Goal: Task Accomplishment & Management: Manage account settings

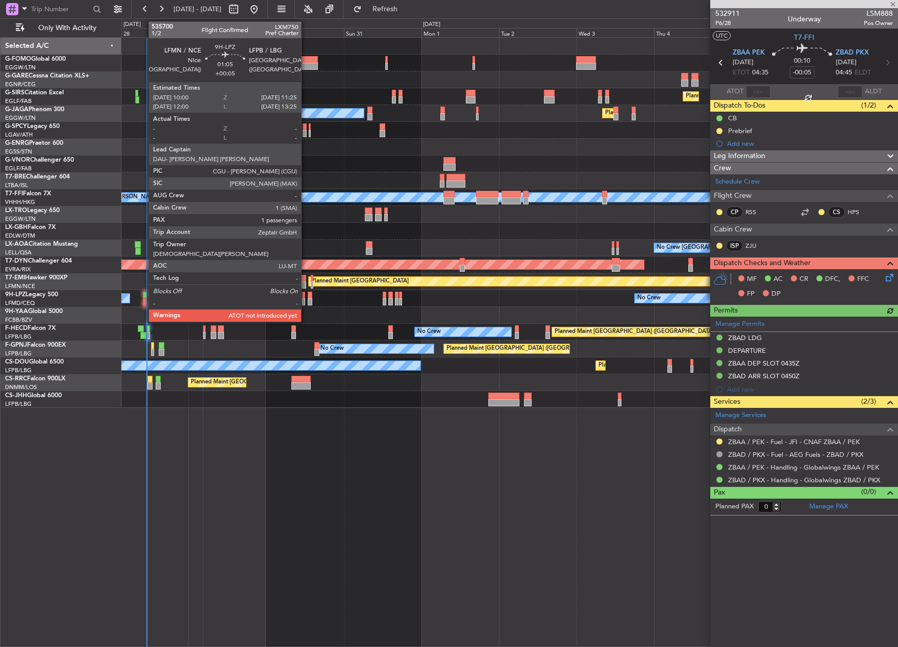
click at [143, 297] on div at bounding box center [145, 295] width 5 height 7
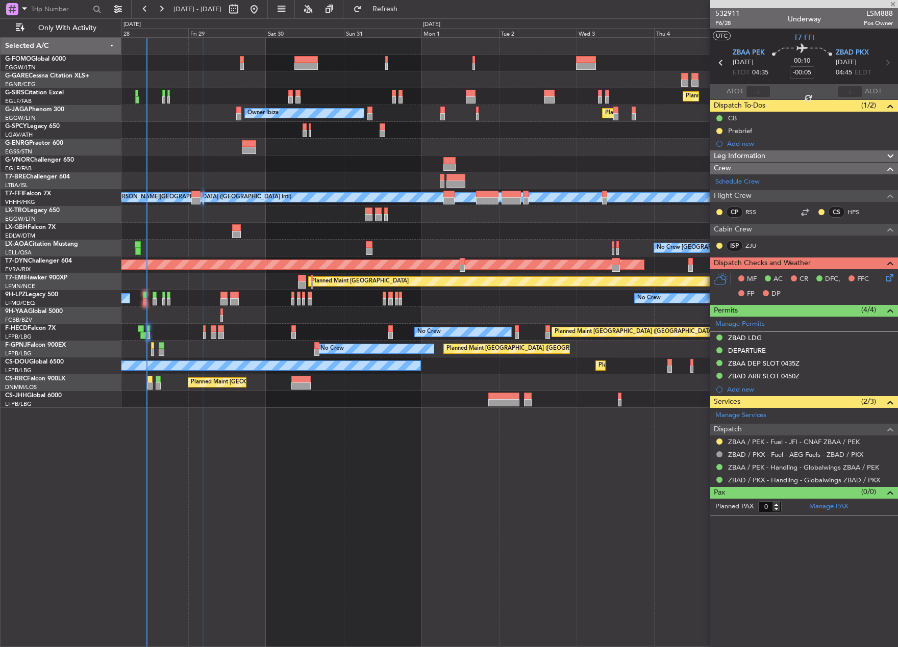
type input "+00:05"
type input "1"
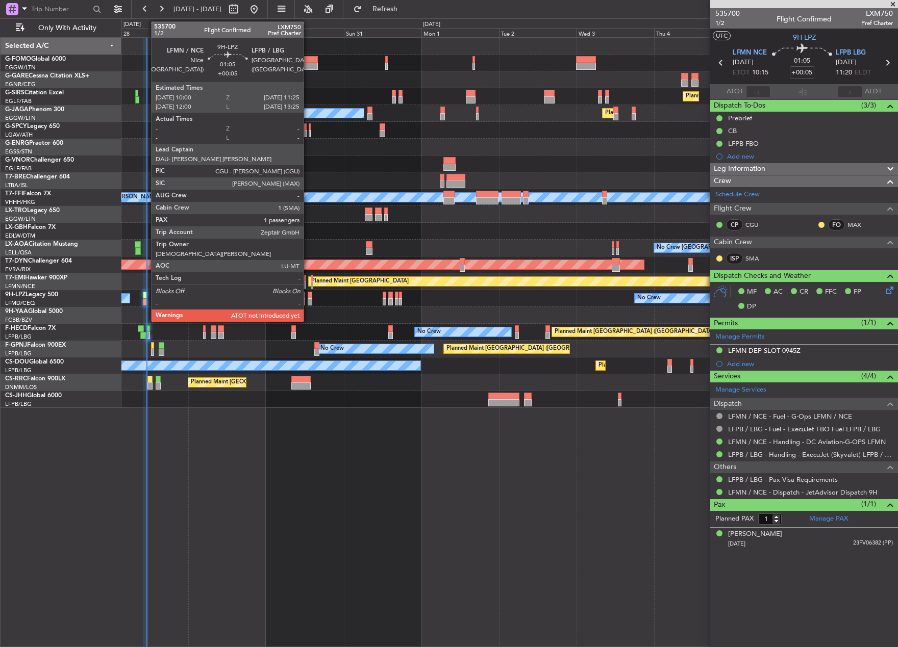
click at [146, 300] on div at bounding box center [145, 301] width 5 height 7
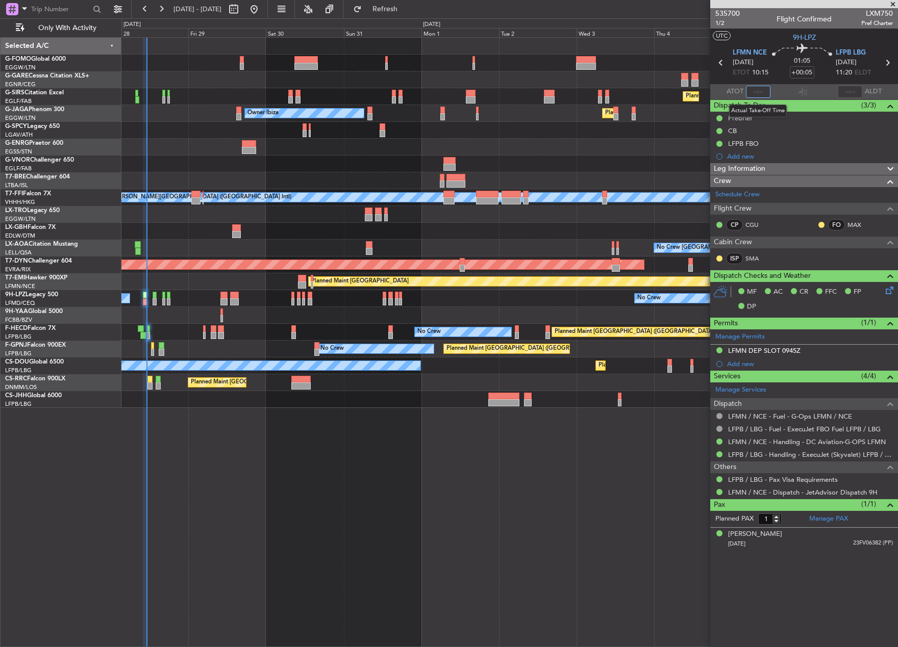
click at [753, 91] on input "text" at bounding box center [758, 92] width 24 height 12
click at [782, 96] on section "ATOT 1106 ALDT" at bounding box center [804, 91] width 188 height 15
type input "11:06"
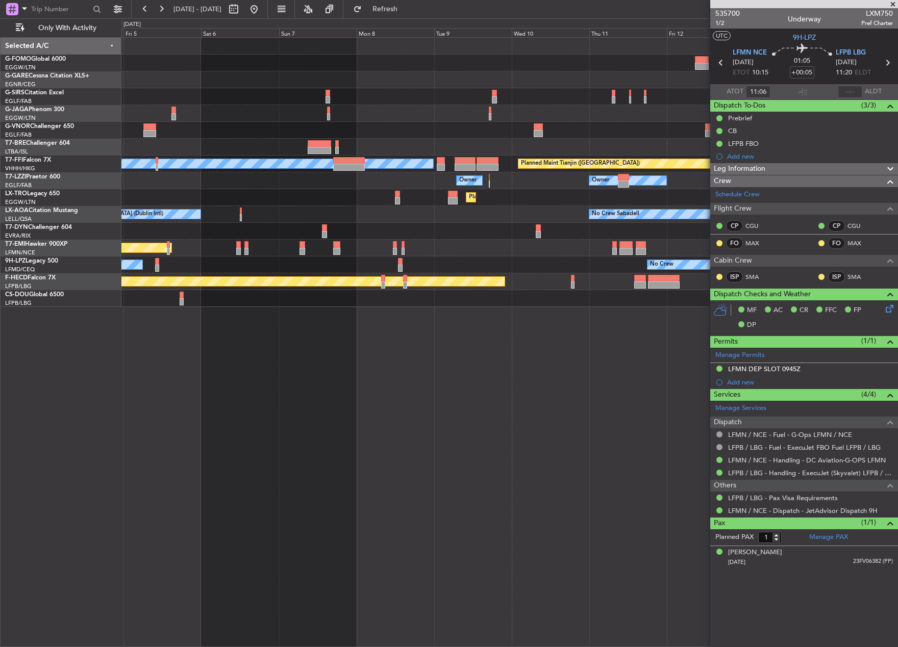
click at [234, 274] on div "Planned Maint [GEOGRAPHIC_DATA] ([GEOGRAPHIC_DATA]) Planned Maint [GEOGRAPHIC_D…" at bounding box center [509, 172] width 776 height 269
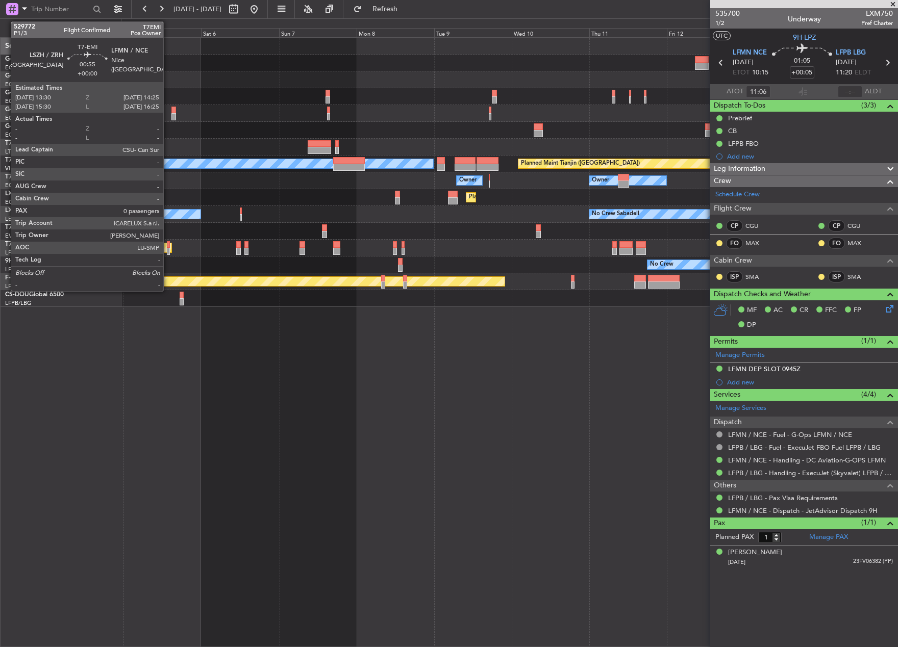
click at [168, 246] on div at bounding box center [168, 244] width 3 height 7
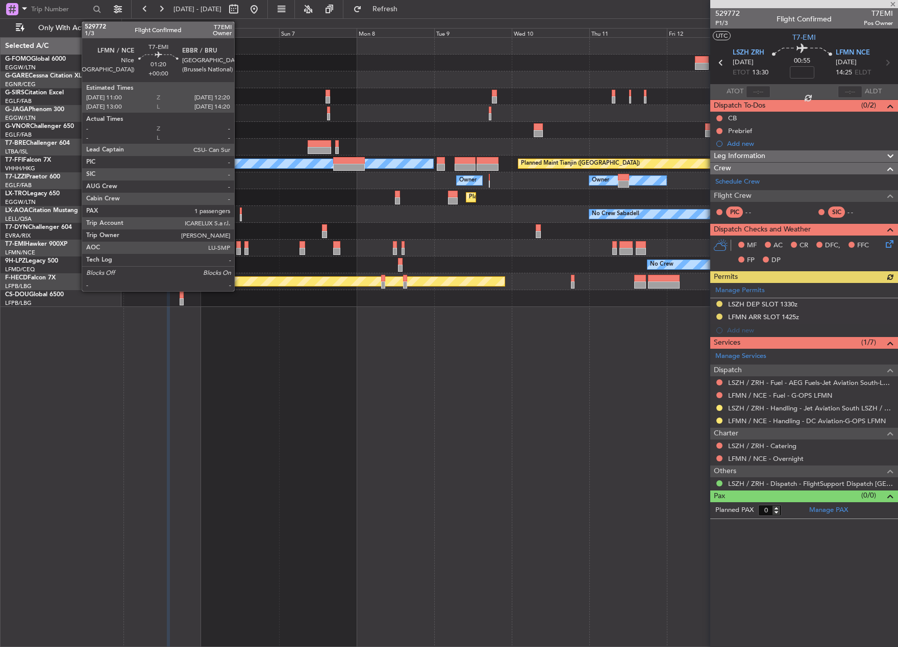
click at [239, 247] on div at bounding box center [238, 244] width 5 height 7
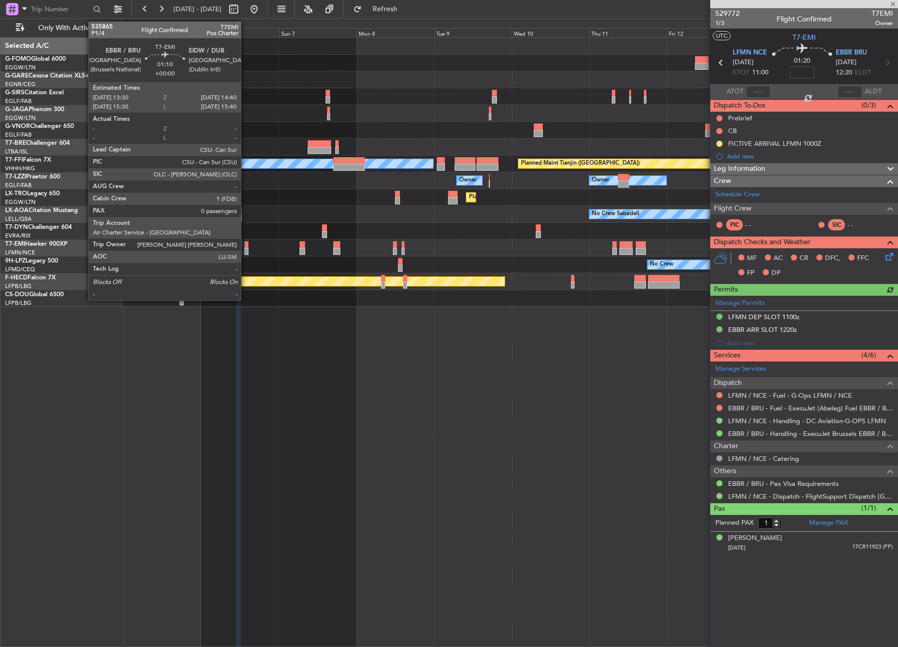
click at [245, 246] on div at bounding box center [246, 244] width 4 height 7
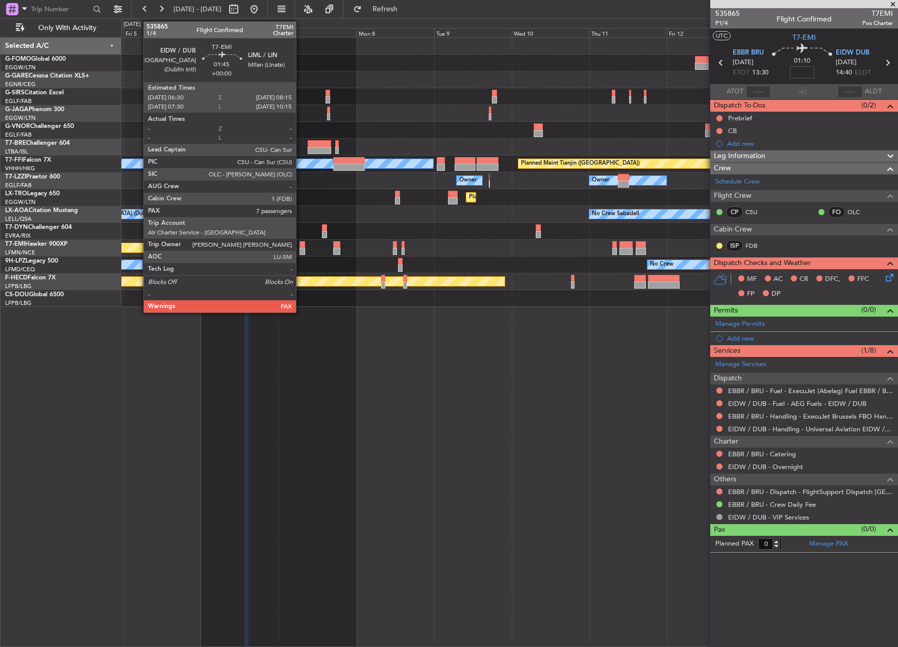
click at [300, 250] on div at bounding box center [302, 251] width 6 height 7
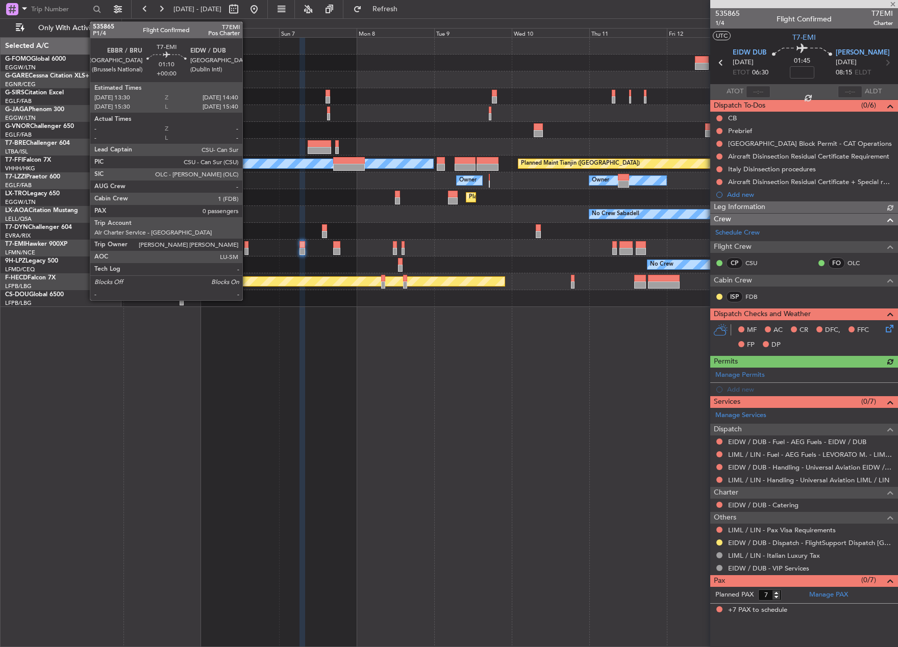
click at [245, 245] on div at bounding box center [246, 244] width 4 height 7
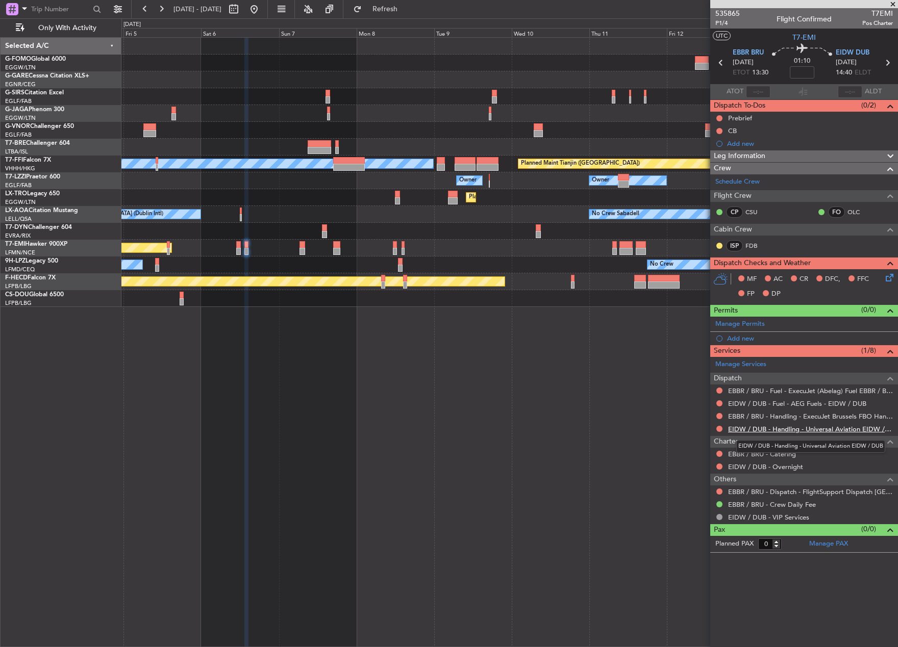
click at [732, 430] on link "EIDW / DUB - Handling - Universal Aviation EIDW / DUB" at bounding box center [810, 429] width 165 height 9
click at [790, 419] on link "EBBR / BRU - Handling - ExecuJet Brussels FBO Handling Abelag" at bounding box center [810, 416] width 165 height 9
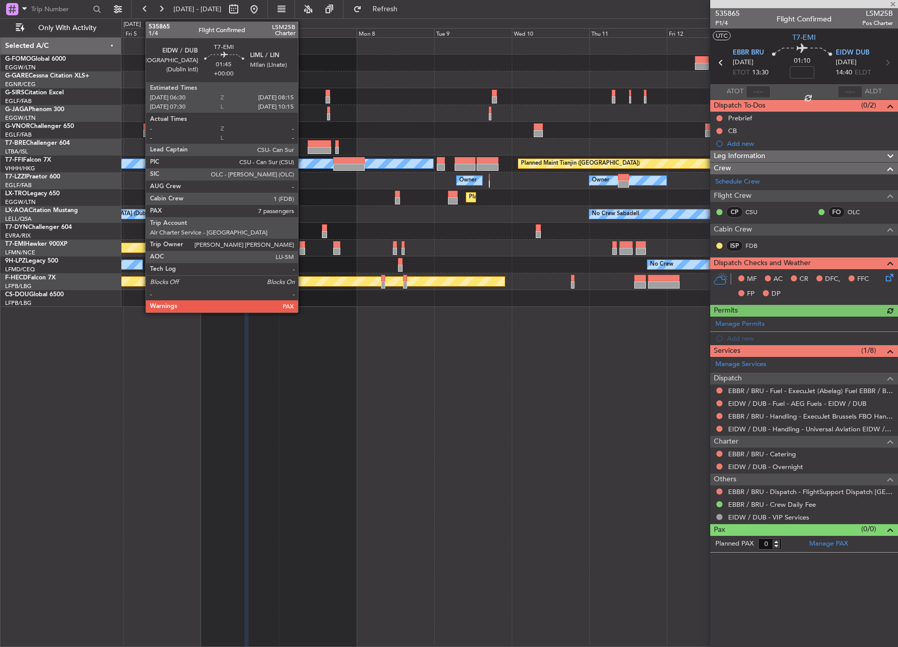
click at [303, 248] on div at bounding box center [302, 251] width 6 height 7
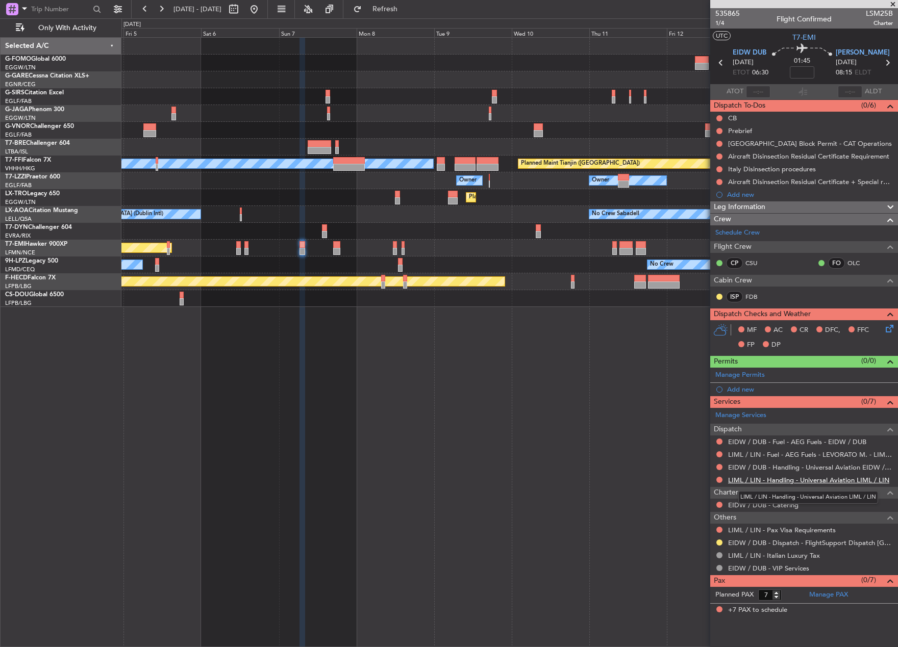
click at [748, 478] on link "LIML / LIN - Handling - Universal Aviation LIML / LIN" at bounding box center [808, 480] width 161 height 9
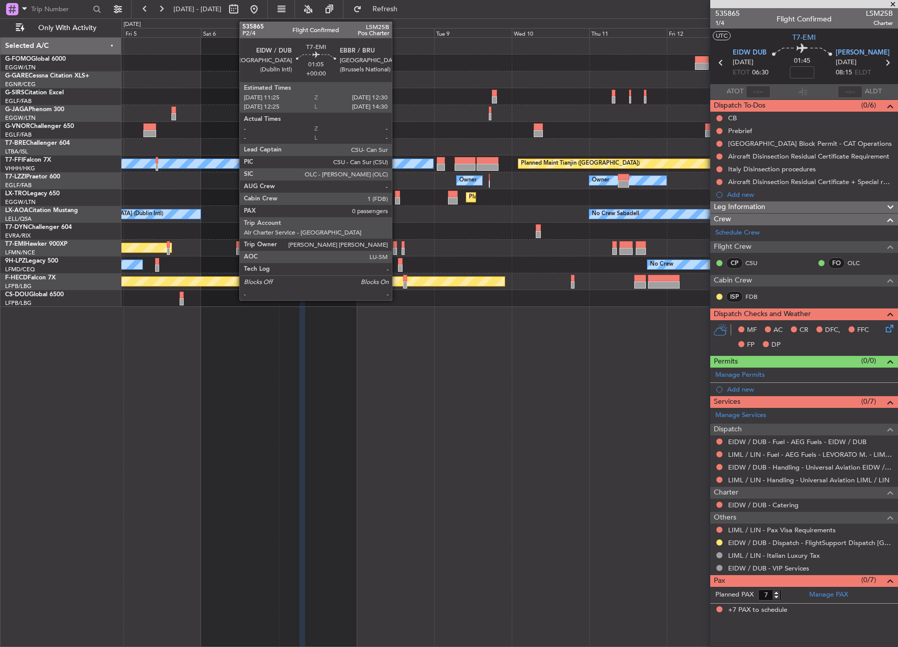
click at [396, 250] on div at bounding box center [395, 251] width 4 height 7
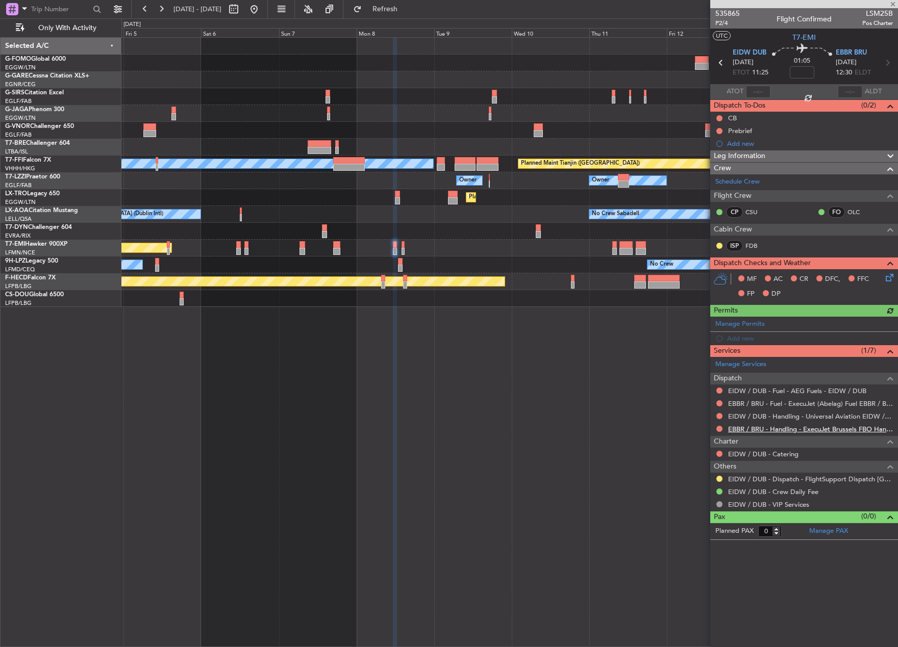
click at [761, 429] on link "EBBR / BRU - Handling - ExecuJet Brussels FBO Handling Abelag" at bounding box center [810, 429] width 165 height 9
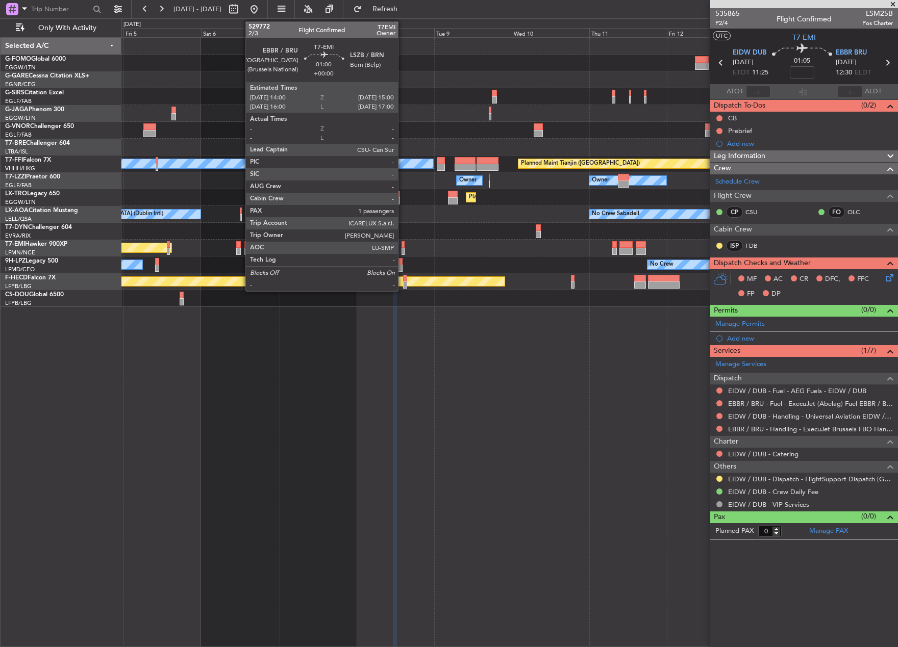
click at [402, 247] on div at bounding box center [403, 244] width 4 height 7
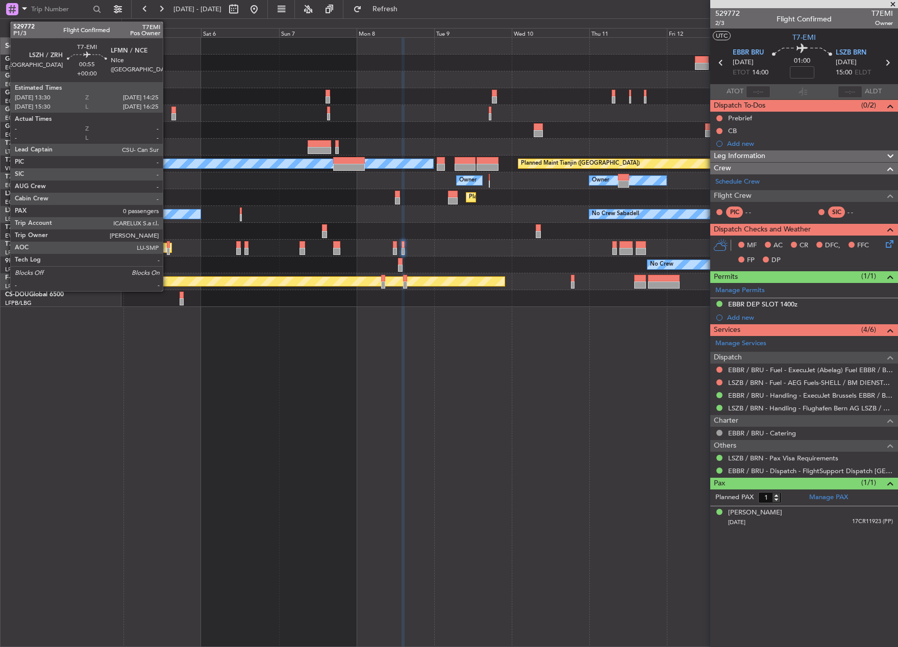
click at [167, 247] on div at bounding box center [168, 244] width 3 height 7
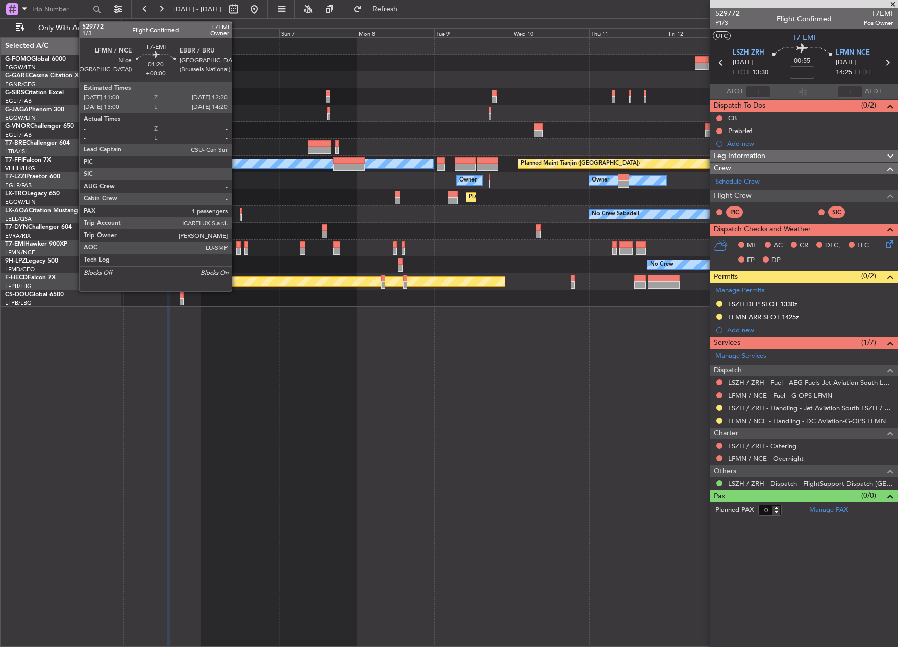
click at [236, 249] on div at bounding box center [238, 251] width 5 height 7
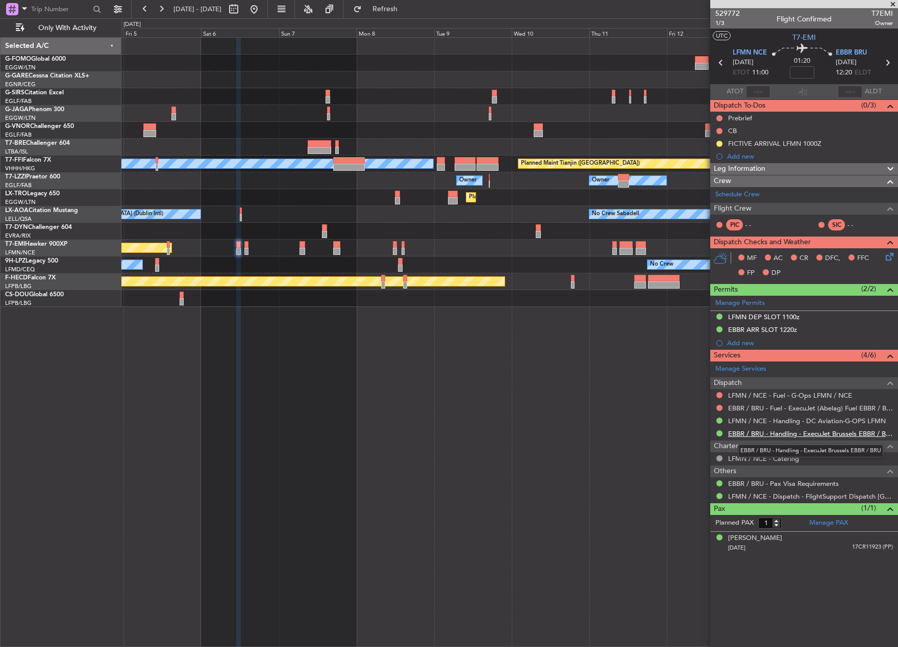
click at [761, 432] on link "EBBR / BRU - Handling - ExecuJet Brussels EBBR / BRU" at bounding box center [810, 434] width 165 height 9
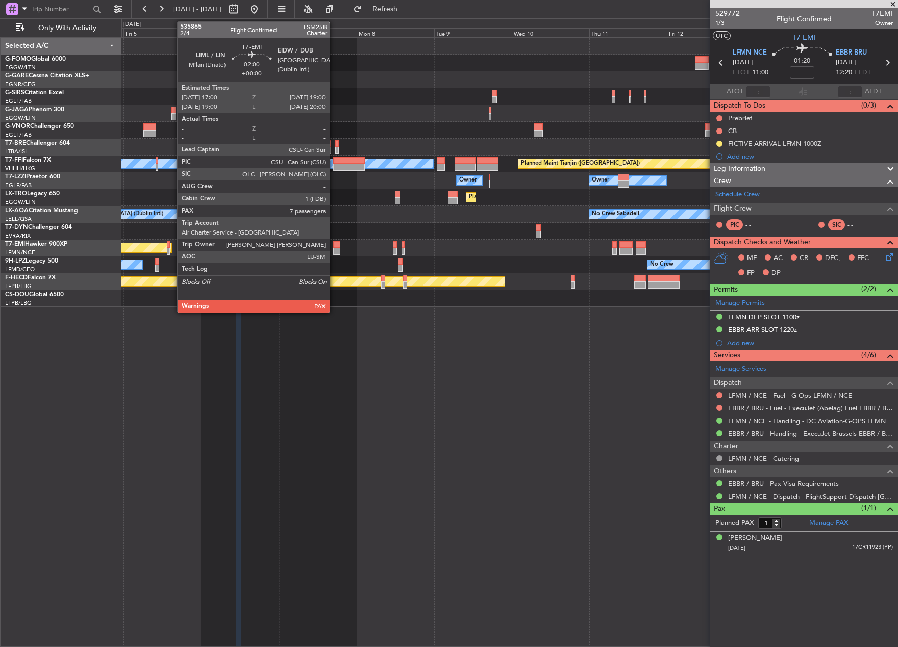
click at [334, 248] on div at bounding box center [336, 251] width 7 height 7
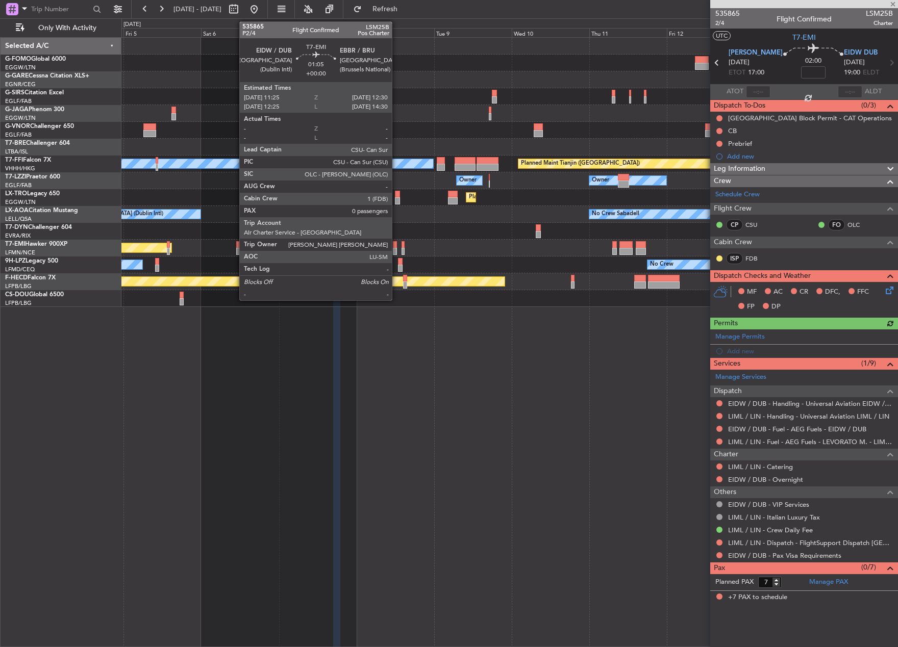
click at [396, 243] on div at bounding box center [395, 244] width 4 height 7
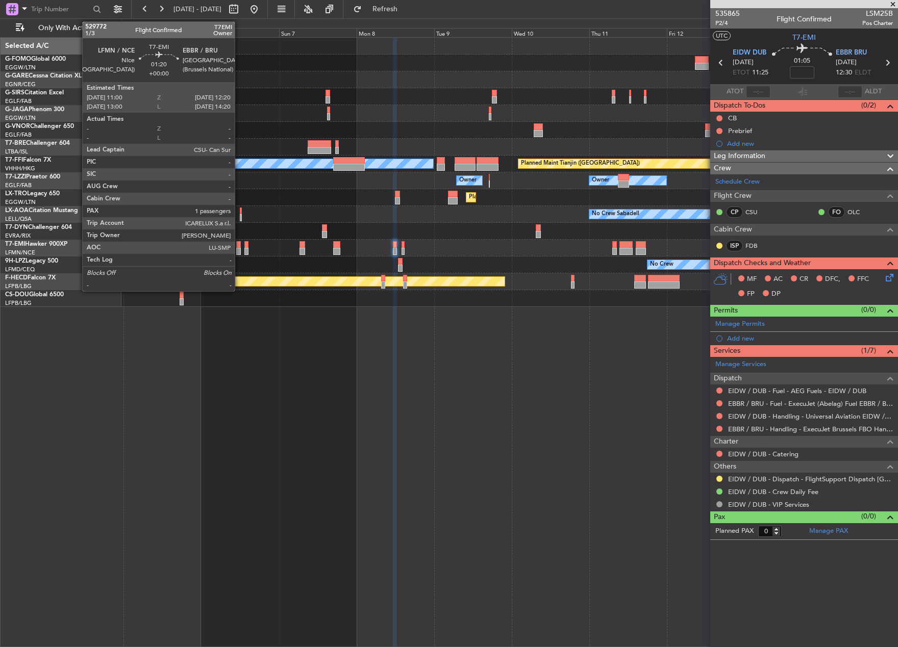
click at [239, 245] on div at bounding box center [238, 244] width 5 height 7
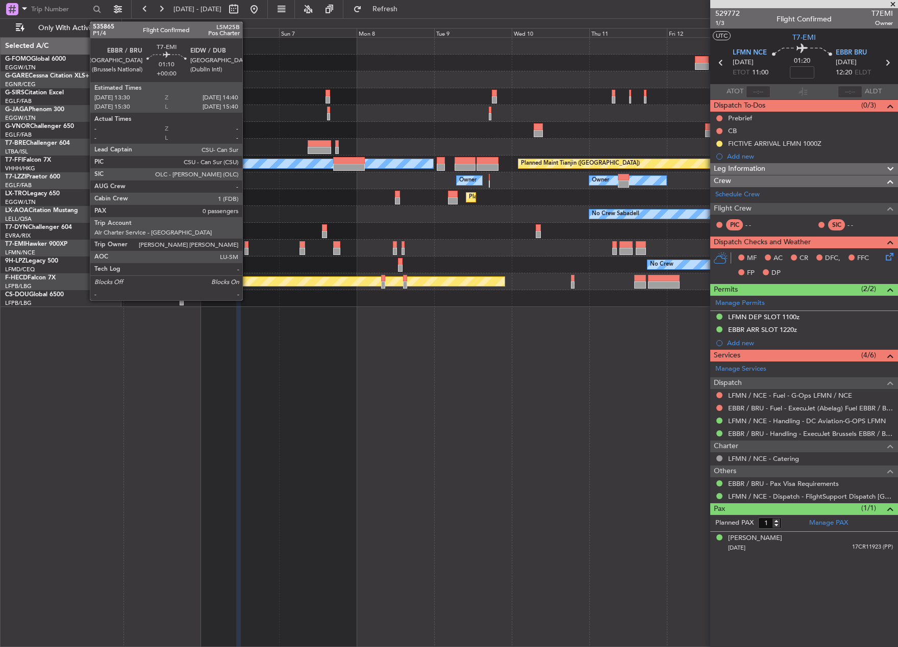
click at [247, 246] on div at bounding box center [246, 244] width 4 height 7
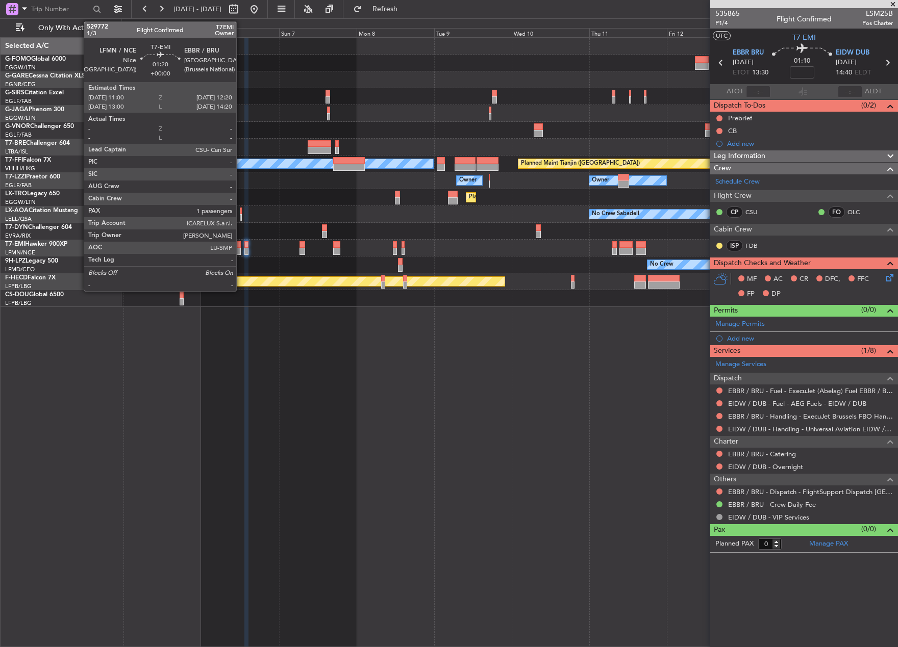
click at [241, 245] on div at bounding box center [238, 244] width 5 height 7
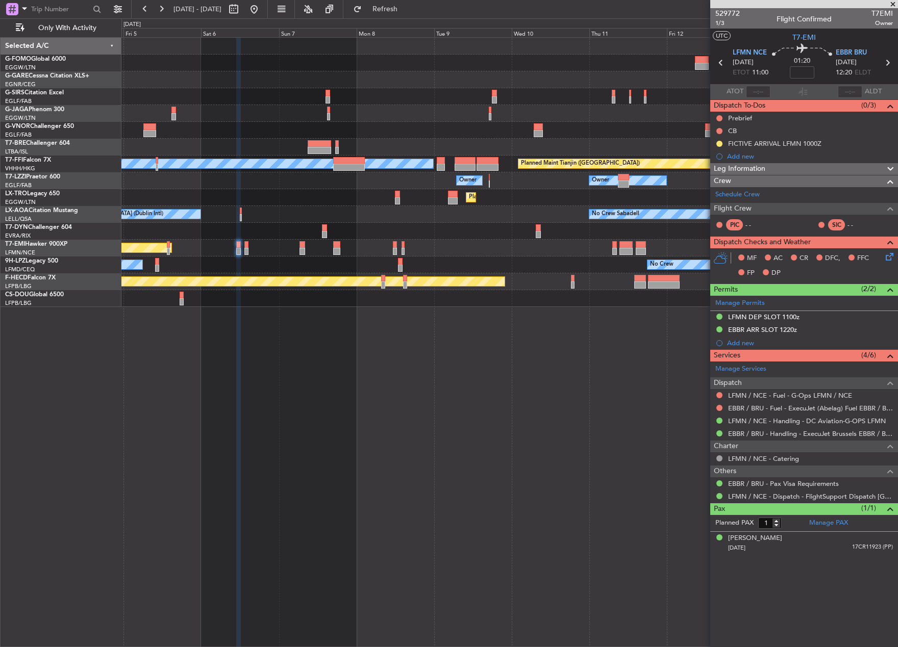
click at [243, 250] on div "Planned Maint [GEOGRAPHIC_DATA]" at bounding box center [509, 248] width 776 height 17
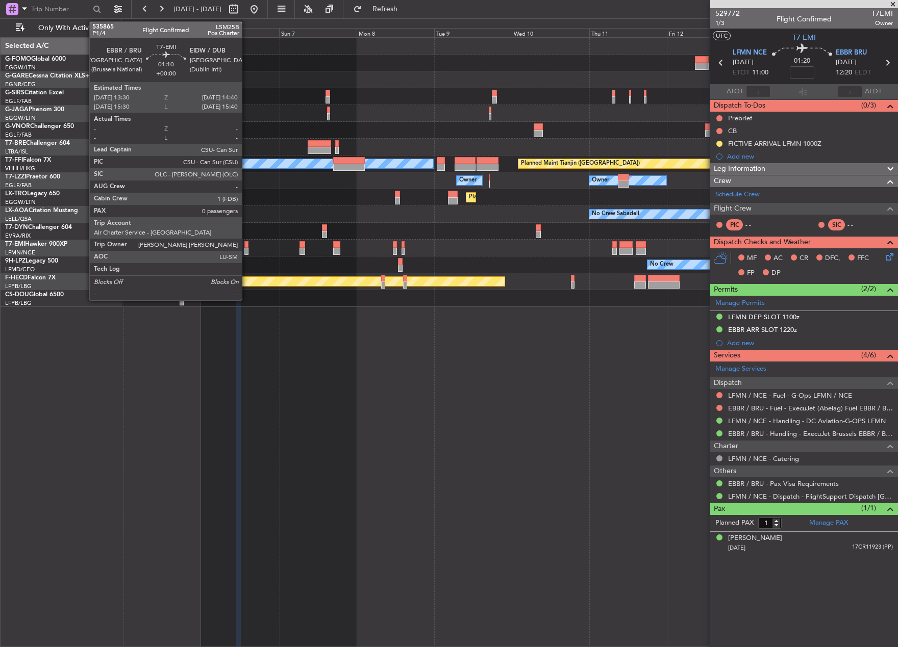
click at [246, 250] on div at bounding box center [246, 251] width 4 height 7
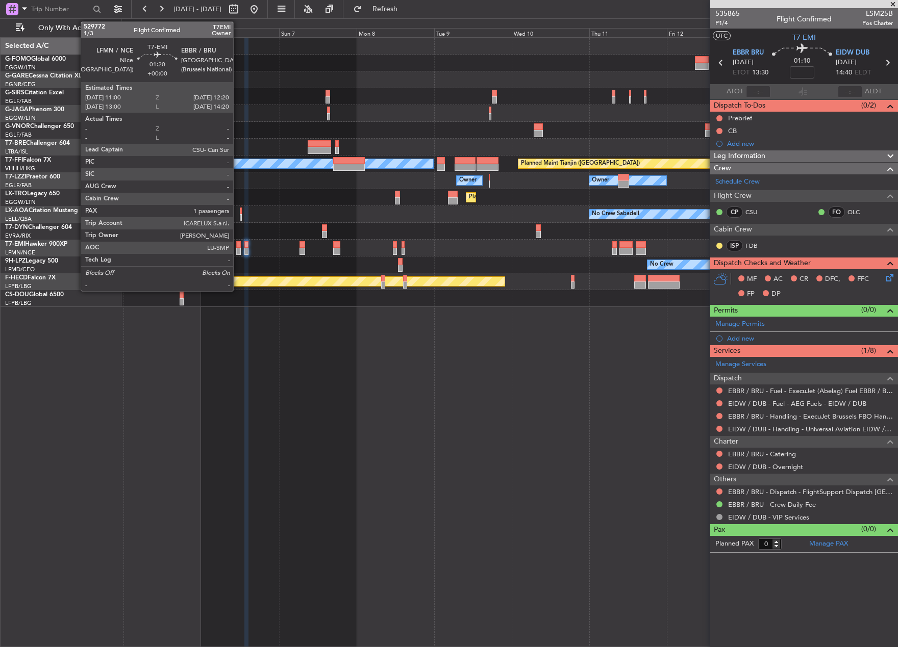
click at [238, 248] on div at bounding box center [238, 251] width 5 height 7
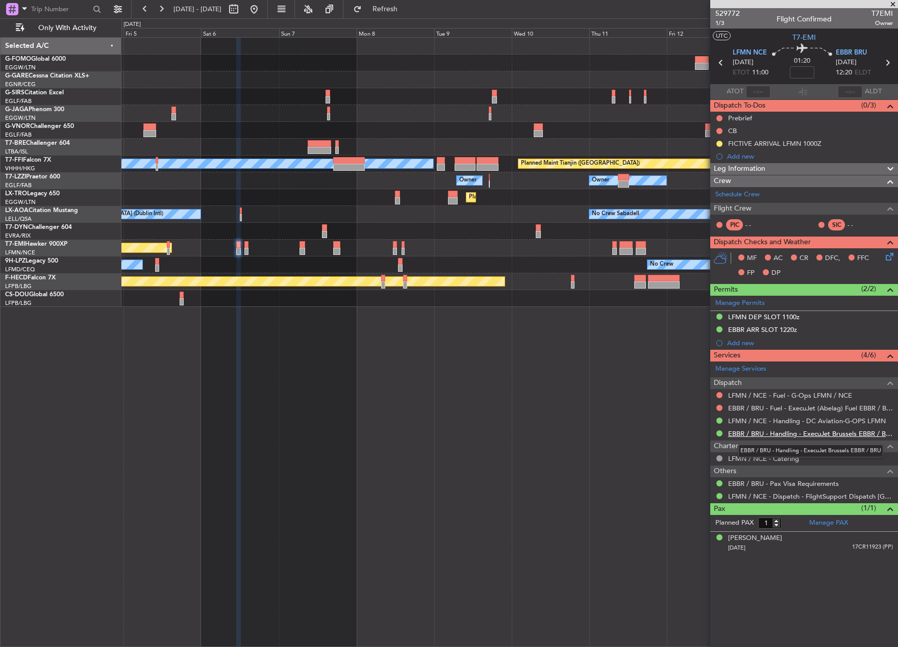
click at [799, 431] on link "EBBR / BRU - Handling - ExecuJet Brussels EBBR / BRU" at bounding box center [810, 434] width 165 height 9
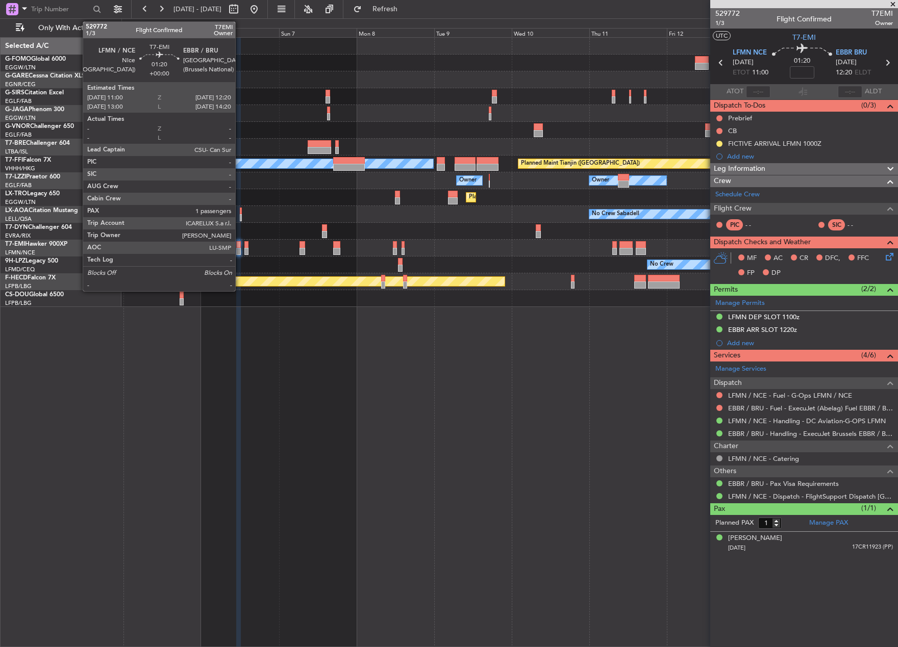
click at [240, 248] on div at bounding box center [238, 251] width 5 height 7
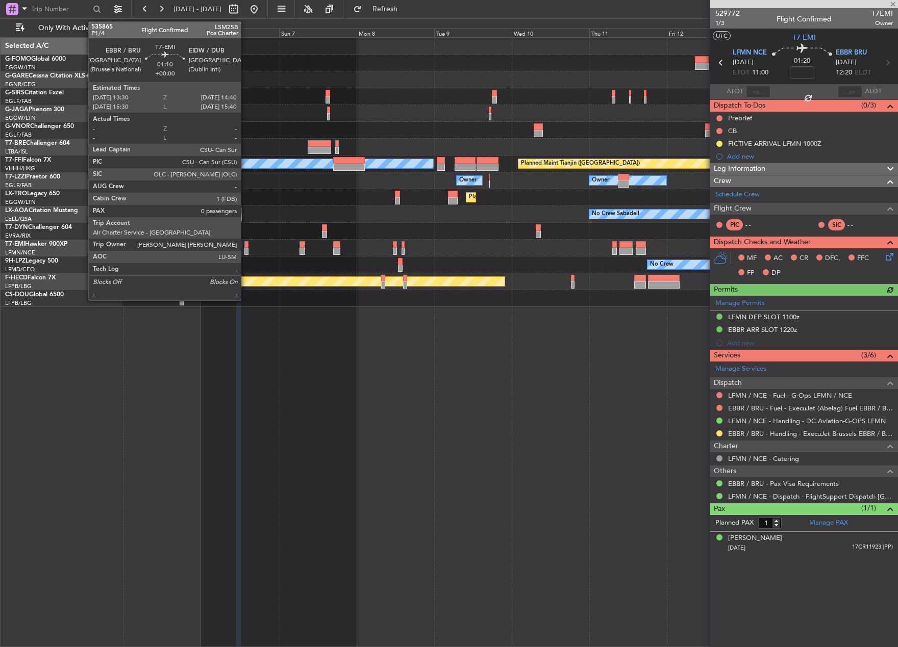
click at [245, 250] on div at bounding box center [246, 251] width 4 height 7
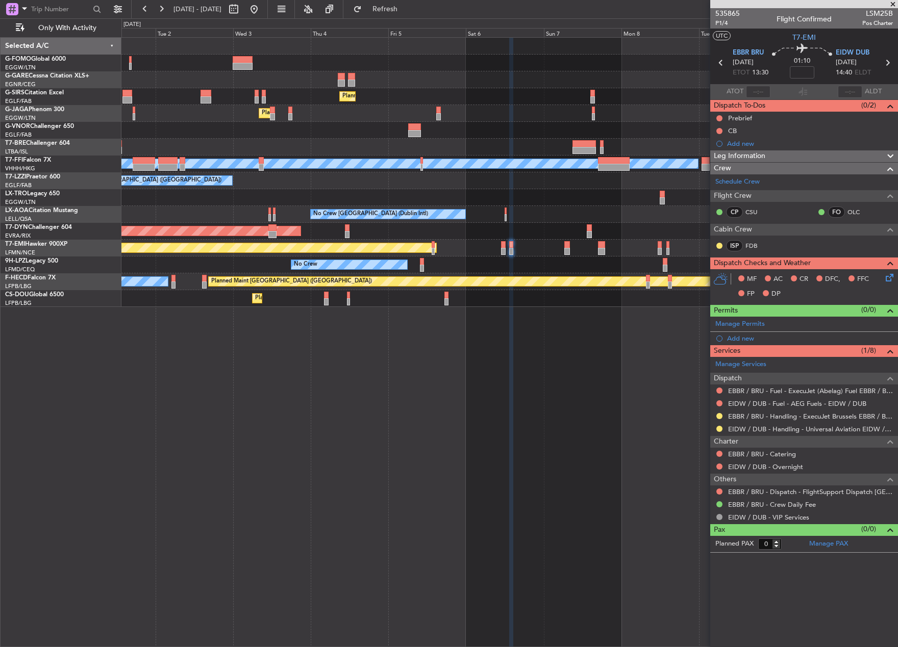
click at [520, 256] on div "Planned Maint [GEOGRAPHIC_DATA] ([GEOGRAPHIC_DATA]) Planned Maint [GEOGRAPHIC_D…" at bounding box center [509, 172] width 776 height 269
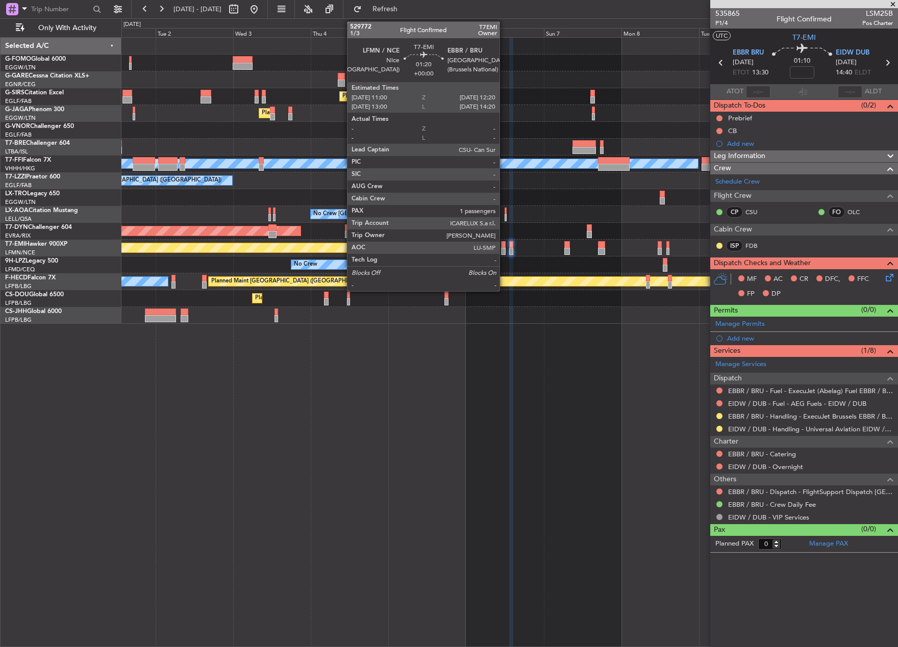
click at [504, 247] on div at bounding box center [503, 244] width 5 height 7
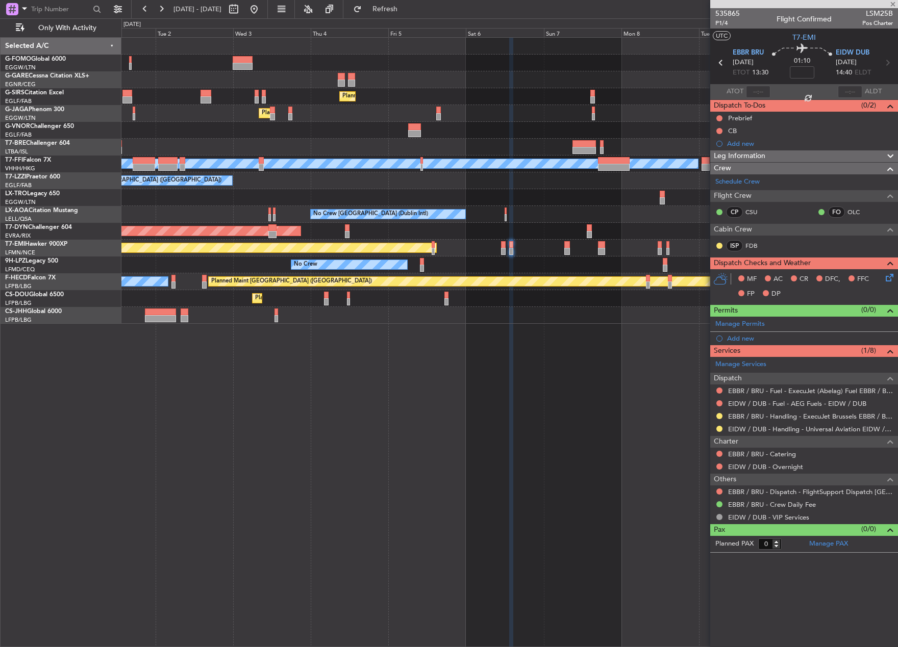
type input "1"
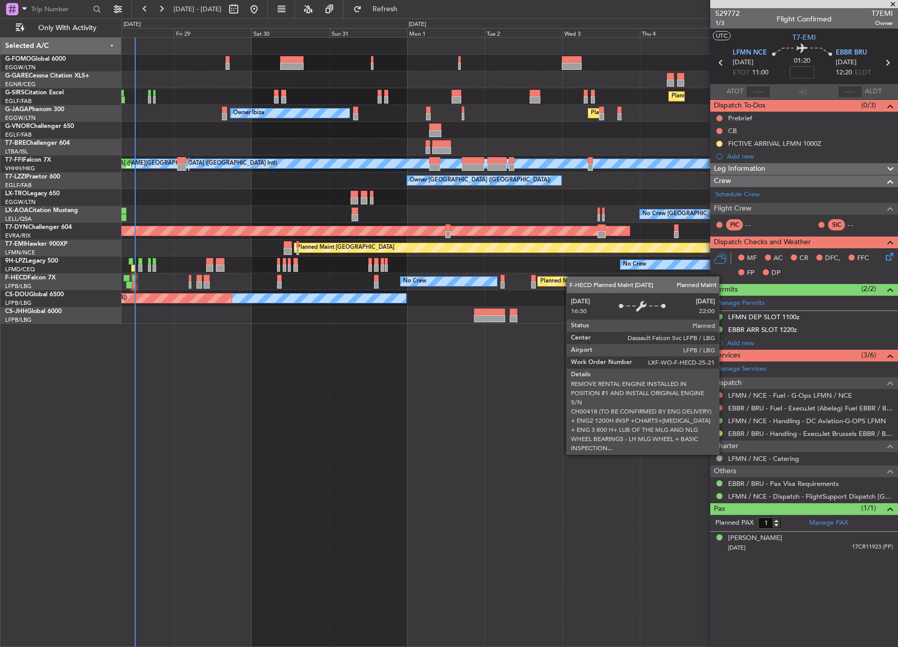
click at [567, 280] on div "Planned Maint [GEOGRAPHIC_DATA] ([GEOGRAPHIC_DATA]) Planned Maint [GEOGRAPHIC_D…" at bounding box center [509, 181] width 776 height 286
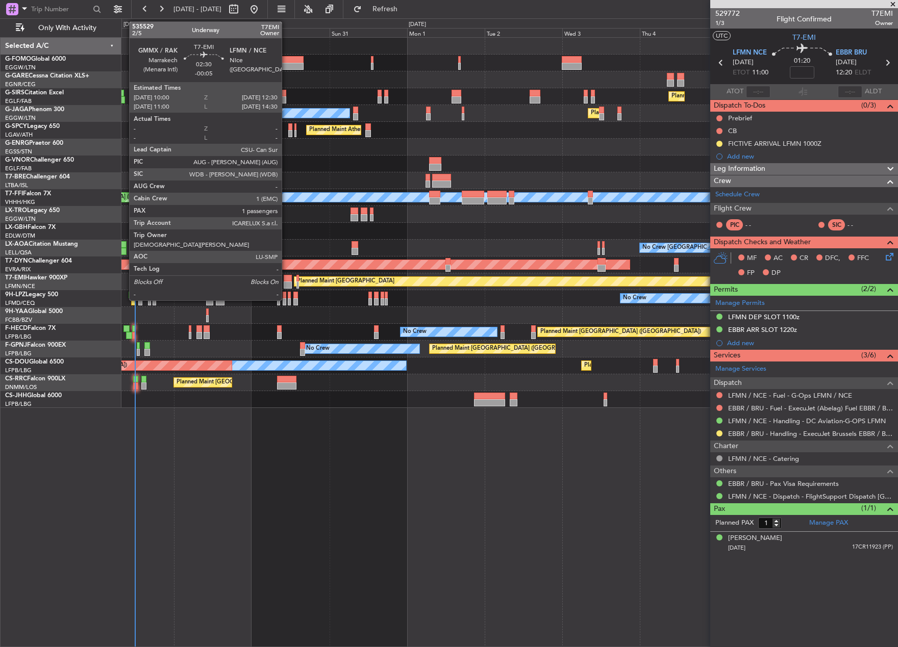
click at [286, 281] on div at bounding box center [288, 278] width 8 height 7
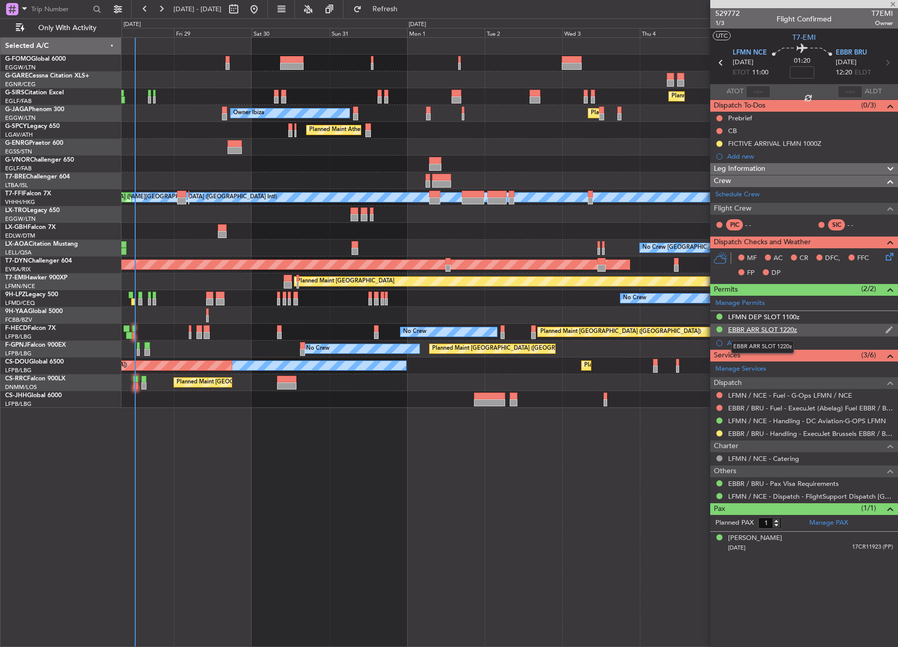
type input "-00:05"
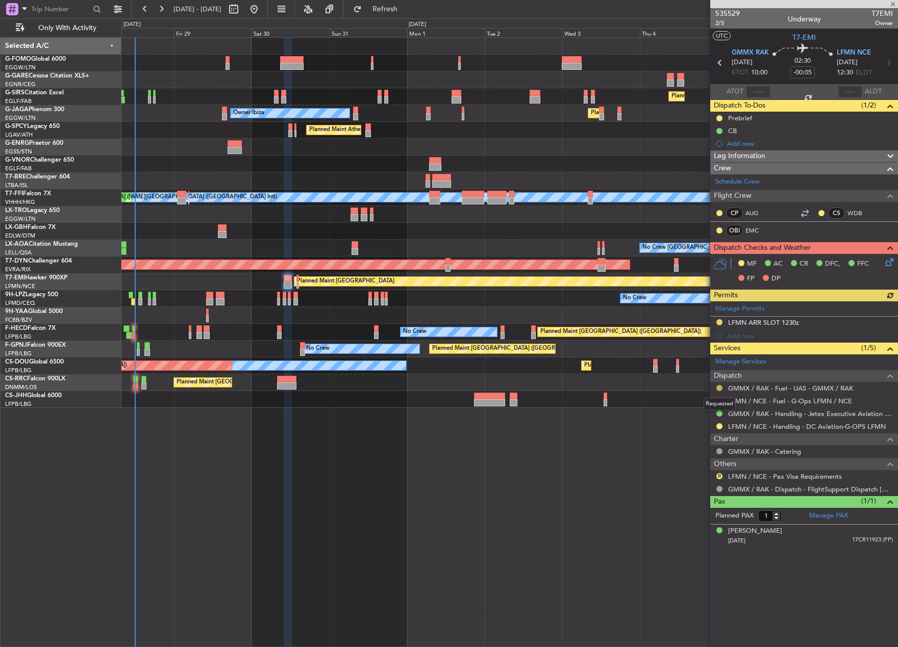
click at [719, 385] on button at bounding box center [719, 388] width 6 height 6
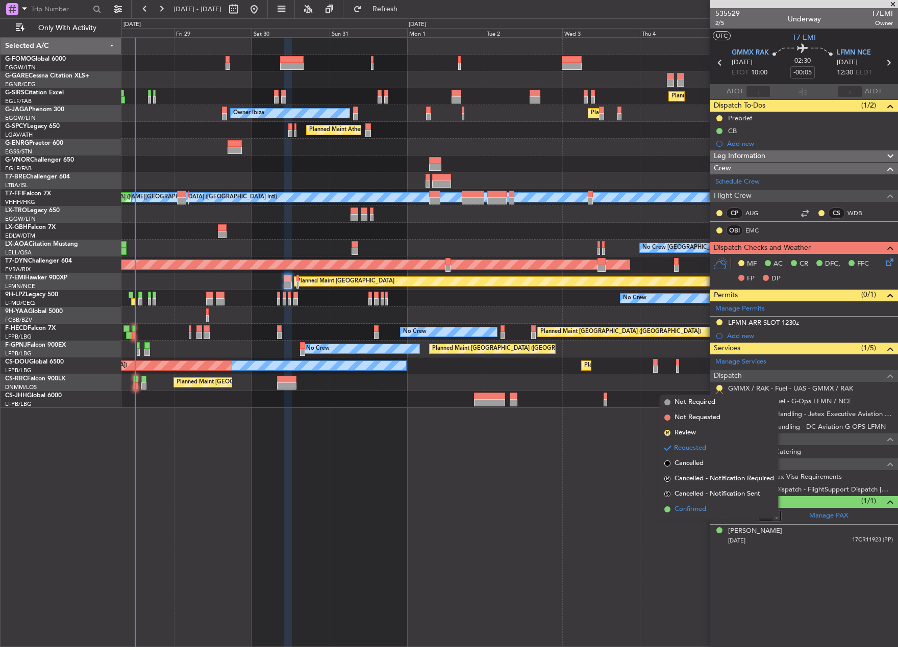
click at [702, 508] on span "Confirmed" at bounding box center [690, 510] width 32 height 10
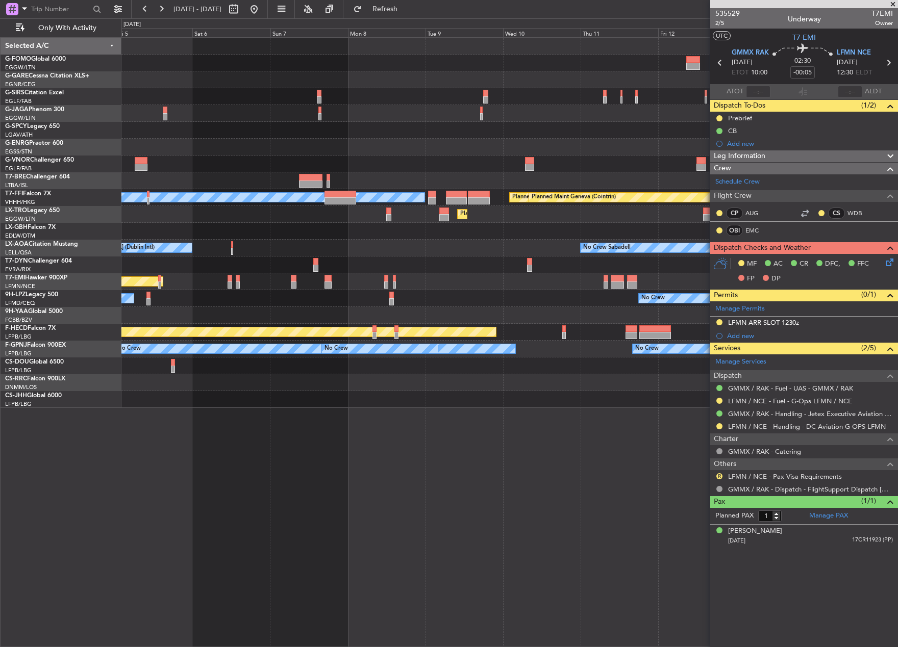
click at [3, 349] on div "Planned Maint [GEOGRAPHIC_DATA] ([GEOGRAPHIC_DATA]) Planned Maint [GEOGRAPHIC_D…" at bounding box center [449, 332] width 898 height 629
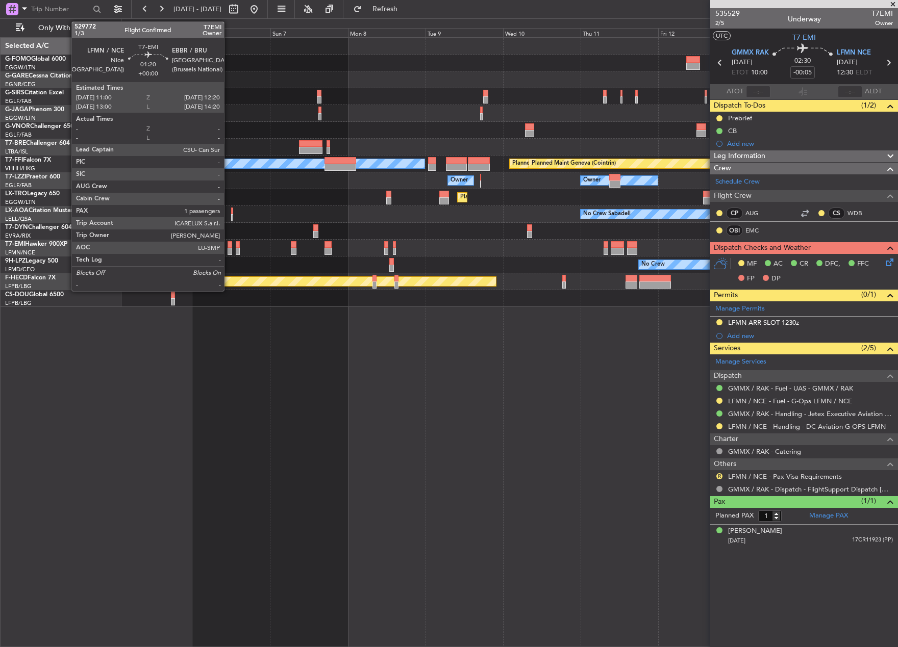
click at [229, 245] on div at bounding box center [230, 244] width 5 height 7
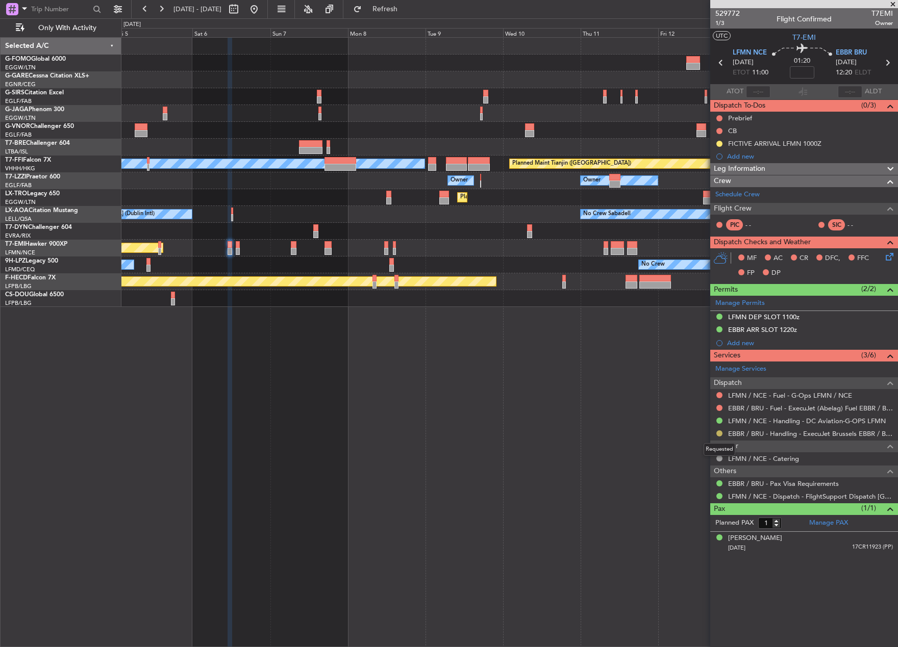
click at [718, 434] on button at bounding box center [719, 434] width 6 height 6
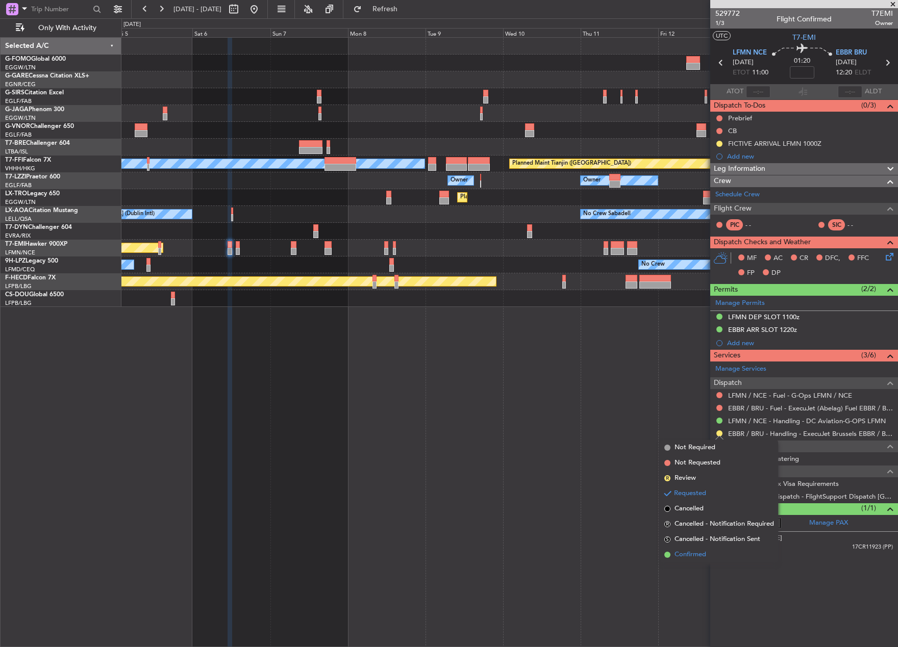
click at [700, 554] on span "Confirmed" at bounding box center [690, 555] width 32 height 10
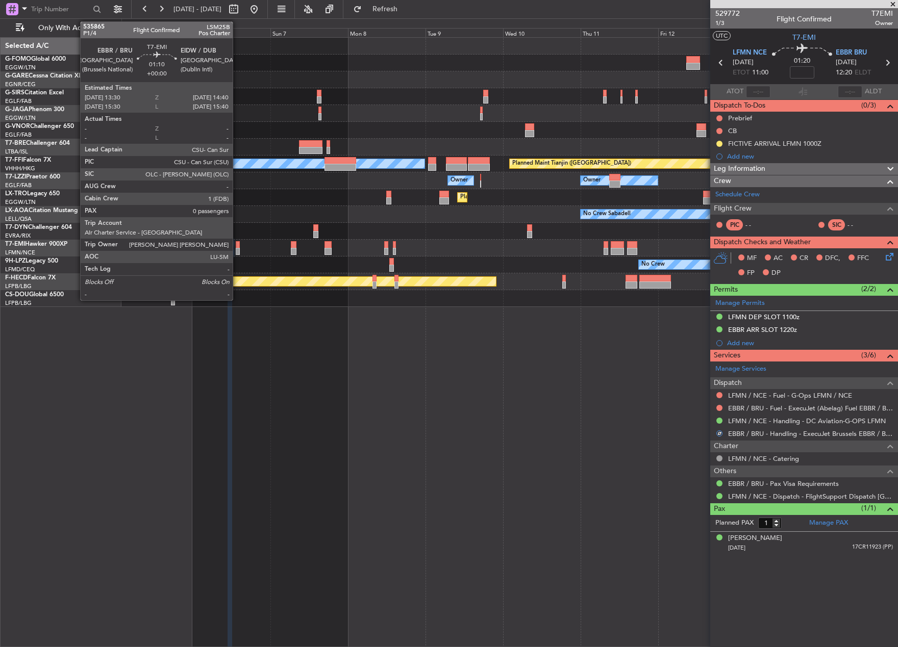
click at [237, 245] on div at bounding box center [238, 244] width 4 height 7
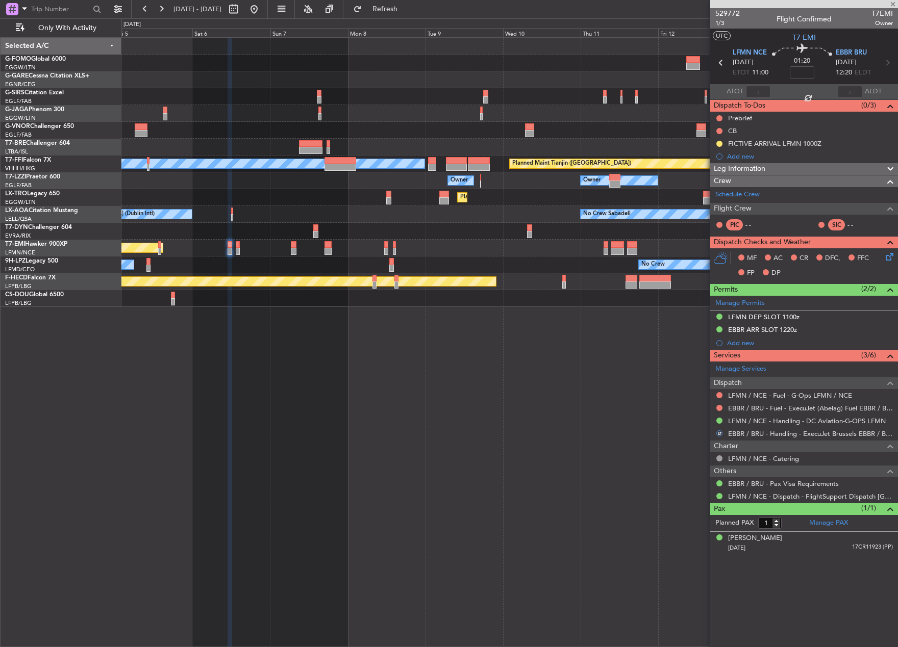
type input "0"
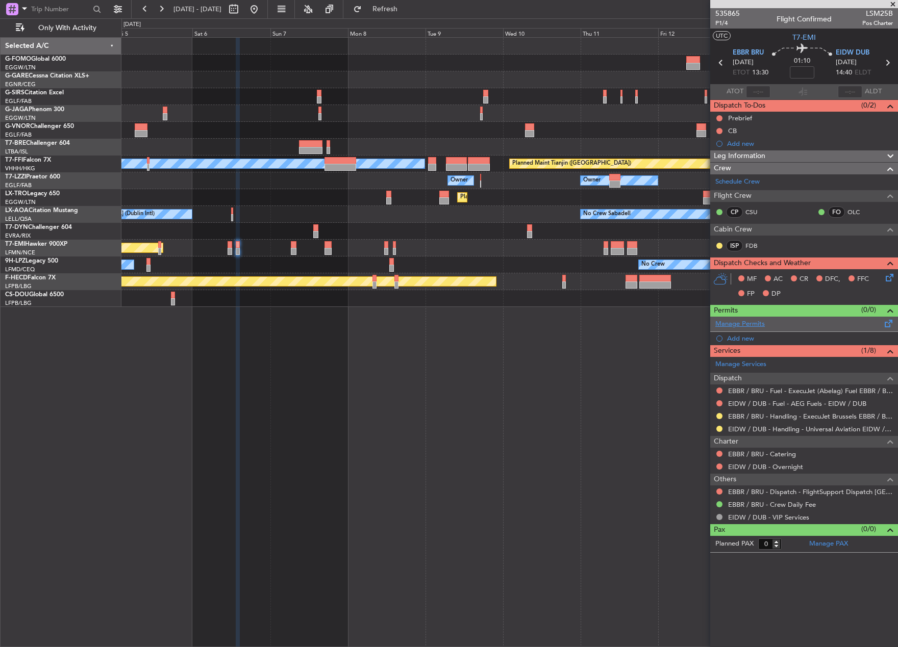
click at [738, 323] on link "Manage Permits" at bounding box center [739, 324] width 49 height 10
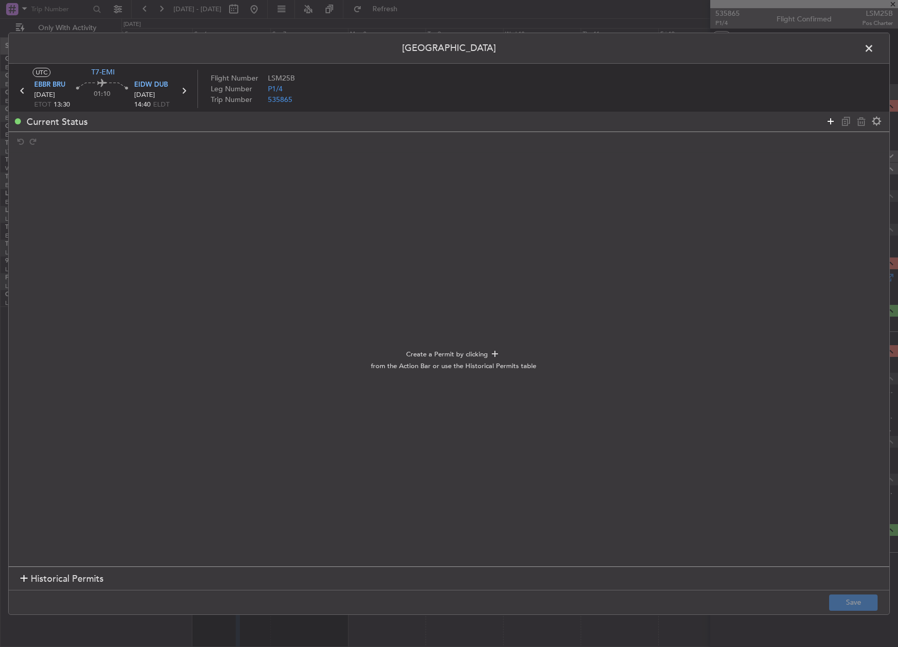
click at [831, 120] on icon at bounding box center [830, 121] width 12 height 12
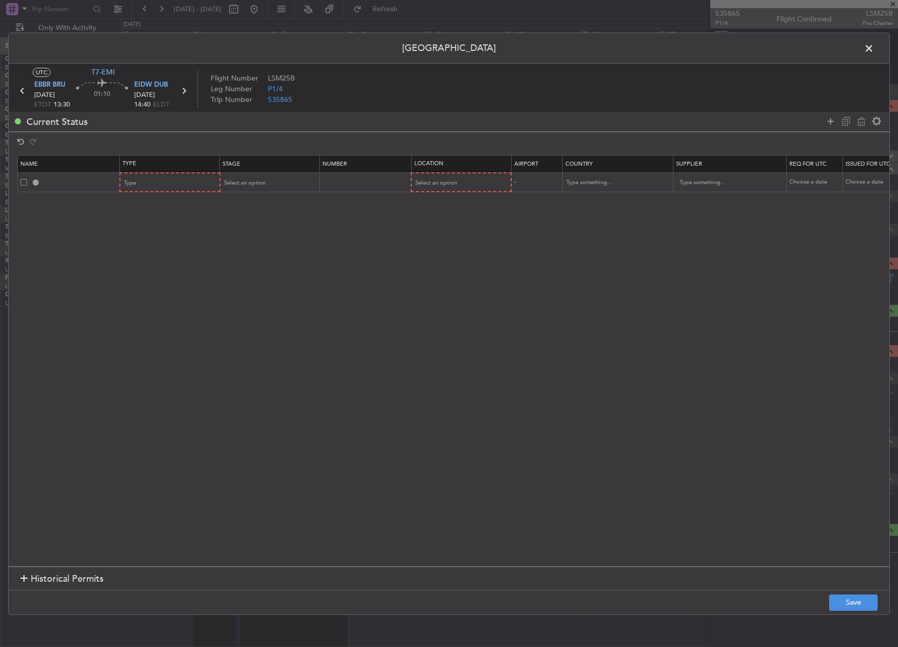
click at [874, 51] on span at bounding box center [874, 50] width 0 height 20
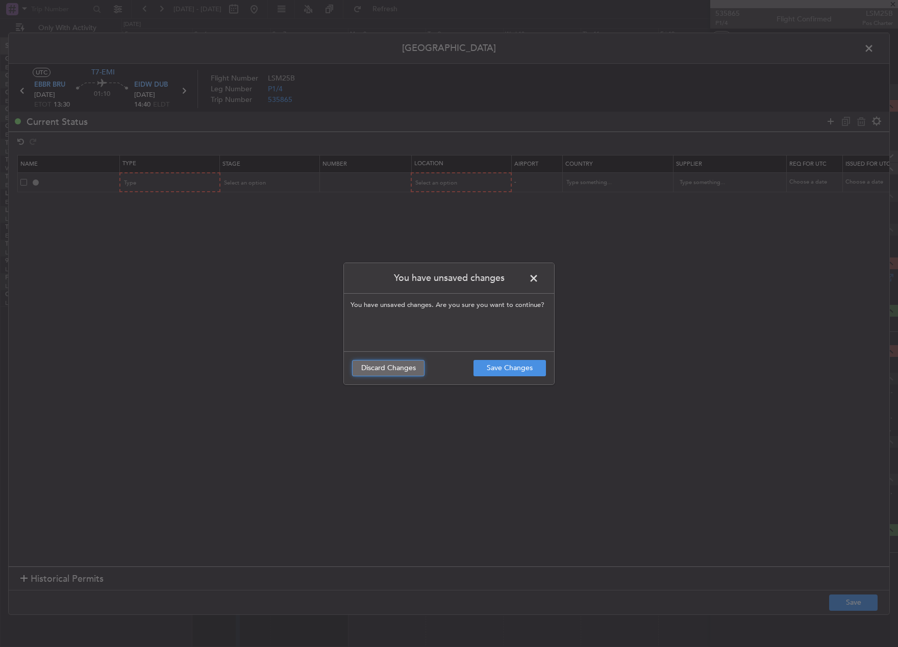
click at [399, 372] on button "Discard Changes" at bounding box center [388, 368] width 72 height 16
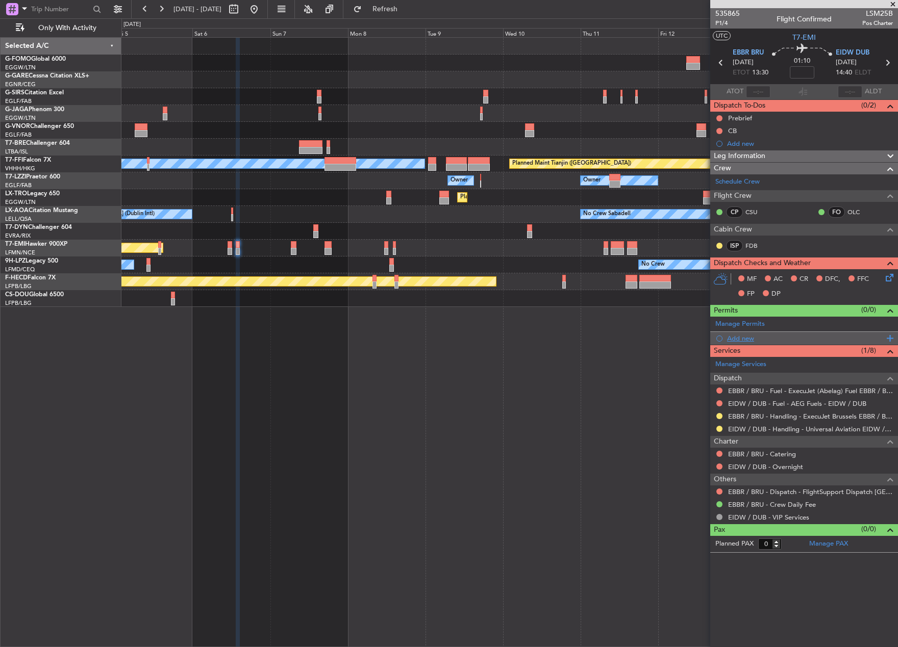
click at [736, 339] on div "Add new" at bounding box center [805, 338] width 157 height 9
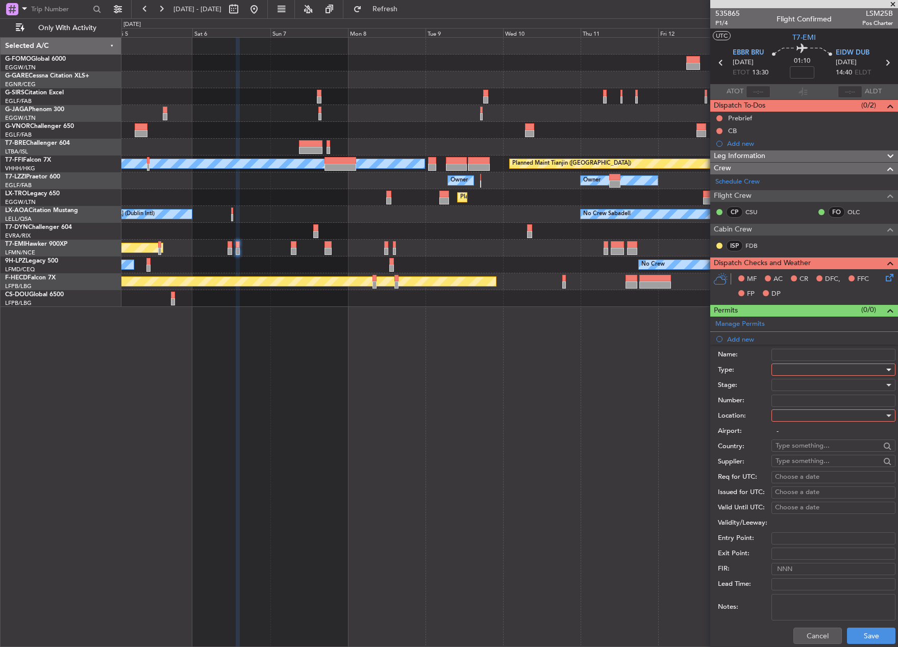
click at [783, 373] on div at bounding box center [829, 369] width 109 height 15
click at [803, 465] on span "Slot" at bounding box center [829, 466] width 107 height 15
click at [793, 383] on div at bounding box center [829, 384] width 109 height 15
click at [820, 451] on span "Requested" at bounding box center [829, 451] width 107 height 15
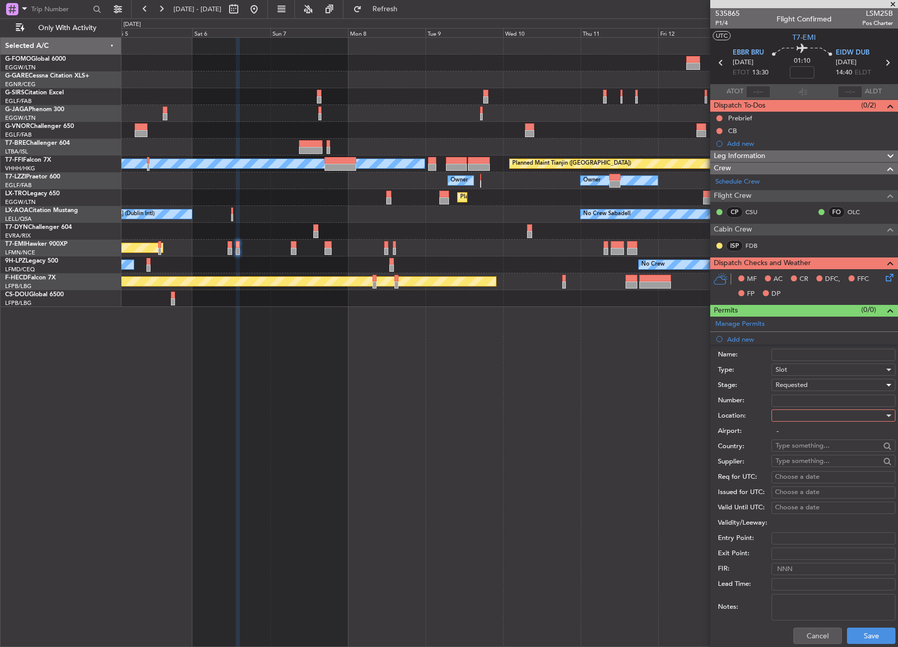
click at [804, 415] on div at bounding box center [829, 415] width 109 height 15
click at [813, 438] on span "Departure" at bounding box center [829, 436] width 107 height 15
type input "EBBR / BRU"
click at [860, 639] on button "Save" at bounding box center [871, 636] width 48 height 16
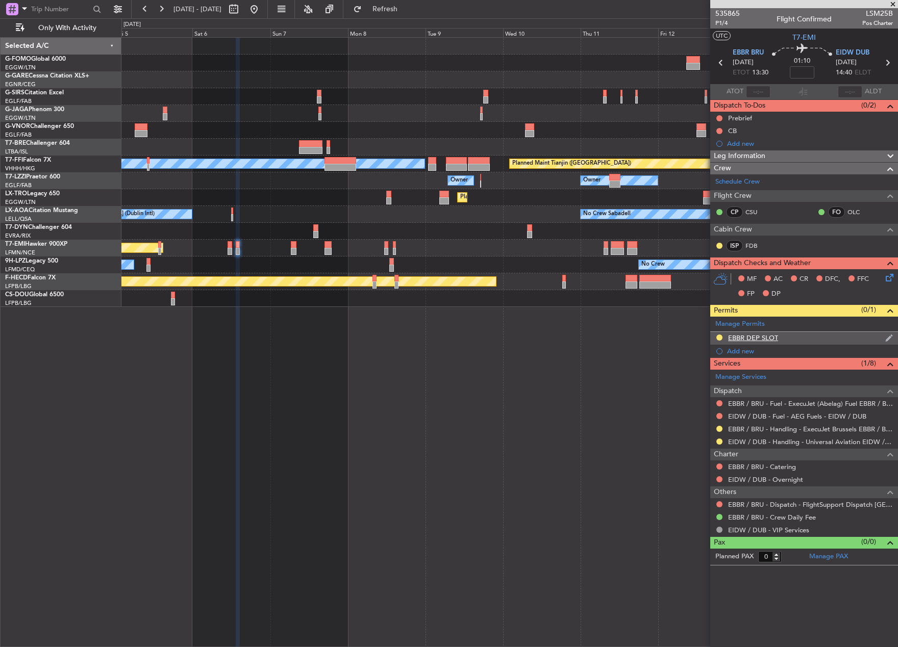
click at [754, 339] on div "EBBR DEP SLOT" at bounding box center [753, 338] width 50 height 9
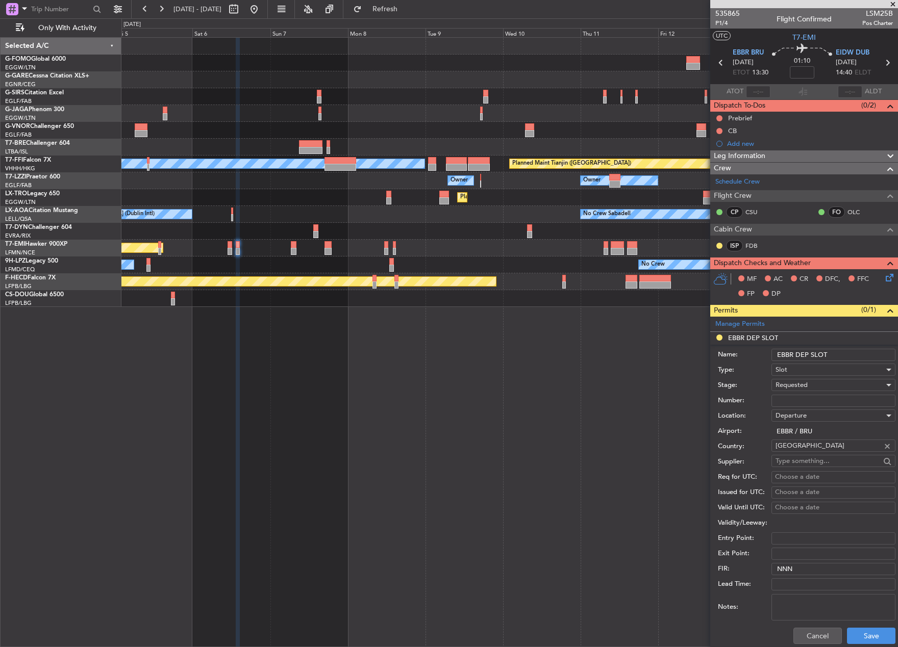
click at [841, 356] on input "EBBR DEP SLOT" at bounding box center [833, 355] width 124 height 12
type input "EBBR DEP SLOT 1330z"
click at [867, 635] on button "Save" at bounding box center [871, 636] width 48 height 16
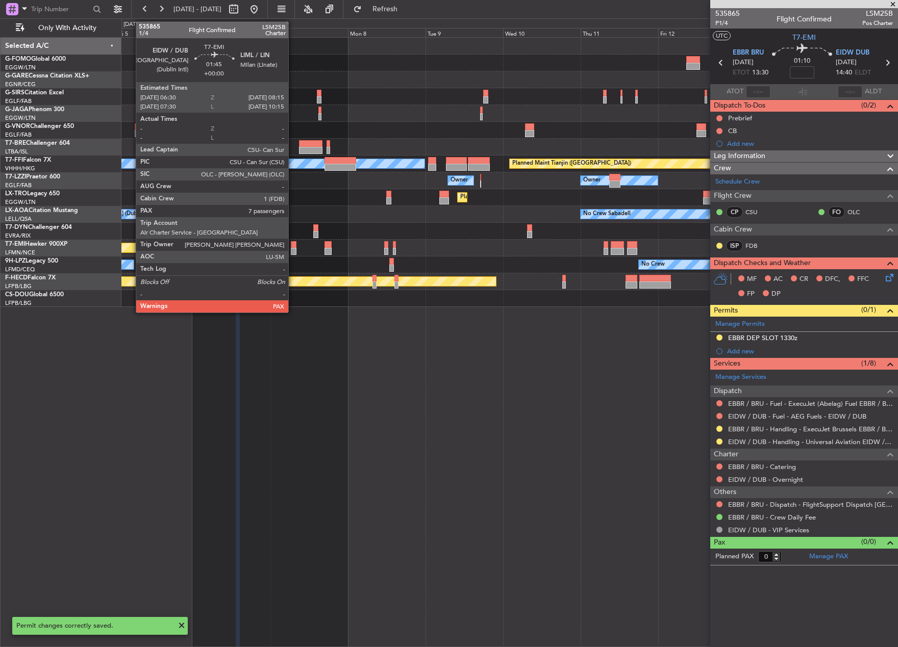
click at [293, 245] on div at bounding box center [294, 244] width 6 height 7
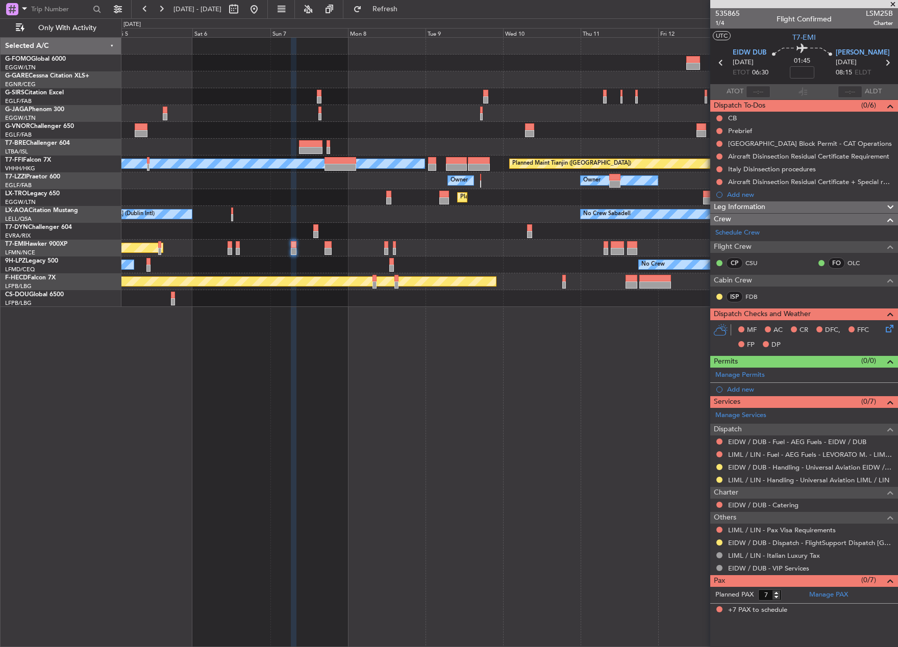
click at [719, 60] on icon at bounding box center [720, 62] width 13 height 13
type input "0"
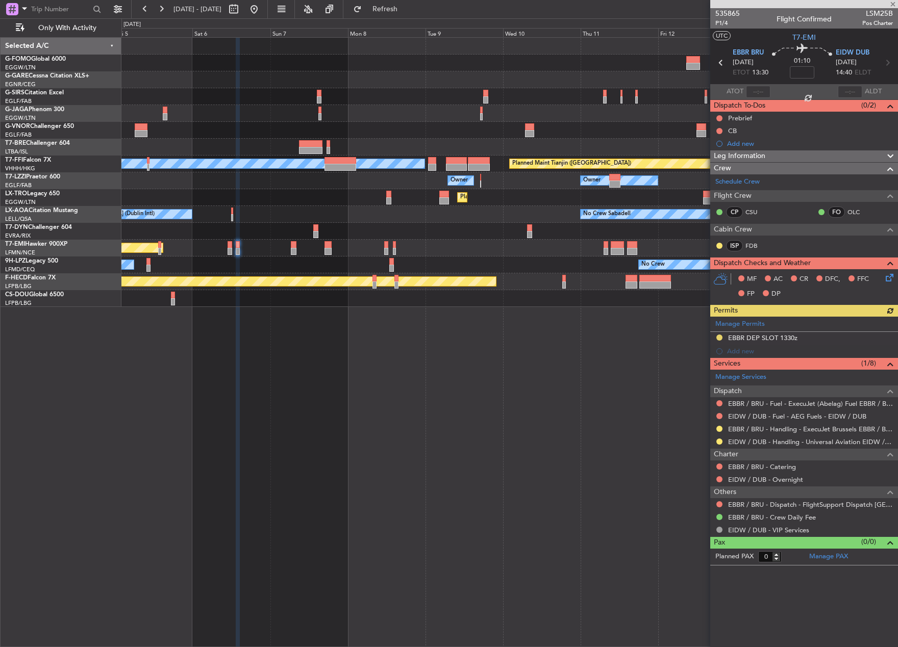
click at [738, 349] on div "Manage Permits EBBR DEP SLOT 1330z Add new" at bounding box center [804, 337] width 188 height 41
click at [734, 349] on div "Add new" at bounding box center [805, 351] width 157 height 9
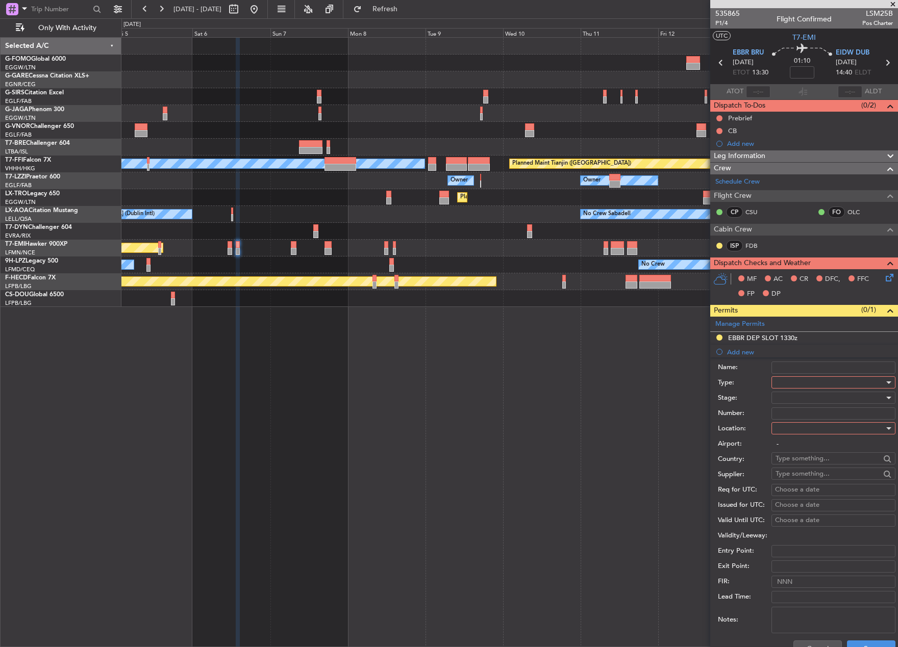
click at [802, 381] on div at bounding box center [829, 382] width 109 height 15
click at [799, 478] on span "Slot" at bounding box center [829, 478] width 107 height 15
click at [798, 396] on div at bounding box center [829, 397] width 109 height 15
click at [817, 465] on span "Requested" at bounding box center [829, 464] width 107 height 15
click at [803, 425] on div at bounding box center [829, 428] width 109 height 15
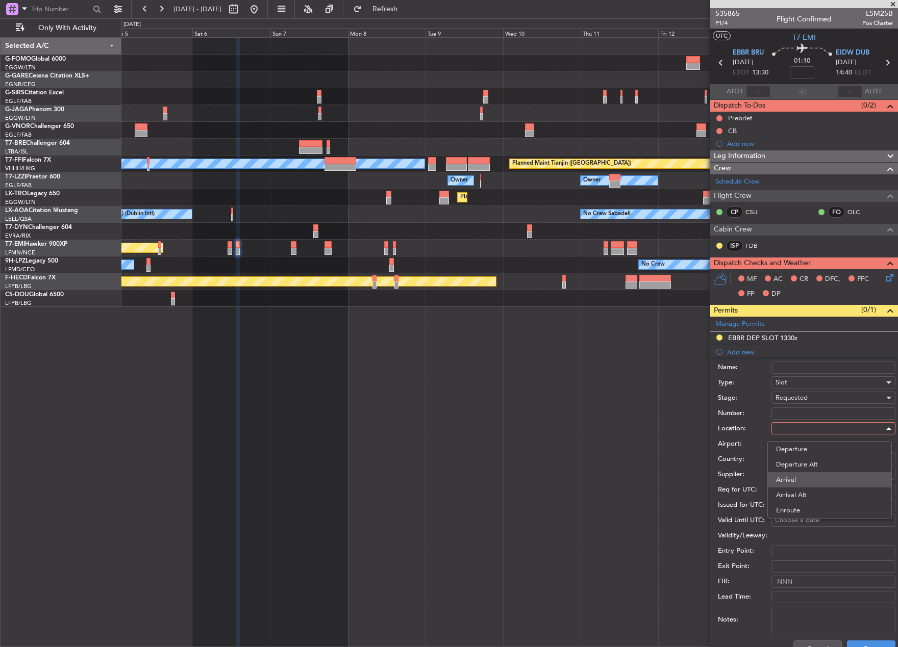
click at [817, 478] on span "Arrival" at bounding box center [829, 479] width 107 height 15
type input "EIDW / DUB"
click at [861, 644] on button "Save" at bounding box center [871, 649] width 48 height 16
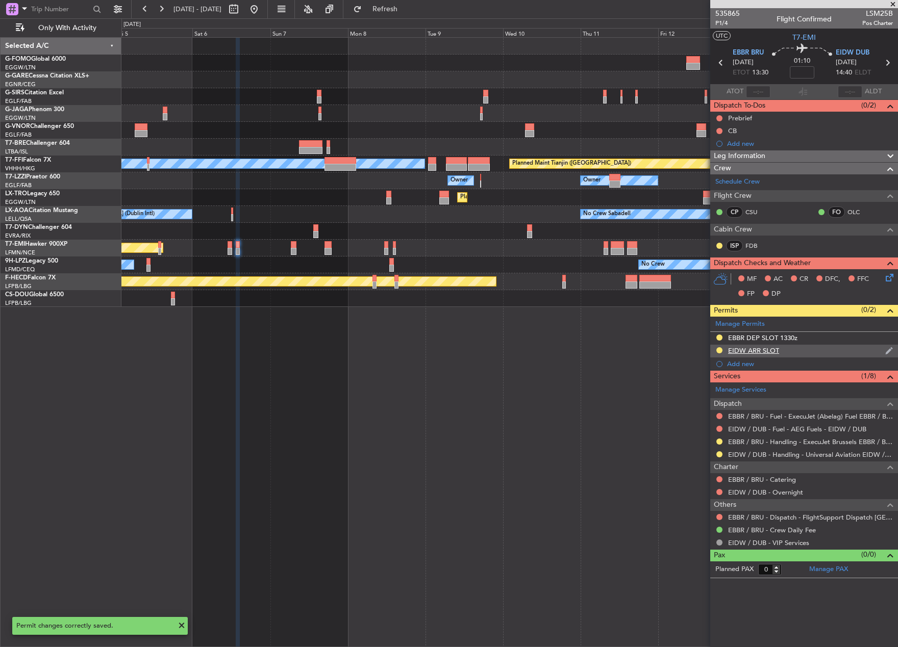
click at [786, 356] on div "EIDW ARR SLOT" at bounding box center [804, 351] width 188 height 13
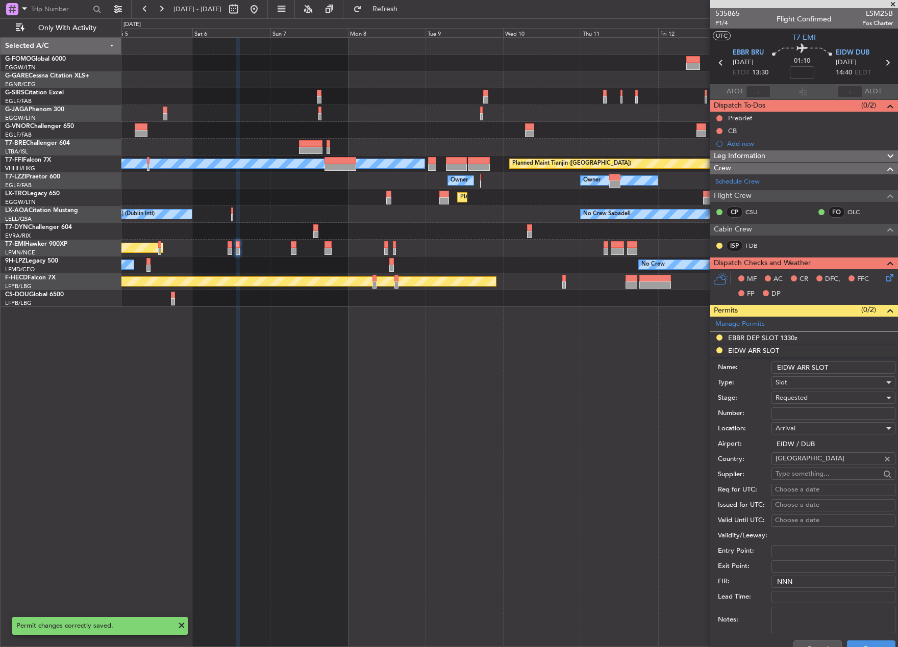
click at [837, 372] on input "EIDW ARR SLOT" at bounding box center [833, 368] width 124 height 12
type input "EIDW ARR SLOT 1440z"
click at [866, 647] on html "[DATE] - [DATE] Refresh Quick Links Only With Activity Planned Maint [GEOGRAPHI…" at bounding box center [449, 323] width 898 height 647
click at [874, 643] on button "Save" at bounding box center [871, 649] width 48 height 16
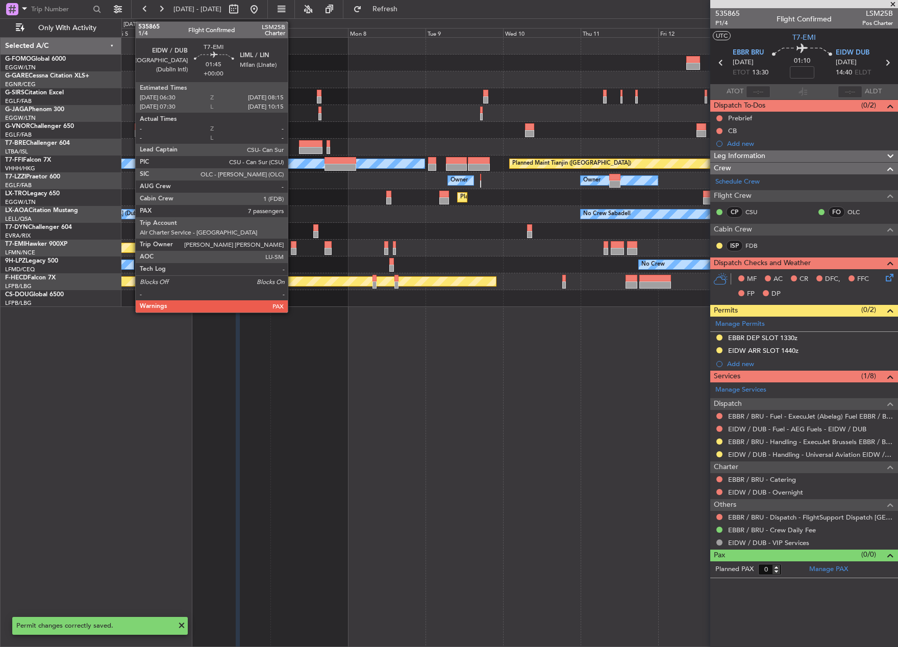
click at [292, 247] on div at bounding box center [294, 244] width 6 height 7
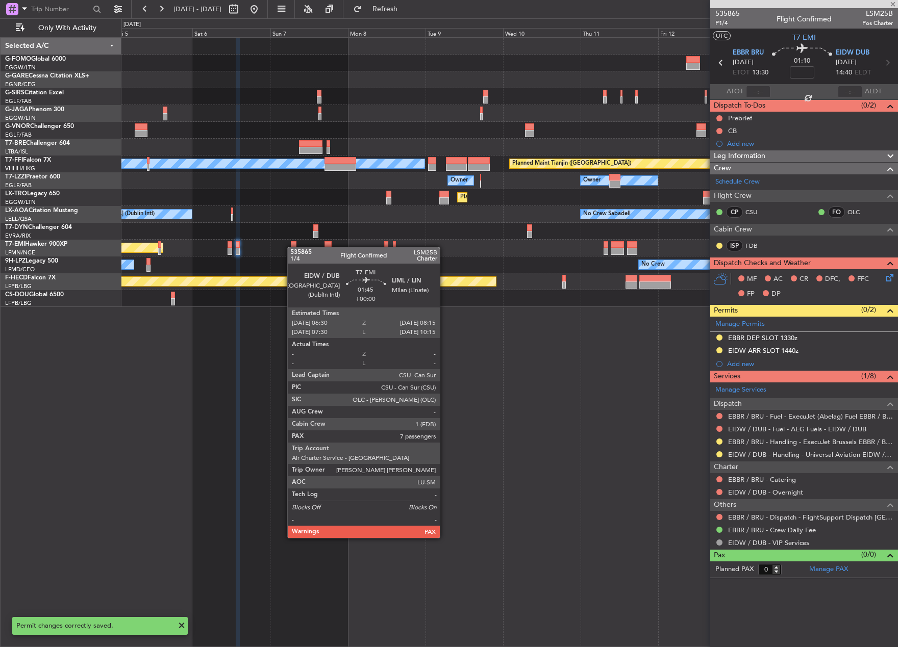
type input "7"
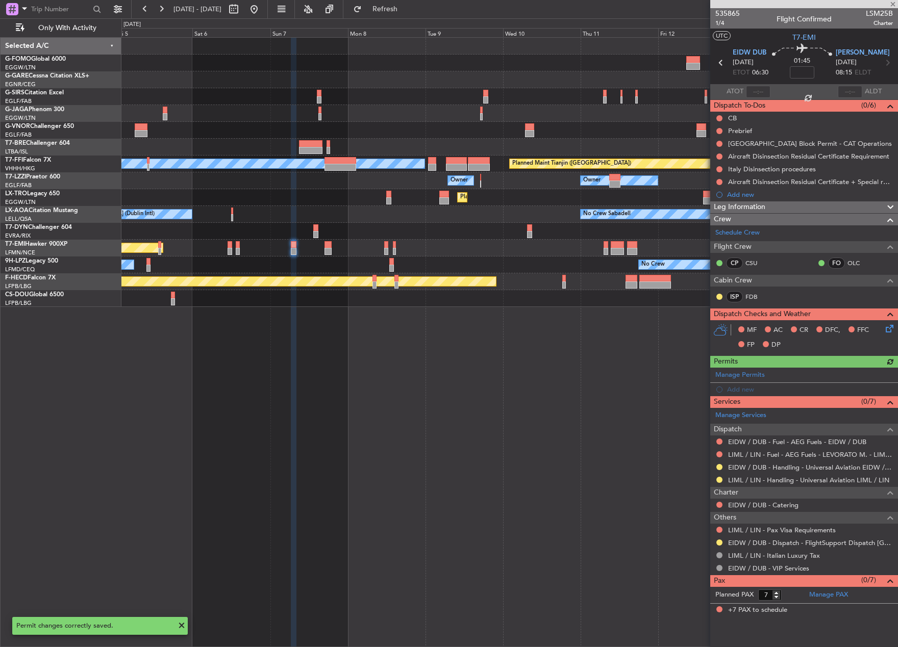
click at [739, 372] on div "Manage Permits Add new" at bounding box center [804, 382] width 188 height 29
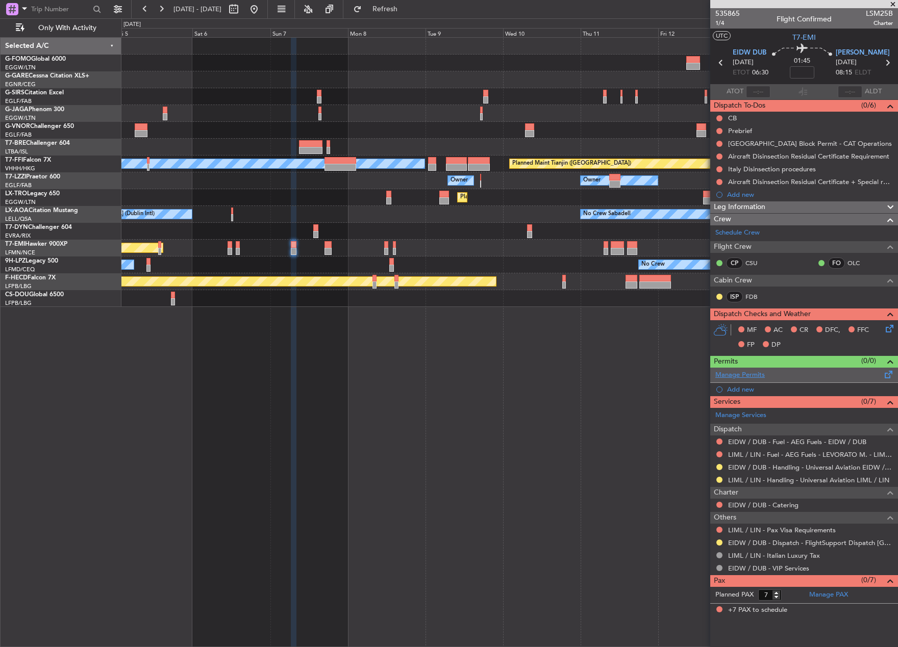
click at [745, 376] on link "Manage Permits" at bounding box center [739, 375] width 49 height 10
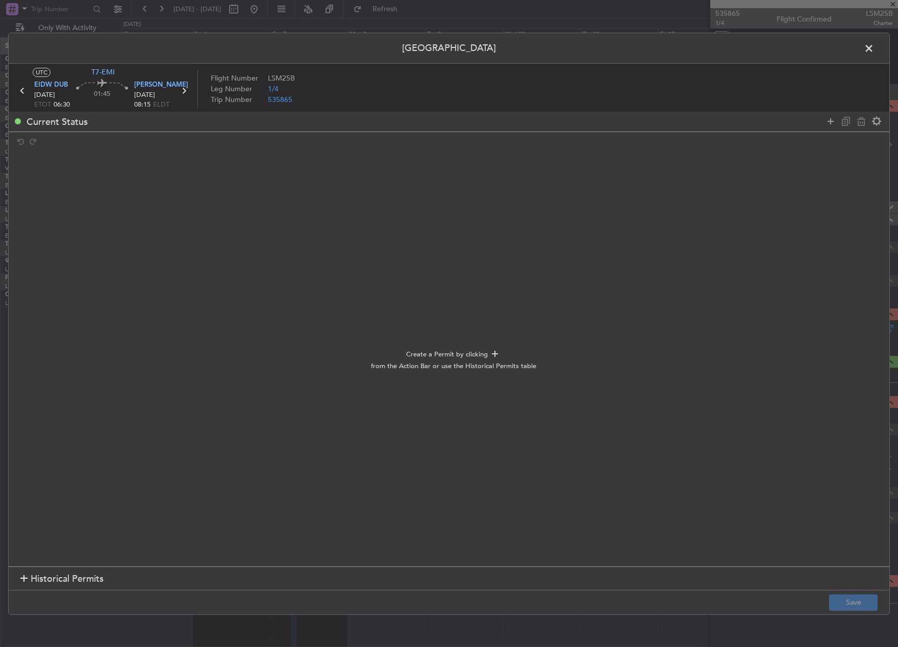
click at [874, 50] on span at bounding box center [874, 50] width 0 height 20
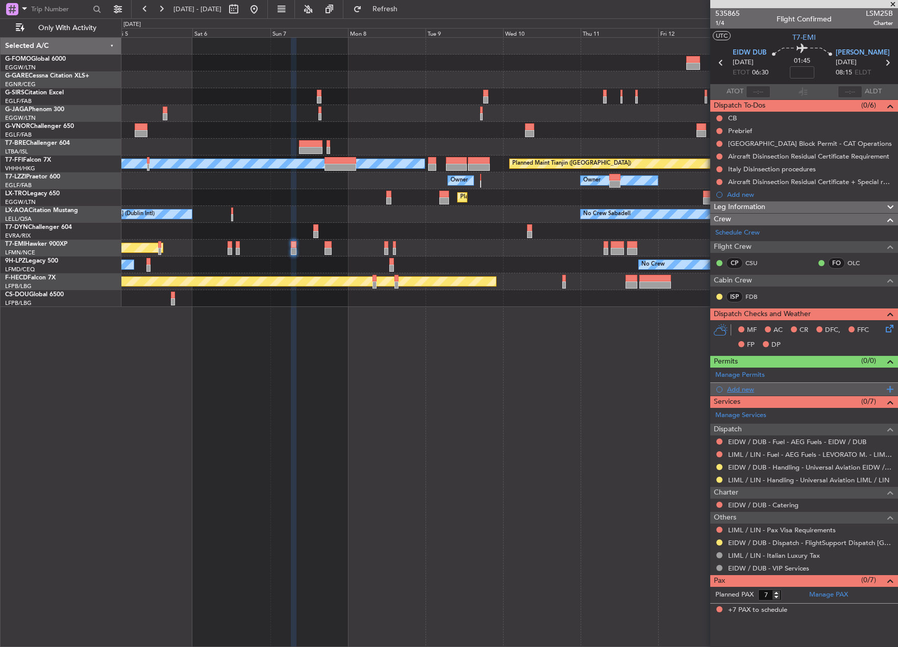
click at [743, 386] on div "Add new" at bounding box center [805, 389] width 157 height 9
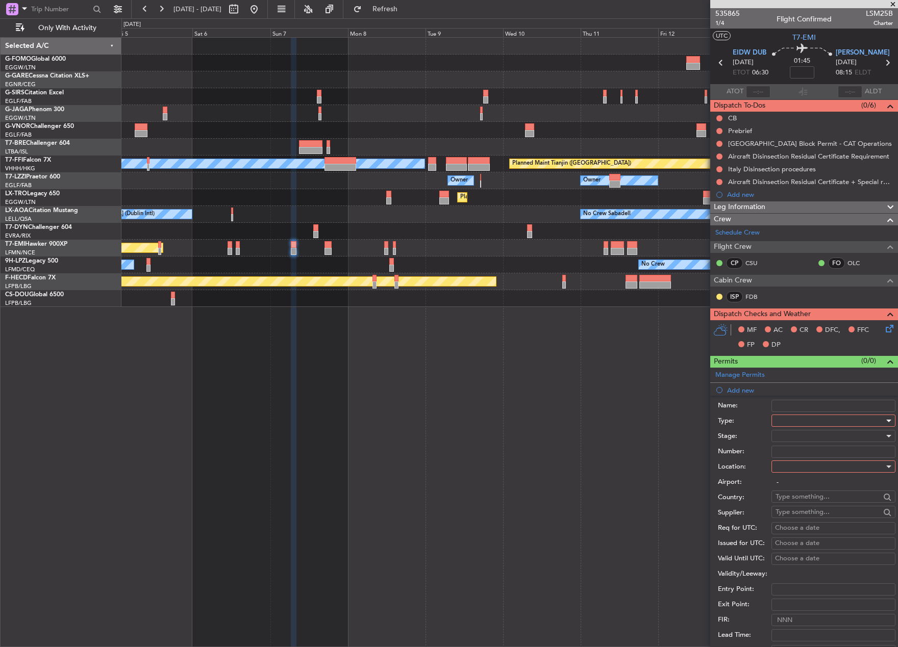
click at [786, 423] on div at bounding box center [829, 420] width 109 height 15
click at [828, 520] on span "Slot" at bounding box center [829, 517] width 107 height 15
click at [815, 435] on div at bounding box center [829, 436] width 109 height 15
click at [822, 505] on span "Requested" at bounding box center [829, 502] width 107 height 15
click at [813, 464] on div at bounding box center [829, 466] width 109 height 15
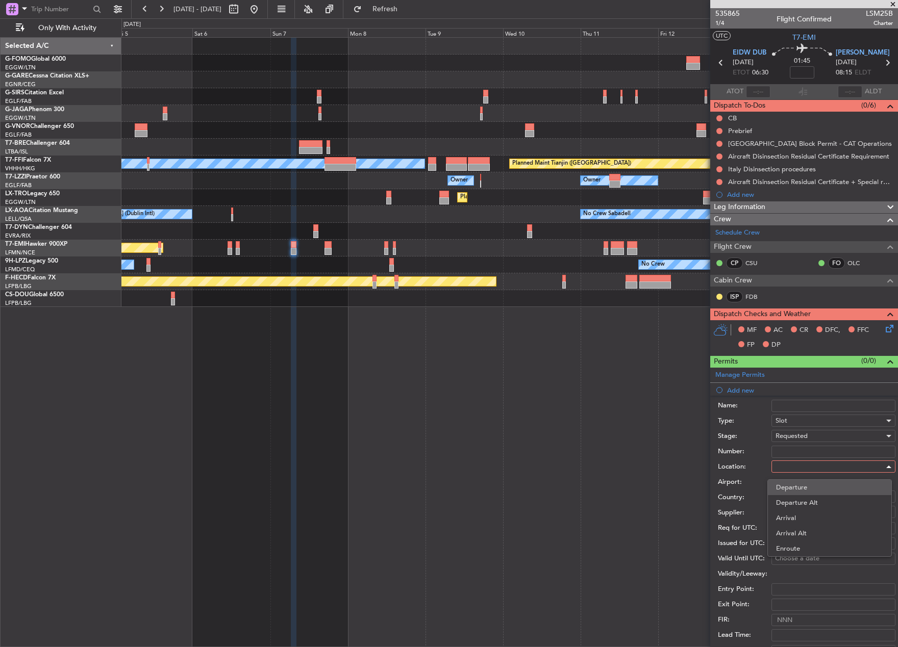
click at [819, 484] on span "Departure" at bounding box center [829, 487] width 107 height 15
type input "EIDW / DUB"
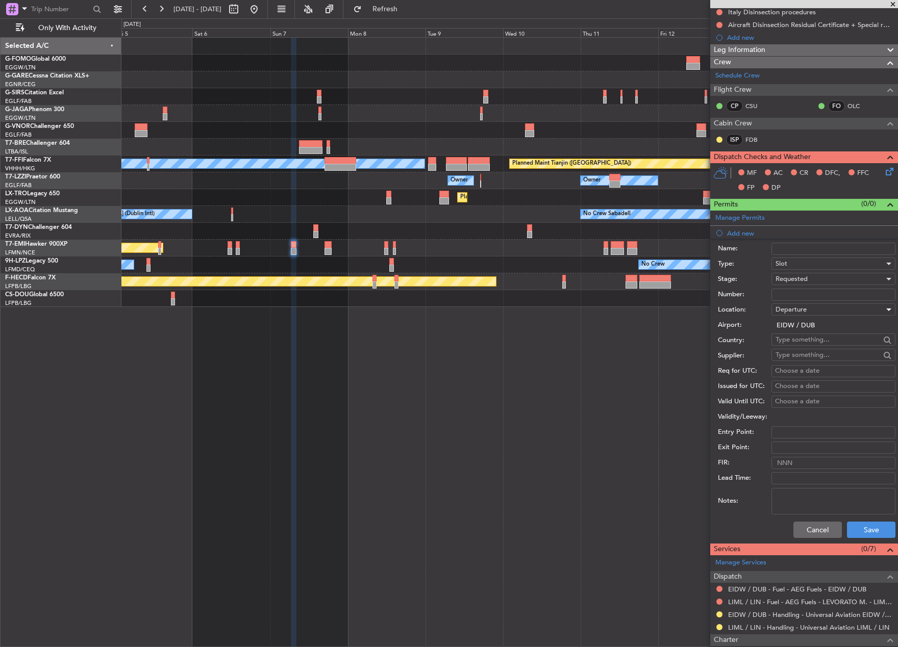
scroll to position [204, 0]
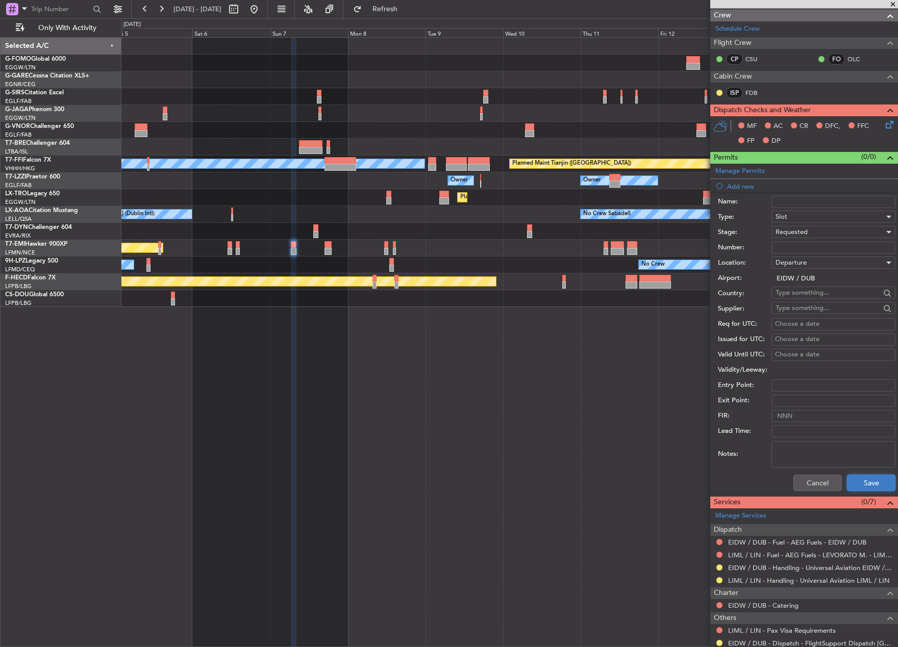
click at [874, 482] on button "Save" at bounding box center [871, 483] width 48 height 16
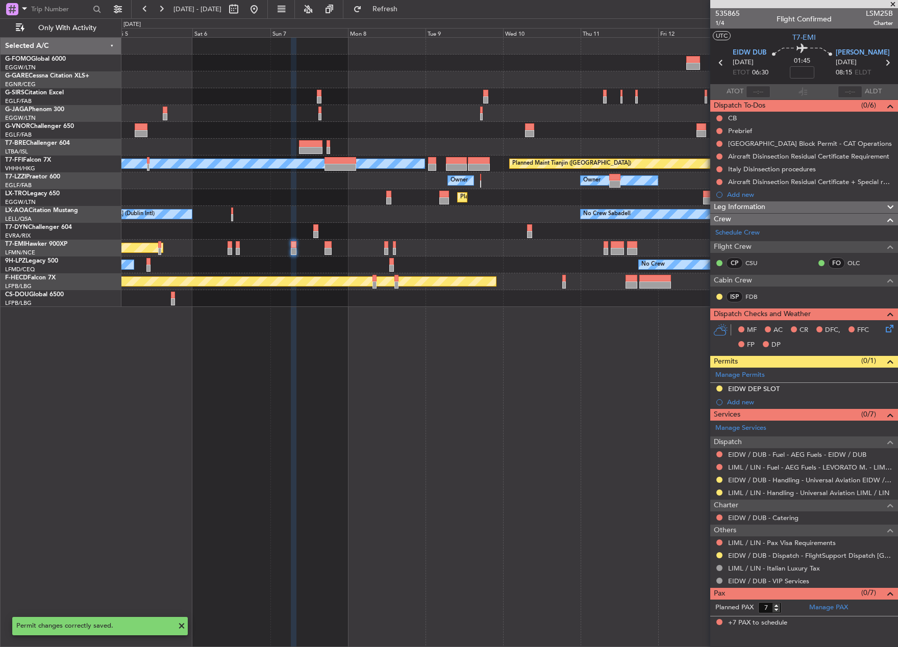
scroll to position [0, 0]
click at [763, 389] on div "EIDW DEP SLOT" at bounding box center [754, 389] width 52 height 9
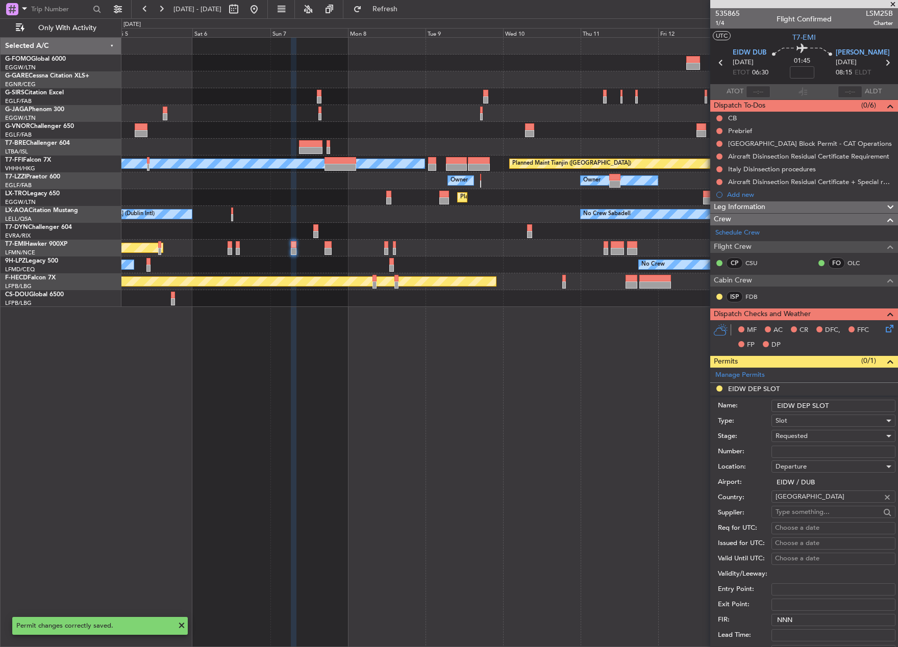
click at [833, 405] on input "EIDW DEP SLOT" at bounding box center [833, 406] width 124 height 12
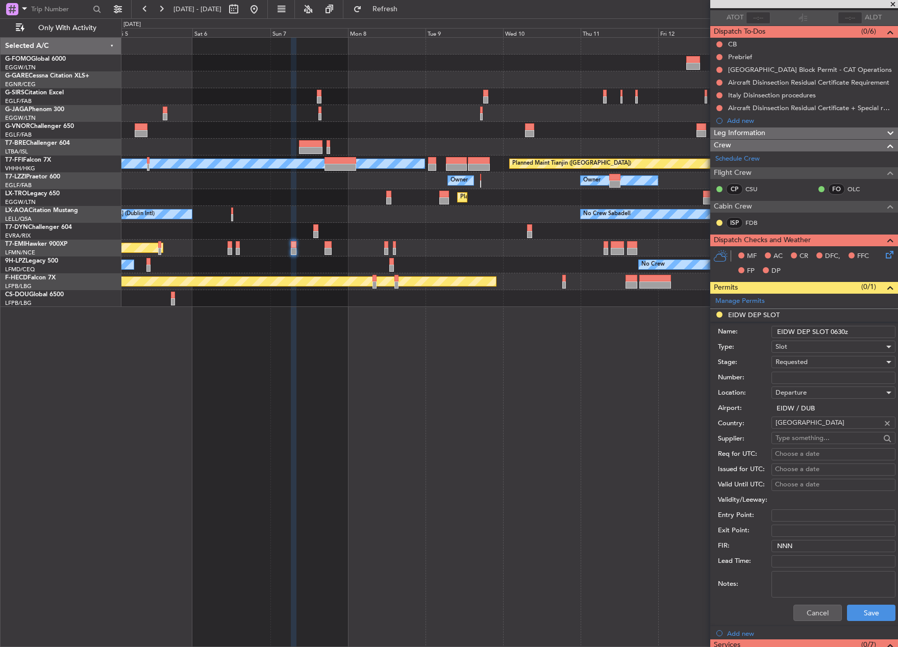
scroll to position [153, 0]
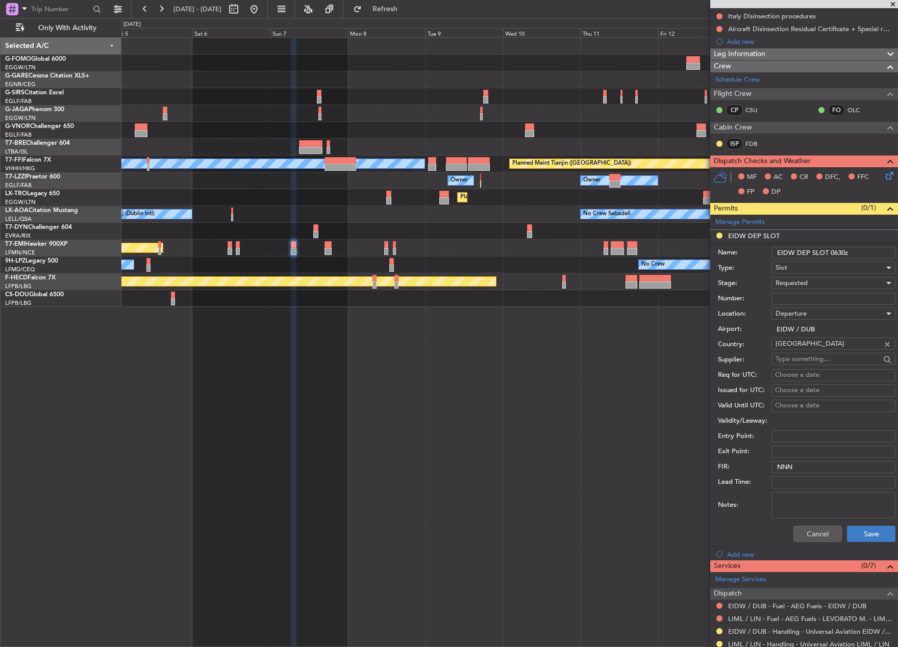
type input "EIDW DEP SLOT 0630z"
click at [861, 532] on button "Save" at bounding box center [871, 534] width 48 height 16
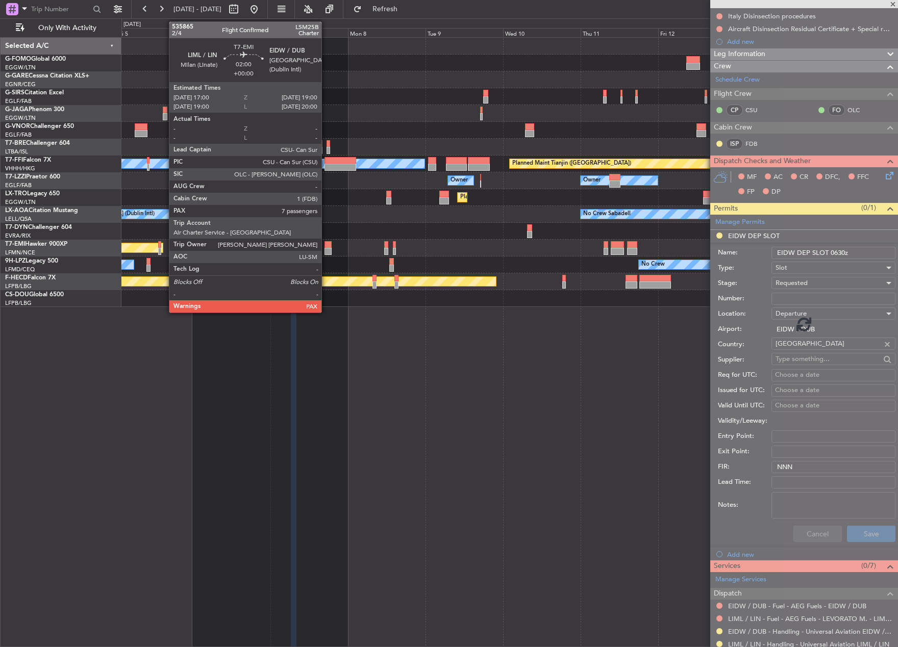
scroll to position [0, 0]
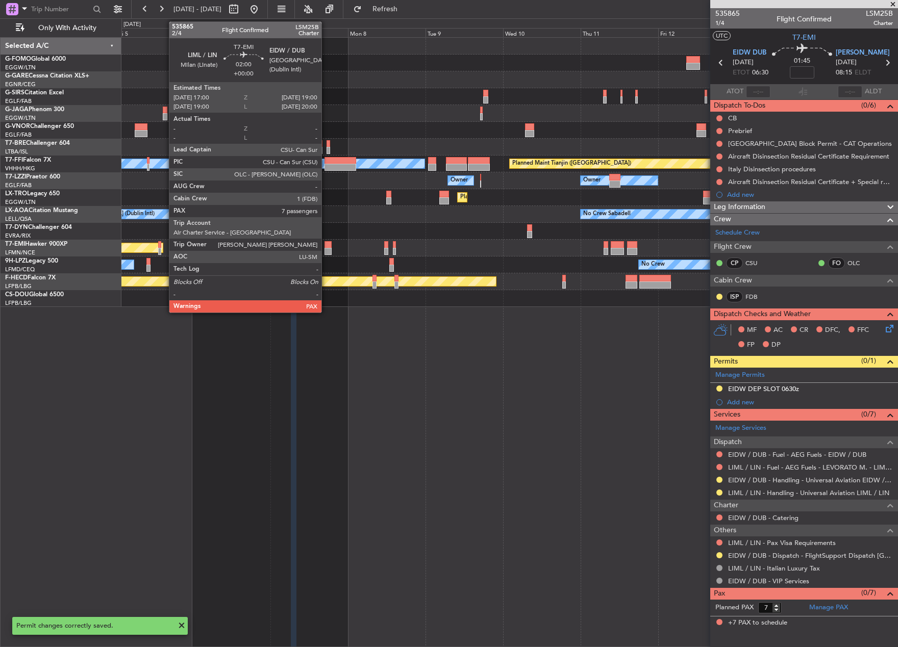
click at [326, 243] on div at bounding box center [327, 244] width 7 height 7
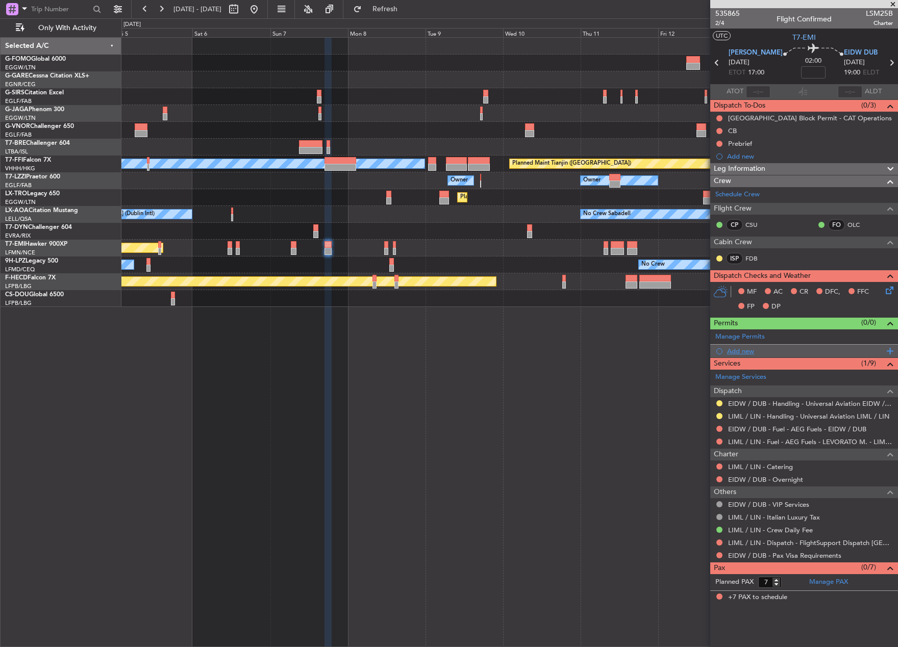
click at [729, 356] on div "Add new" at bounding box center [804, 351] width 188 height 13
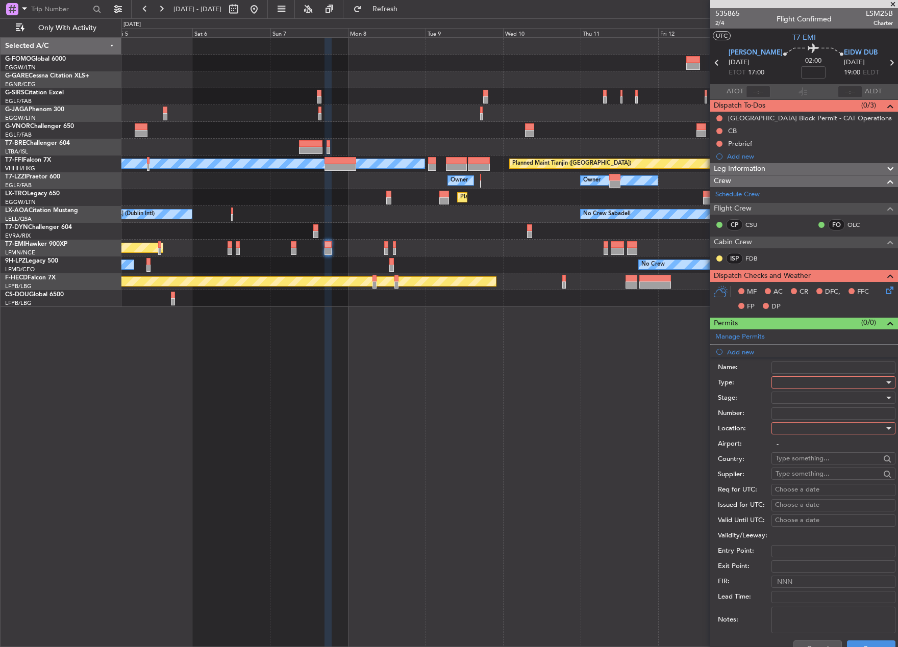
click at [806, 385] on div at bounding box center [829, 382] width 109 height 15
click at [791, 479] on span "Slot" at bounding box center [829, 478] width 107 height 15
click at [789, 397] on div at bounding box center [829, 397] width 109 height 15
click at [821, 465] on span "Requested" at bounding box center [829, 464] width 107 height 15
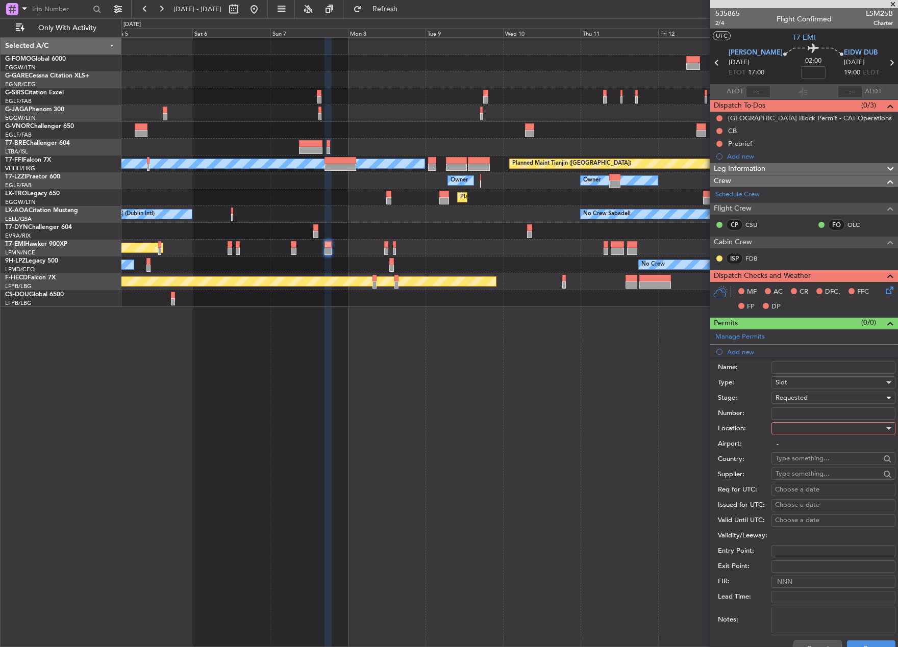
click at [806, 427] on div at bounding box center [829, 428] width 109 height 15
click at [802, 484] on span "Arrival" at bounding box center [829, 479] width 107 height 15
type input "EIDW / DUB"
click at [875, 644] on button "Save" at bounding box center [871, 649] width 48 height 16
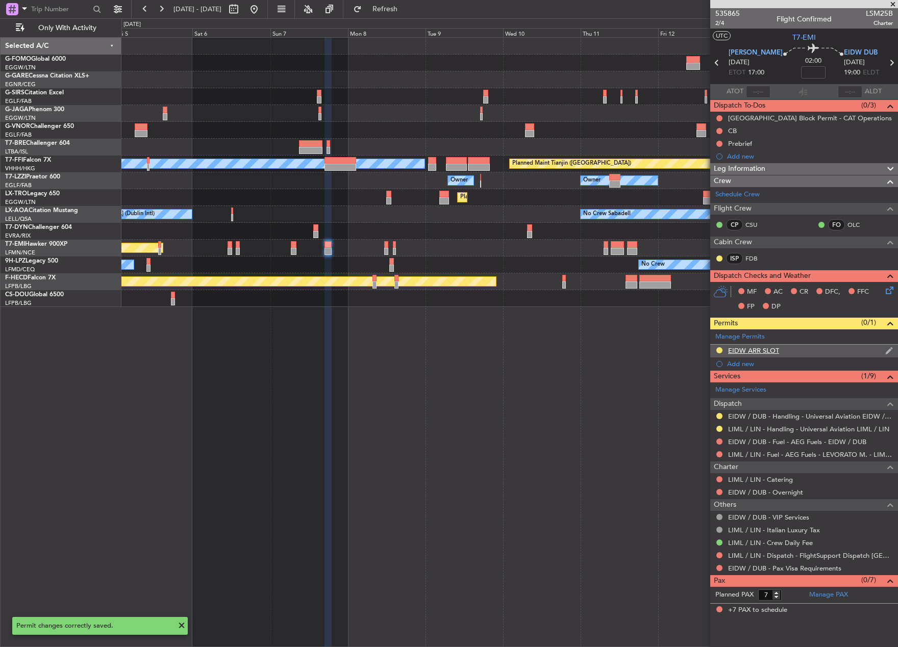
click at [753, 349] on div "EIDW ARR SLOT" at bounding box center [753, 350] width 51 height 9
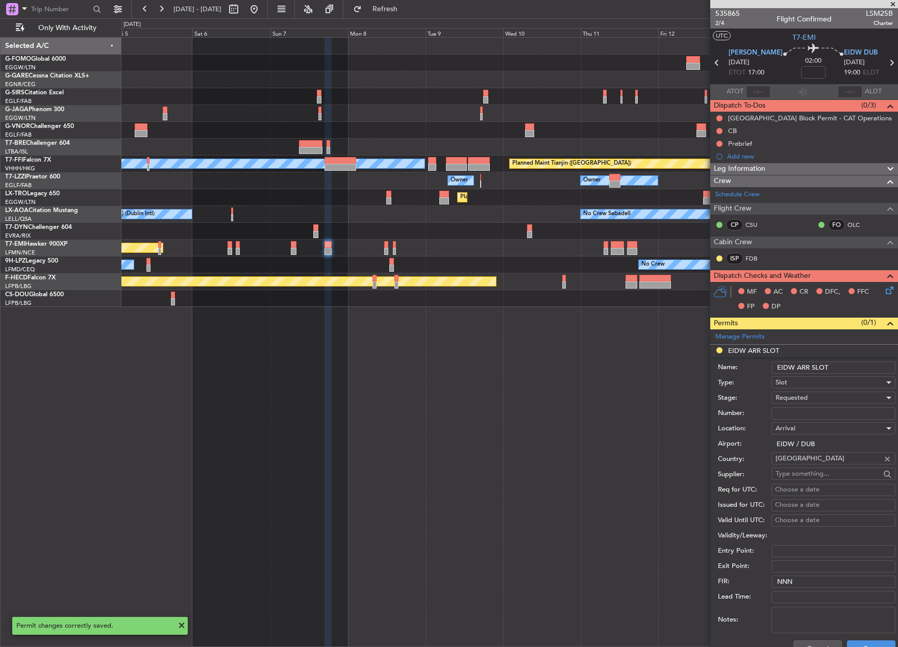
click at [838, 368] on input "EIDW ARR SLOT" at bounding box center [833, 368] width 124 height 12
type input "EIDW ARR SLOT 1900z"
click at [869, 643] on button "Save" at bounding box center [871, 649] width 48 height 16
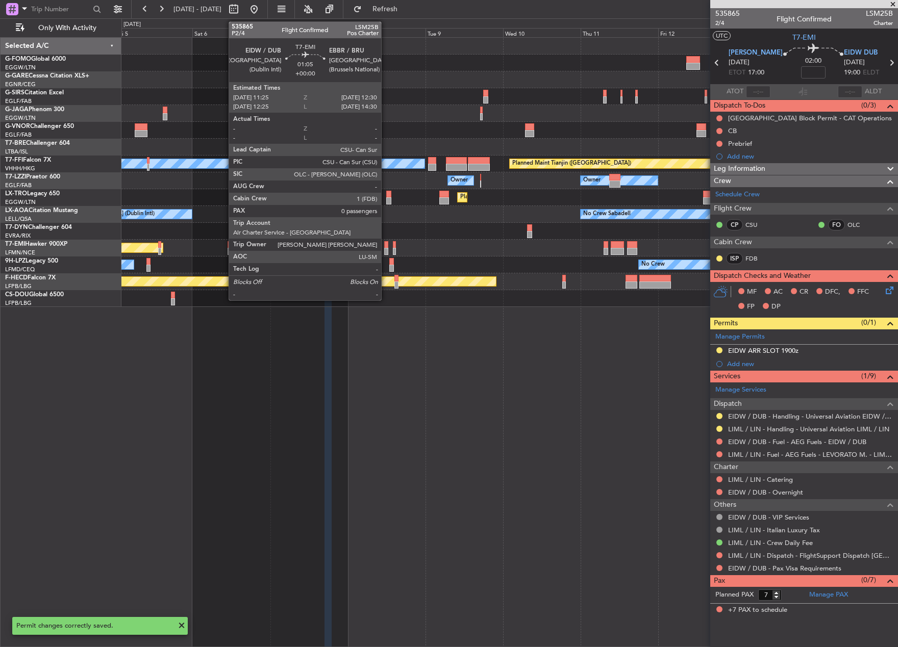
click at [386, 246] on div at bounding box center [386, 244] width 4 height 7
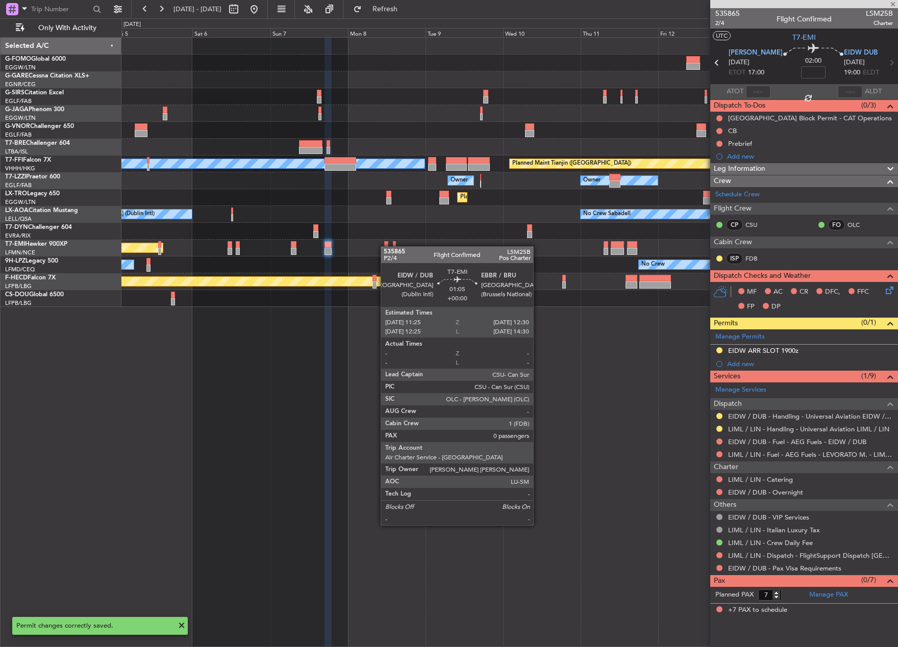
type input "0"
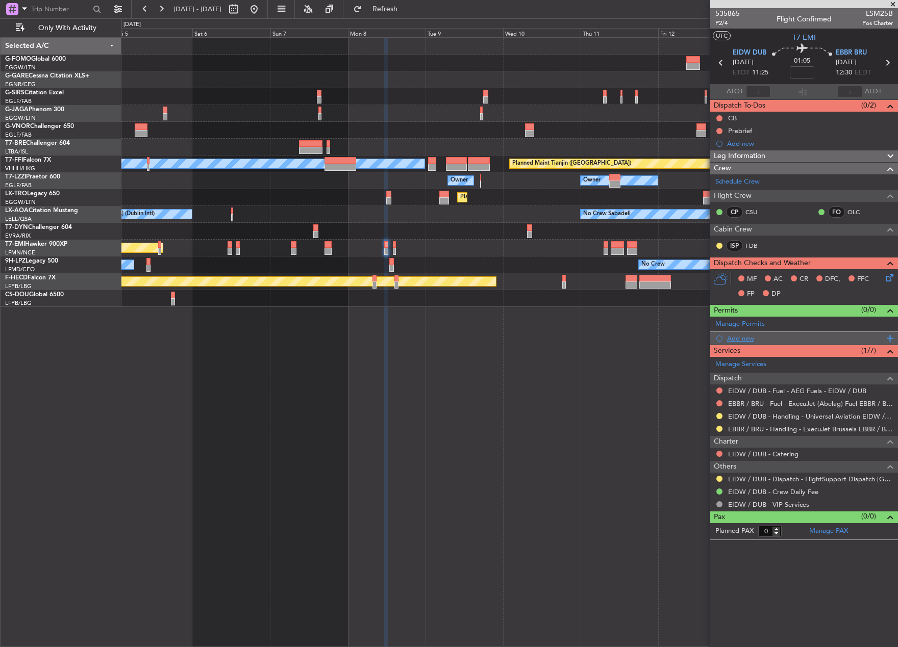
click at [744, 334] on div "Add new" at bounding box center [805, 338] width 157 height 9
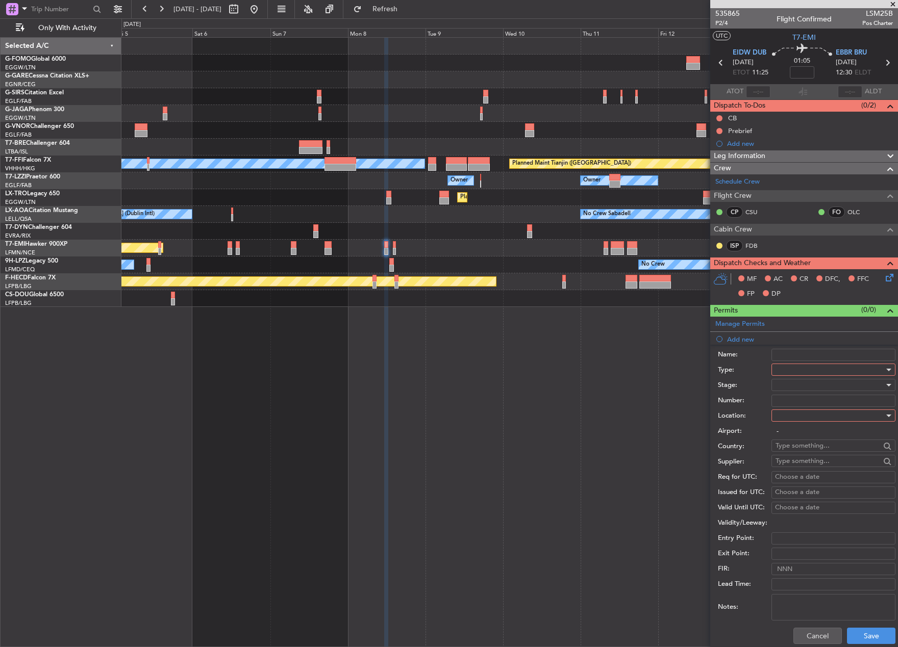
click at [808, 365] on div at bounding box center [829, 369] width 109 height 15
click at [820, 461] on span "Slot" at bounding box center [829, 466] width 107 height 15
click at [813, 386] on div at bounding box center [829, 384] width 109 height 15
click at [832, 456] on span "Requested" at bounding box center [829, 451] width 107 height 15
click at [799, 416] on div at bounding box center [829, 415] width 109 height 15
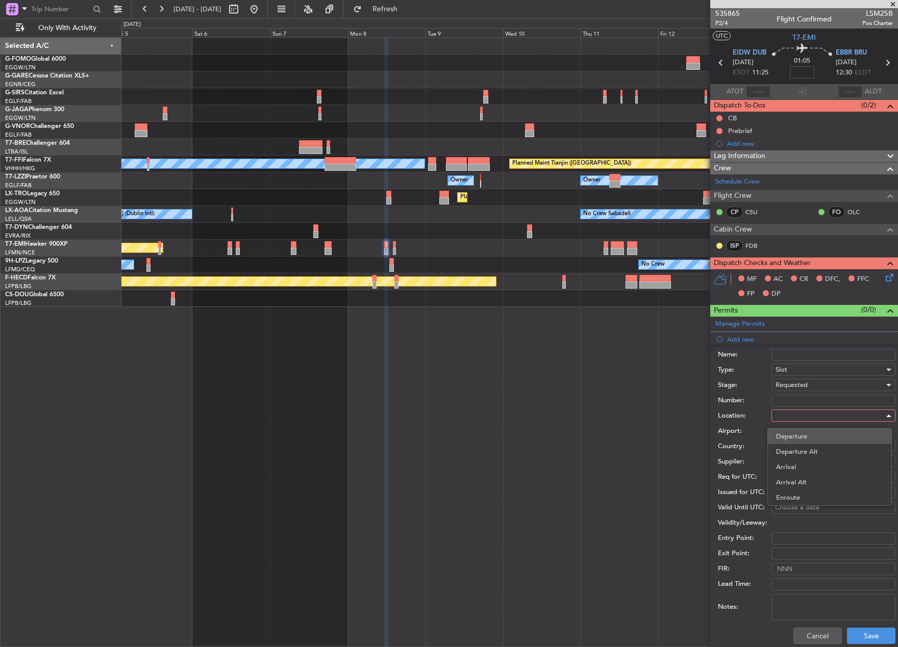
click at [802, 434] on span "Departure" at bounding box center [829, 436] width 107 height 15
type input "EIDW / DUB"
click at [864, 647] on html "[DATE] - [DATE] Refresh Quick Links Only With Activity Planned Maint [GEOGRAPHI…" at bounding box center [449, 323] width 898 height 647
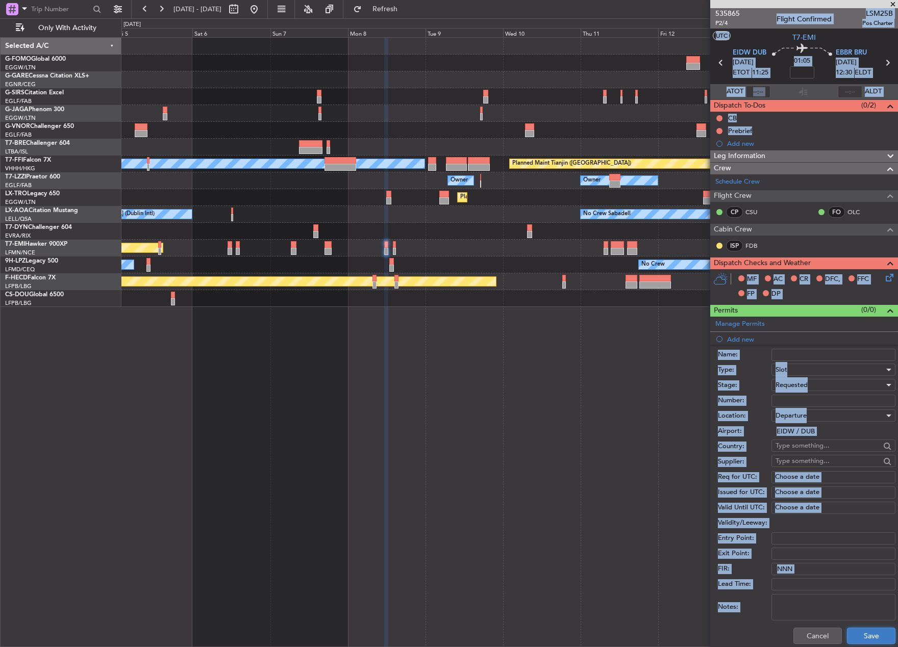
drag, startPoint x: 864, startPoint y: 648, endPoint x: 861, endPoint y: 633, distance: 15.6
click at [861, 633] on button "Save" at bounding box center [871, 636] width 48 height 16
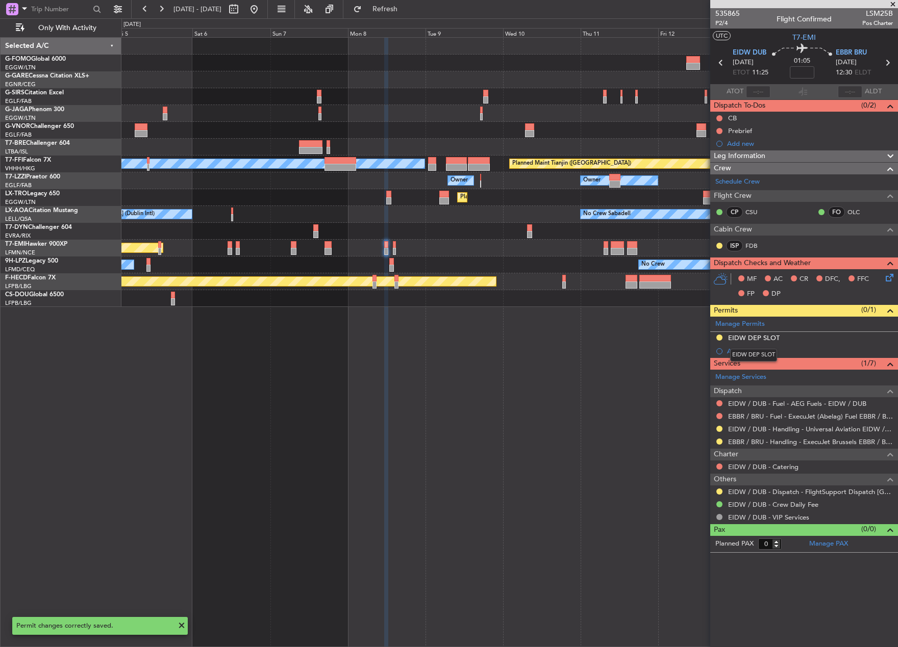
click at [737, 349] on div "EIDW DEP SLOT" at bounding box center [753, 355] width 47 height 13
click at [758, 351] on div "Add new" at bounding box center [805, 351] width 157 height 9
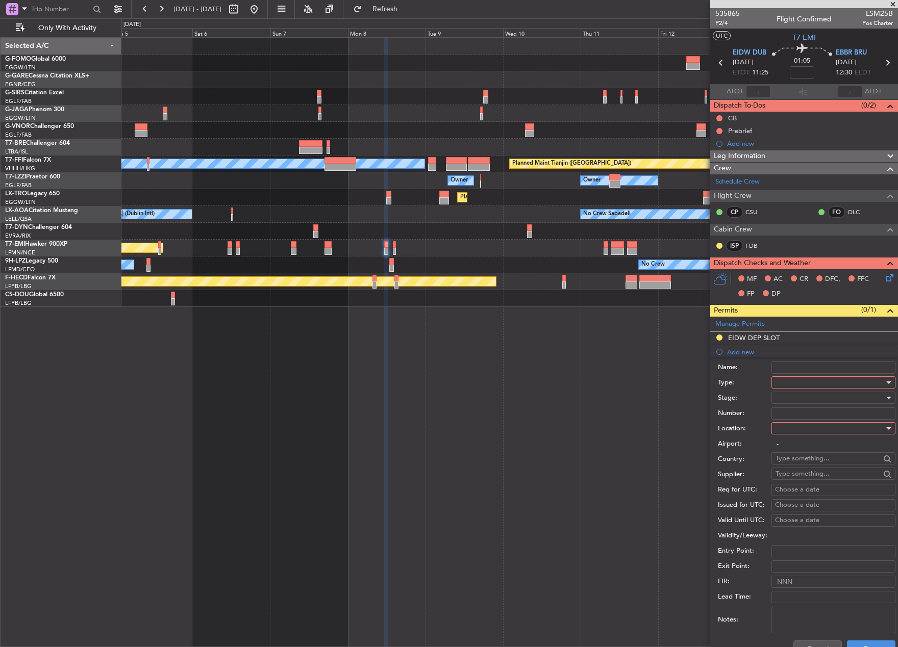
click at [812, 385] on div at bounding box center [829, 382] width 109 height 15
click at [810, 484] on span "Slot" at bounding box center [829, 478] width 107 height 15
click at [794, 428] on div at bounding box center [829, 428] width 109 height 15
click at [805, 478] on span "Arrival" at bounding box center [829, 479] width 107 height 15
type input "EBBR / BRU"
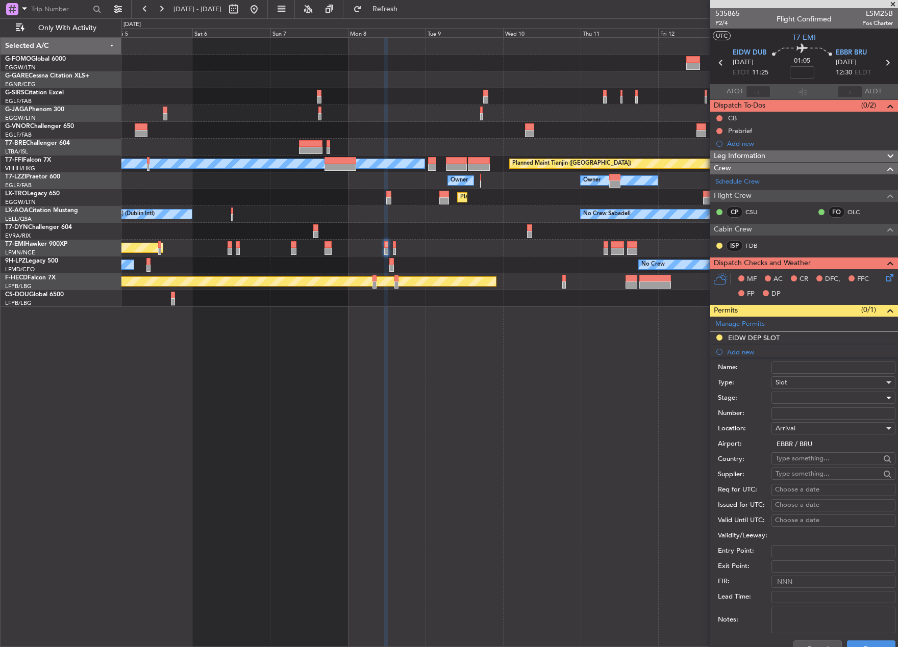
click at [804, 397] on div at bounding box center [829, 397] width 109 height 15
click at [809, 435] on span "Not Requested" at bounding box center [829, 433] width 107 height 15
click at [795, 394] on span "Not Requested" at bounding box center [798, 397] width 46 height 9
click at [803, 466] on span "Requested" at bounding box center [829, 464] width 107 height 15
click at [860, 642] on button "Save" at bounding box center [871, 649] width 48 height 16
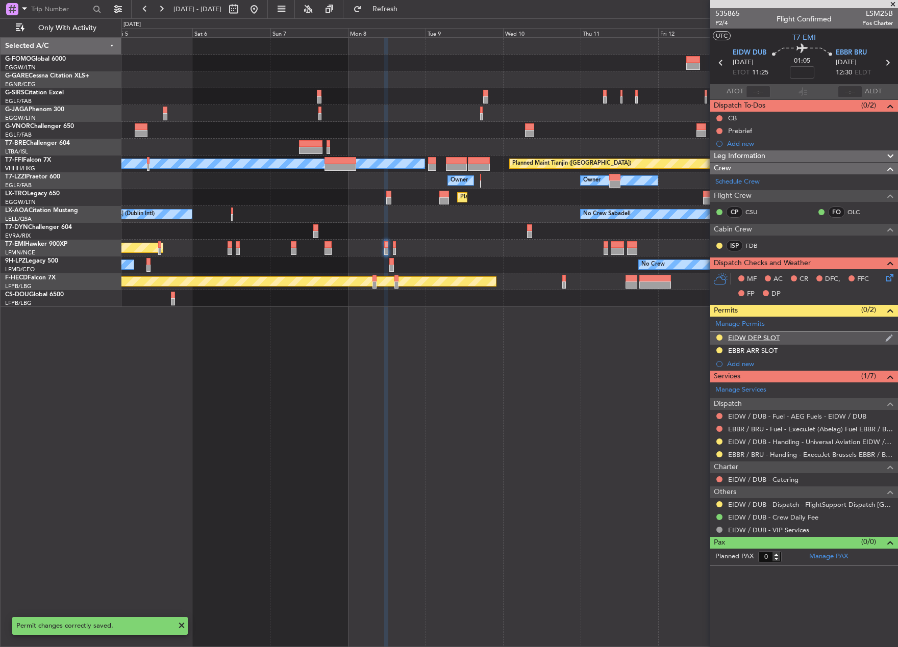
click at [775, 334] on div "EIDW DEP SLOT" at bounding box center [754, 338] width 52 height 9
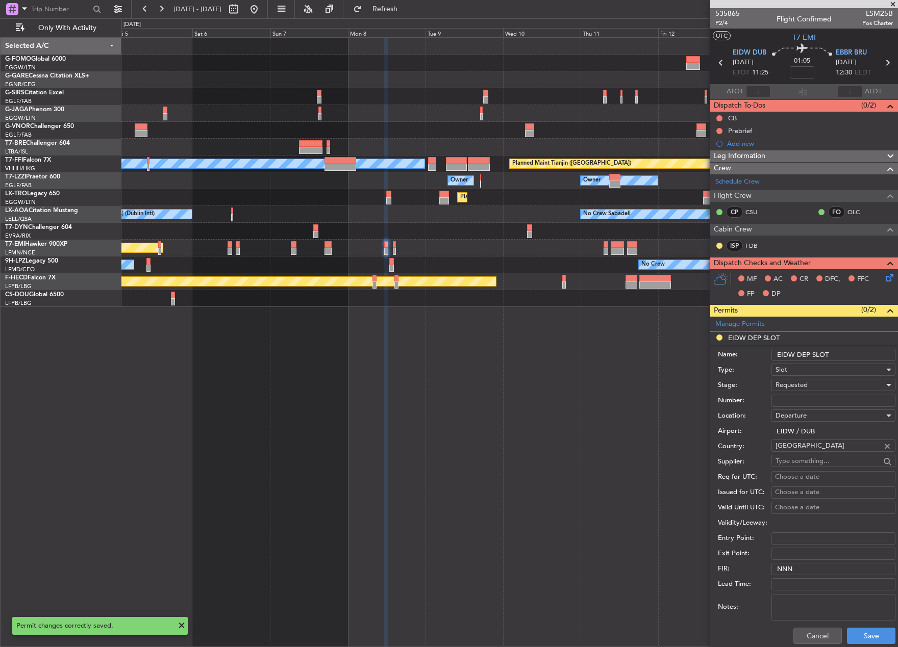
click at [848, 358] on input "EIDW DEP SLOT" at bounding box center [833, 355] width 124 height 12
type input "EIDW DEP SLOT 1125z"
click at [855, 637] on button "Save" at bounding box center [871, 636] width 48 height 16
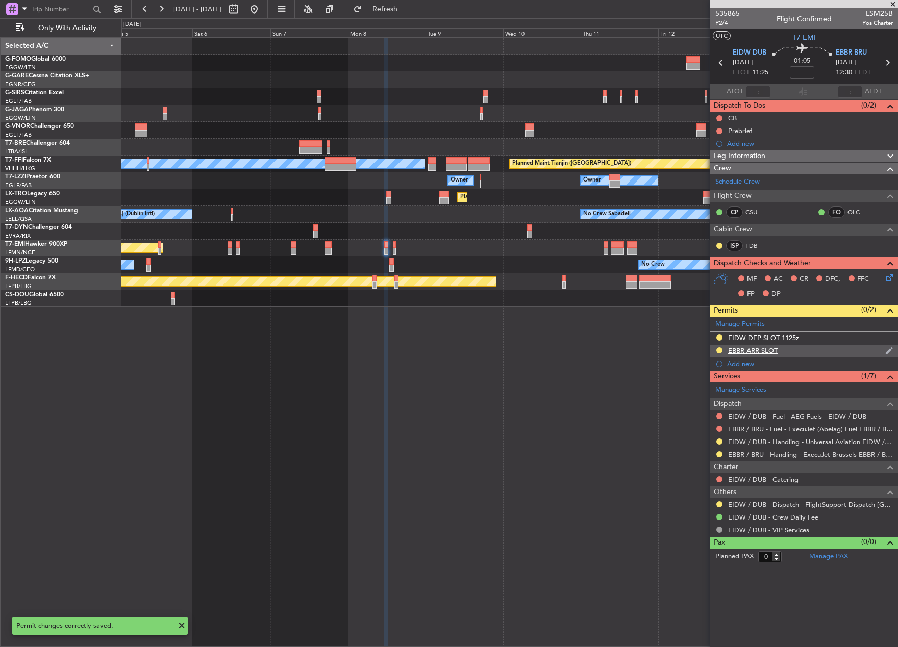
click at [739, 354] on div "EBBR ARR SLOT" at bounding box center [752, 350] width 49 height 9
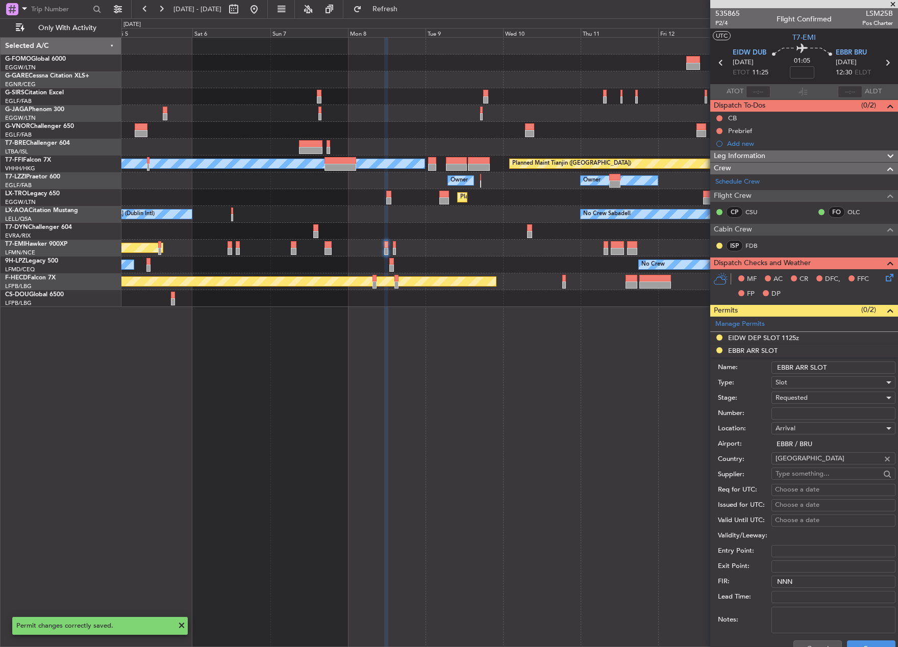
click at [841, 368] on input "EBBR ARR SLOT" at bounding box center [833, 368] width 124 height 12
type input "EBBR ARR SLOT 1230z"
click at [860, 647] on button "Save" at bounding box center [871, 649] width 48 height 16
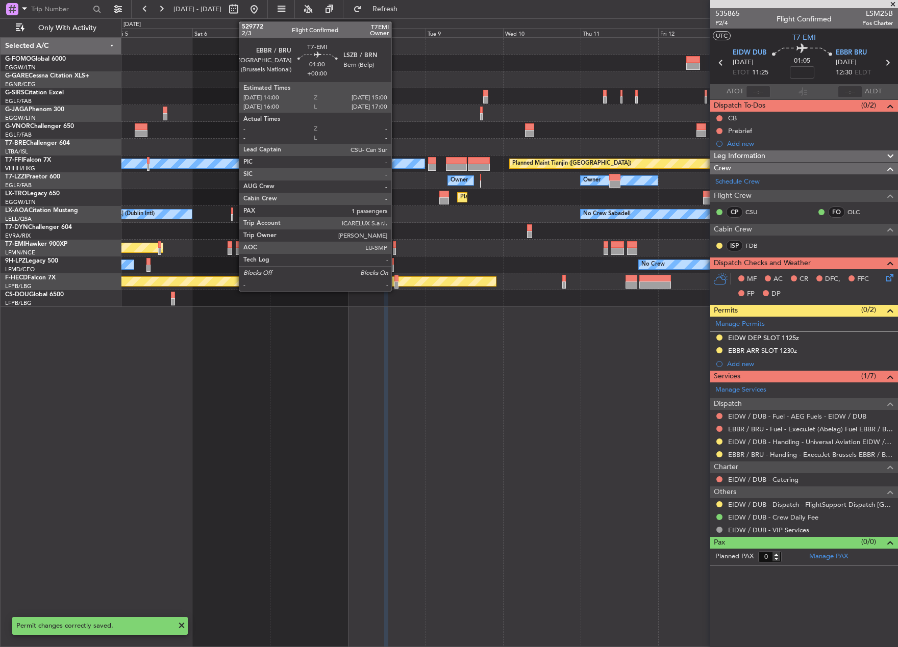
click at [396, 249] on div at bounding box center [395, 251] width 4 height 7
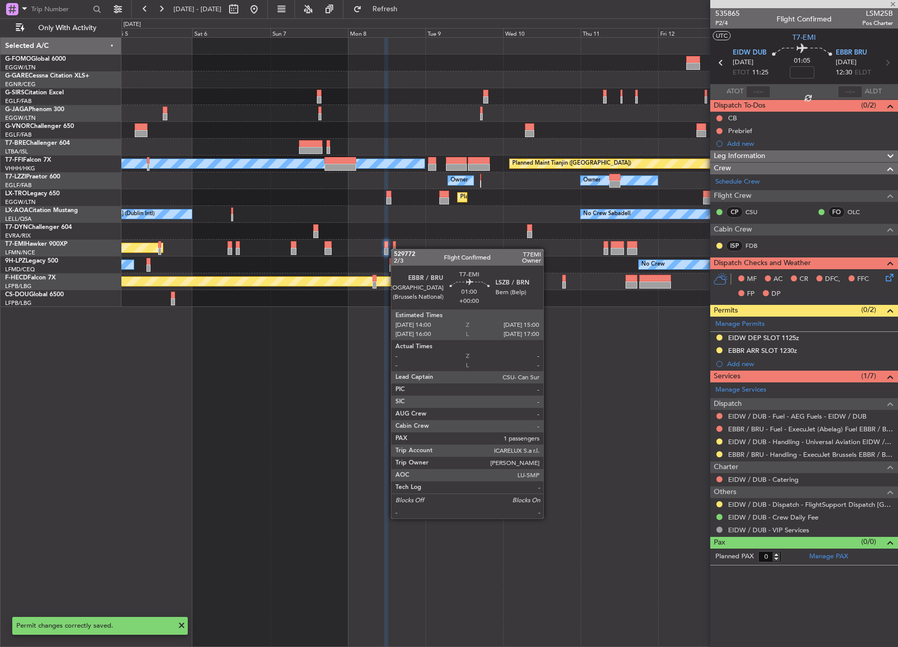
type input "1"
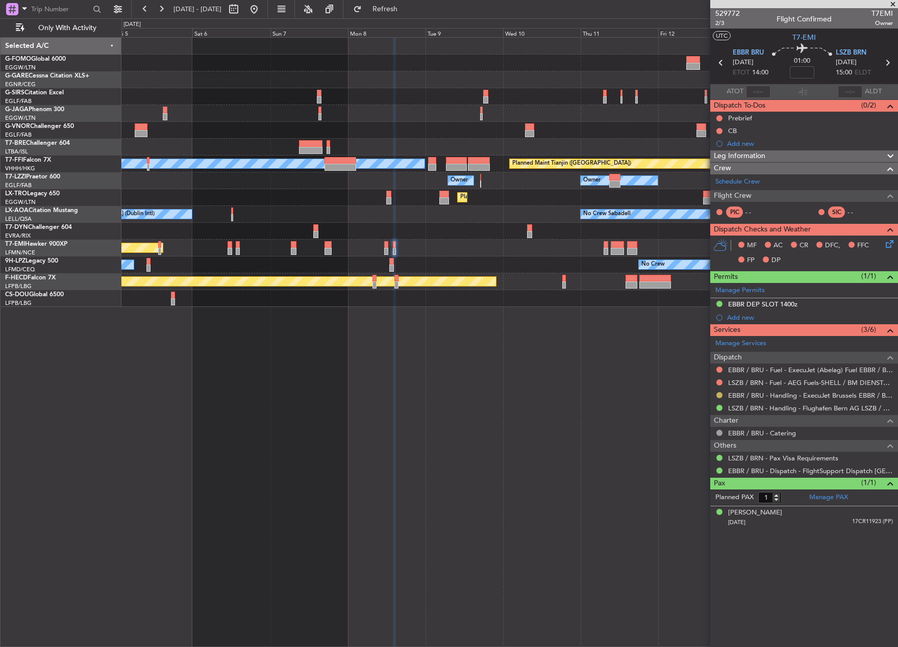
click at [720, 394] on button at bounding box center [719, 395] width 6 height 6
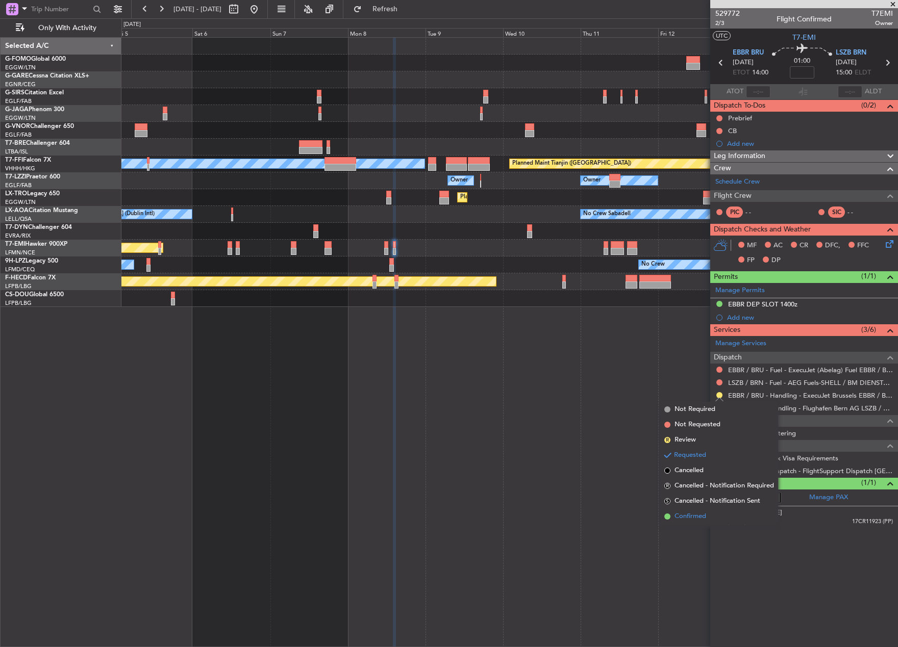
click at [698, 516] on span "Confirmed" at bounding box center [690, 517] width 32 height 10
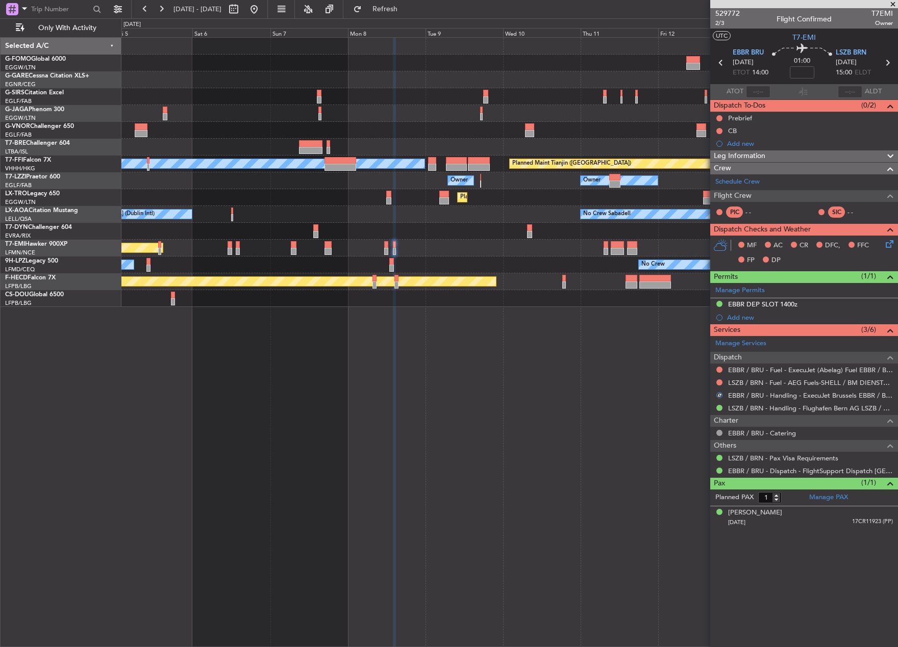
click at [550, 415] on div "Planned Maint [GEOGRAPHIC_DATA] ([GEOGRAPHIC_DATA]) Planned Maint [GEOGRAPHIC_D…" at bounding box center [509, 342] width 776 height 610
click at [262, 11] on button at bounding box center [254, 9] width 16 height 16
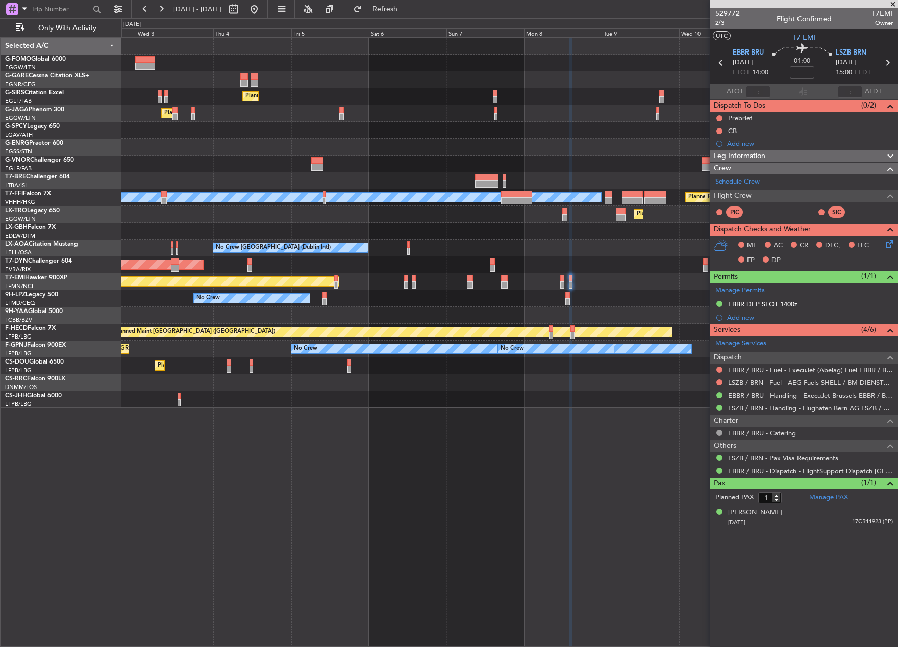
click at [111, 316] on div "Planned Maint [GEOGRAPHIC_DATA] ([GEOGRAPHIC_DATA]) Planned Maint [GEOGRAPHIC_D…" at bounding box center [449, 332] width 898 height 629
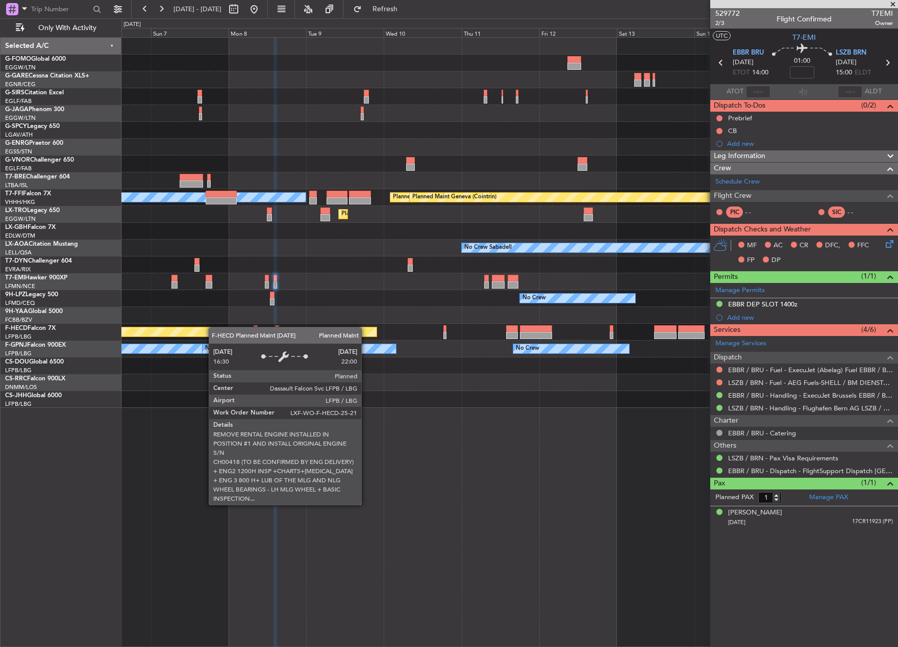
click at [180, 338] on div "Planned Maint [GEOGRAPHIC_DATA] ([GEOGRAPHIC_DATA]) [PERSON_NAME][GEOGRAPHIC_DA…" at bounding box center [509, 223] width 776 height 370
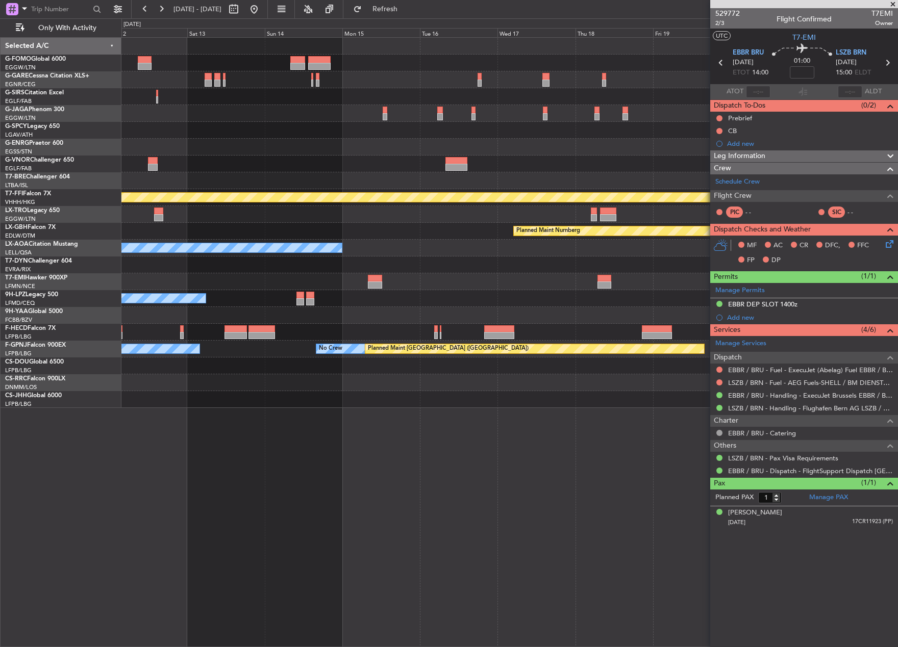
click at [57, 345] on div "Planned Maint Tianjin ([GEOGRAPHIC_DATA]) Planned Maint Geneva ([GEOGRAPHIC_DAT…" at bounding box center [449, 332] width 898 height 629
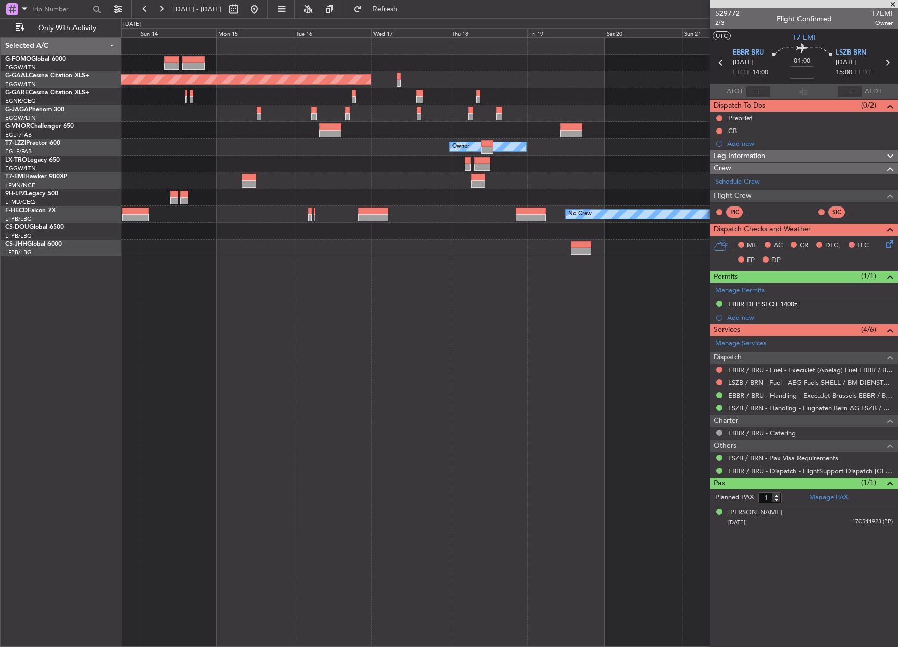
click at [241, 315] on div "Planned Maint Dusseldorf Owner Owner No Crew Planned Maint [GEOGRAPHIC_DATA] ([…" at bounding box center [509, 342] width 776 height 610
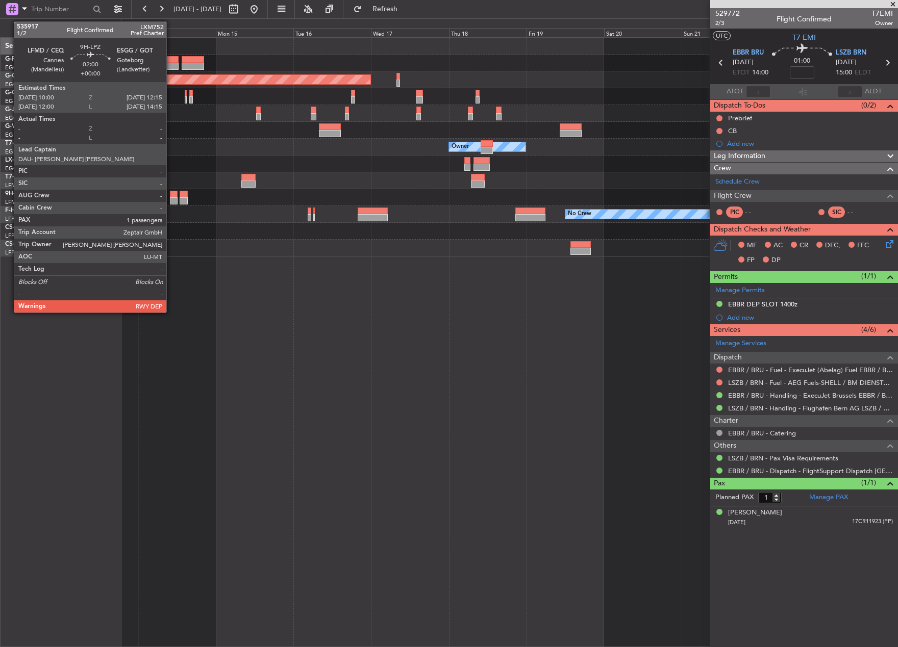
click at [171, 197] on div at bounding box center [174, 200] width 8 height 7
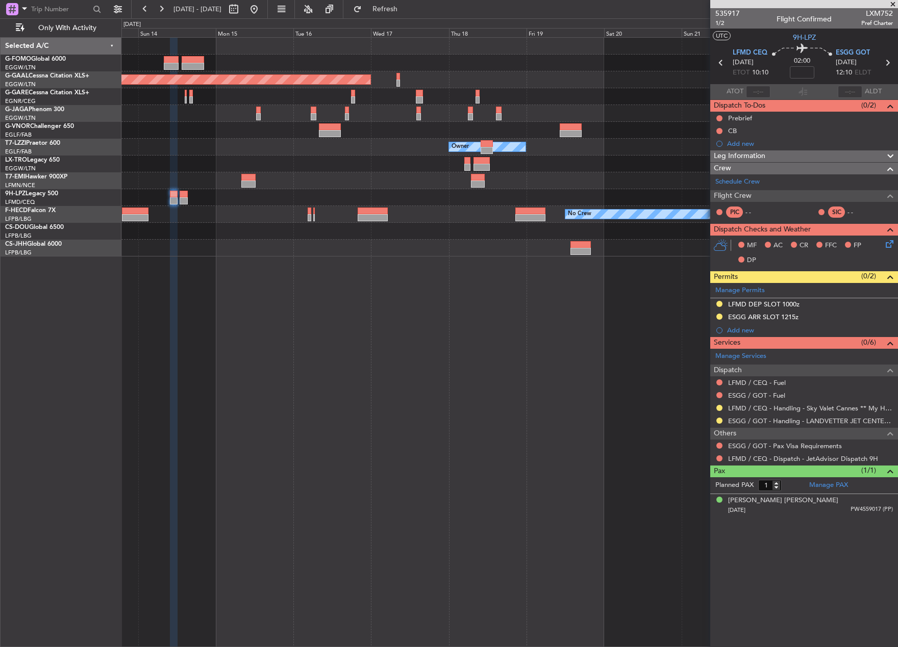
drag, startPoint x: 755, startPoint y: 299, endPoint x: 758, endPoint y: 305, distance: 6.6
click at [755, 299] on div "LFMD DEP SLOT 1000z" at bounding box center [804, 304] width 188 height 13
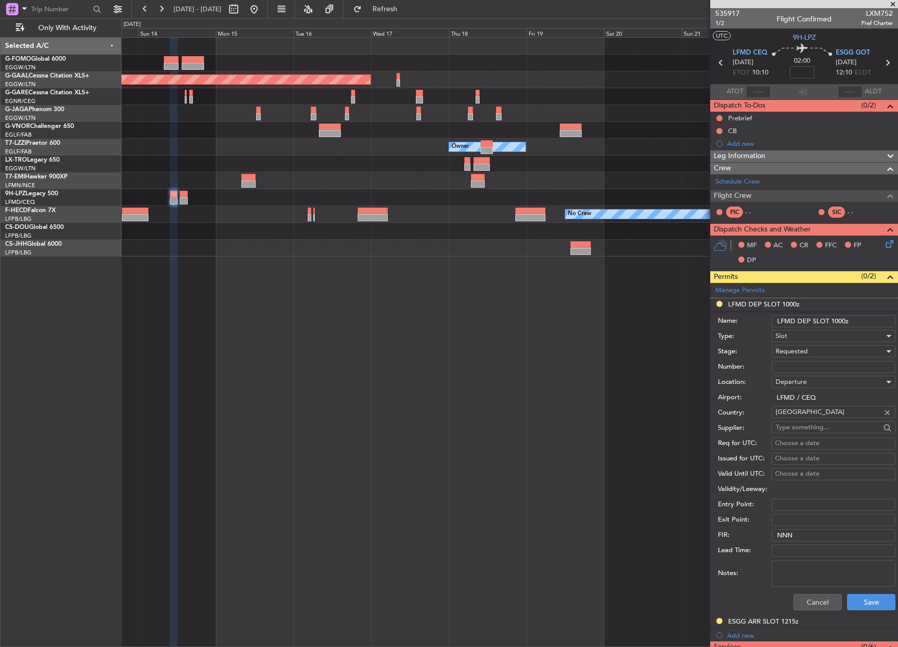
click at [808, 366] on input "Number:" at bounding box center [833, 367] width 124 height 12
paste input "LFMDD000013639"
type input "LFMDD000013639"
click at [800, 352] on span "Requested" at bounding box center [791, 351] width 32 height 9
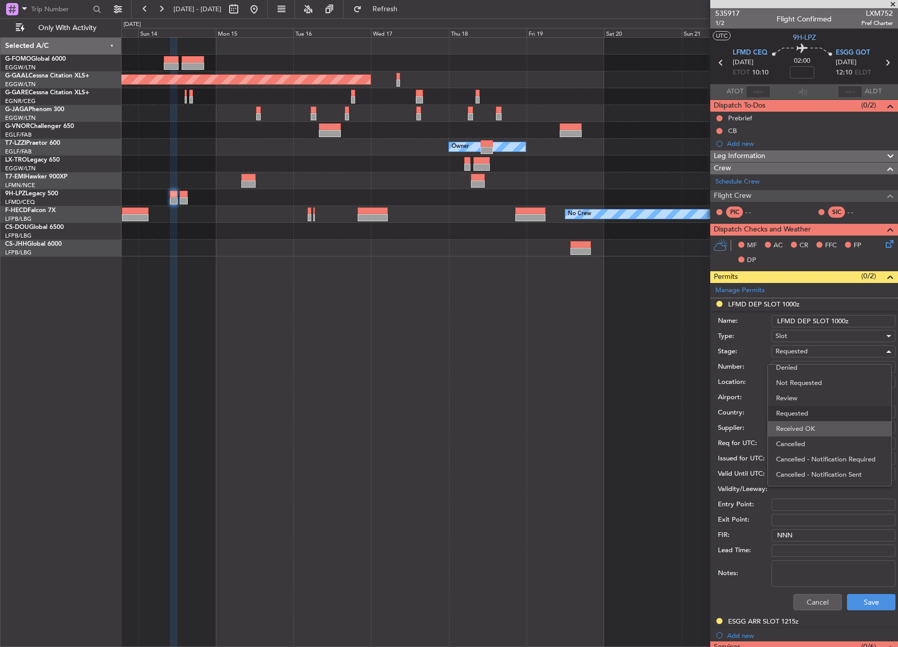
click at [814, 427] on span "Received OK" at bounding box center [829, 428] width 107 height 15
click at [866, 608] on button "Save" at bounding box center [871, 602] width 48 height 16
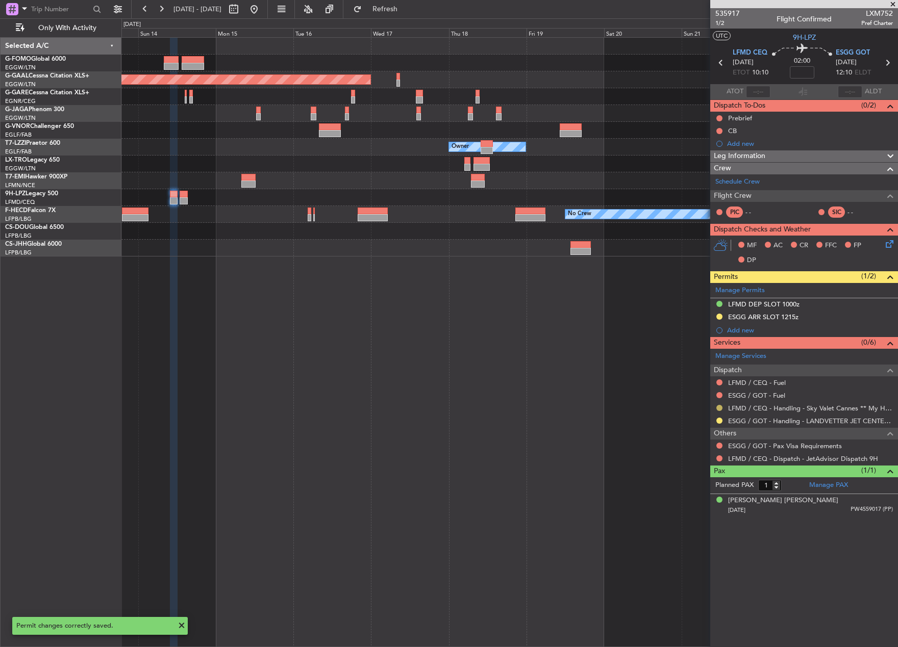
click at [720, 409] on button at bounding box center [719, 408] width 6 height 6
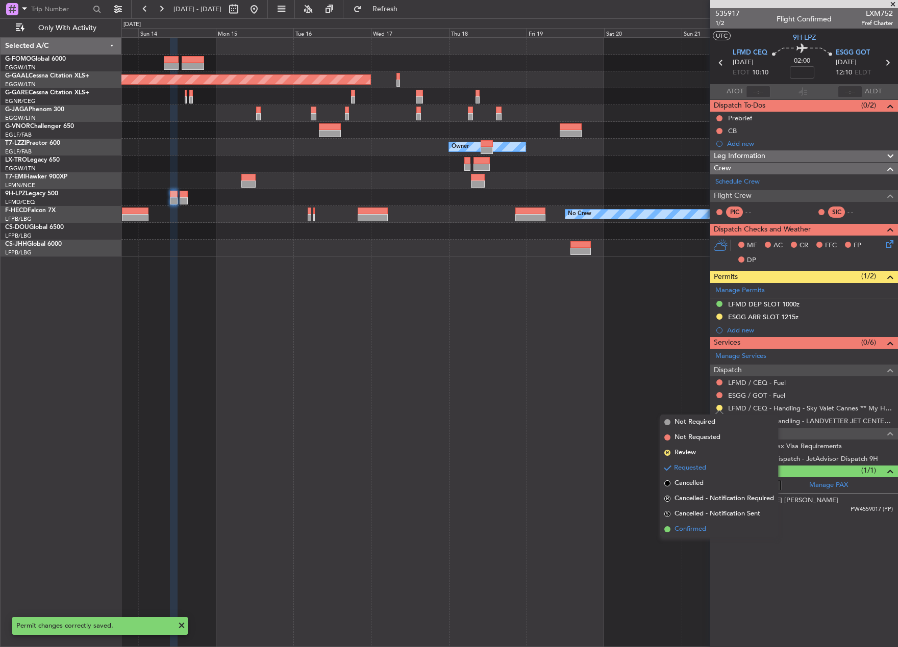
click at [701, 532] on span "Confirmed" at bounding box center [690, 529] width 32 height 10
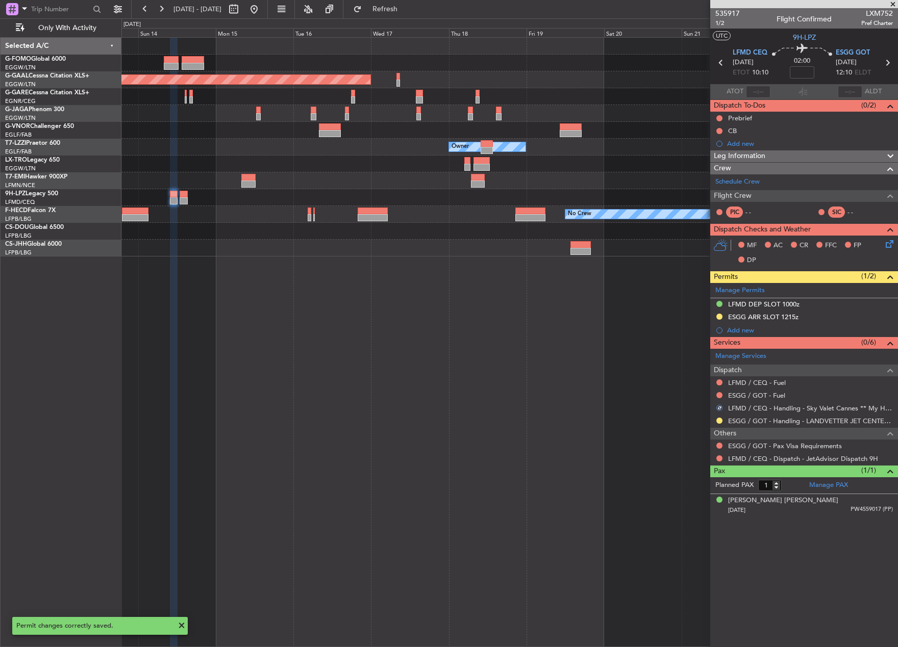
click at [519, 455] on div "Planned Maint Dusseldorf Owner Owner No Crew Planned Maint [GEOGRAPHIC_DATA] ([…" at bounding box center [509, 342] width 776 height 610
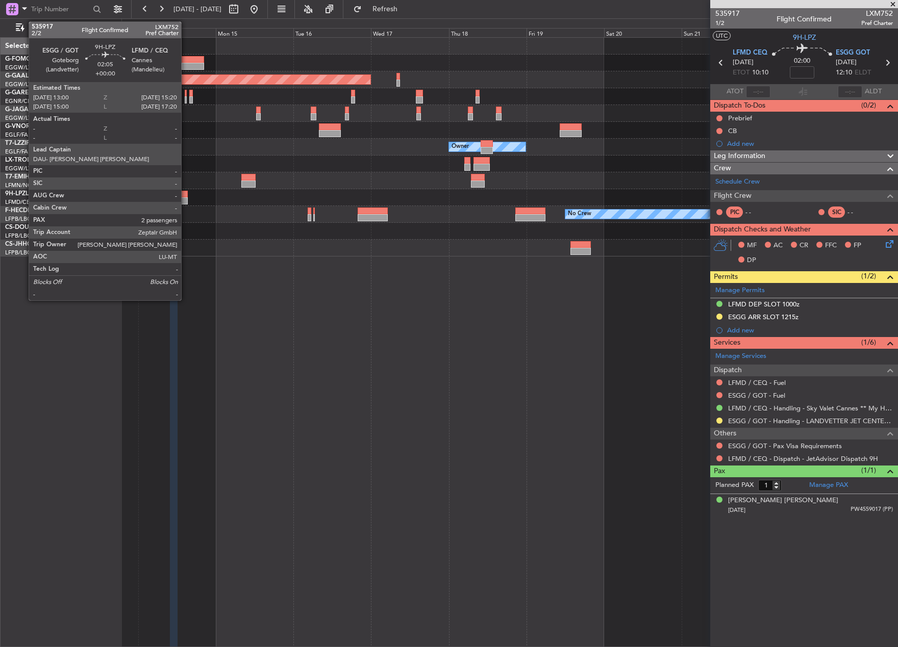
click at [186, 197] on div at bounding box center [184, 194] width 8 height 7
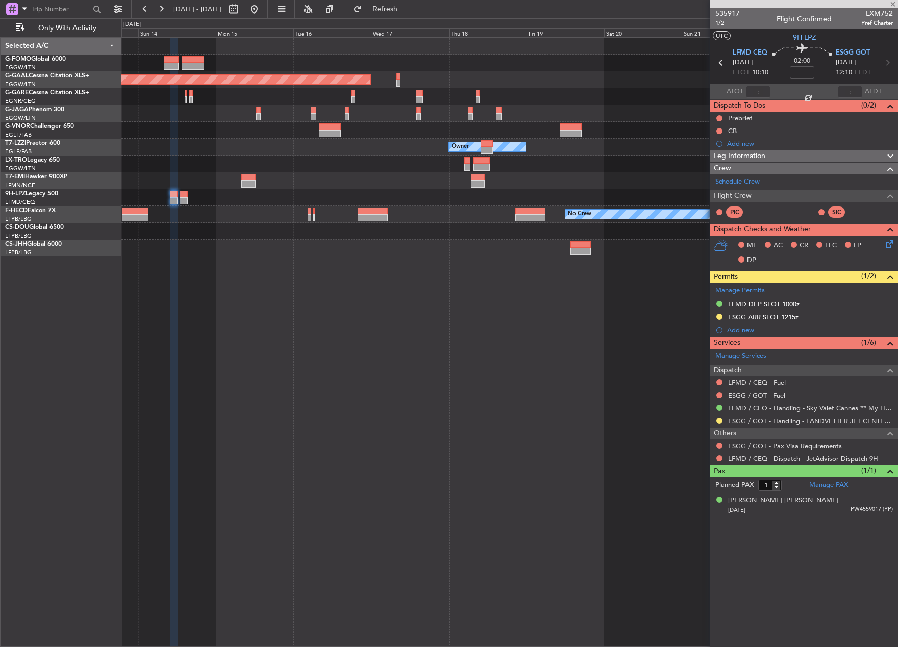
type input "2"
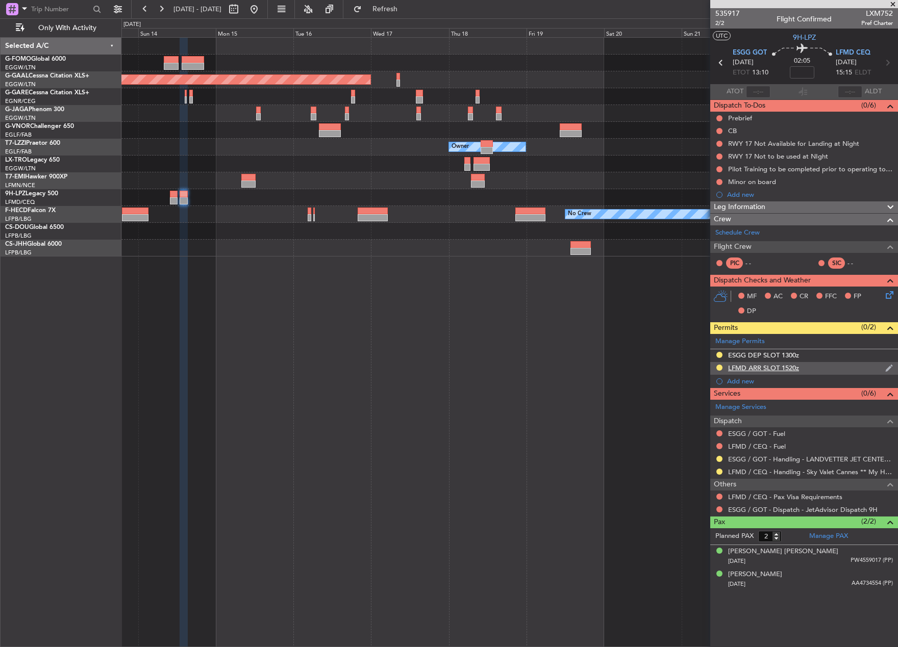
click at [754, 368] on div "LFMD ARR SLOT 1520z" at bounding box center [763, 368] width 71 height 9
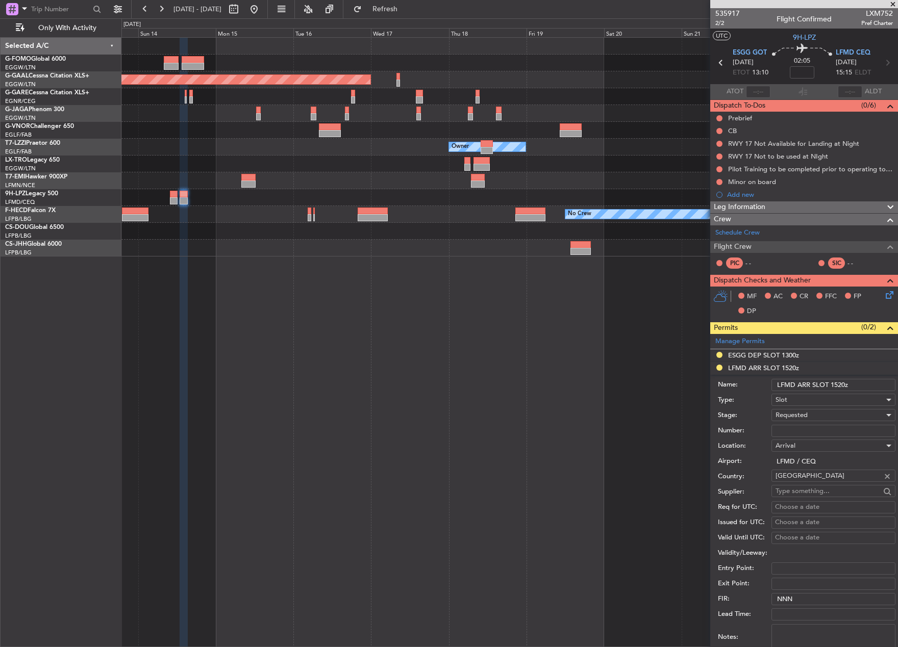
click at [798, 427] on input "Number:" at bounding box center [833, 431] width 124 height 12
paste input "LFMDA000013641"
type input "LFMDA000013641"
drag, startPoint x: 798, startPoint y: 427, endPoint x: 794, endPoint y: 416, distance: 11.9
click at [794, 416] on span "Requested" at bounding box center [791, 415] width 32 height 9
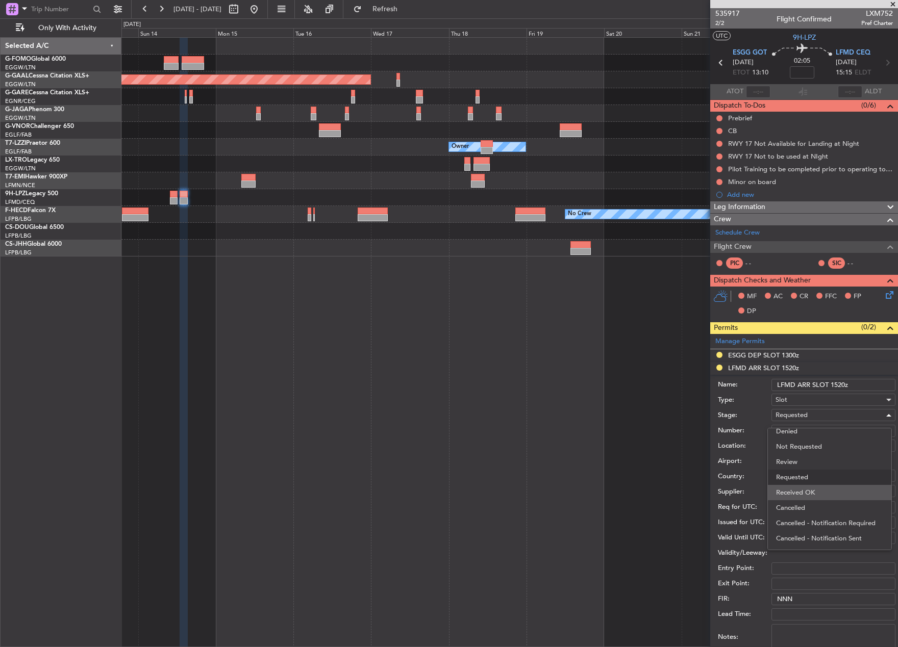
click at [812, 489] on span "Received OK" at bounding box center [829, 492] width 107 height 15
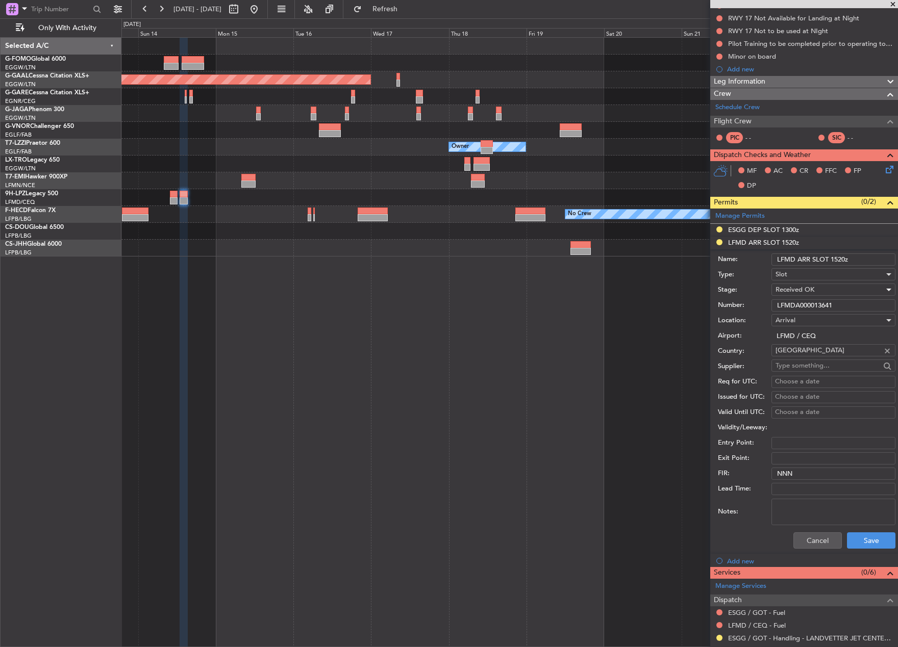
scroll to position [248, 0]
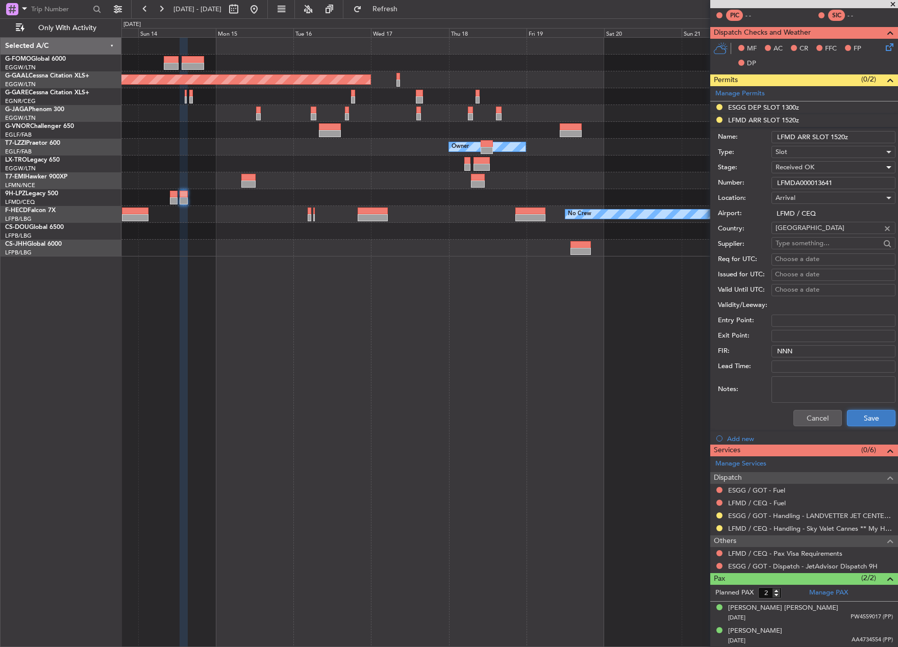
click at [860, 418] on button "Save" at bounding box center [871, 418] width 48 height 16
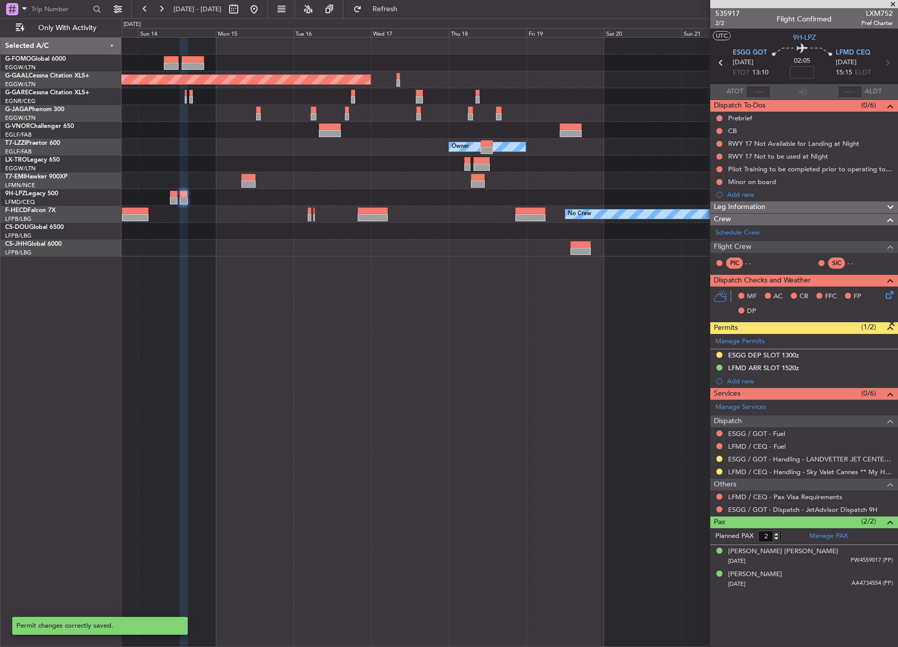
scroll to position [0, 0]
click at [721, 468] on mat-tooltip-component "Requested" at bounding box center [719, 475] width 46 height 27
click at [719, 469] on button at bounding box center [719, 472] width 6 height 6
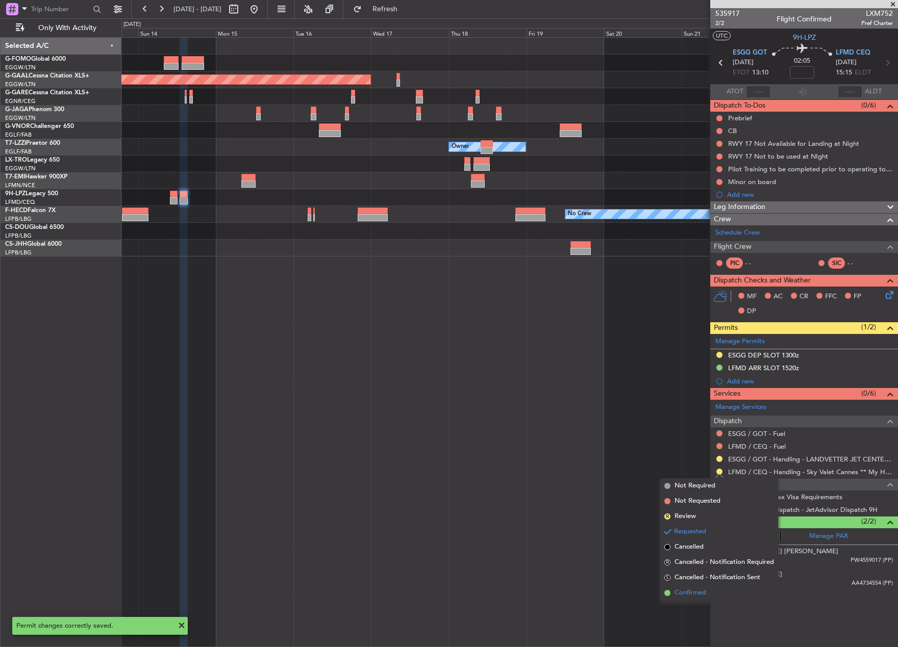
click at [683, 593] on span "Confirmed" at bounding box center [690, 593] width 32 height 10
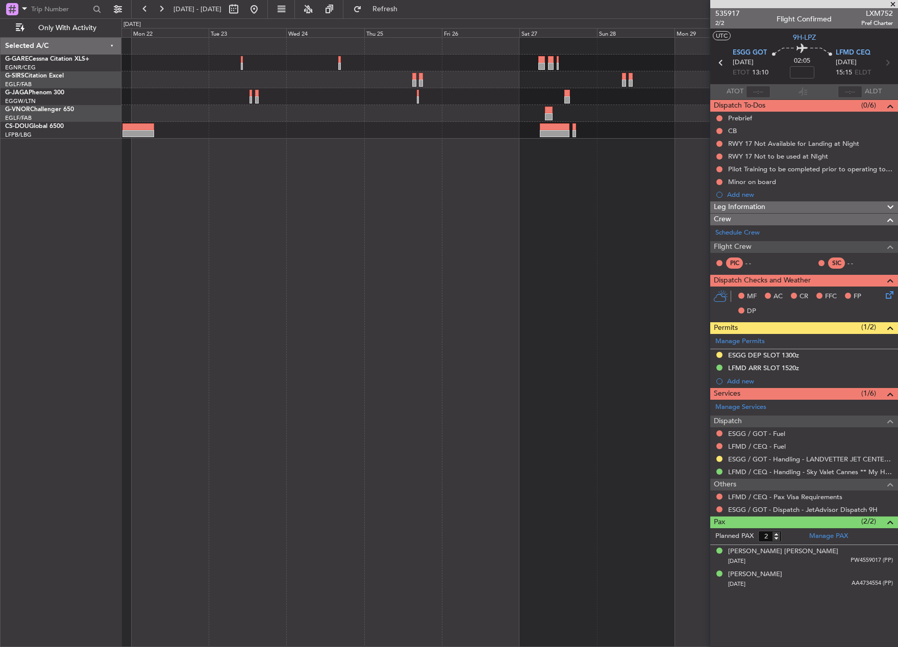
click at [624, 164] on div at bounding box center [509, 342] width 776 height 610
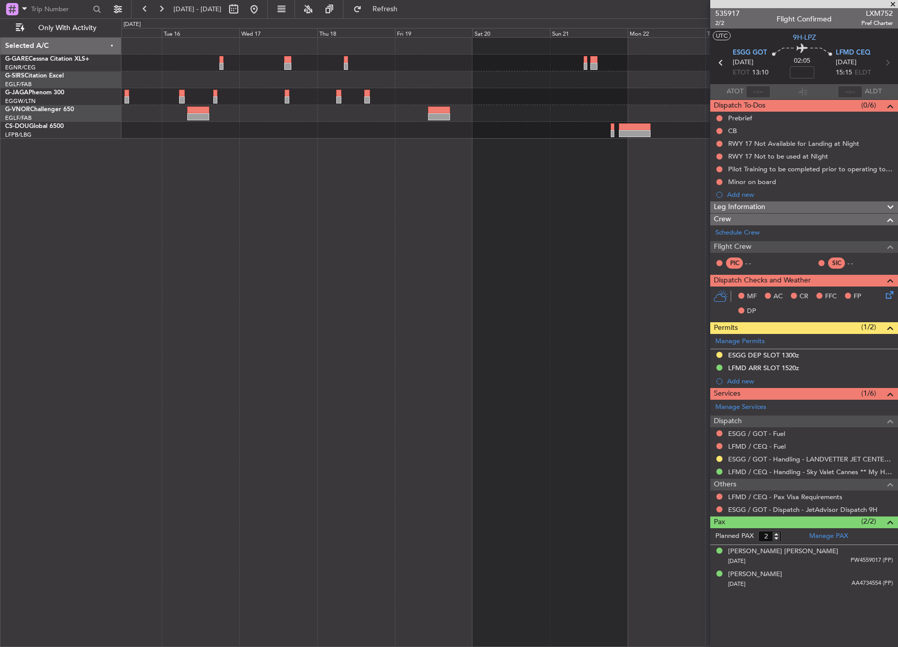
click at [732, 187] on fb-app "27 Sep 2025 - 07 Oct 2025 Refresh Quick Links Only With Activity Selected A/C G…" at bounding box center [449, 328] width 898 height 640
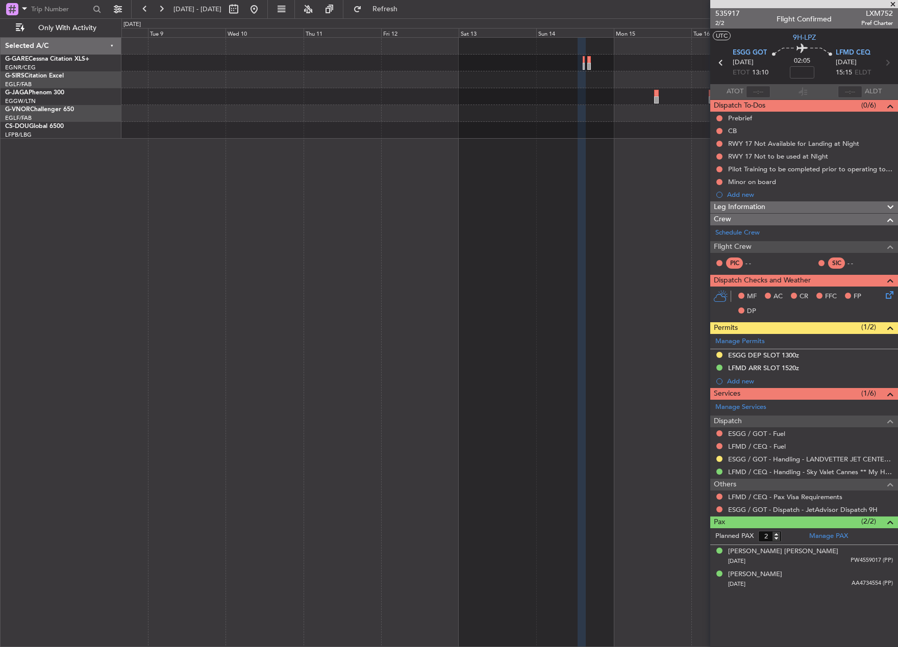
click at [736, 245] on fb-app "27 Sep 2025 - 07 Oct 2025 Refresh Quick Links Only With Activity Selected A/C G…" at bounding box center [449, 328] width 898 height 640
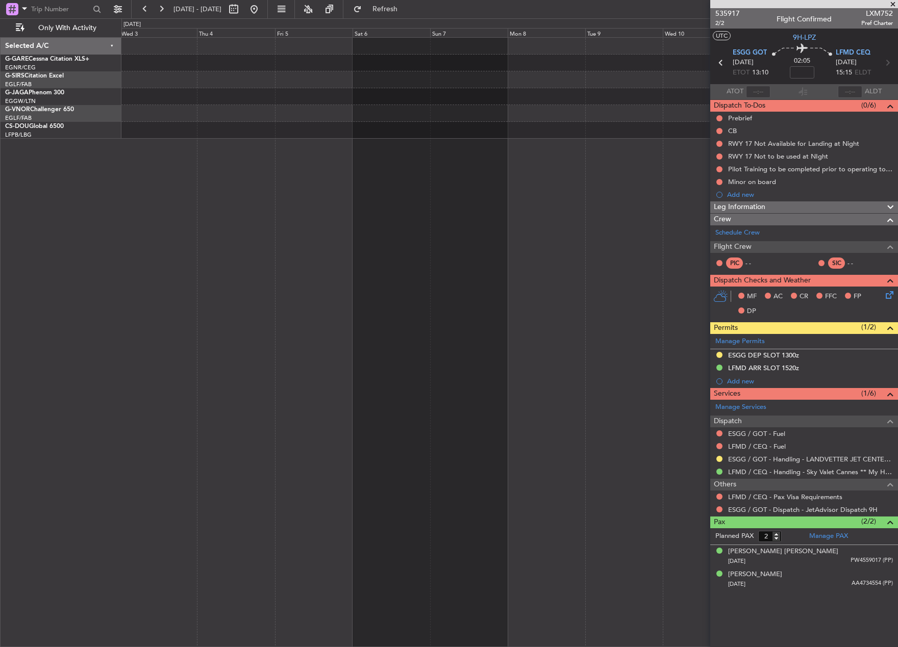
click at [753, 281] on fb-app "27 Sep 2025 - 07 Oct 2025 Refresh Quick Links Only With Activity No Crew Select…" at bounding box center [449, 328] width 898 height 640
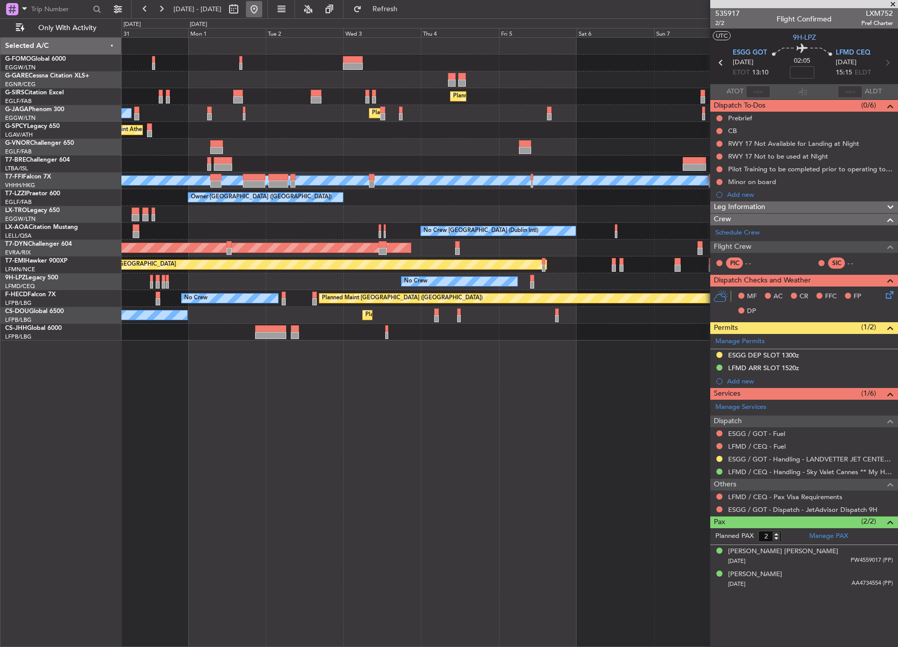
click at [262, 9] on button at bounding box center [254, 9] width 16 height 16
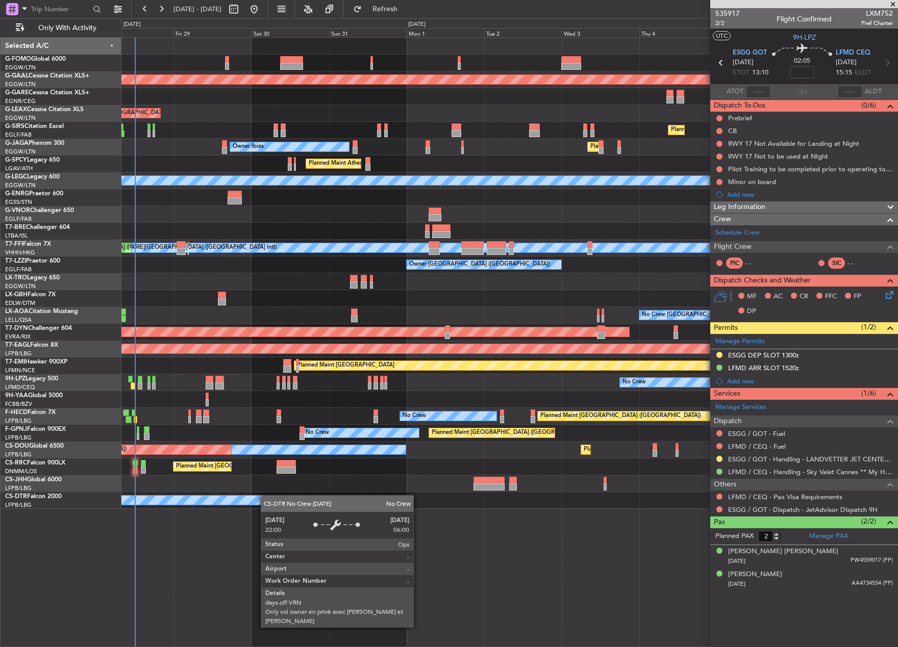
click at [264, 497] on div "Planned Maint Dusseldorf Planned Maint London (Luton) Owner Planned Maint Londo…" at bounding box center [509, 273] width 776 height 471
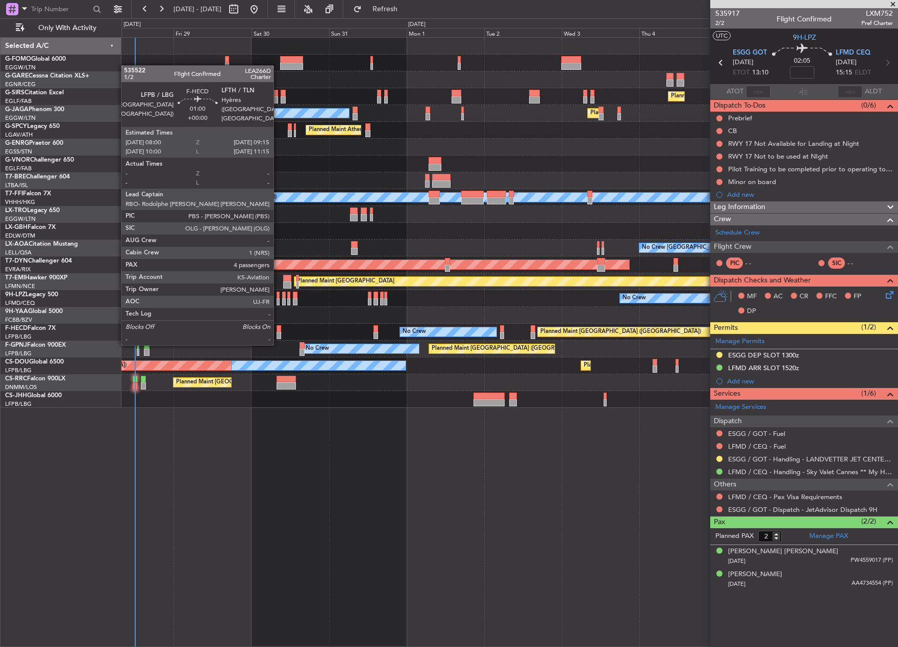
click at [278, 334] on div at bounding box center [278, 335] width 4 height 7
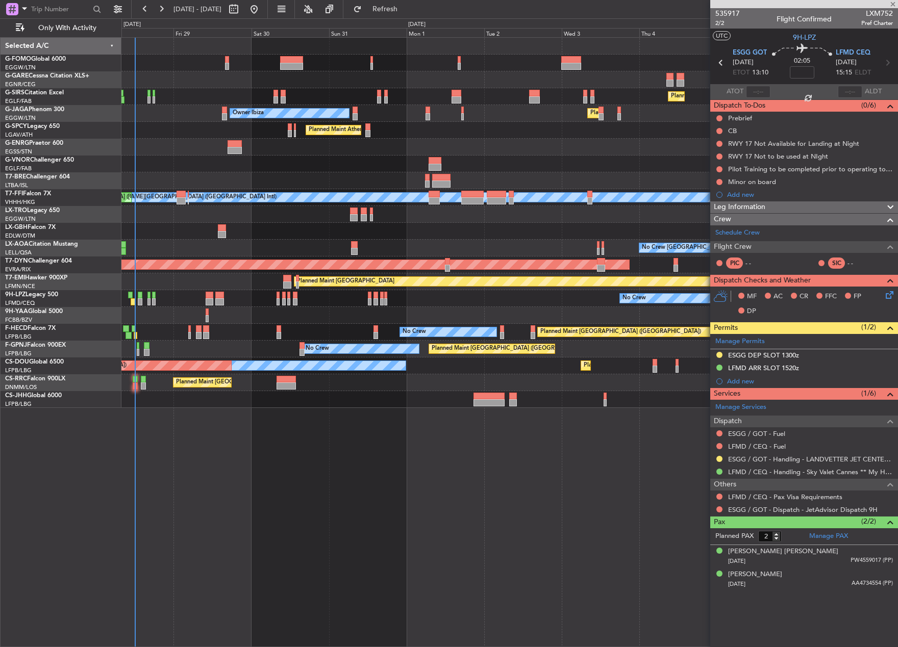
type input "4"
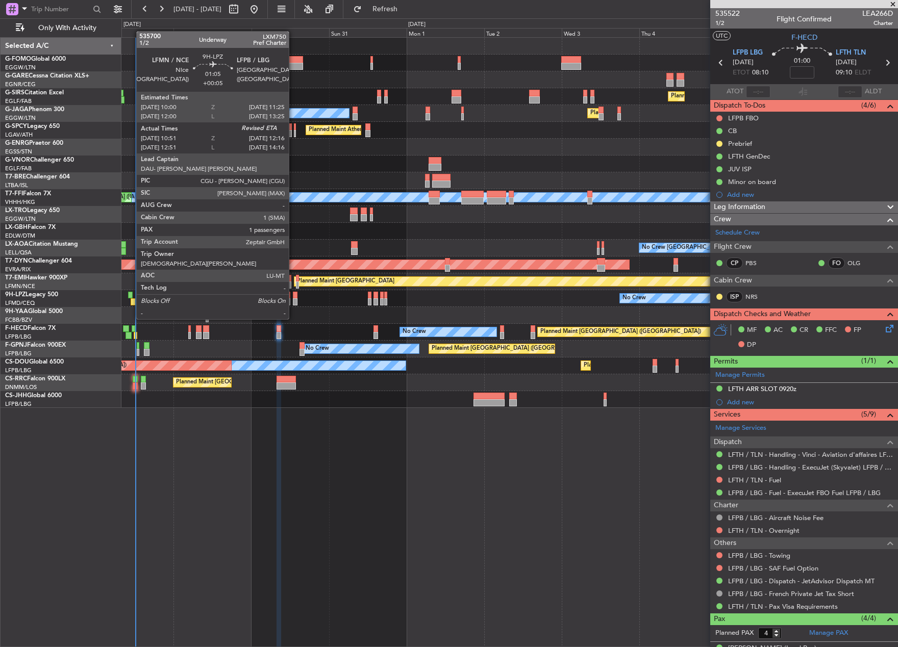
click at [131, 300] on div at bounding box center [133, 301] width 5 height 7
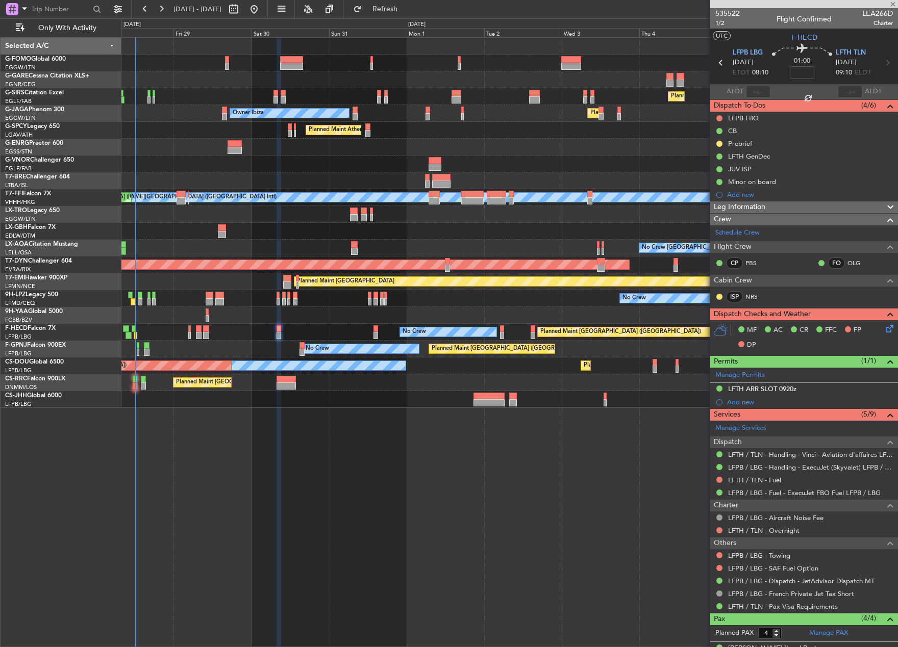
type input "+00:05"
type input "11:06"
type input "1"
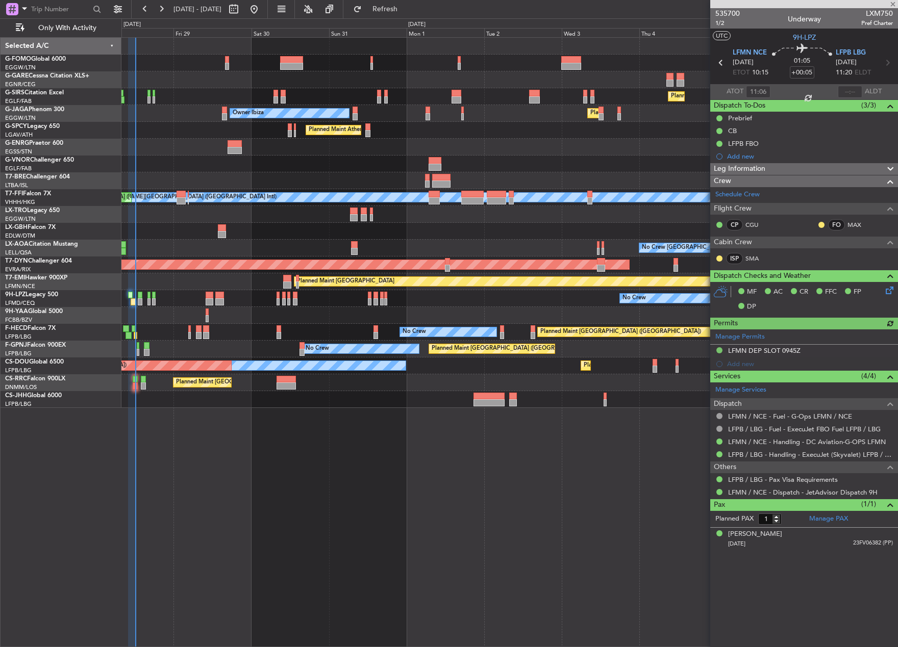
click at [846, 89] on div at bounding box center [850, 92] width 24 height 12
click at [849, 91] on input "text" at bounding box center [850, 92] width 24 height 12
click at [823, 90] on section "ATOT 11:06 1211 ALDT" at bounding box center [804, 91] width 188 height 15
type input "12:11"
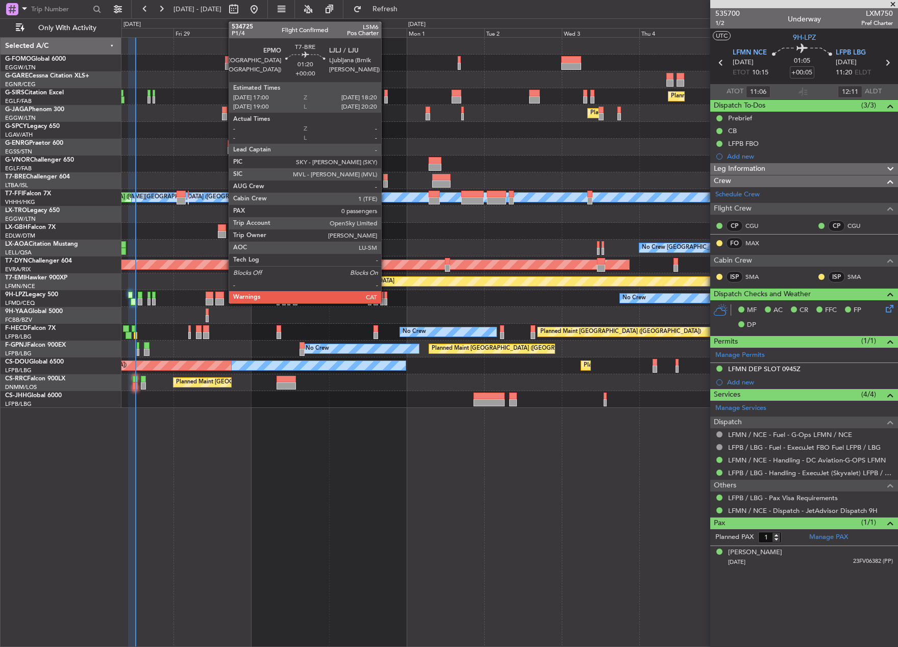
click at [386, 178] on div at bounding box center [385, 177] width 5 height 7
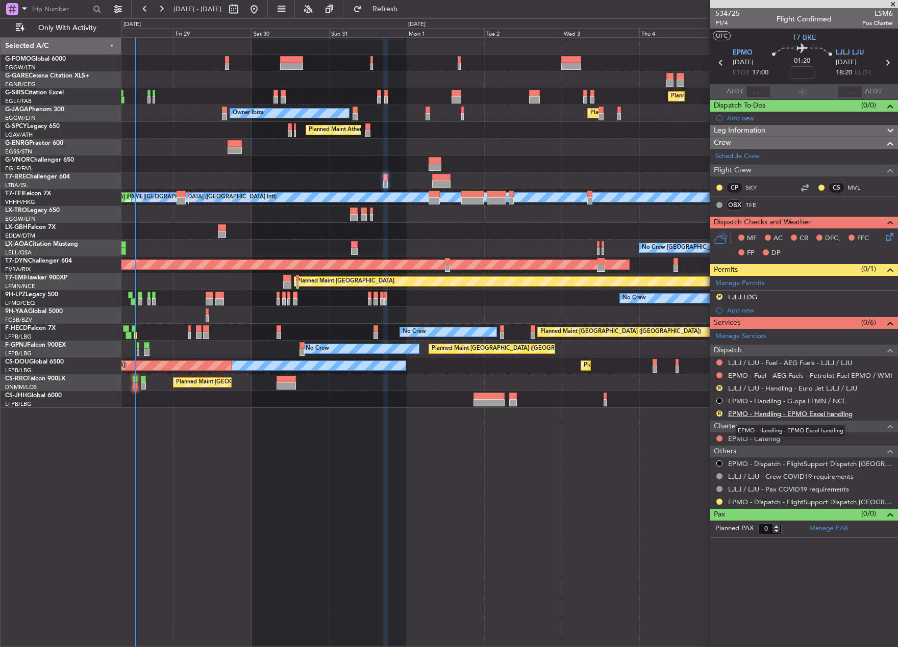
click at [774, 417] on link "EPMO - Handling - EPMO Excel handling" at bounding box center [790, 414] width 124 height 9
click at [787, 387] on link "LJLJ / LJU - Handling - Euro Jet LJLJ / LJU" at bounding box center [792, 388] width 129 height 9
click at [720, 297] on button "R" at bounding box center [719, 297] width 6 height 6
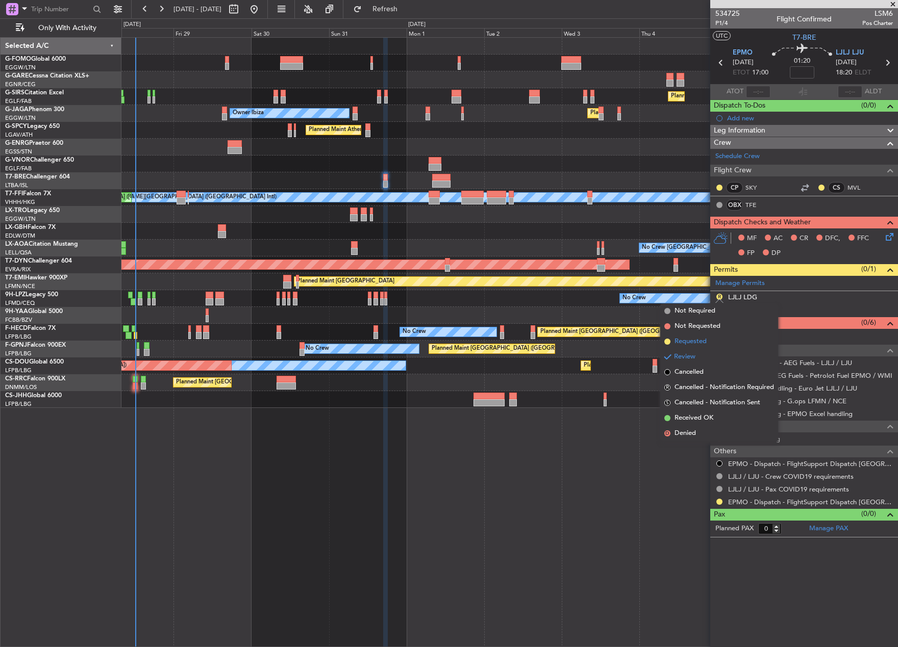
click at [717, 342] on li "Requested" at bounding box center [719, 341] width 118 height 15
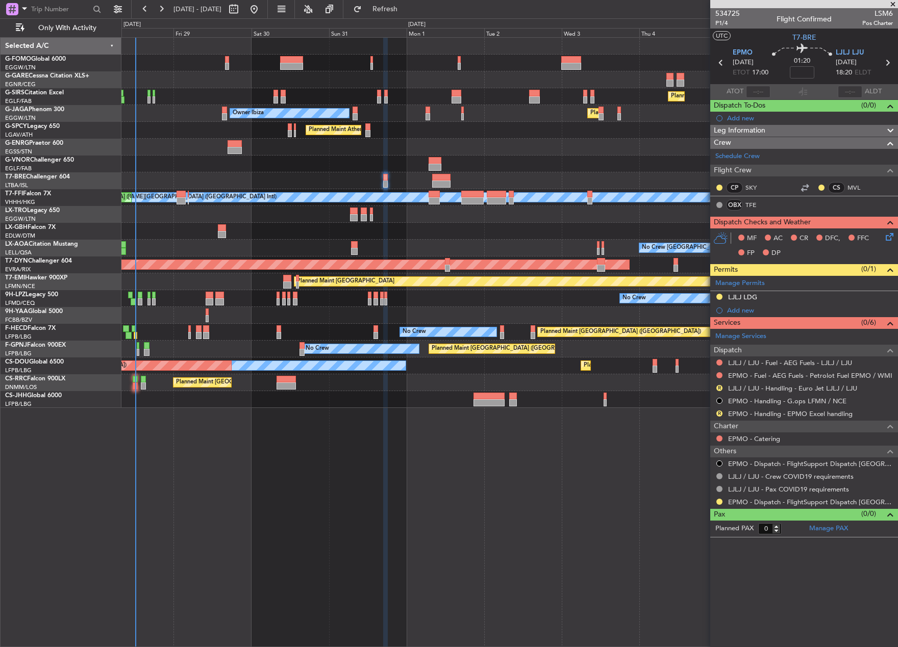
click at [383, 179] on div at bounding box center [509, 180] width 776 height 17
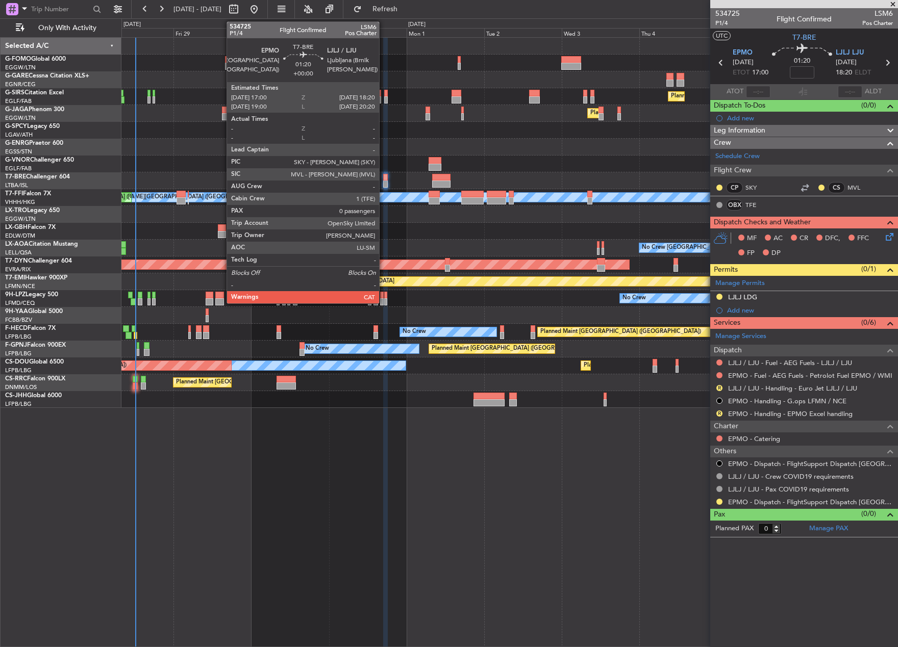
click at [384, 179] on div at bounding box center [385, 177] width 5 height 7
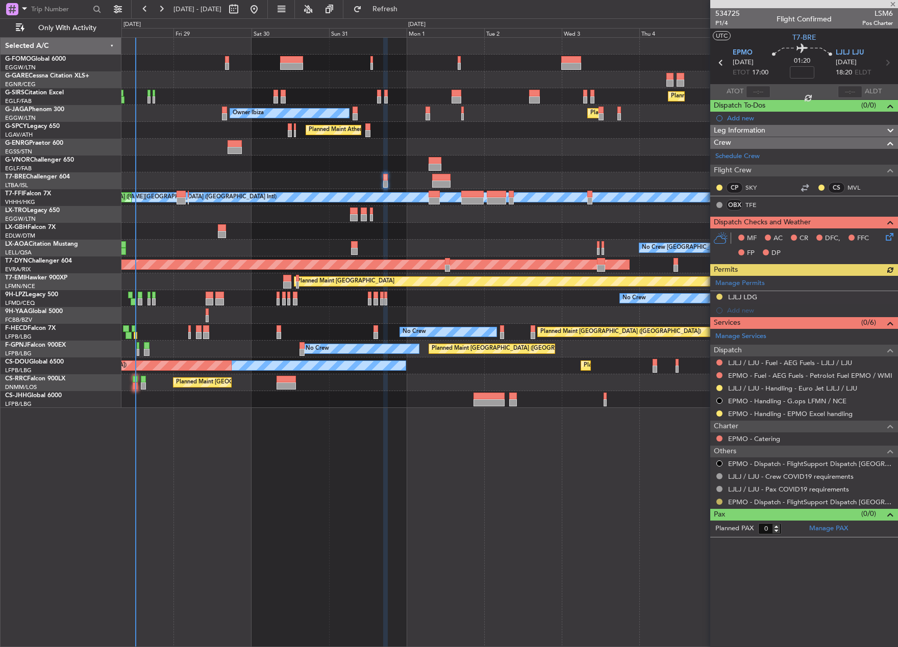
click at [719, 501] on button at bounding box center [719, 502] width 6 height 6
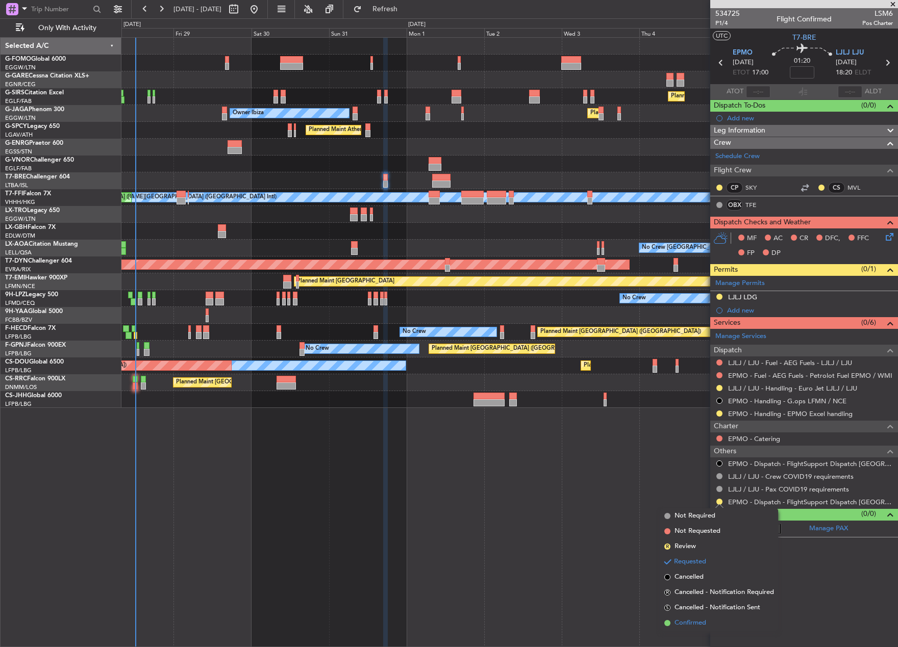
click at [697, 625] on span "Confirmed" at bounding box center [690, 623] width 32 height 10
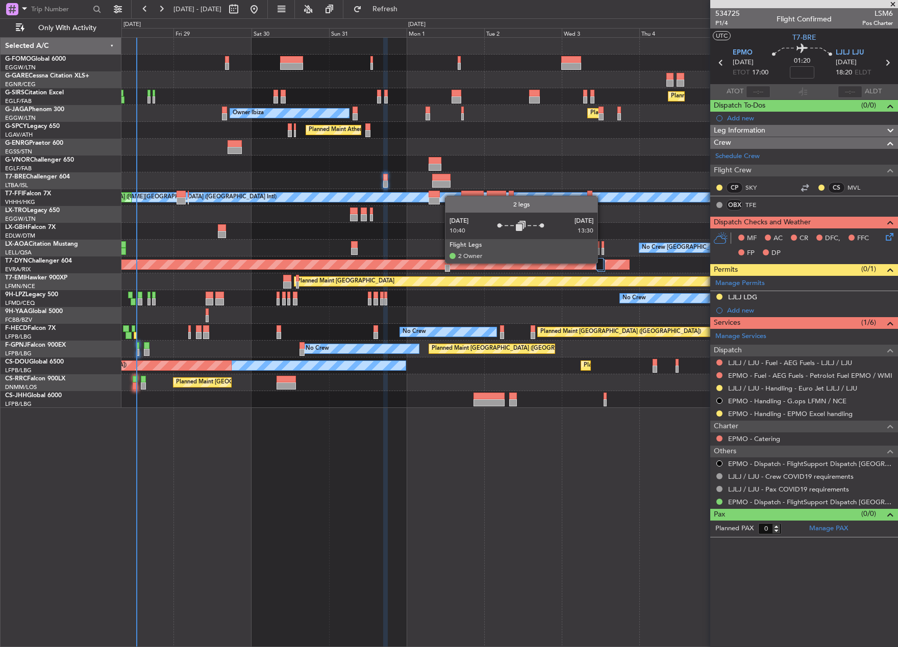
click at [600, 263] on div at bounding box center [600, 264] width 8 height 12
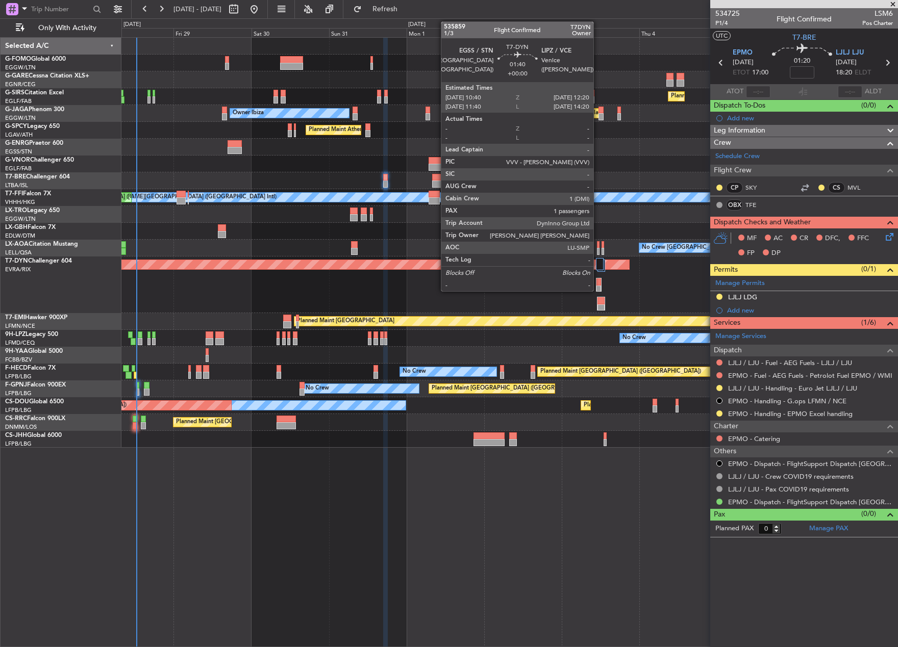
click at [598, 286] on div at bounding box center [598, 289] width 5 height 7
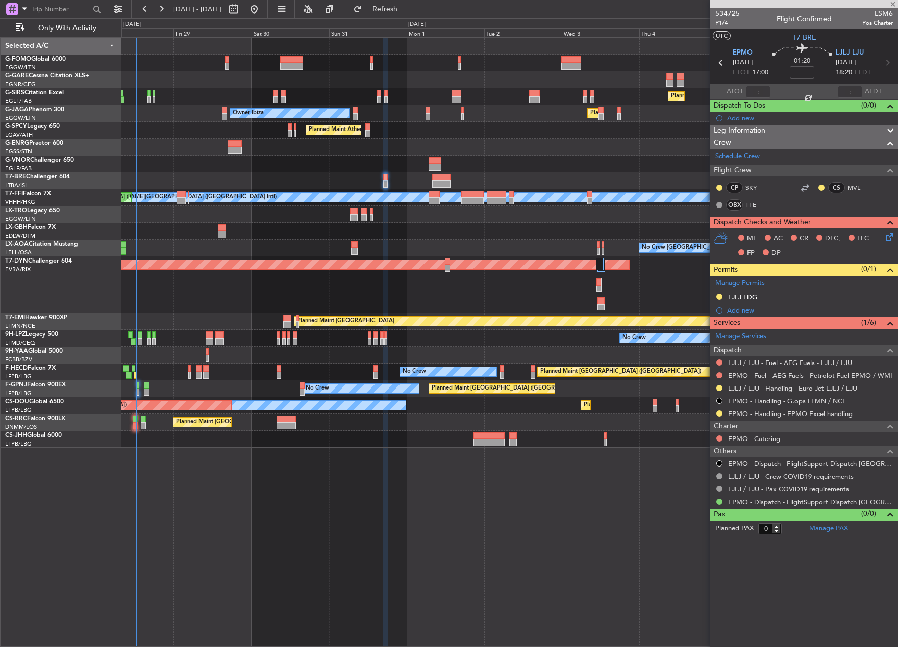
type input "1"
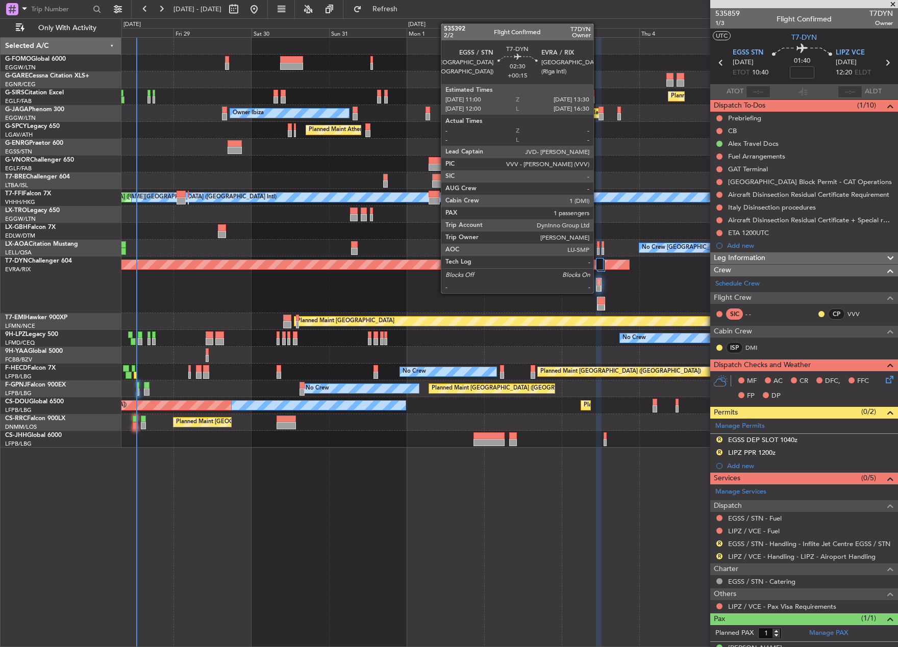
click at [598, 301] on div at bounding box center [600, 300] width 7 height 7
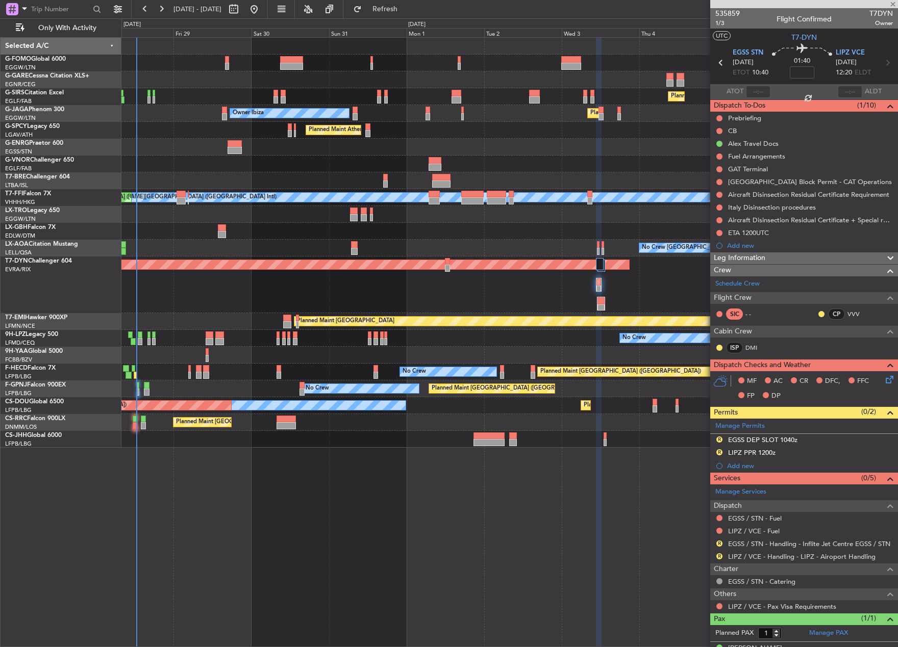
type input "+00:15"
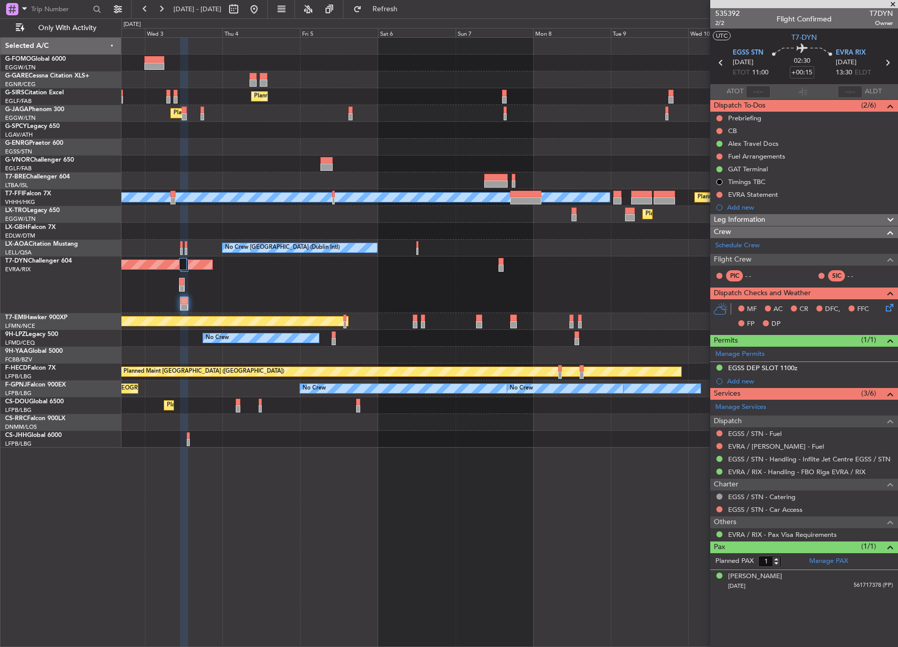
click at [246, 314] on div "Planned Maint London (Farnborough) Planned Maint London (Luton) Owner Ibiza Pla…" at bounding box center [509, 243] width 776 height 410
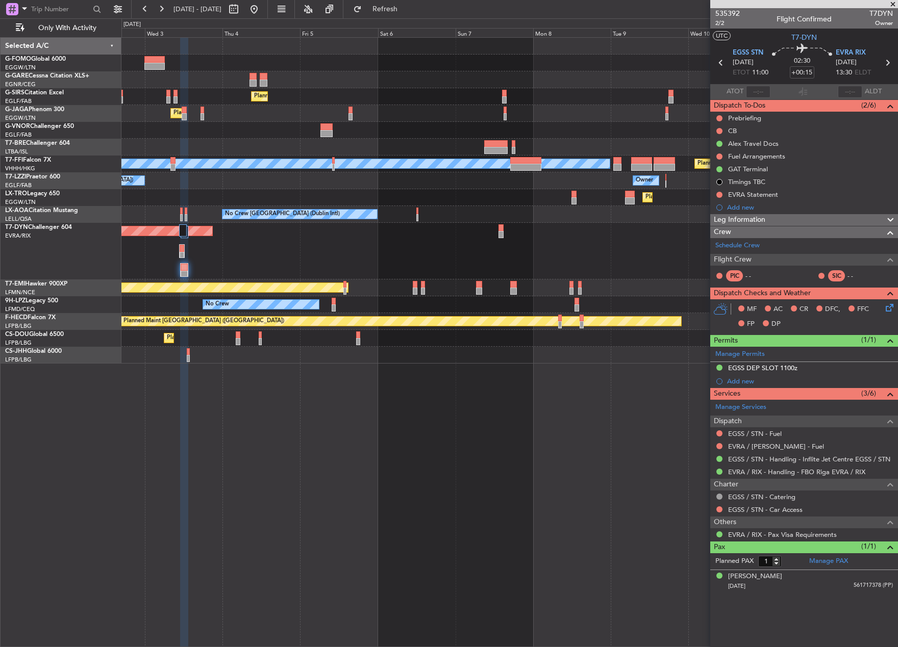
click at [293, 423] on div "Planned Maint London (Farnborough) Planned Maint London (Luton) Owner Ibiza MEL…" at bounding box center [509, 342] width 776 height 610
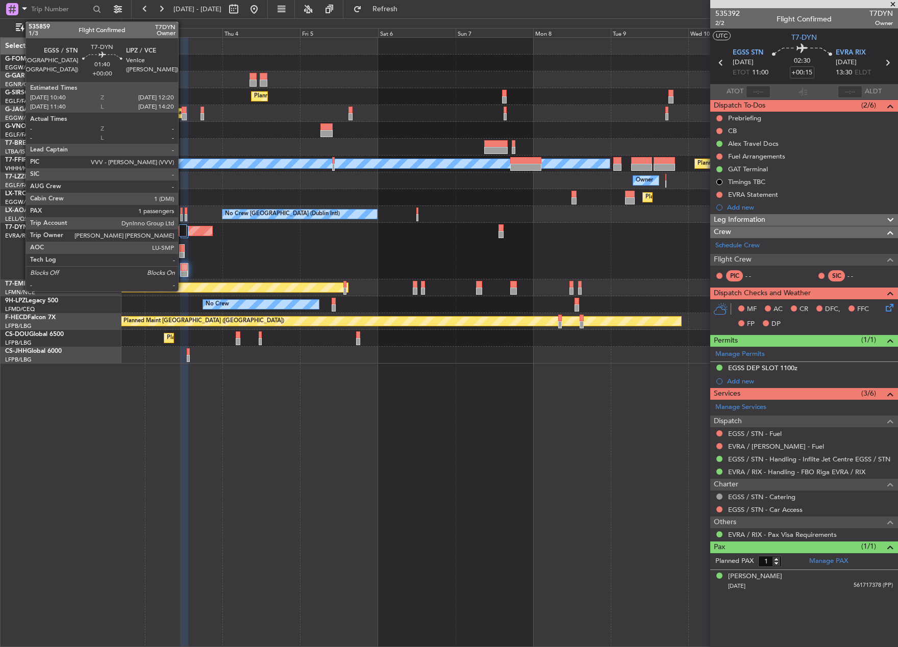
click at [183, 247] on div at bounding box center [182, 248] width 5 height 7
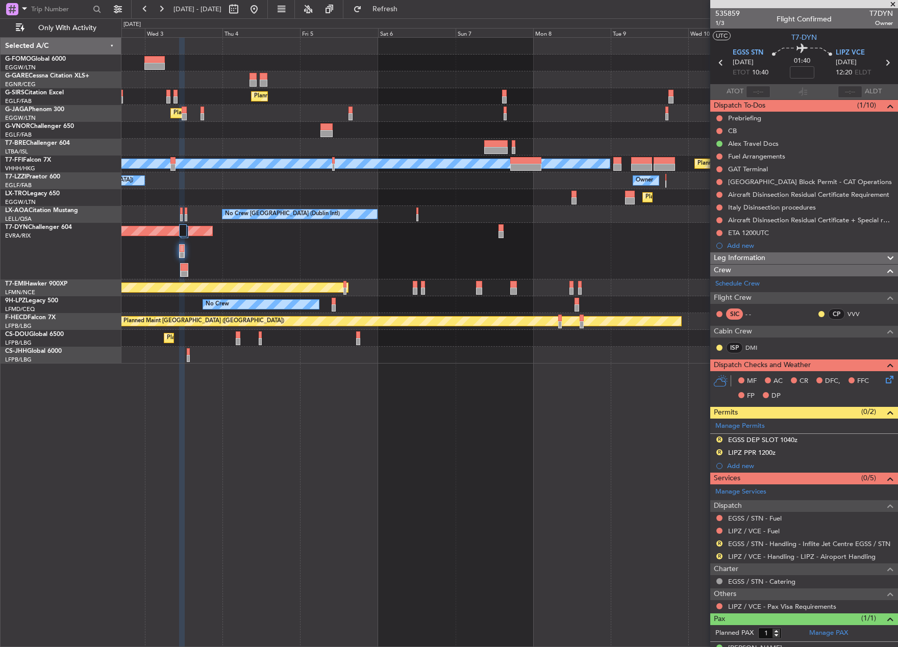
click at [367, 264] on div "AOG Maint Riga (Riga Intl)" at bounding box center [509, 251] width 776 height 57
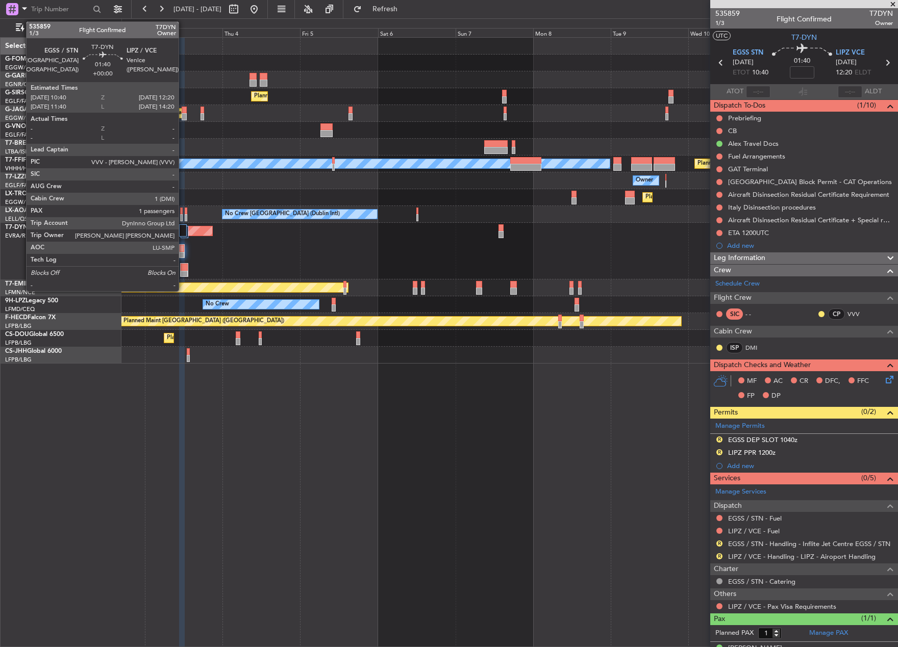
click at [183, 248] on div at bounding box center [182, 248] width 5 height 7
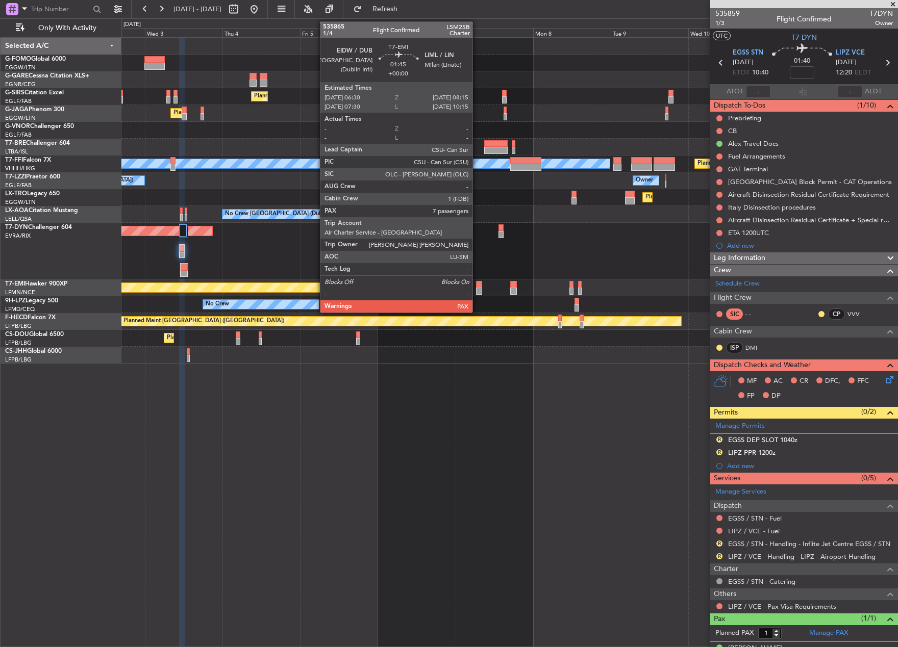
click at [477, 288] on div at bounding box center [479, 291] width 6 height 7
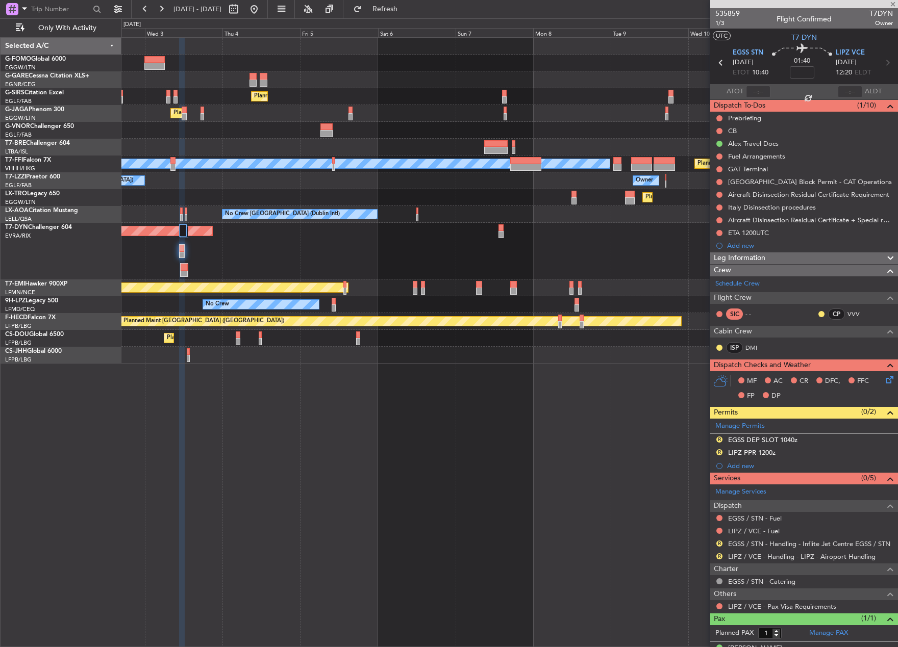
type input "7"
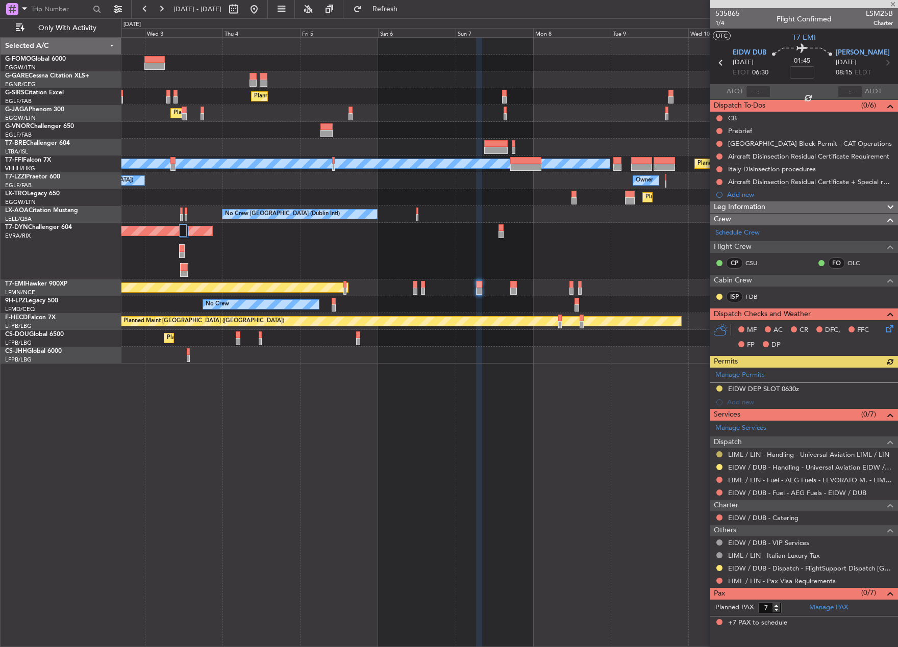
click at [719, 453] on button at bounding box center [719, 454] width 6 height 6
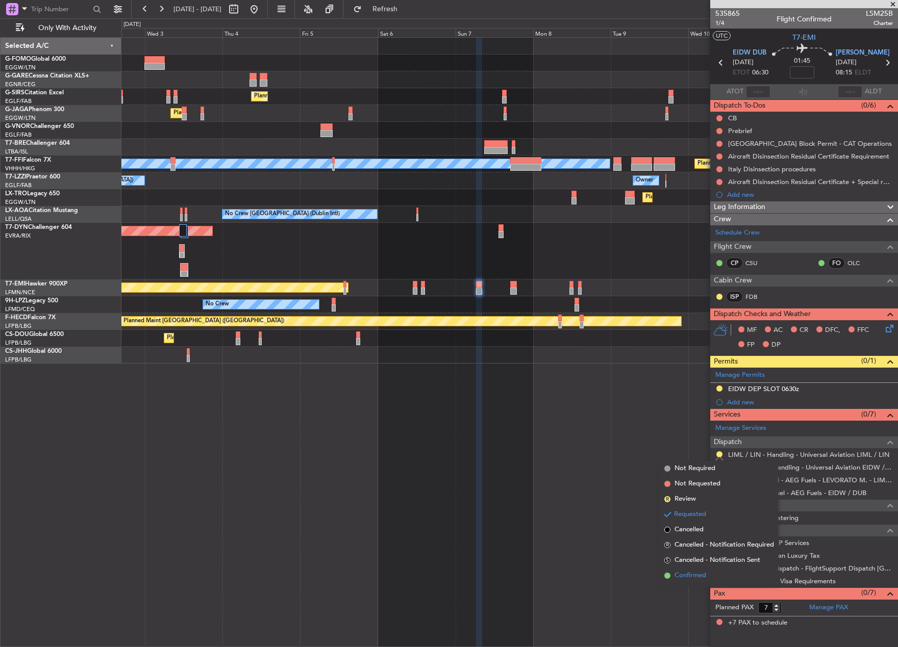
click at [681, 574] on span "Confirmed" at bounding box center [690, 576] width 32 height 10
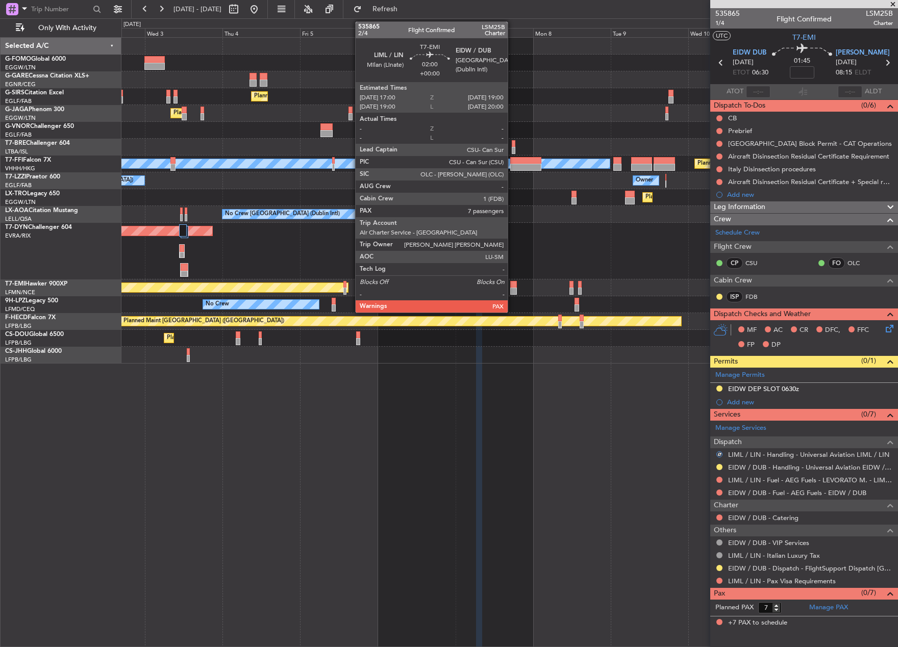
click at [512, 290] on div at bounding box center [513, 291] width 7 height 7
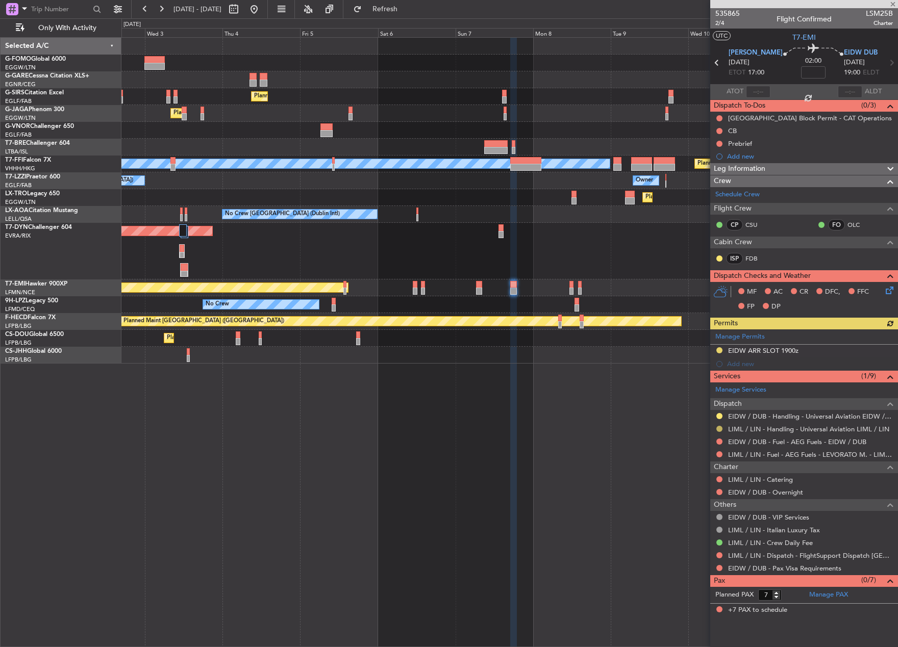
click at [721, 428] on button at bounding box center [719, 429] width 6 height 6
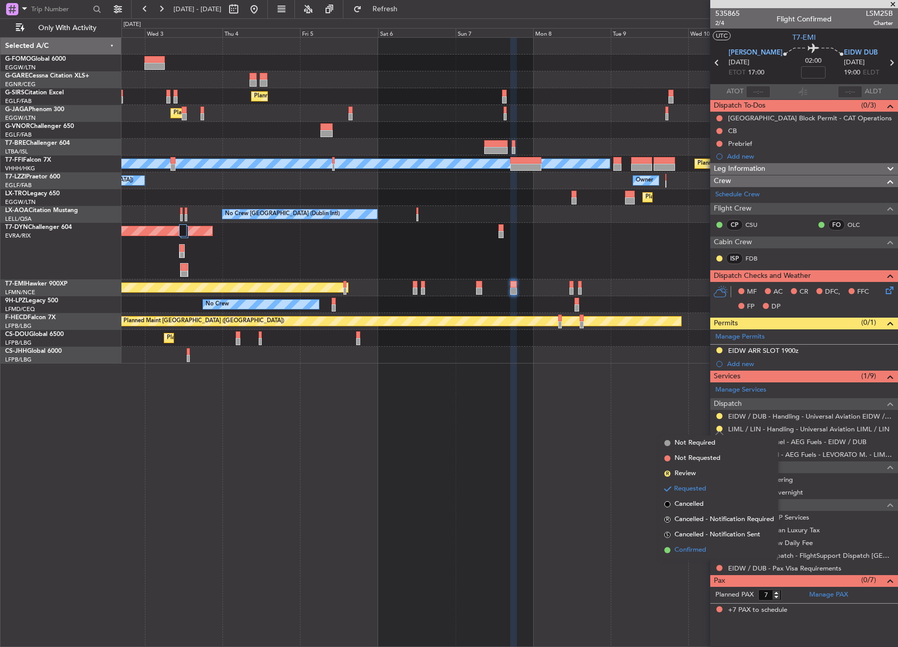
click at [696, 548] on span "Confirmed" at bounding box center [690, 550] width 32 height 10
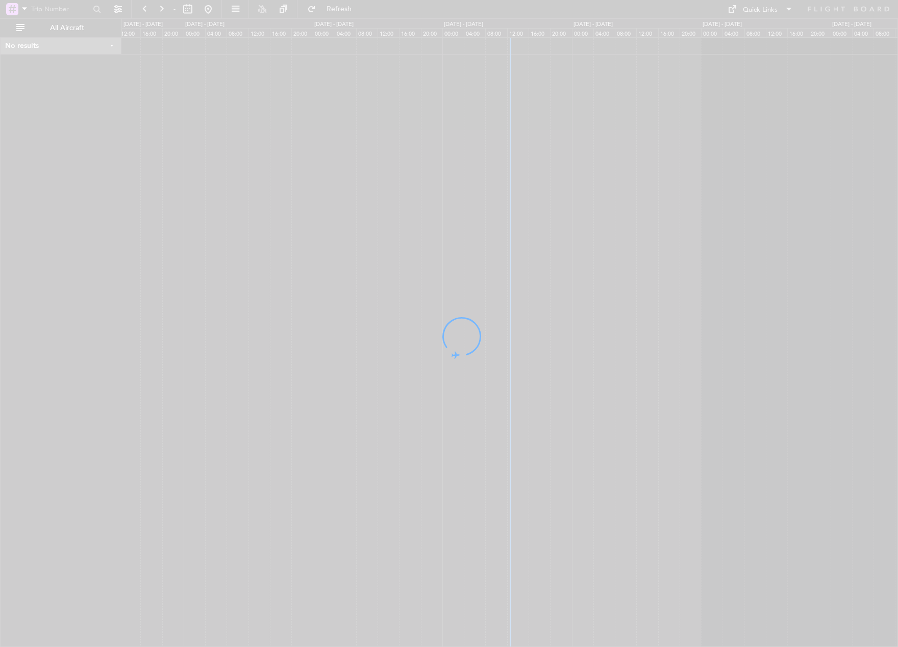
drag, startPoint x: 421, startPoint y: 327, endPoint x: 187, endPoint y: 348, distance: 234.6
click at [187, 348] on div at bounding box center [449, 323] width 898 height 647
click at [395, 270] on div at bounding box center [449, 323] width 898 height 647
click at [454, 263] on div at bounding box center [449, 323] width 898 height 647
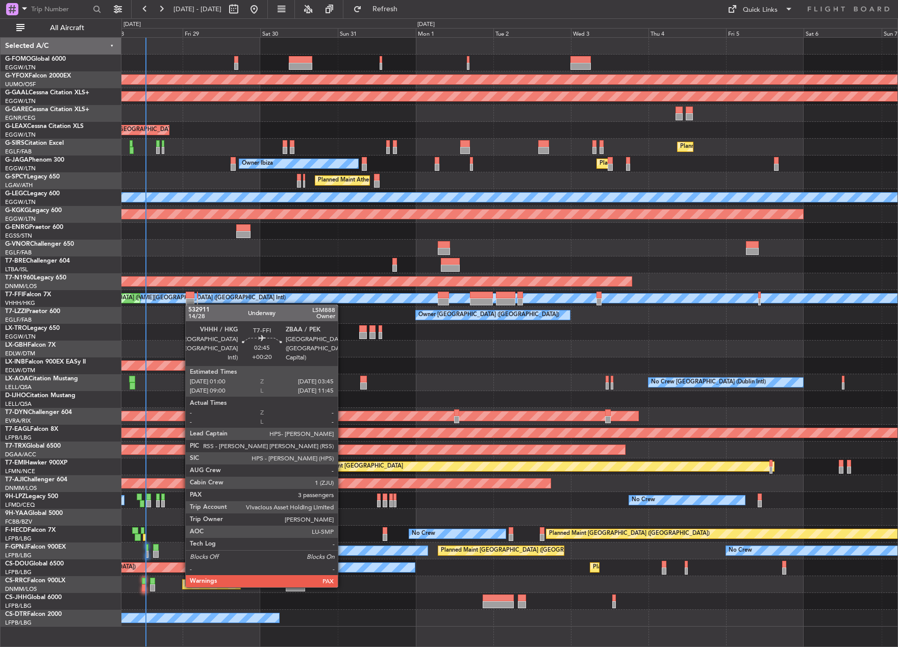
click at [186, 300] on div "AOG Maint Ostafyevo Planned Maint Dusseldorf Planned Maint London (Luton) Owner…" at bounding box center [509, 332] width 776 height 589
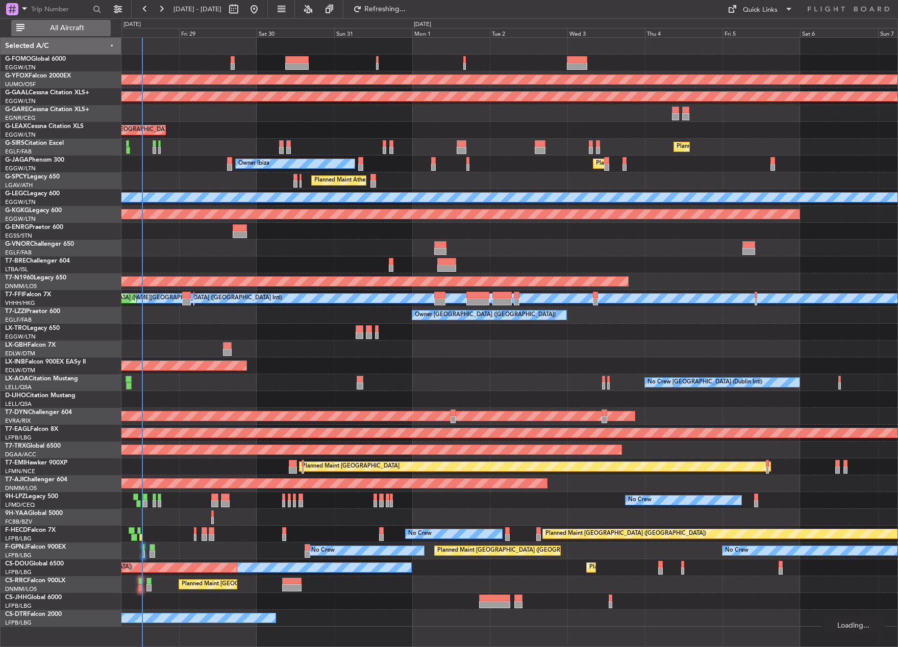
click at [70, 29] on span "All Aircraft" at bounding box center [67, 27] width 81 height 7
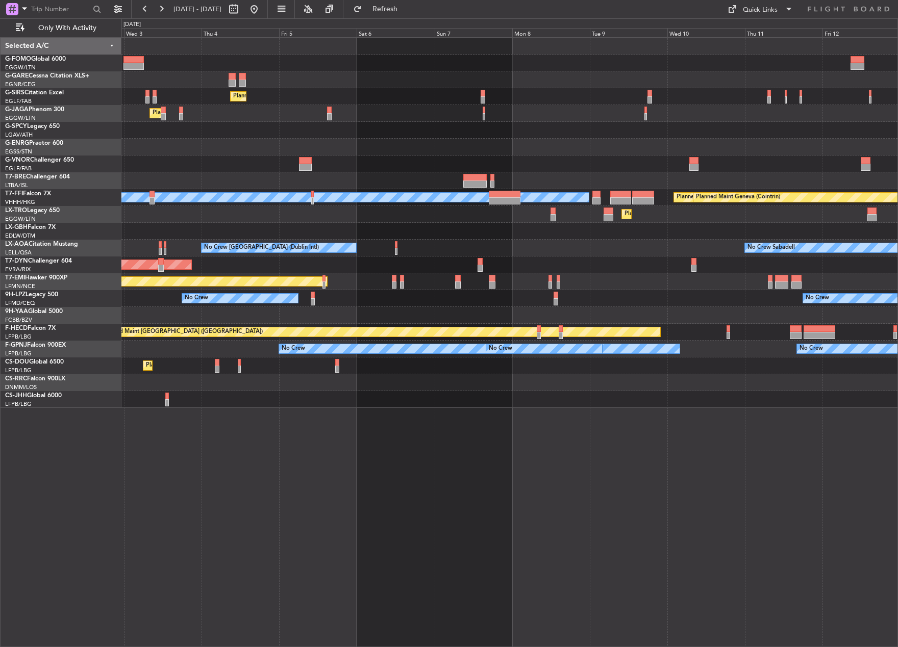
click at [294, 356] on div "Planned Maint London (Farnborough) Planned Maint London (Luton) MEL Hong Kong (…" at bounding box center [509, 223] width 776 height 370
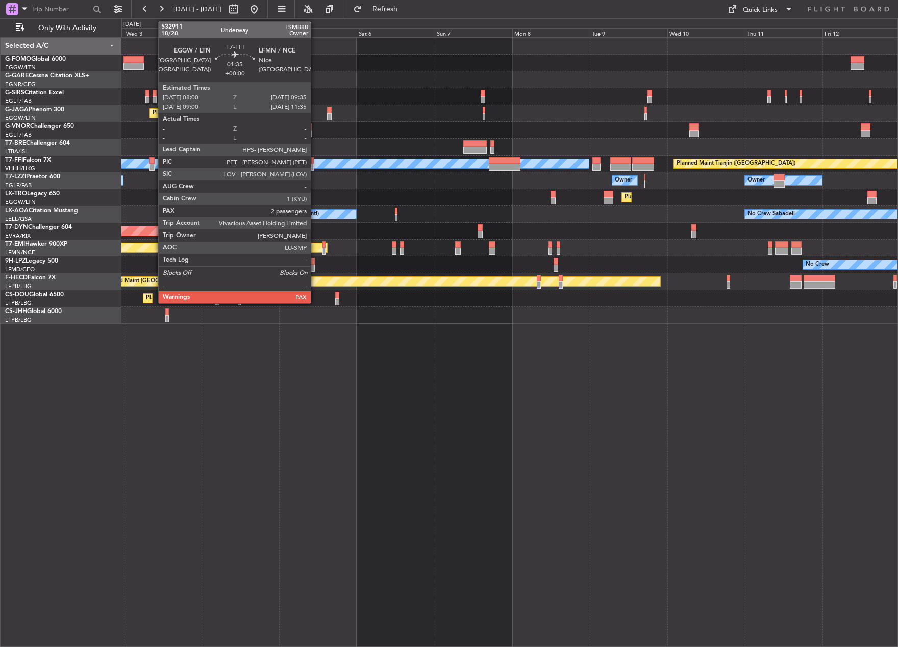
click at [153, 167] on div at bounding box center [152, 167] width 6 height 7
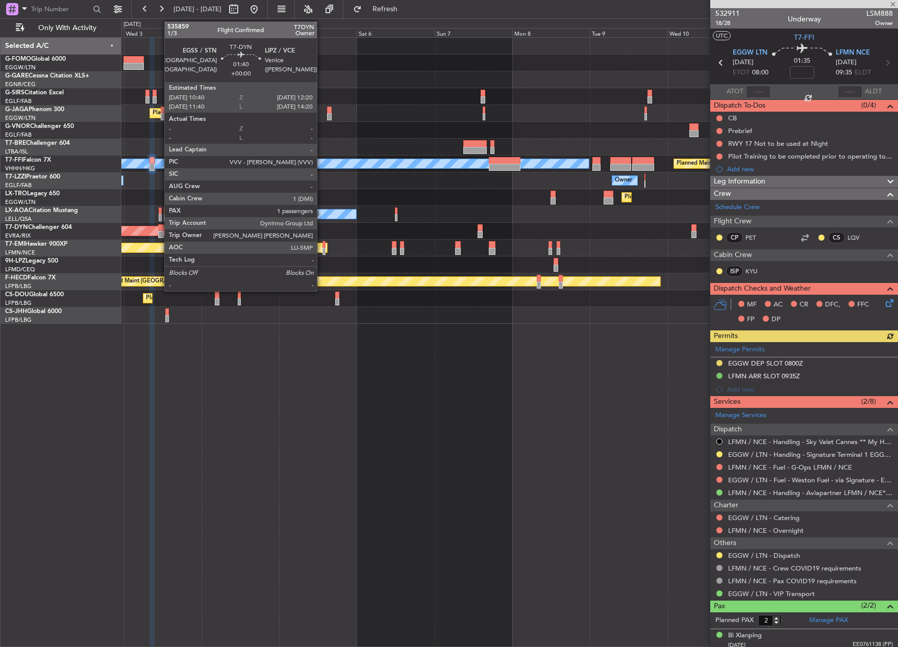
click at [159, 237] on div at bounding box center [161, 234] width 6 height 7
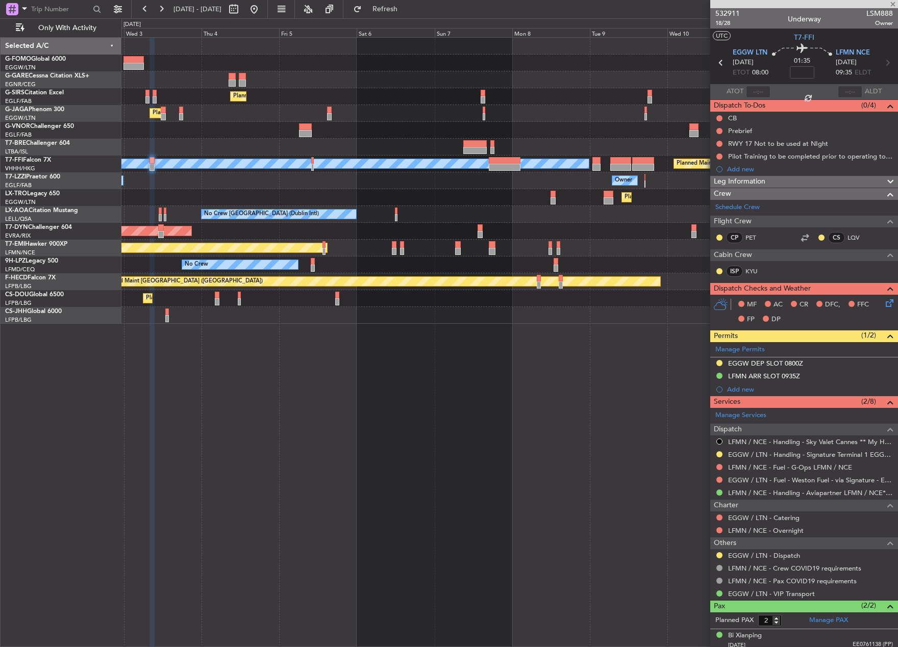
type input "1"
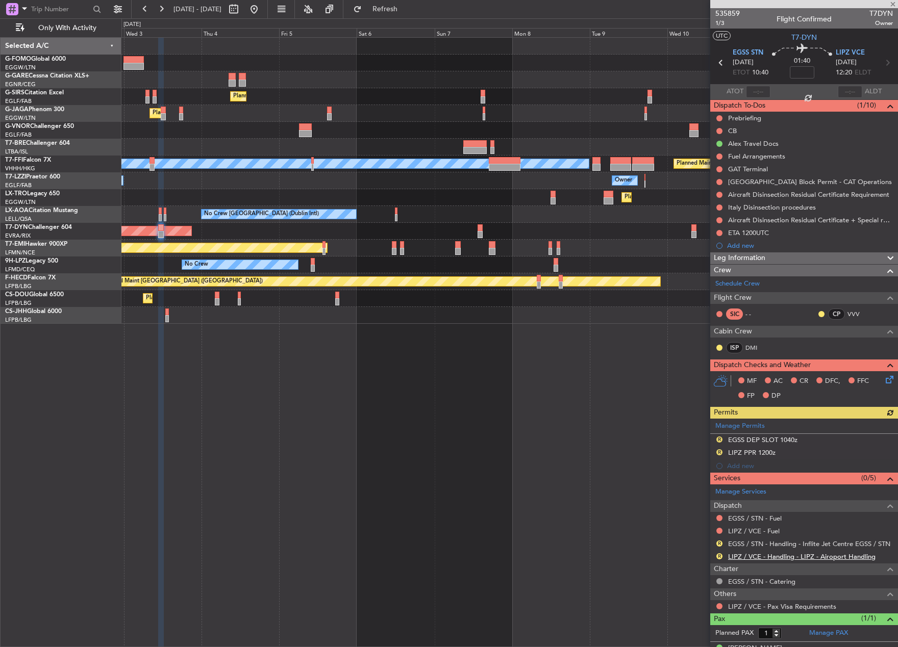
click at [754, 556] on link "LIPZ / VCE - Handling - LIPZ - Airoport Handling" at bounding box center [801, 556] width 147 height 9
click at [764, 546] on link "EGSS / STN - Handling - Inflite Jet Centre EGSS / STN" at bounding box center [809, 544] width 162 height 9
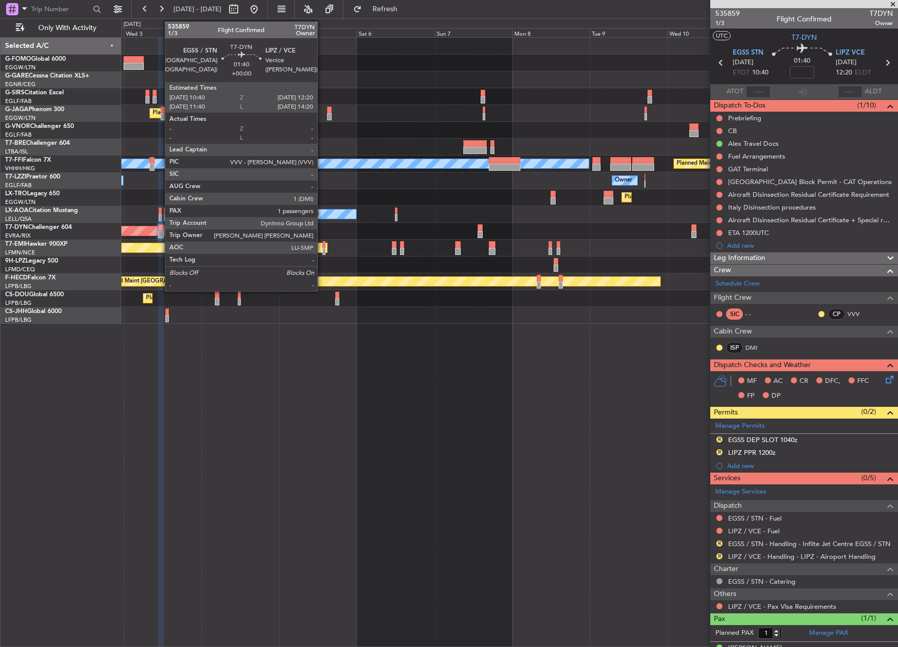
click at [160, 231] on div at bounding box center [161, 227] width 6 height 7
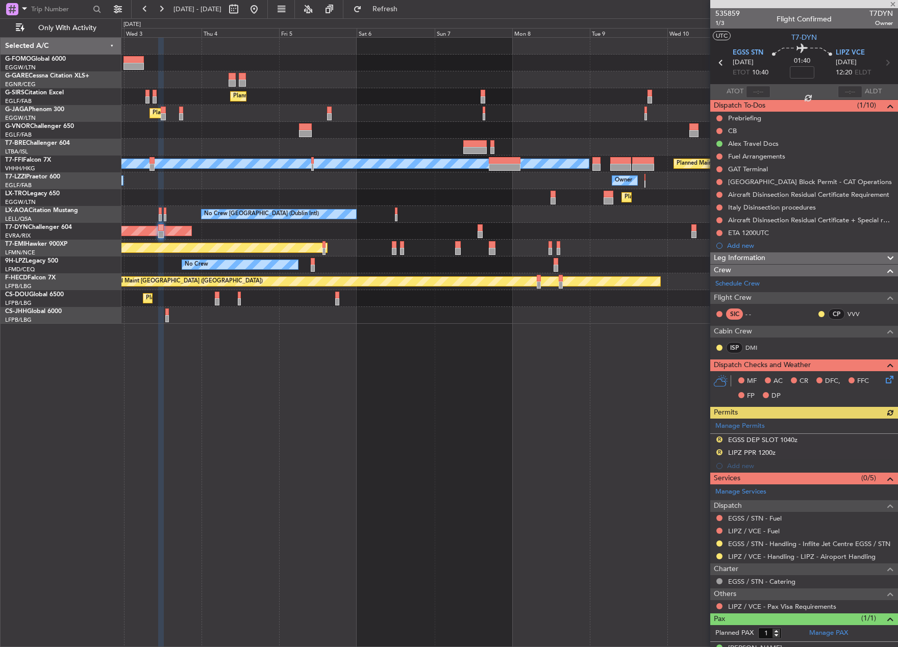
click at [719, 452] on div "Manage Permits R EGSS DEP SLOT 1040z R LIPZ PPR 1200z Add new" at bounding box center [804, 446] width 188 height 54
click at [718, 452] on button "R" at bounding box center [719, 452] width 6 height 6
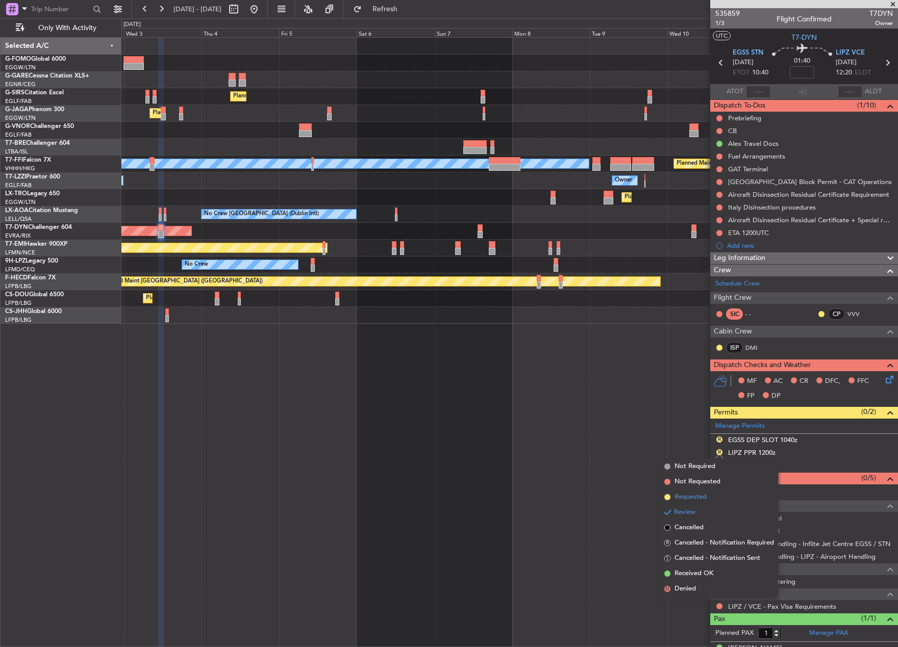
click at [691, 496] on span "Requested" at bounding box center [690, 497] width 32 height 10
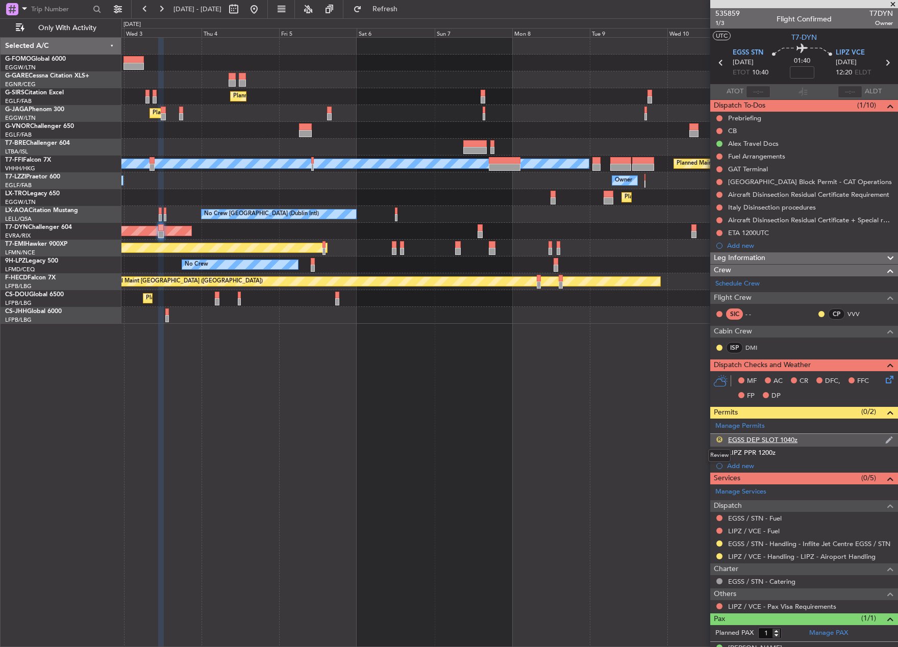
click at [720, 437] on button "R" at bounding box center [719, 440] width 6 height 6
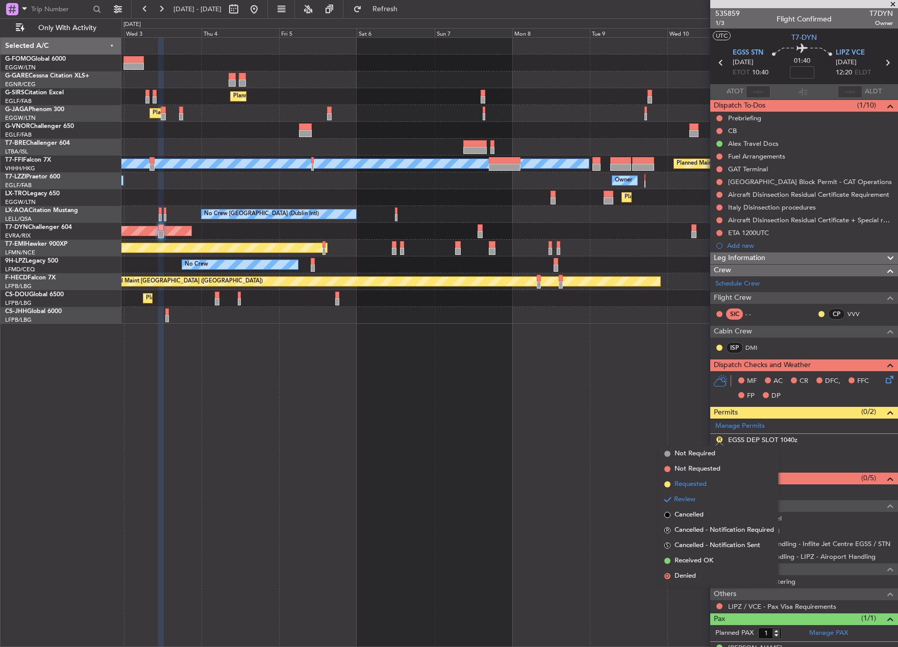
click at [695, 484] on span "Requested" at bounding box center [690, 485] width 32 height 10
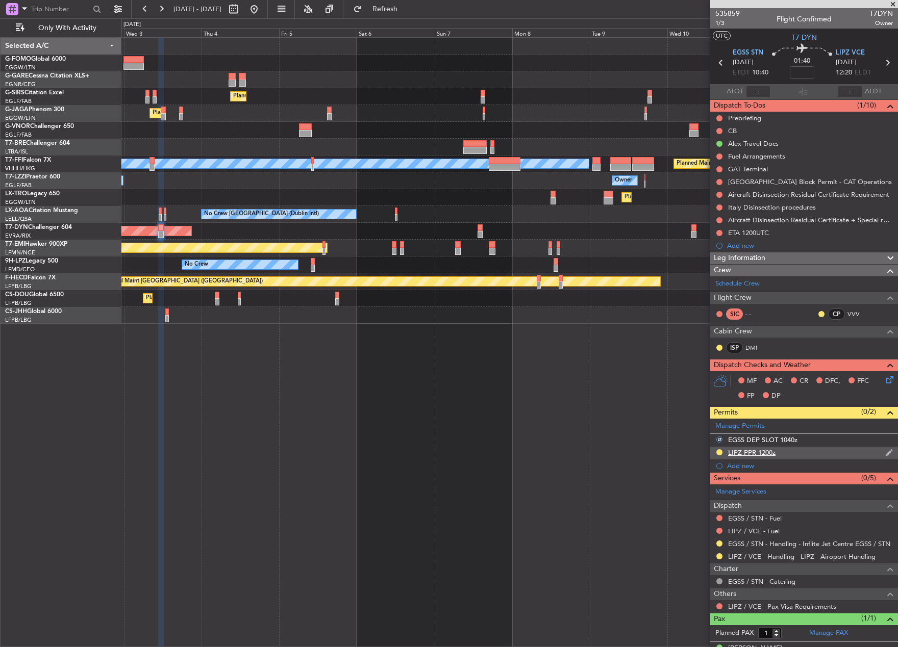
click at [753, 452] on div "LIPZ PPR 1200z" at bounding box center [751, 452] width 47 height 9
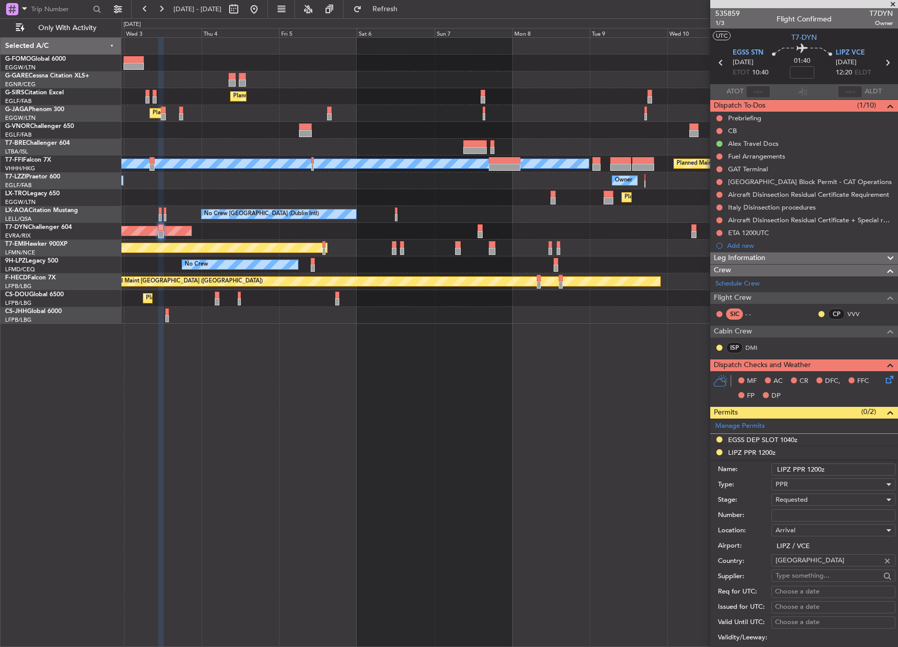
click at [820, 470] on input "LIPZ PPR 1200z" at bounding box center [833, 470] width 124 height 12
click at [818, 470] on input "LIPZ PPR 1200z" at bounding box center [833, 470] width 124 height 12
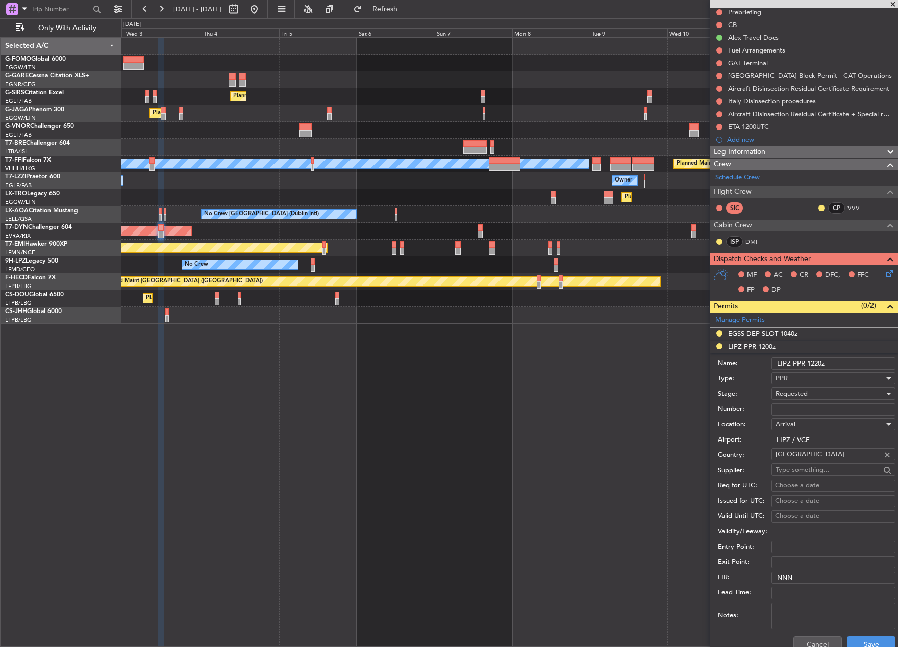
scroll to position [204, 0]
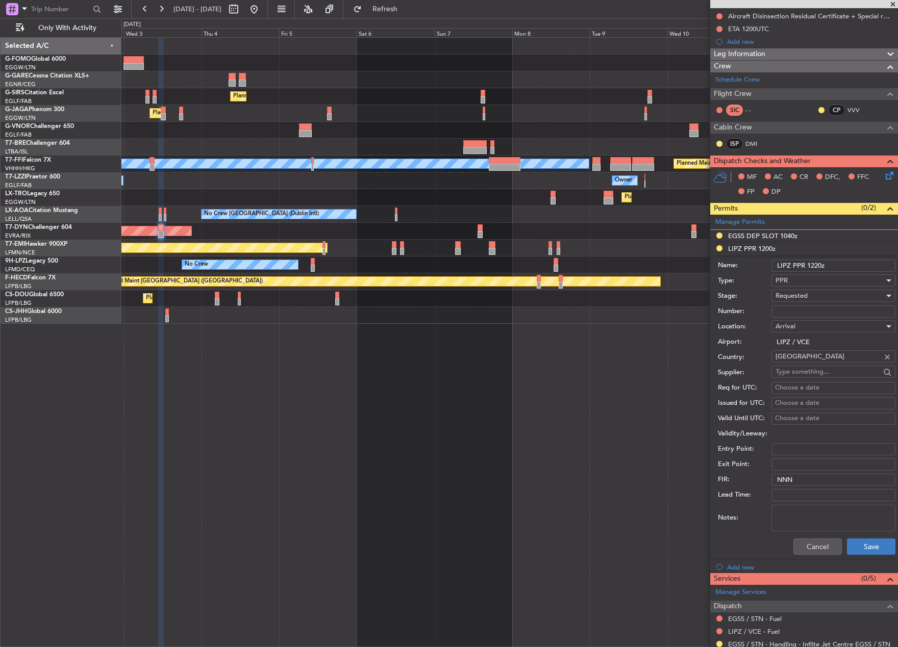
type input "LIPZ PPR 1220z"
click at [879, 540] on button "Save" at bounding box center [871, 547] width 48 height 16
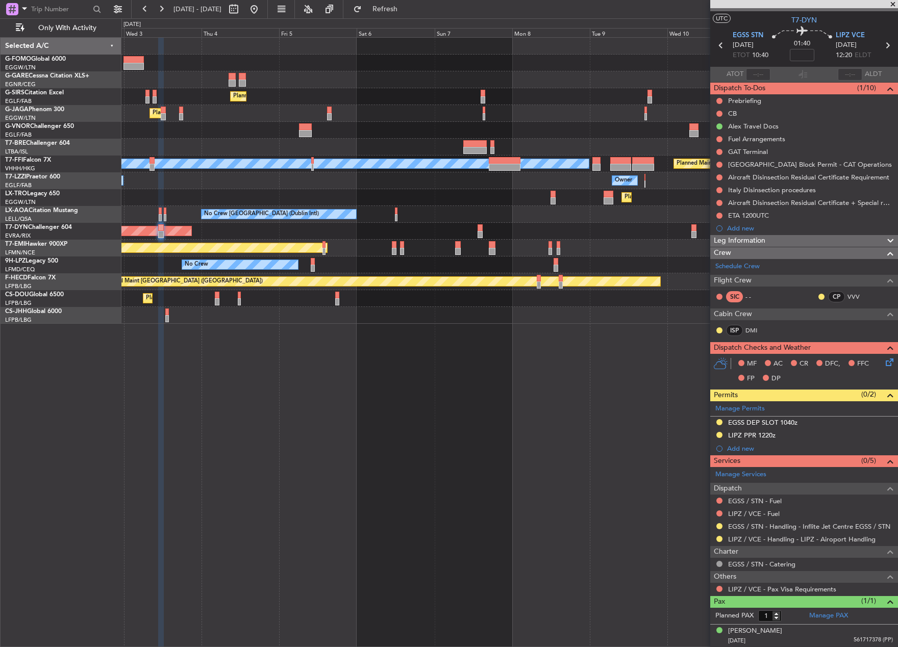
scroll to position [0, 0]
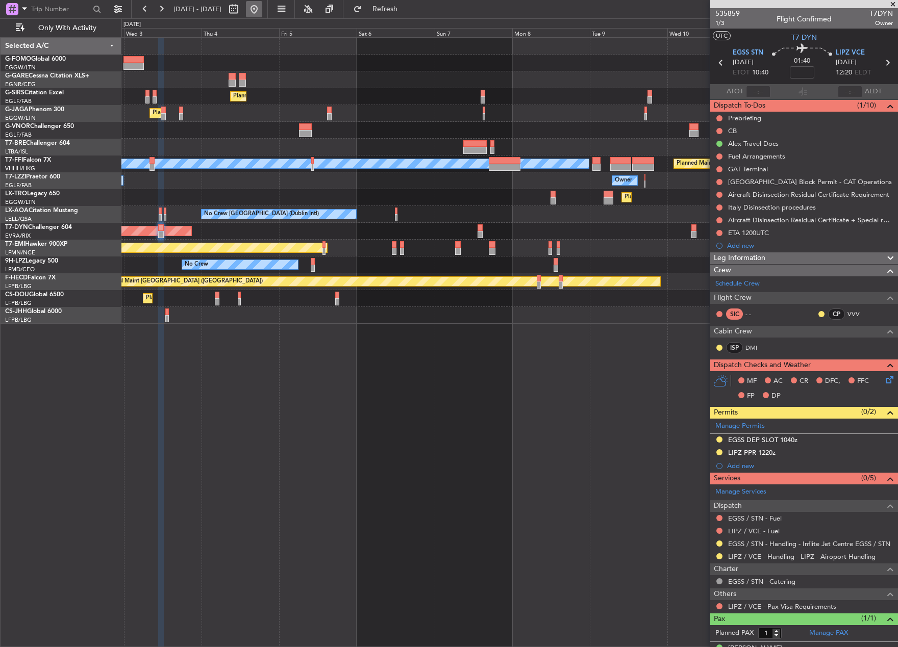
click at [262, 12] on button at bounding box center [254, 9] width 16 height 16
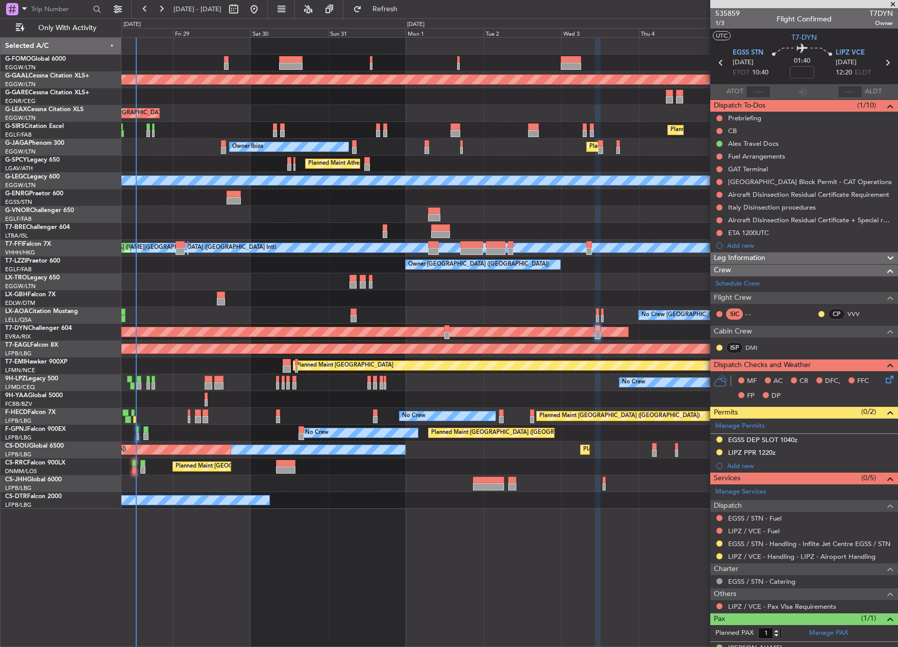
click at [112, 305] on div "Planned Maint Dusseldorf Planned Maint London (Luton) Owner Planned Maint Londo…" at bounding box center [449, 332] width 898 height 629
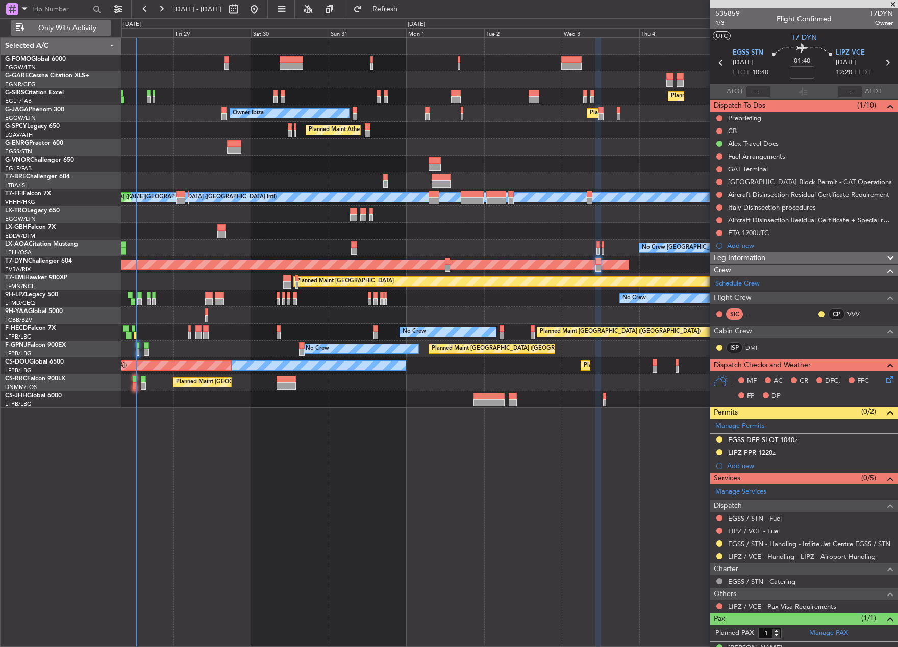
click at [49, 26] on span "Only With Activity" at bounding box center [67, 27] width 81 height 7
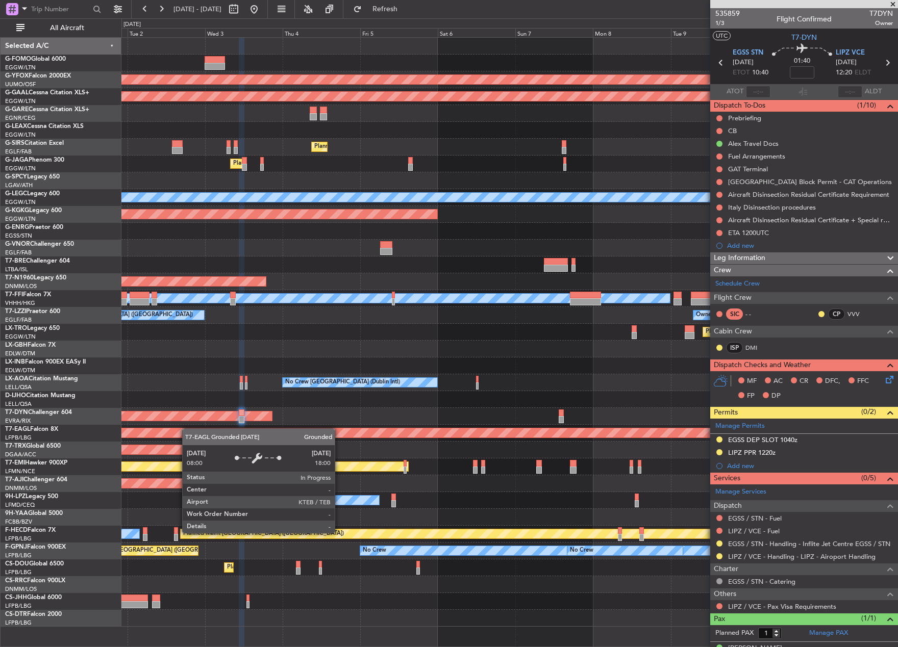
click at [166, 432] on div "AOG Maint Ostafyevo Planned Maint Dusseldorf Planned Maint London (Farnborough)…" at bounding box center [509, 332] width 776 height 589
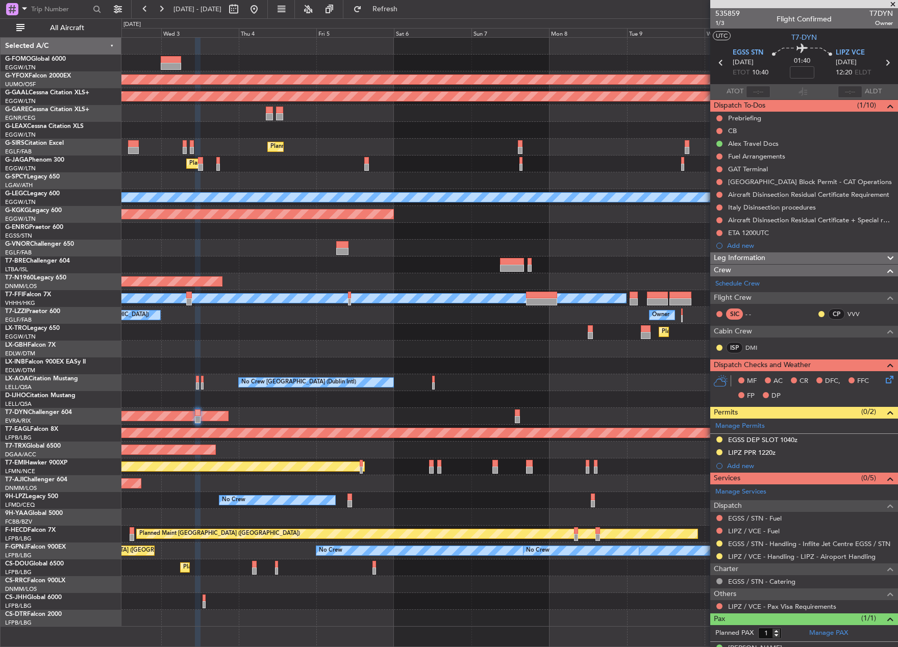
click at [569, 409] on div "AOG Maint Ostafyevo Planned Maint Dusseldorf Planned Maint London (Farnborough)…" at bounding box center [509, 332] width 776 height 589
click at [102, 22] on button "All Aircraft" at bounding box center [60, 28] width 99 height 16
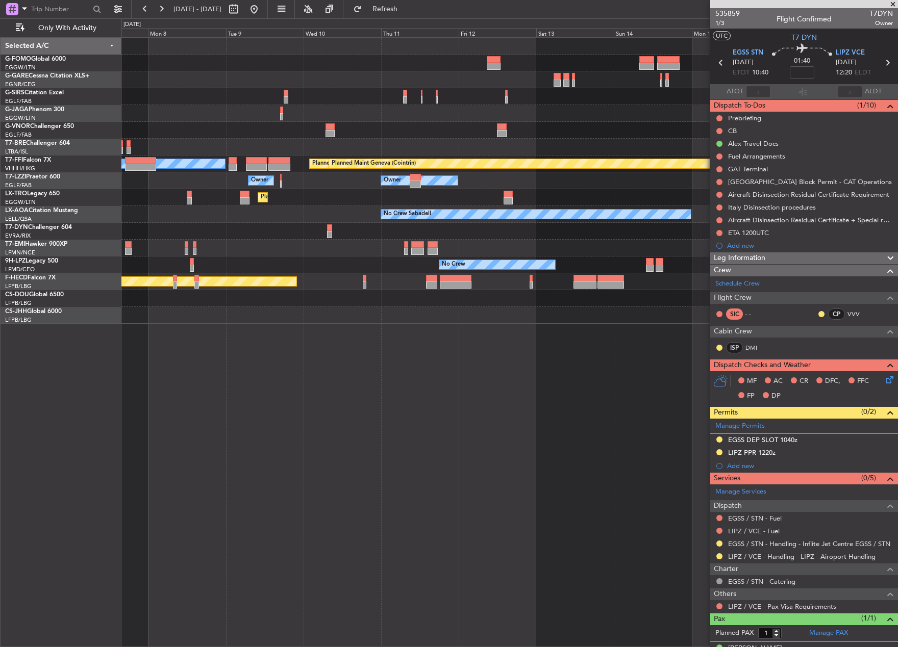
click at [136, 392] on div "MEL Hong Kong (Hong Kong Intl) Planned Maint Tianjin (Binhai) Planned Maint Gen…" at bounding box center [509, 342] width 776 height 610
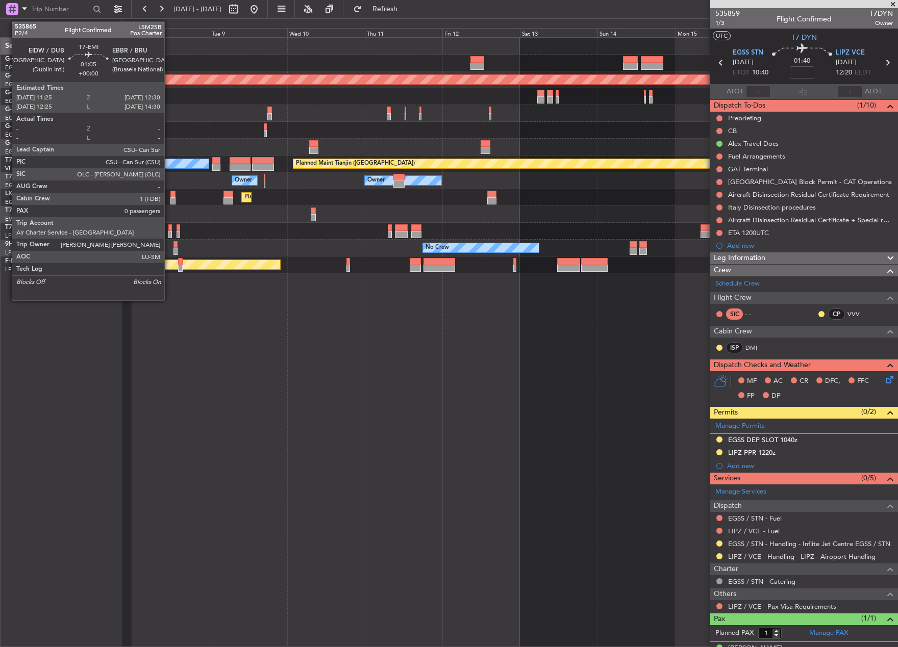
click at [169, 231] on div at bounding box center [170, 234] width 4 height 7
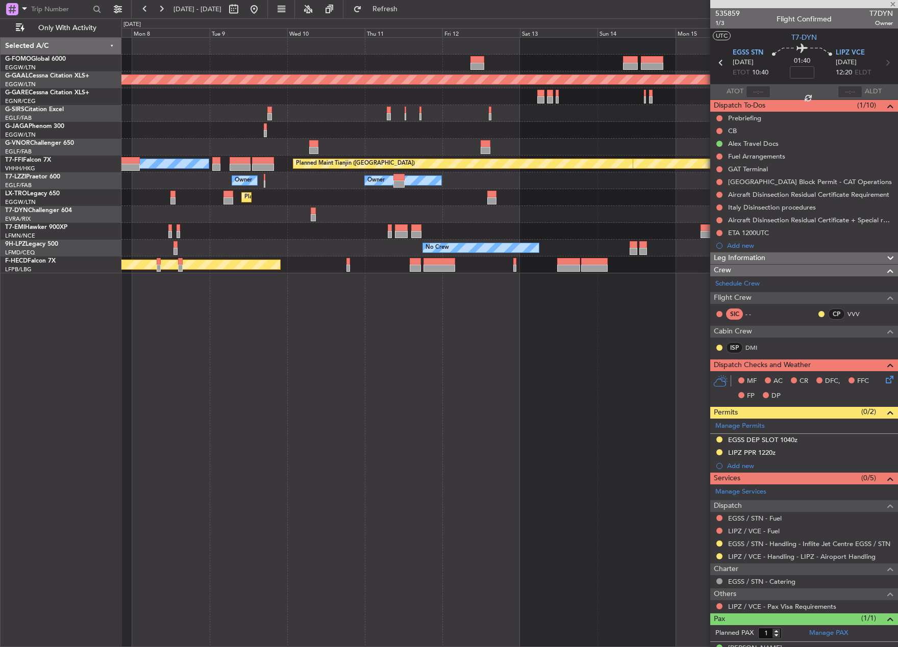
type input "0"
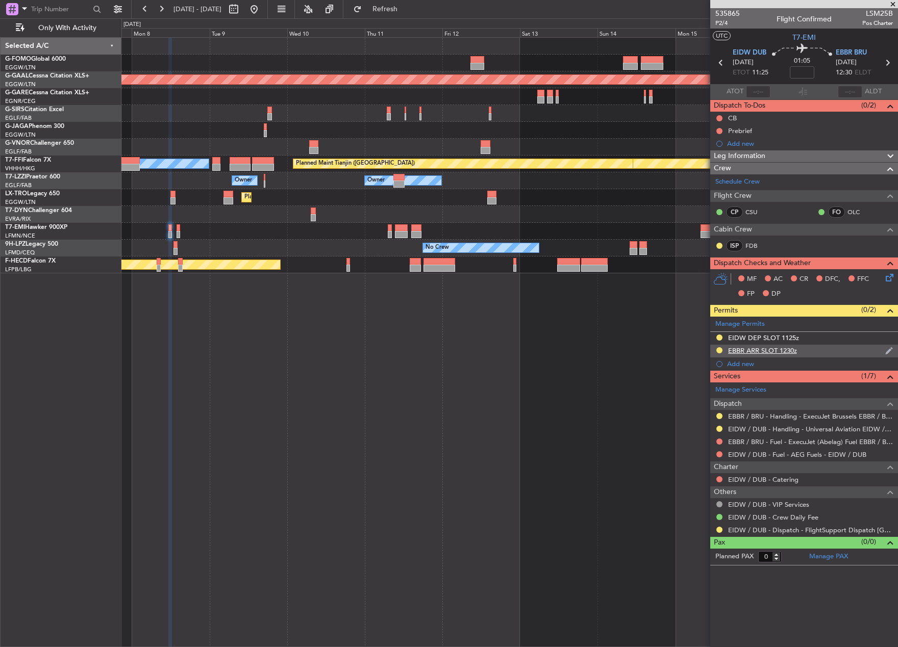
click at [765, 345] on div "EBBR ARR SLOT 1230z" at bounding box center [804, 351] width 188 height 13
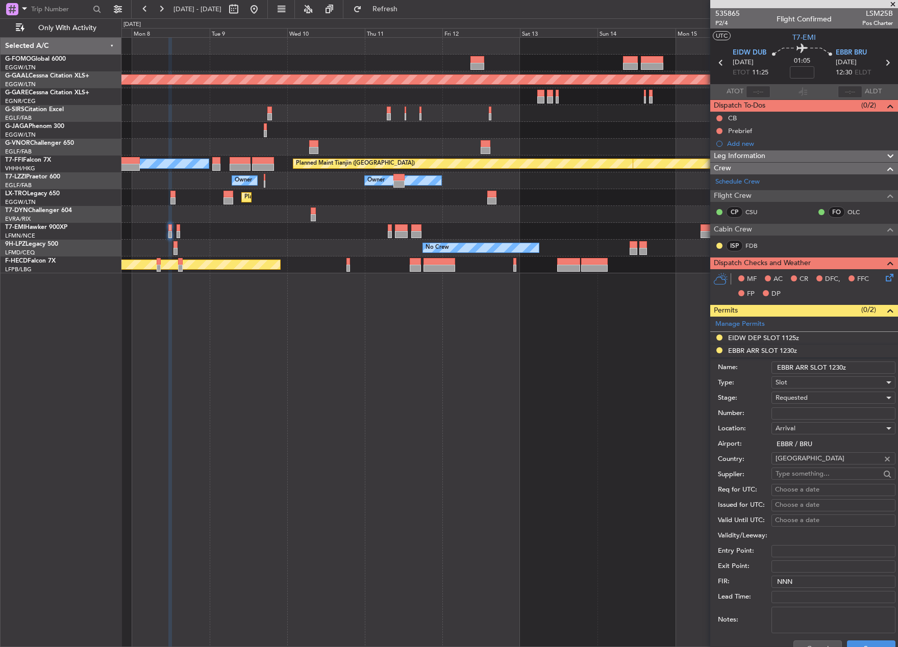
click at [797, 412] on input "Number:" at bounding box center [833, 414] width 124 height 12
paste input "EBBRAAB5803A"
type input "EBBRAAB5803A"
click at [791, 396] on span "Requested" at bounding box center [791, 397] width 32 height 9
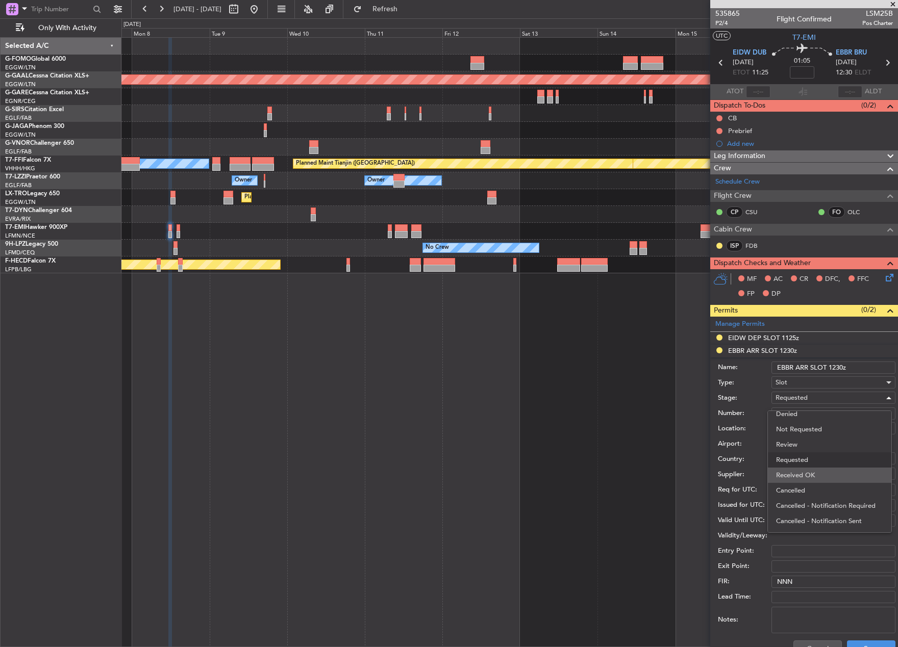
click at [802, 476] on span "Received OK" at bounding box center [829, 475] width 107 height 15
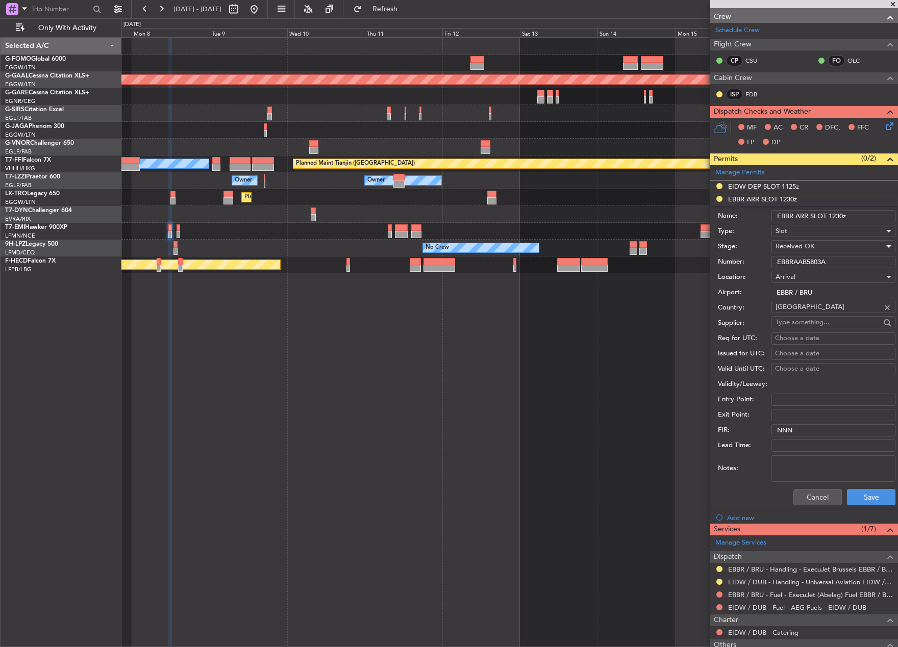
scroll to position [153, 0]
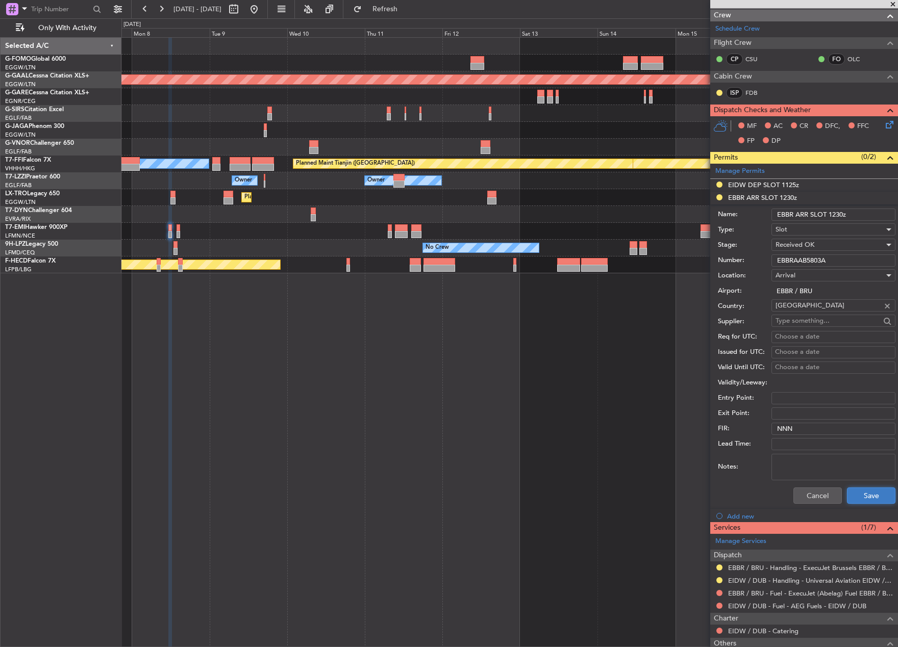
click at [847, 500] on button "Save" at bounding box center [871, 496] width 48 height 16
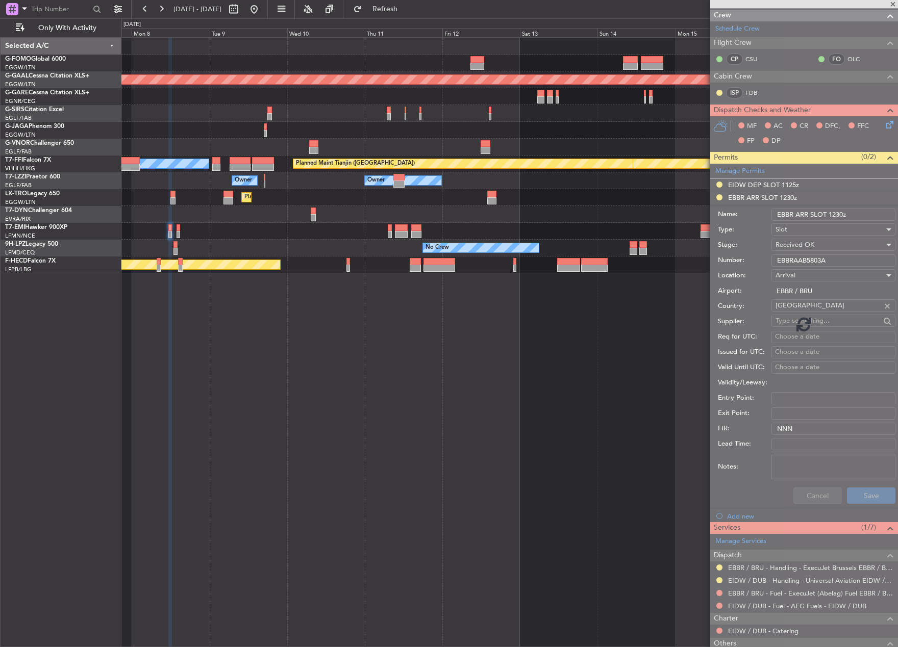
scroll to position [0, 0]
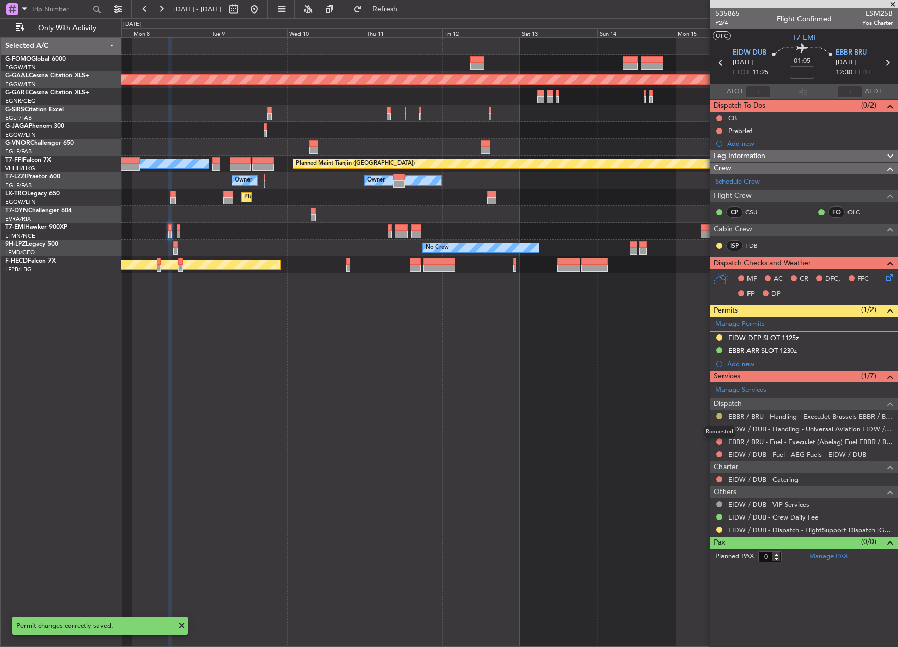
click at [718, 417] on button at bounding box center [719, 416] width 6 height 6
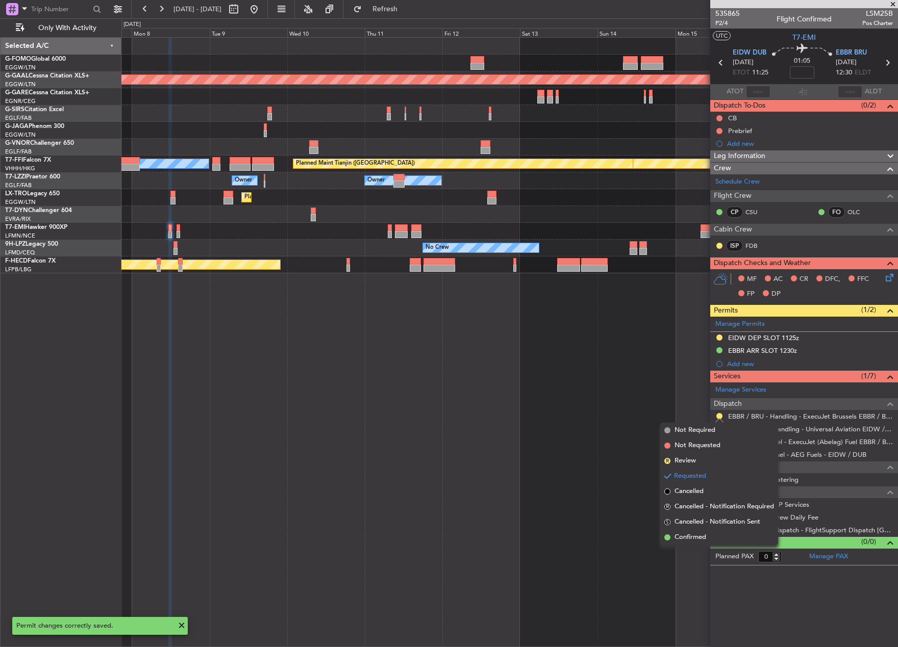
drag, startPoint x: 709, startPoint y: 537, endPoint x: 586, endPoint y: 523, distance: 123.8
click at [709, 537] on li "Confirmed" at bounding box center [719, 537] width 118 height 15
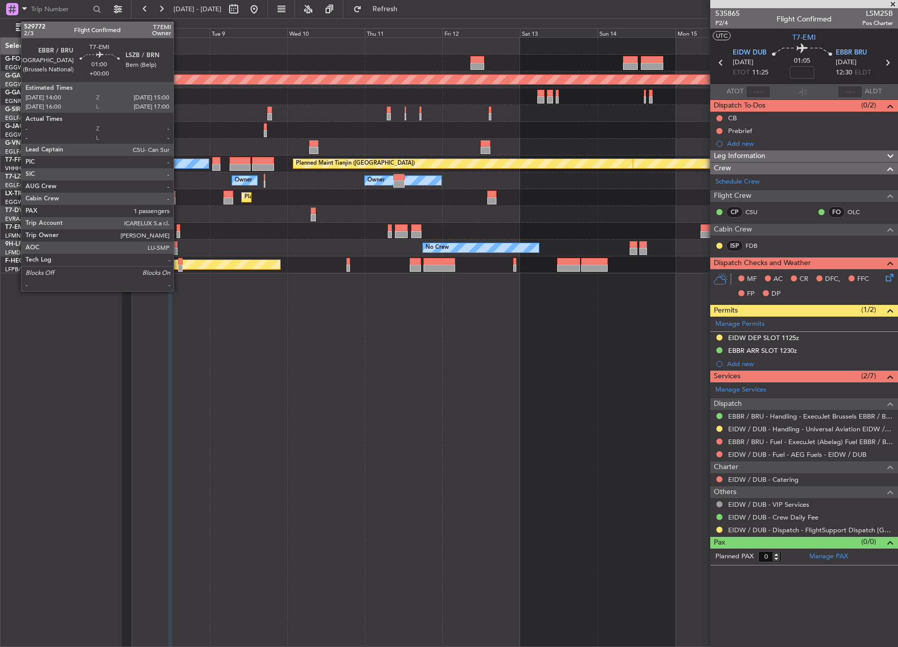
click at [178, 232] on div at bounding box center [179, 234] width 4 height 7
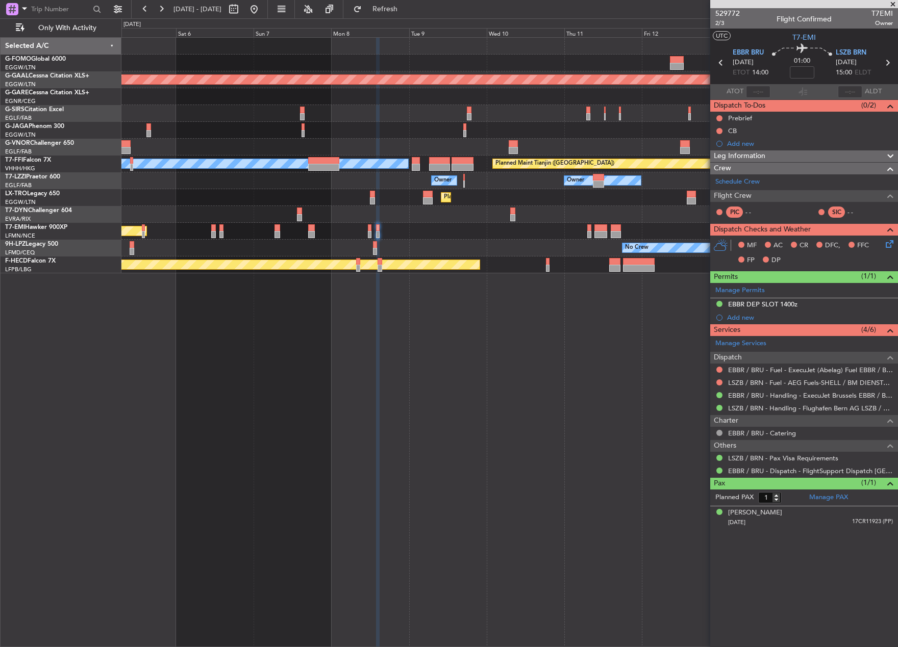
click at [464, 365] on div "Planned Maint Dusseldorf Planned Maint London (Farnborough) Planned Maint Londo…" at bounding box center [509, 342] width 776 height 610
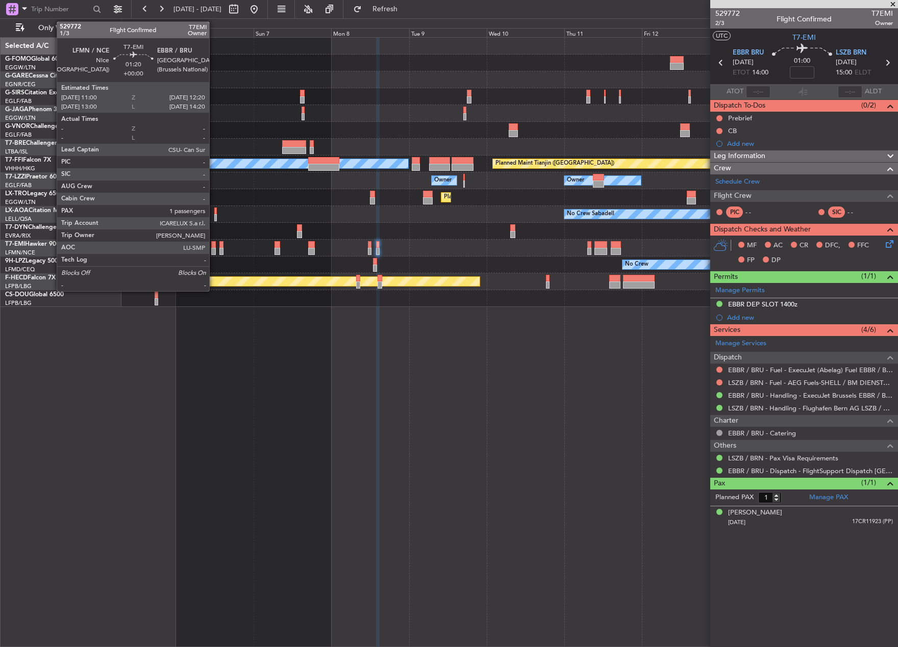
click at [214, 251] on div at bounding box center [213, 251] width 5 height 7
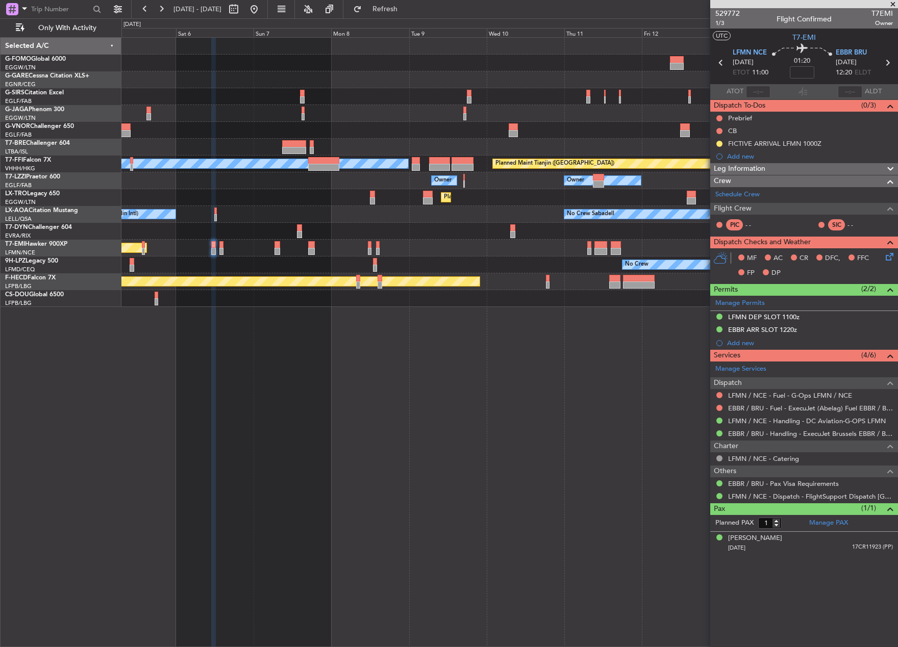
click at [224, 250] on div "Planned Maint [GEOGRAPHIC_DATA]" at bounding box center [509, 248] width 776 height 17
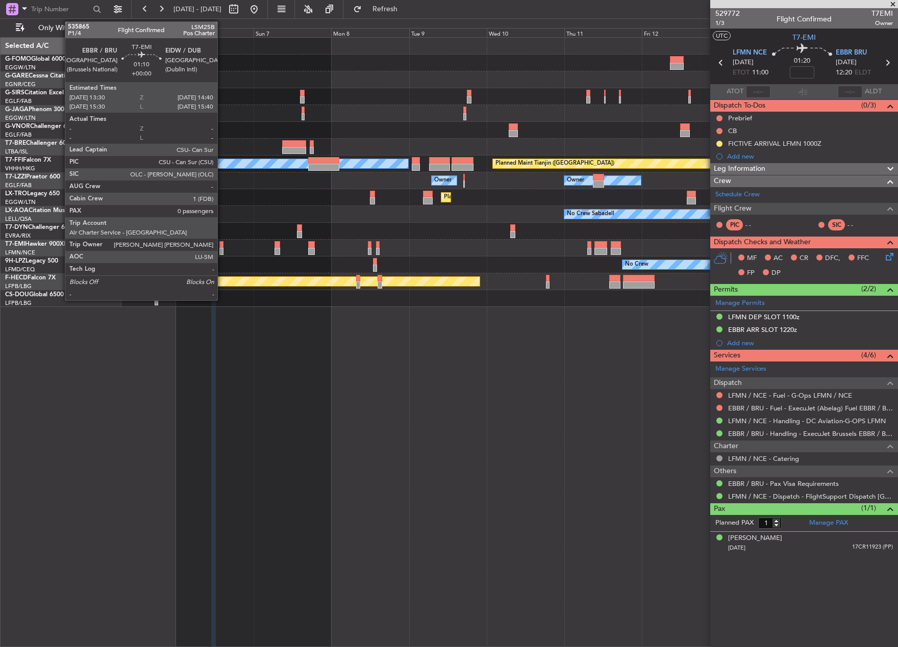
click at [222, 253] on div at bounding box center [221, 251] width 4 height 7
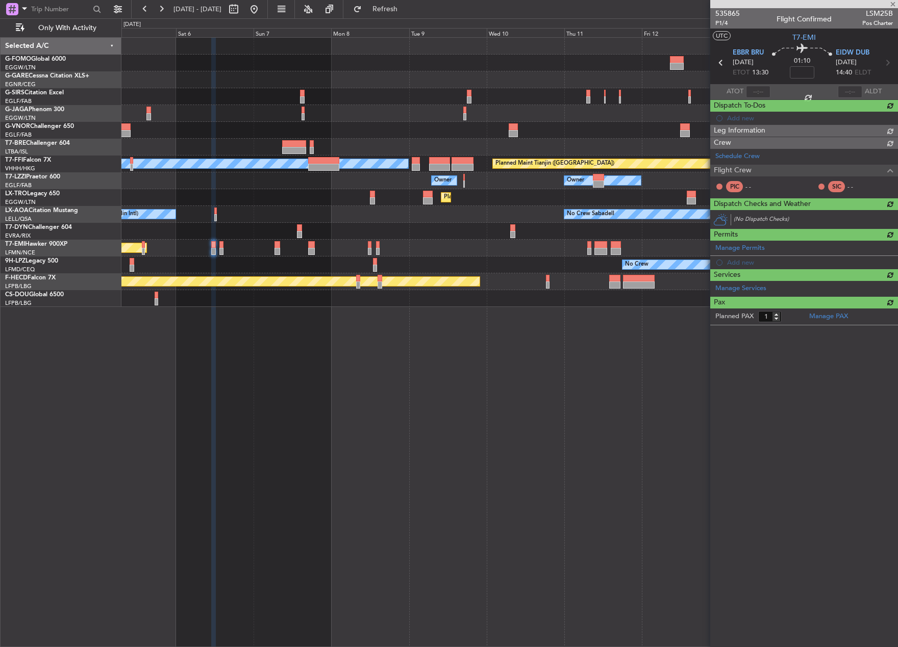
type input "0"
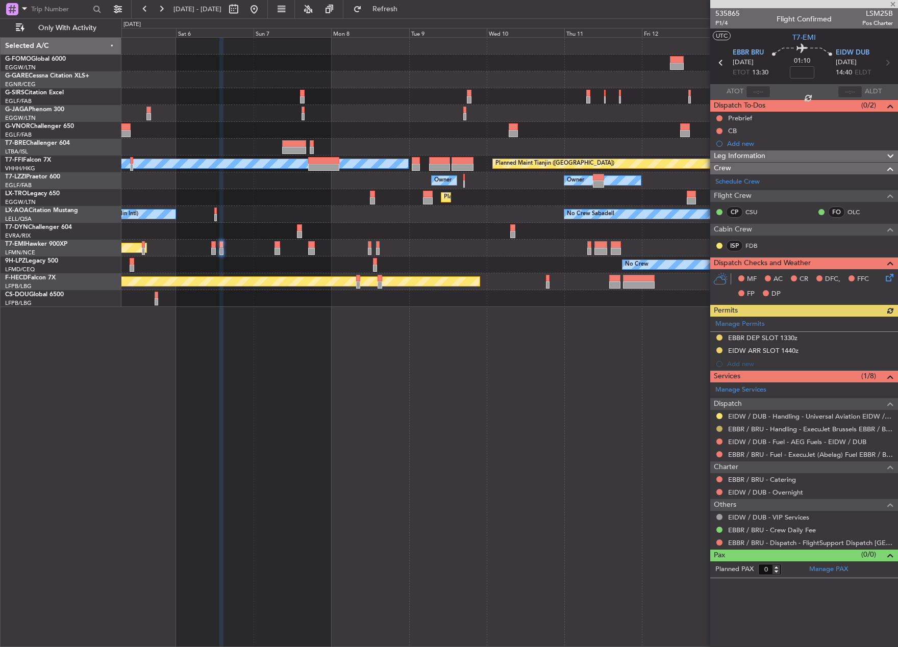
click at [718, 428] on button at bounding box center [719, 429] width 6 height 6
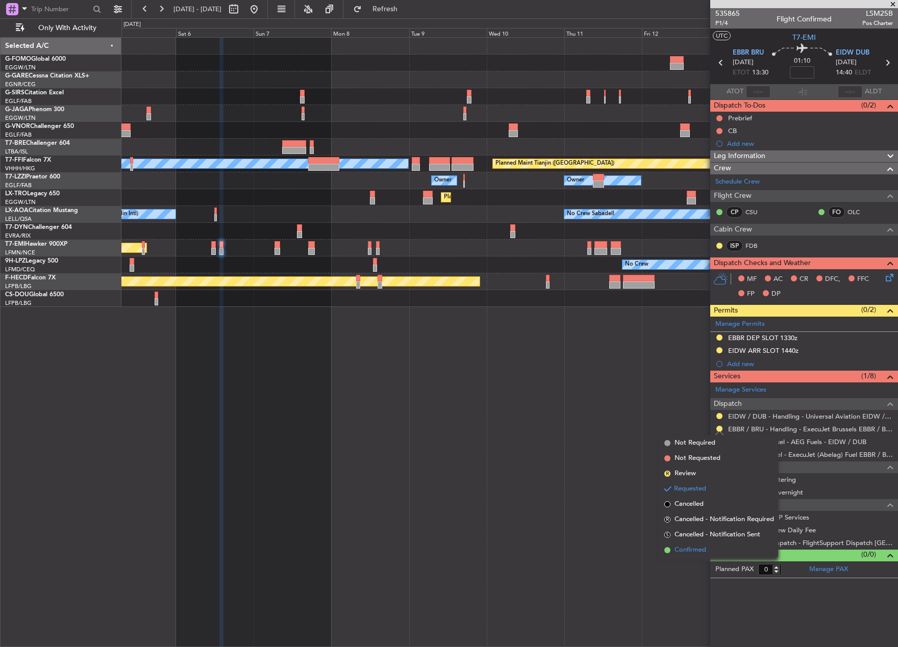
click at [709, 552] on li "Confirmed" at bounding box center [719, 550] width 118 height 15
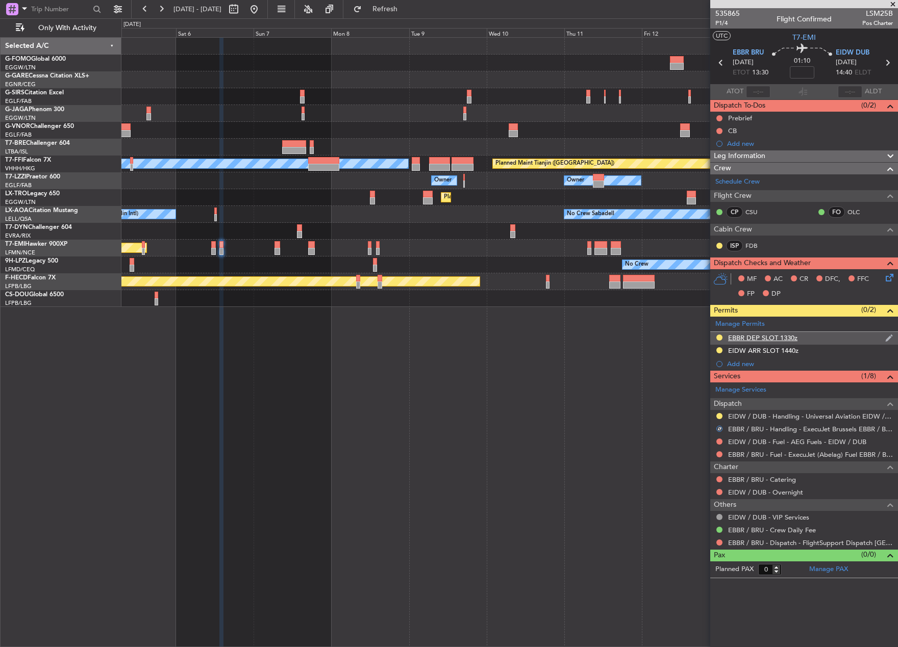
click at [762, 332] on div "EBBR DEP SLOT 1330z" at bounding box center [804, 338] width 188 height 13
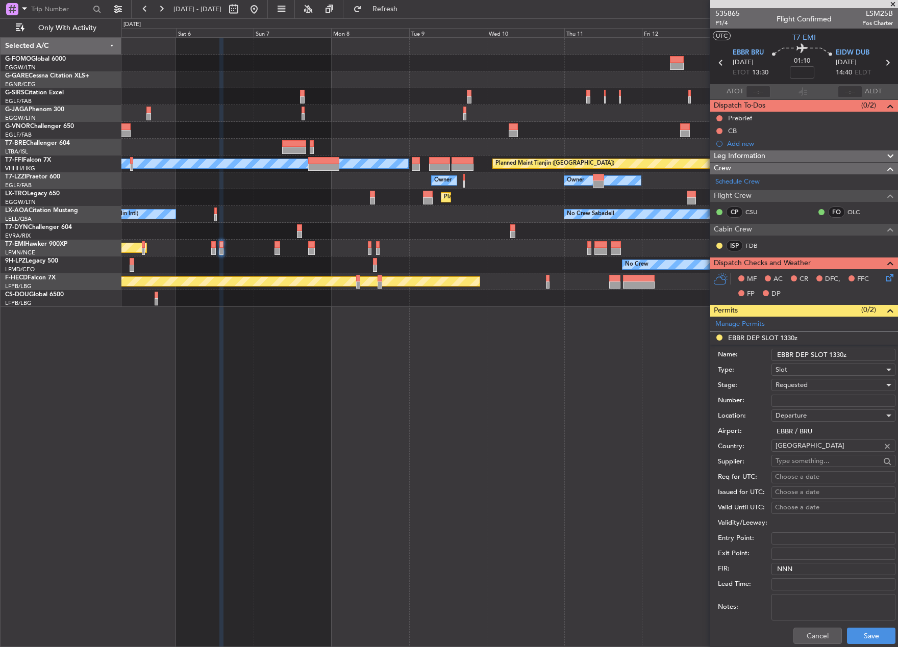
click at [801, 402] on input "Number:" at bounding box center [833, 401] width 124 height 12
paste input "EBBRAAB5606D00"
type input "EBBRAAB5606D00"
drag, startPoint x: 801, startPoint y: 402, endPoint x: 800, endPoint y: 387, distance: 15.3
click at [800, 387] on span "Requested" at bounding box center [791, 385] width 32 height 9
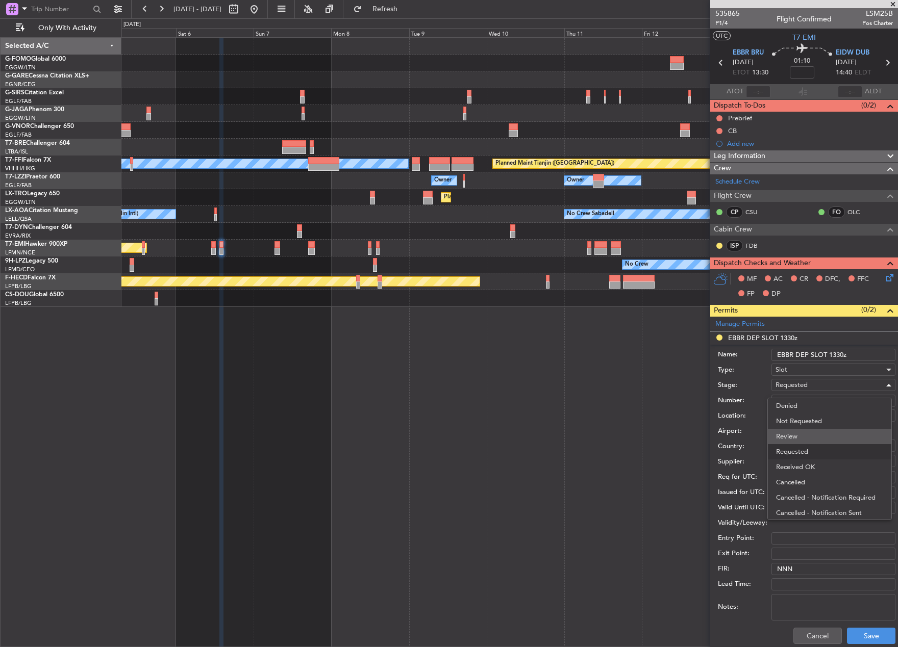
scroll to position [5, 0]
click at [808, 458] on span "Received OK" at bounding box center [829, 462] width 107 height 15
click at [867, 637] on button "Save" at bounding box center [871, 636] width 48 height 16
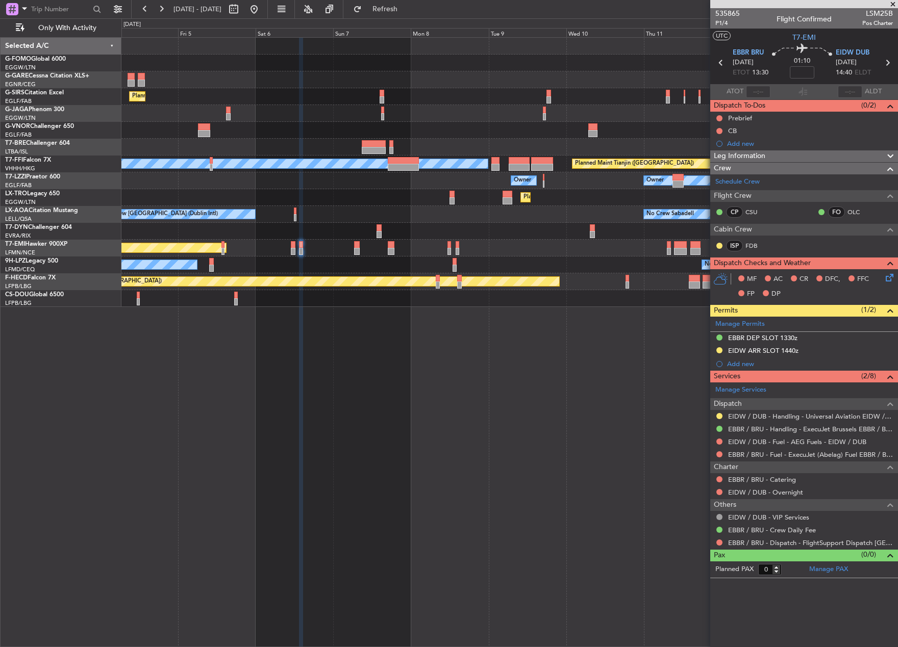
click at [339, 357] on div "Planned Maint London (Farnborough) Planned Maint London (Luton) MEL Hong Kong (…" at bounding box center [509, 342] width 776 height 610
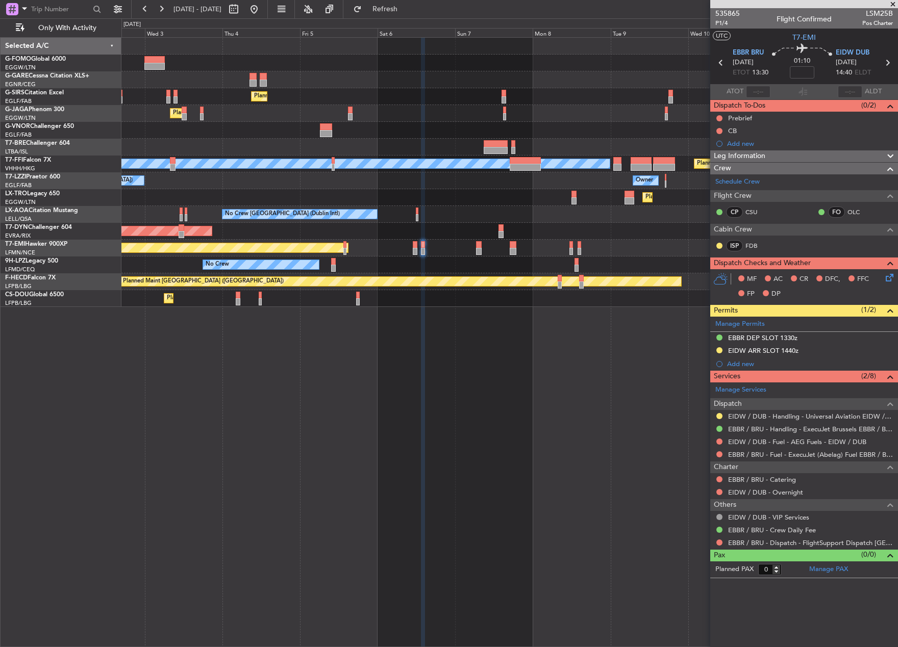
click at [343, 398] on div "Planned Maint [GEOGRAPHIC_DATA] ([GEOGRAPHIC_DATA]) Planned Maint [GEOGRAPHIC_D…" at bounding box center [509, 342] width 776 height 610
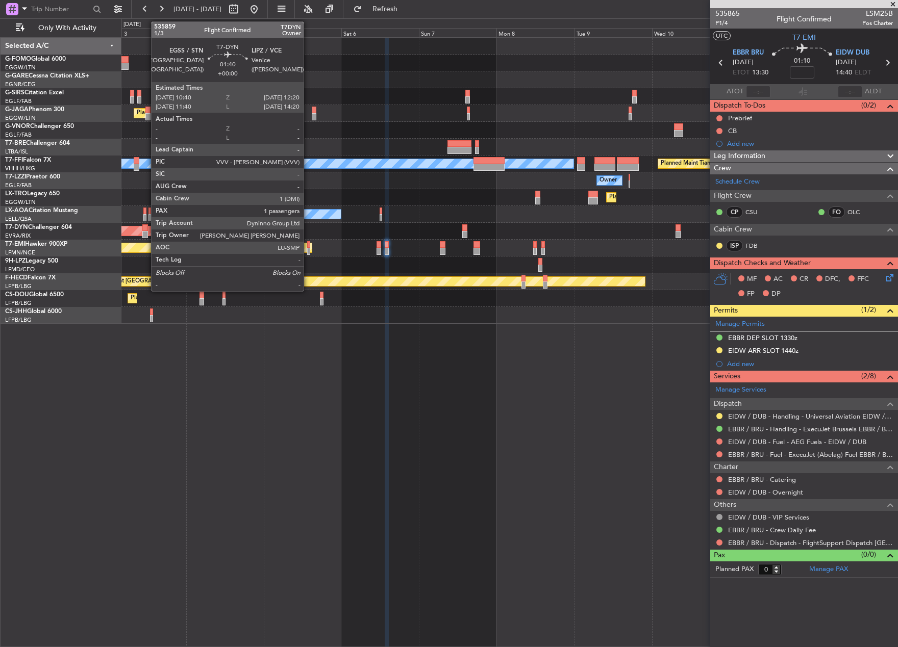
click at [144, 231] on div at bounding box center [145, 227] width 6 height 7
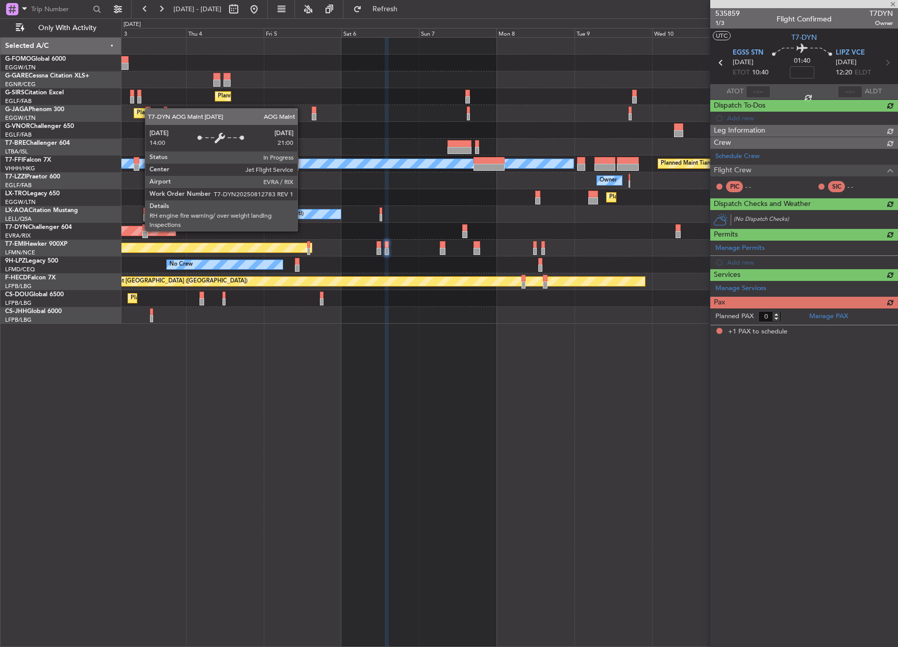
type input "1"
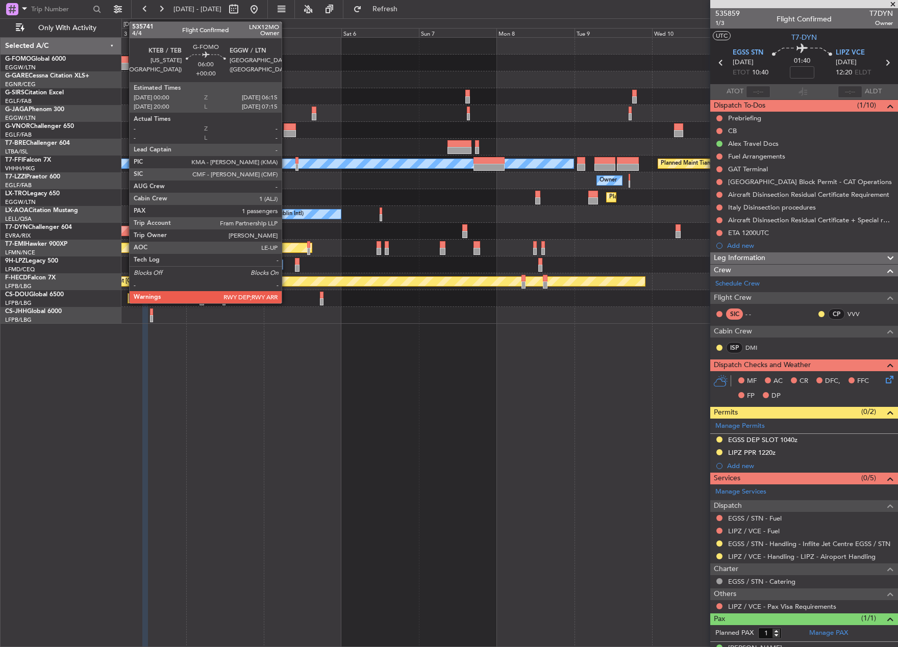
click at [124, 64] on div at bounding box center [118, 66] width 20 height 7
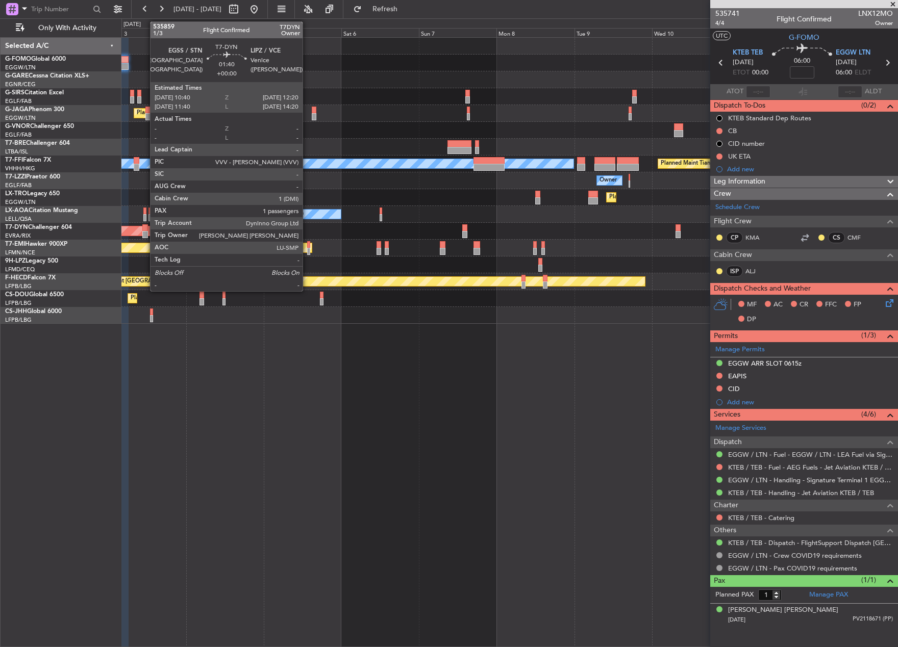
click at [145, 226] on div at bounding box center [145, 227] width 6 height 7
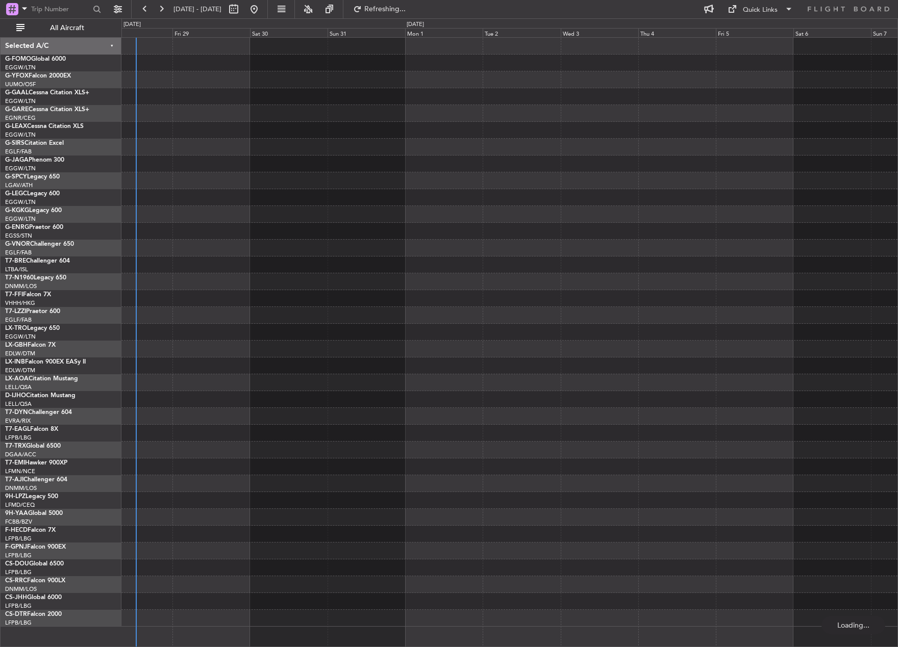
click at [136, 424] on div at bounding box center [509, 332] width 776 height 589
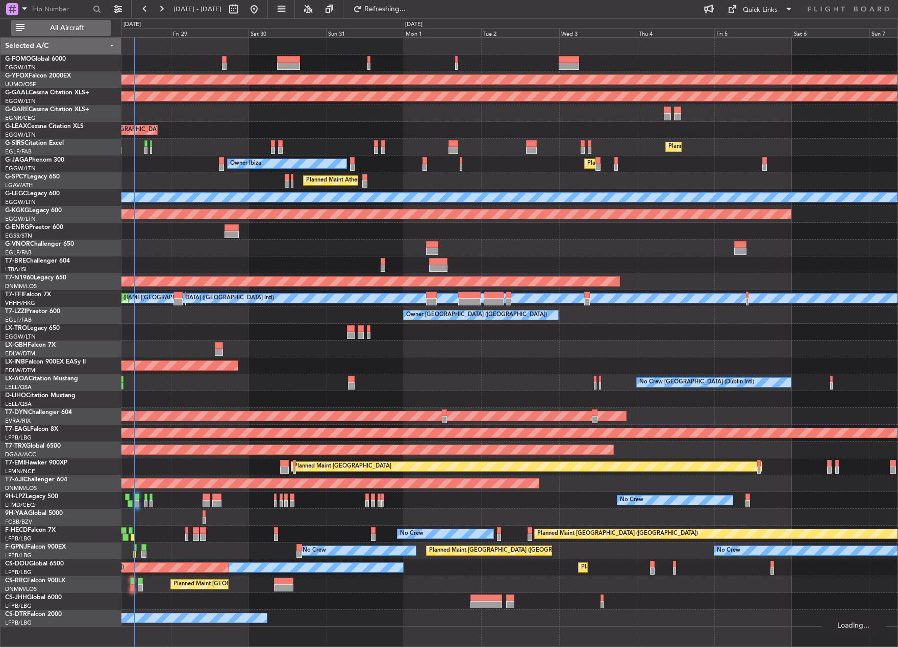
click at [39, 32] on button "All Aircraft" at bounding box center [60, 28] width 99 height 16
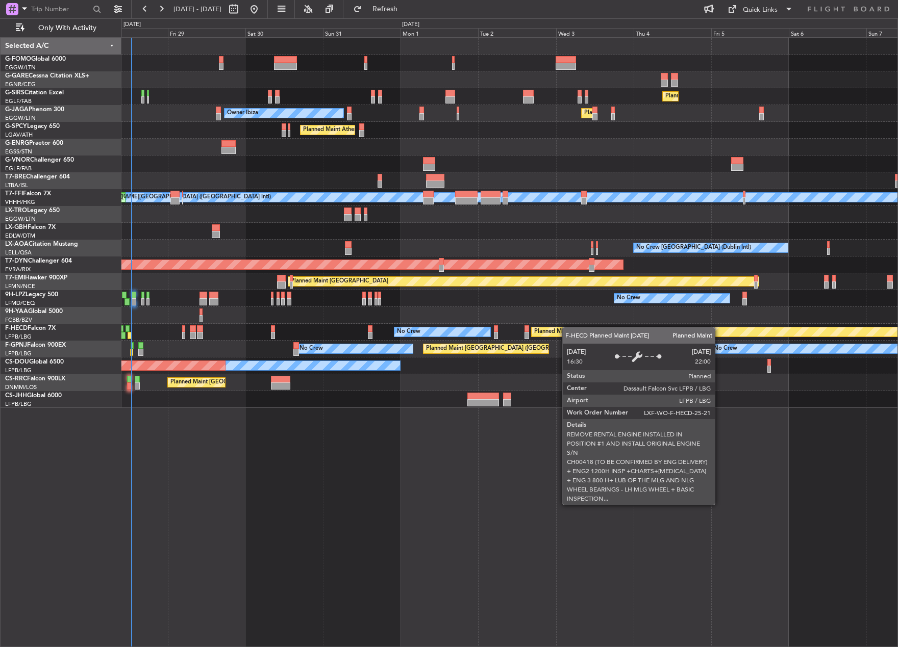
click at [557, 333] on div "Planned Maint London (Farnborough) Planned Maint London (Luton) Owner Ibiza Pla…" at bounding box center [509, 223] width 776 height 370
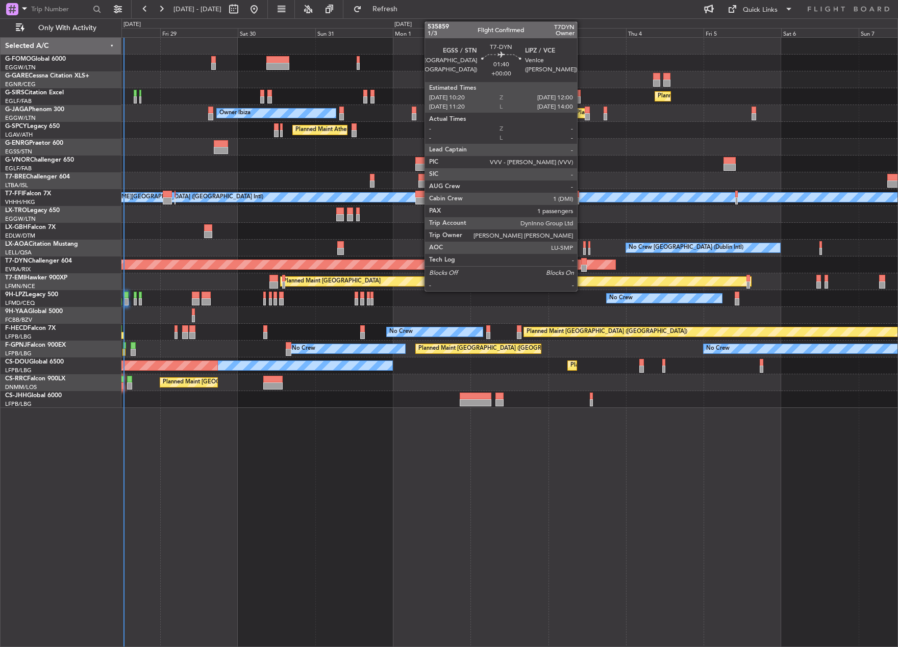
click at [582, 268] on div at bounding box center [584, 268] width 6 height 7
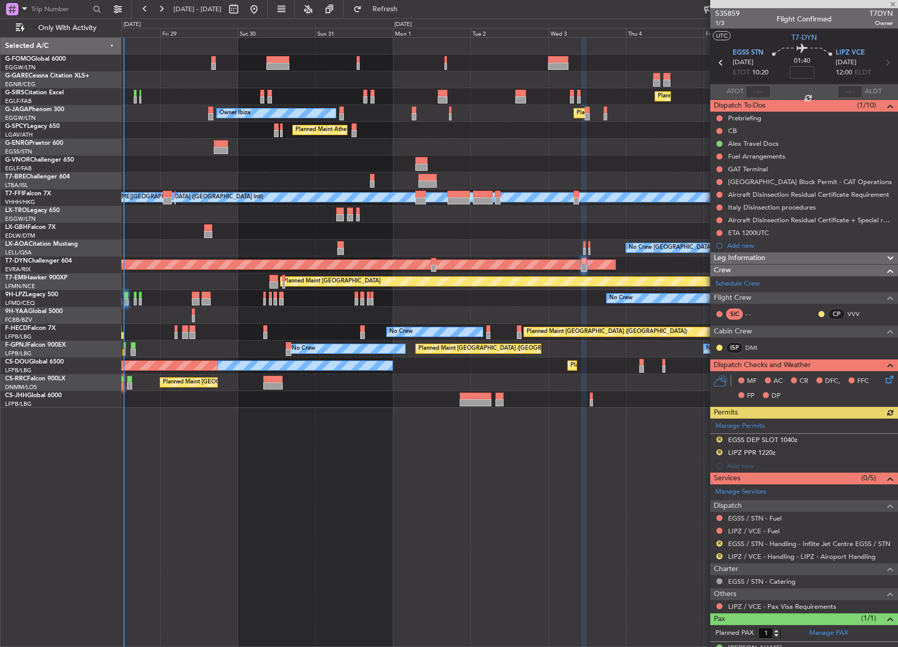
click at [749, 452] on div "Manage Permits R EGSS DEP SLOT 1040z R LIPZ PPR 1220z Add new" at bounding box center [804, 446] width 188 height 54
click at [769, 453] on div "LIPZ PPR 1220z" at bounding box center [751, 452] width 47 height 9
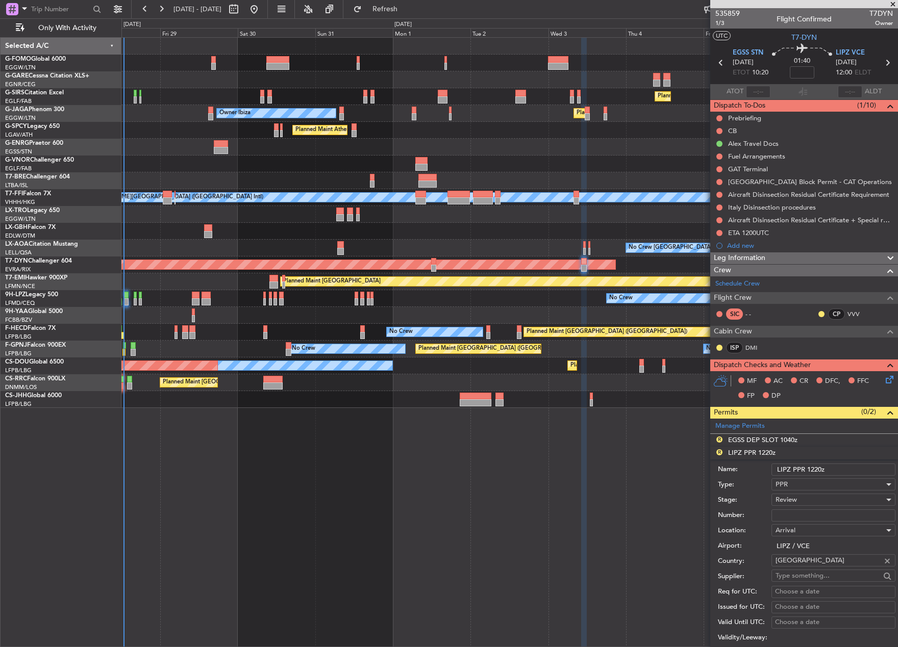
click at [817, 469] on input "LIPZ PPR 1220z" at bounding box center [833, 470] width 124 height 12
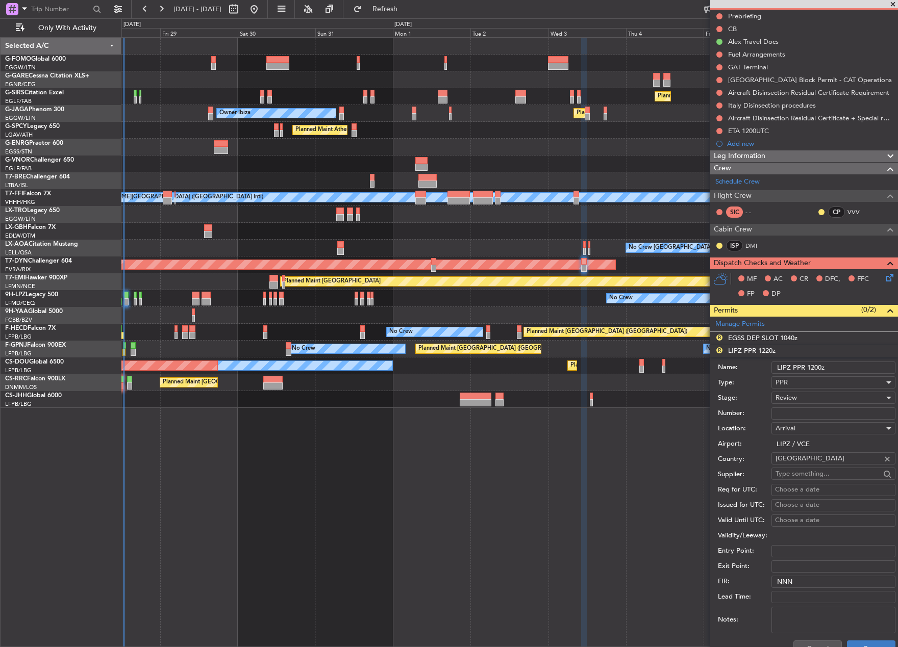
type input "LIPZ PPR 1200z"
click at [867, 644] on button "Save" at bounding box center [871, 649] width 48 height 16
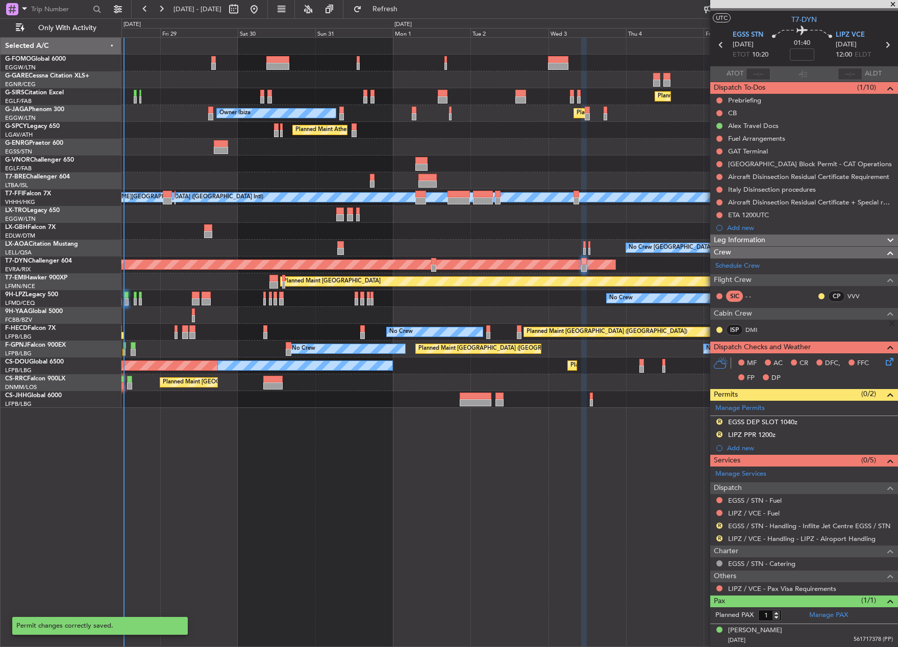
scroll to position [17, 0]
click at [796, 421] on div "EGSS DEP SLOT 1040z" at bounding box center [762, 422] width 69 height 9
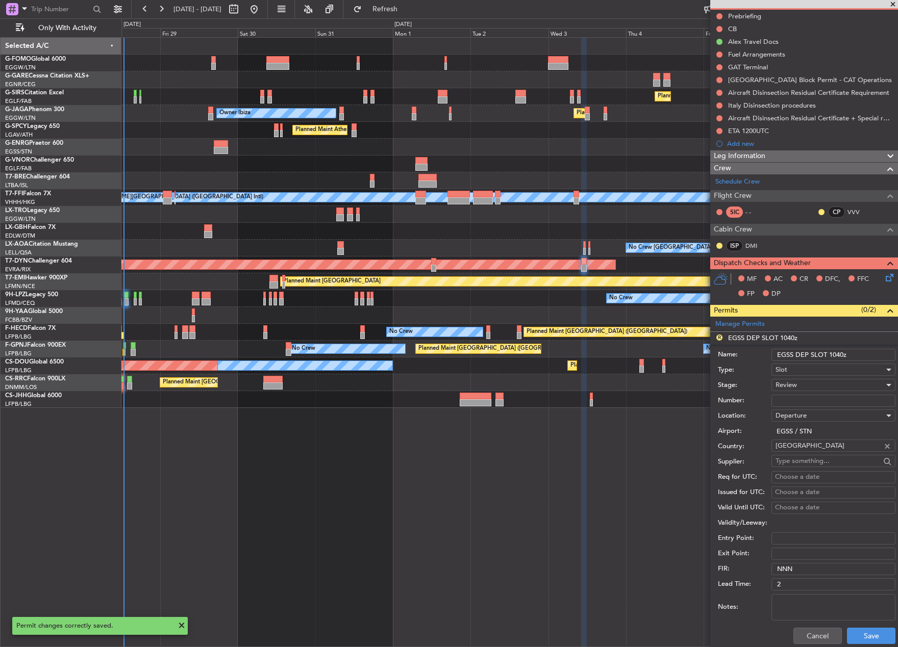
click at [839, 354] on input "EGSS DEP SLOT 1040z" at bounding box center [833, 355] width 124 height 12
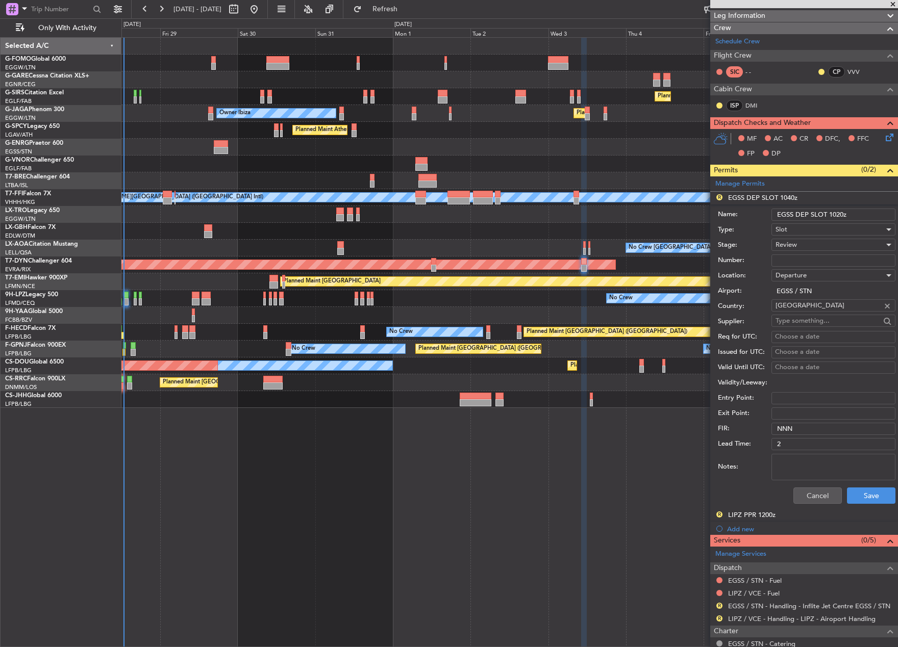
scroll to position [255, 0]
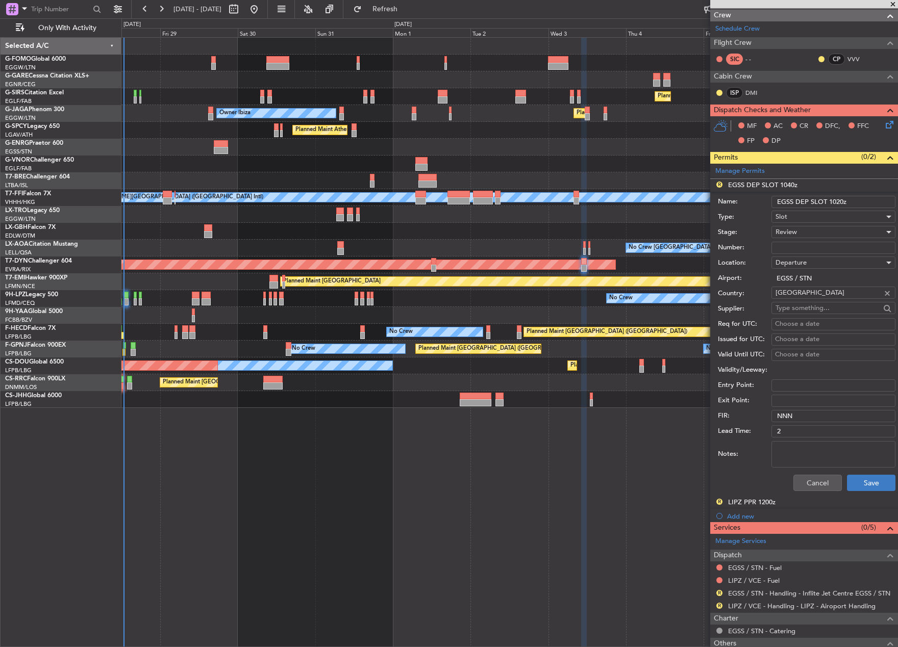
type input "EGSS DEP SLOT 1020z"
click at [862, 478] on button "Save" at bounding box center [871, 483] width 48 height 16
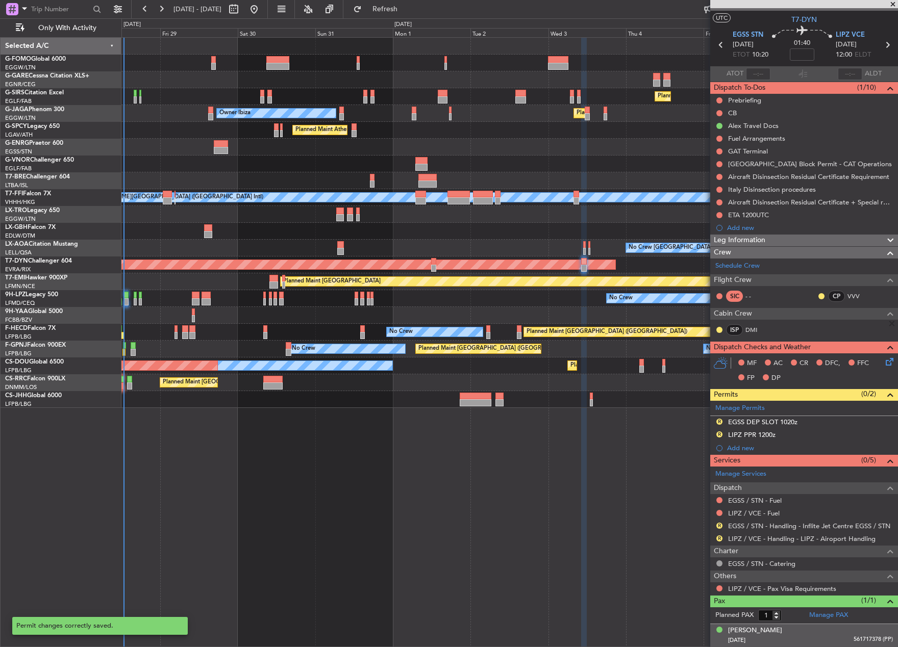
scroll to position [17, 0]
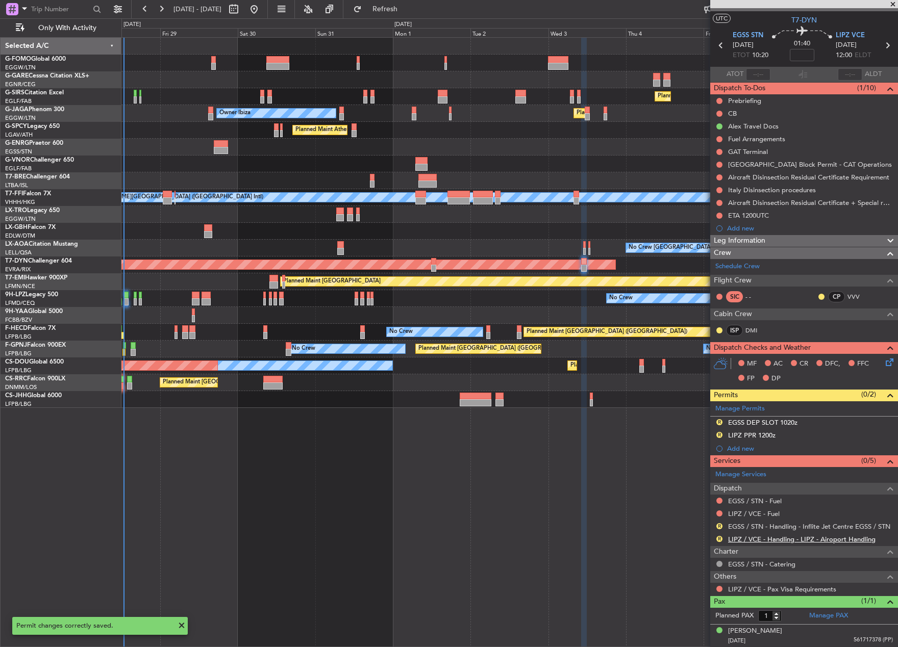
click at [741, 539] on link "LIPZ / VCE - Handling - LIPZ - Airoport Handling" at bounding box center [801, 539] width 147 height 9
click at [771, 523] on mat-tooltip-component "LIPZ / VCE - Fuel" at bounding box center [754, 531] width 62 height 27
click at [834, 524] on link "EGSS / STN - Handling - Inflite Jet Centre EGSS / STN" at bounding box center [809, 526] width 162 height 9
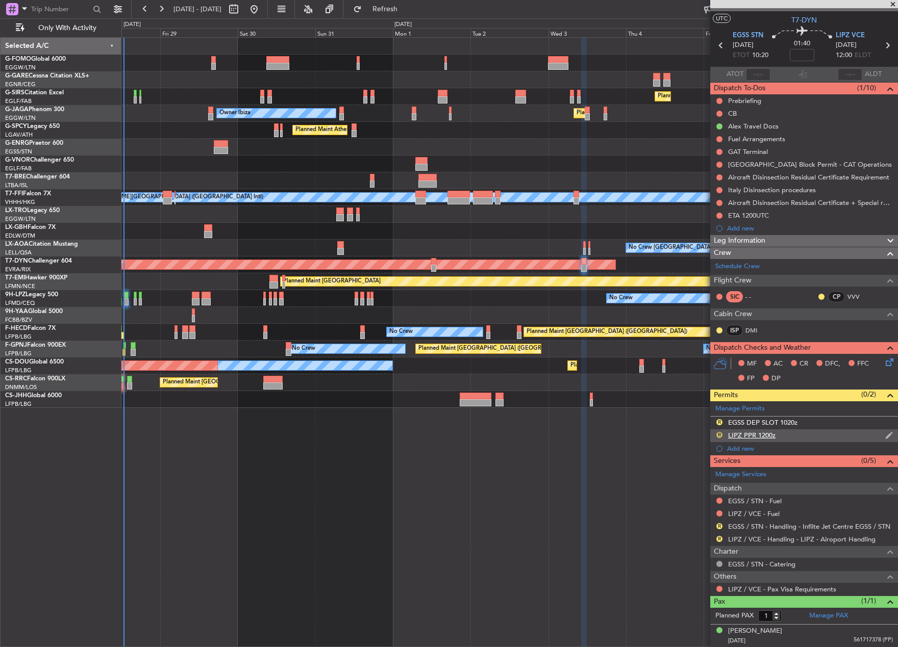
click at [717, 432] on button "R" at bounding box center [719, 435] width 6 height 6
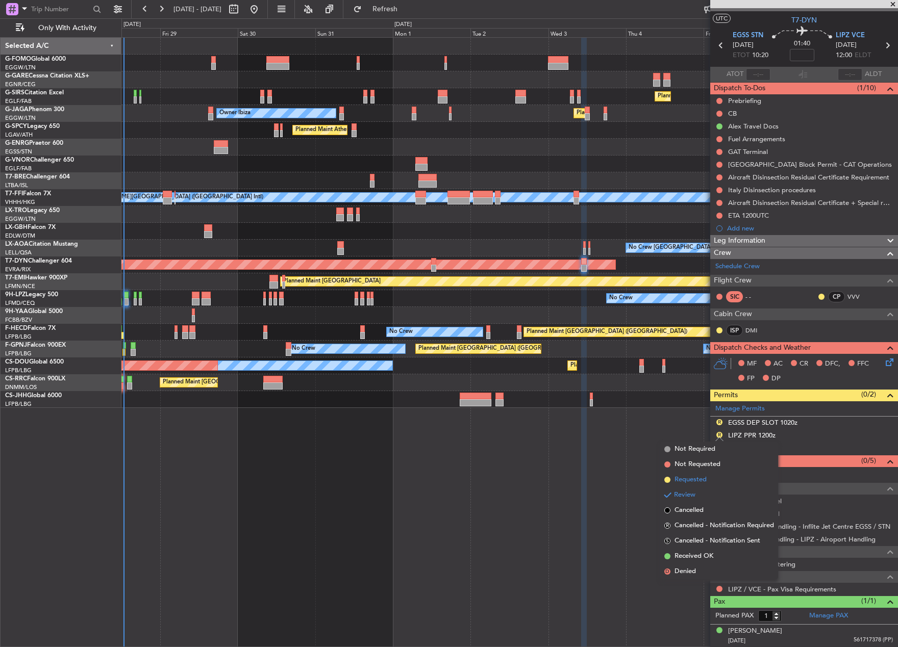
click at [692, 479] on span "Requested" at bounding box center [690, 480] width 32 height 10
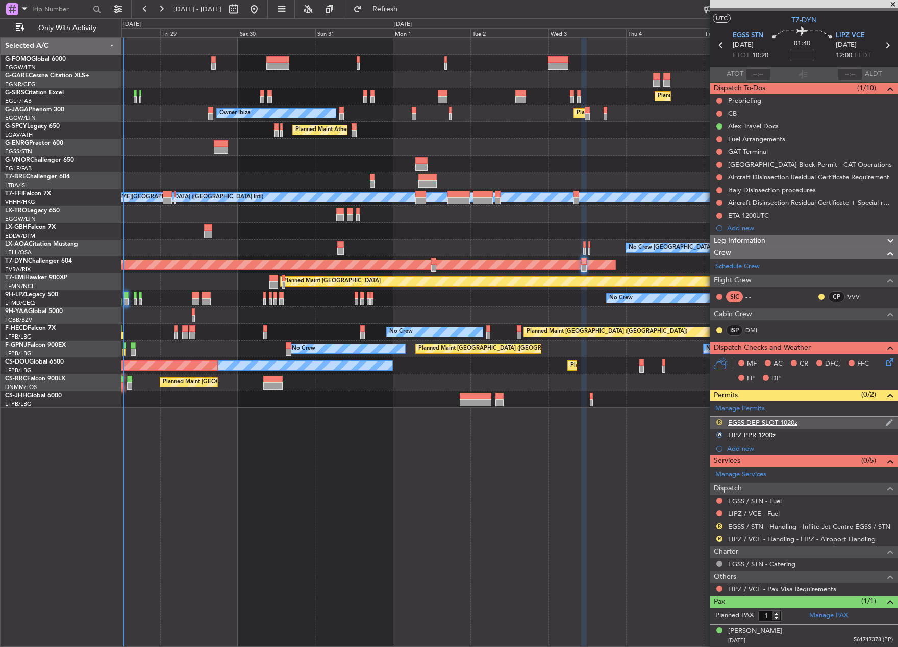
click at [719, 423] on button "R" at bounding box center [719, 422] width 6 height 6
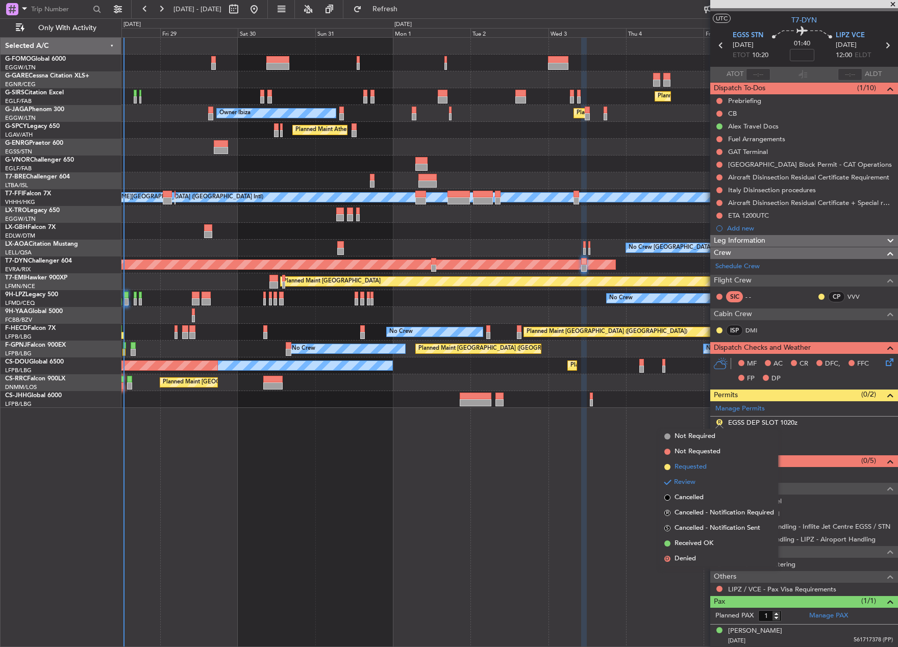
click at [698, 469] on span "Requested" at bounding box center [690, 467] width 32 height 10
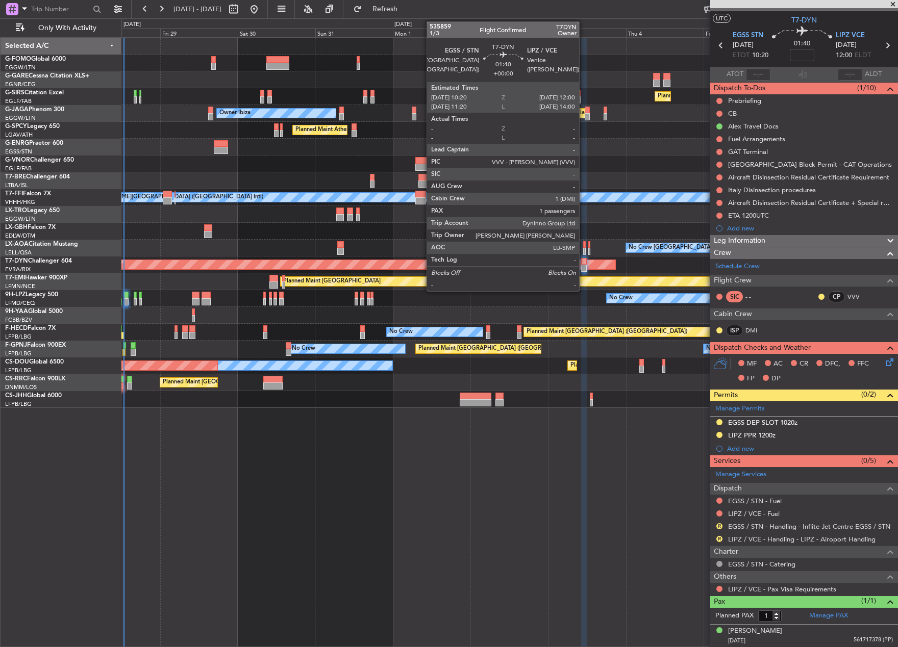
click at [584, 264] on div at bounding box center [584, 261] width 6 height 7
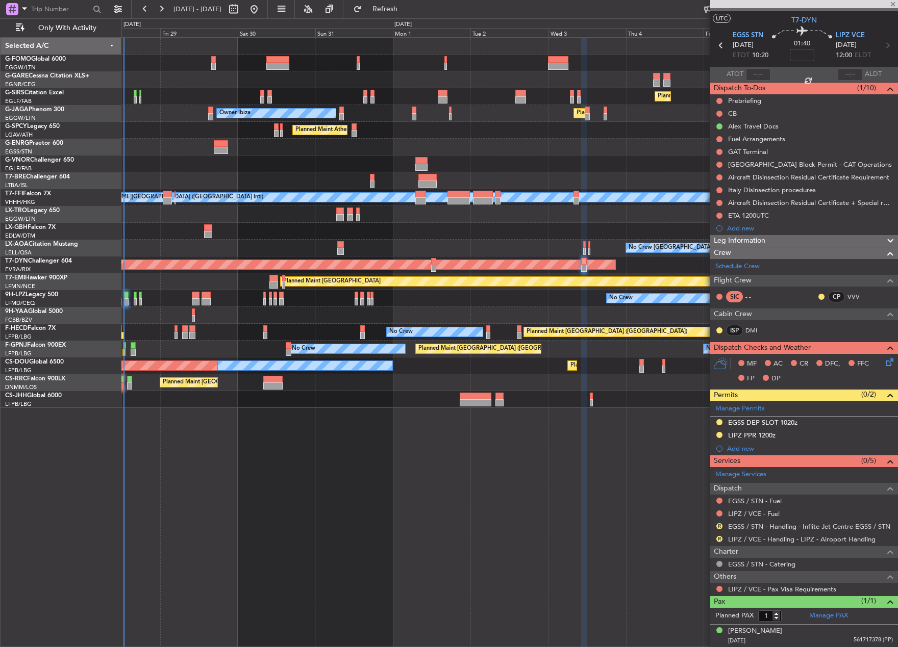
scroll to position [0, 0]
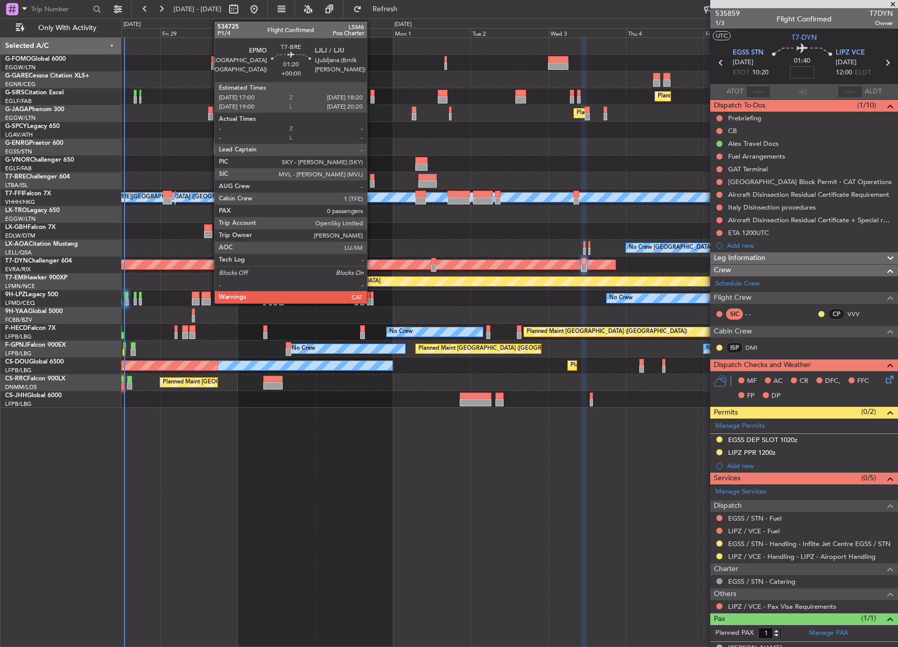
click at [371, 184] on div at bounding box center [372, 184] width 5 height 7
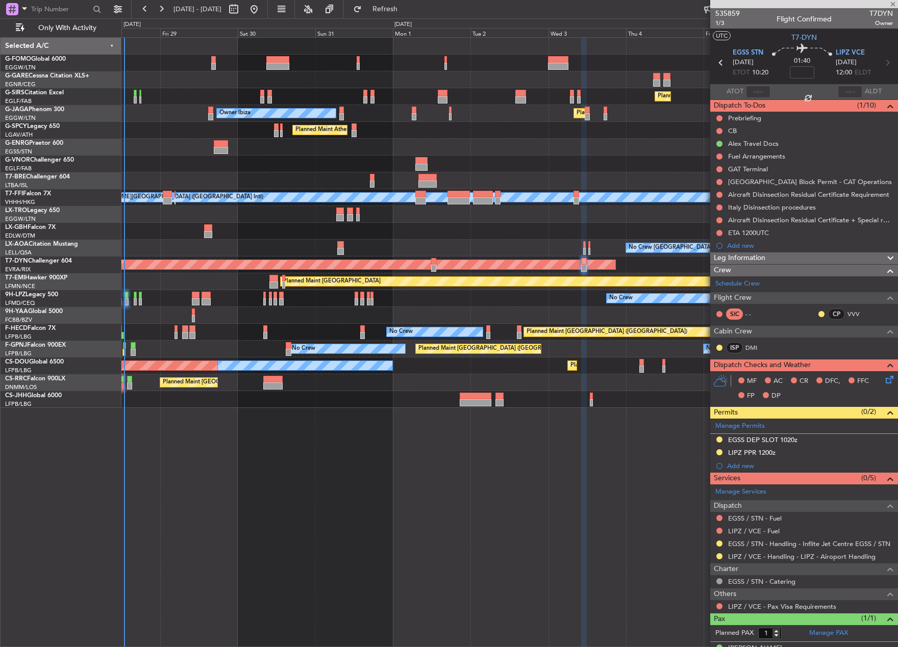
type input "0"
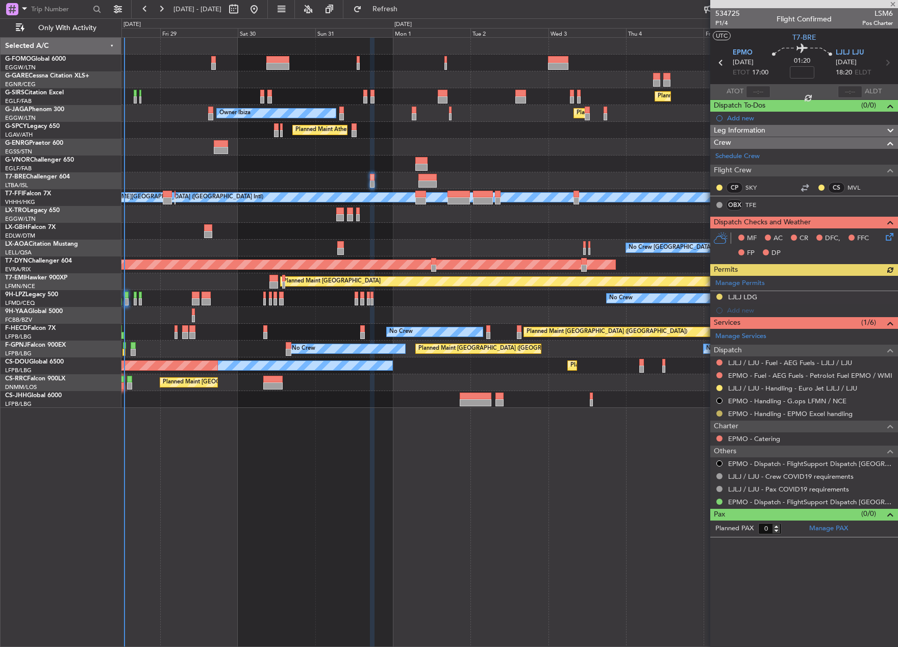
click at [719, 412] on button at bounding box center [719, 414] width 6 height 6
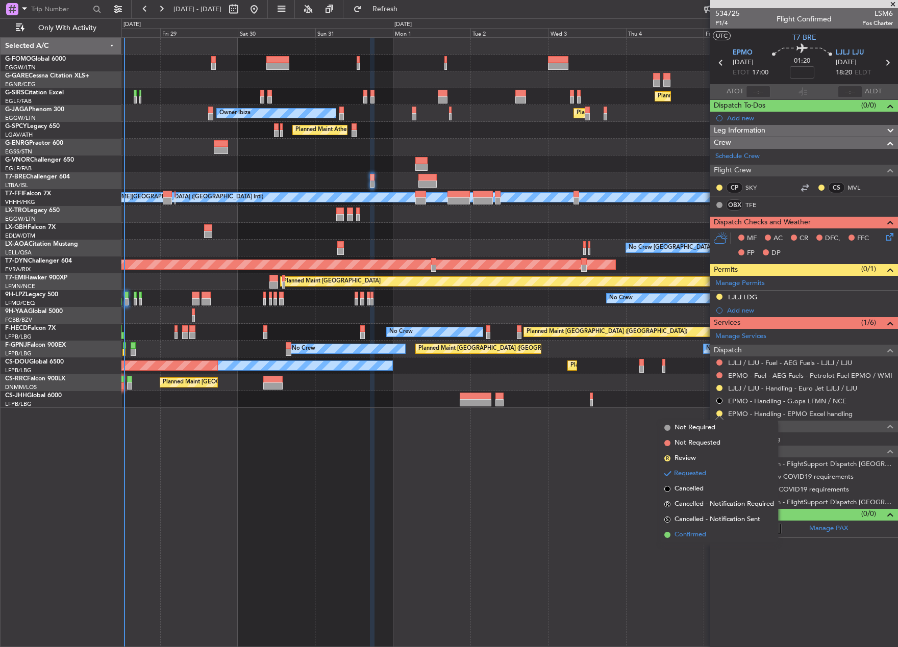
click at [691, 536] on span "Confirmed" at bounding box center [690, 535] width 32 height 10
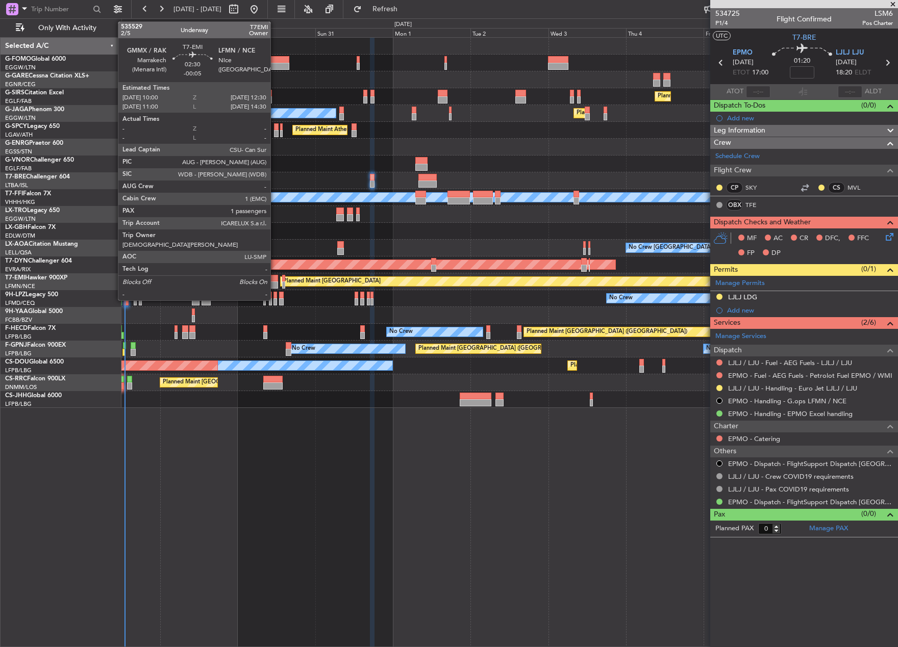
click at [275, 279] on div at bounding box center [273, 278] width 8 height 7
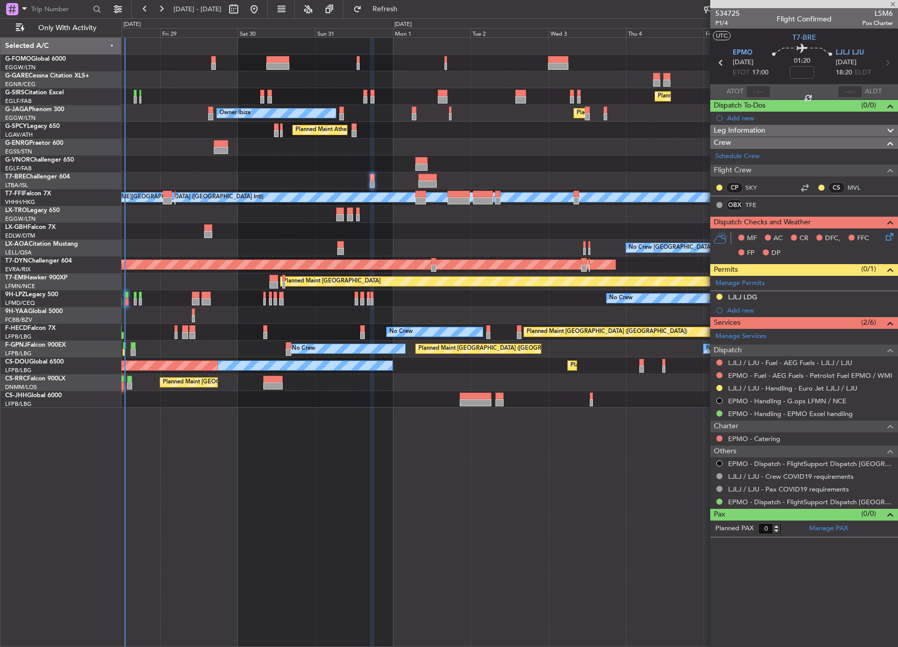
type input "-00:05"
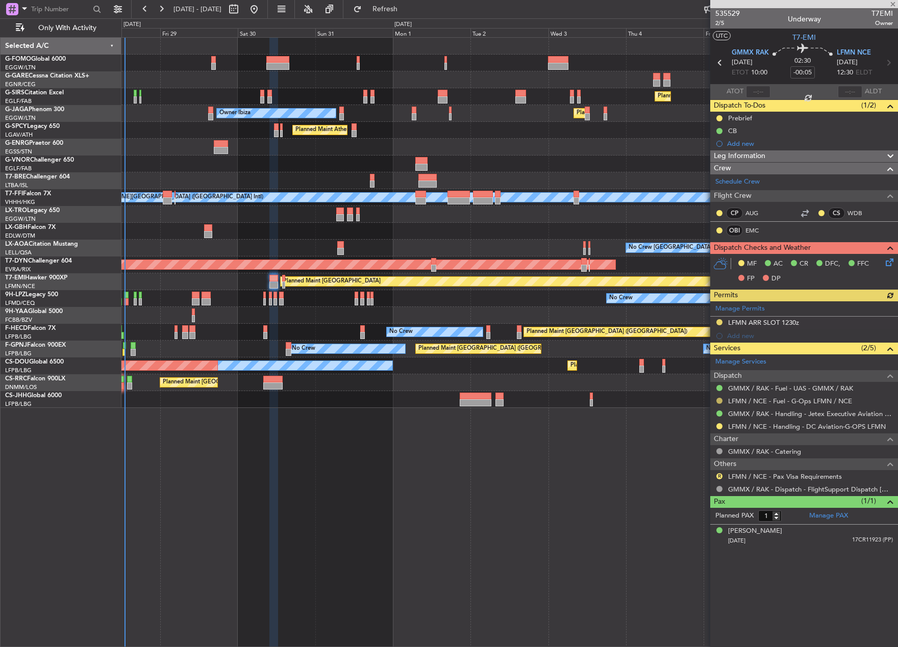
click at [719, 401] on button at bounding box center [719, 401] width 6 height 6
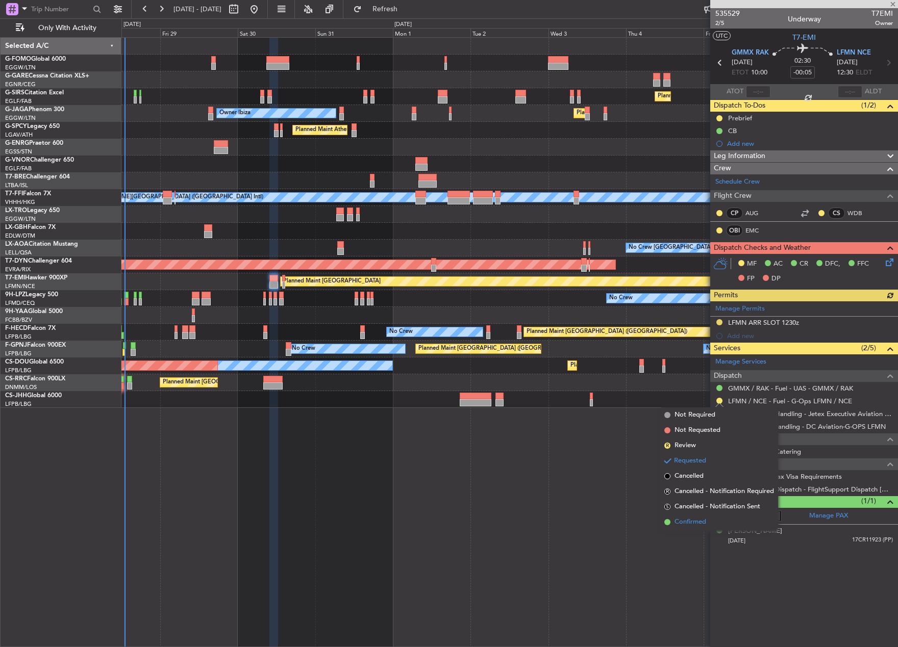
click at [683, 520] on span "Confirmed" at bounding box center [690, 522] width 32 height 10
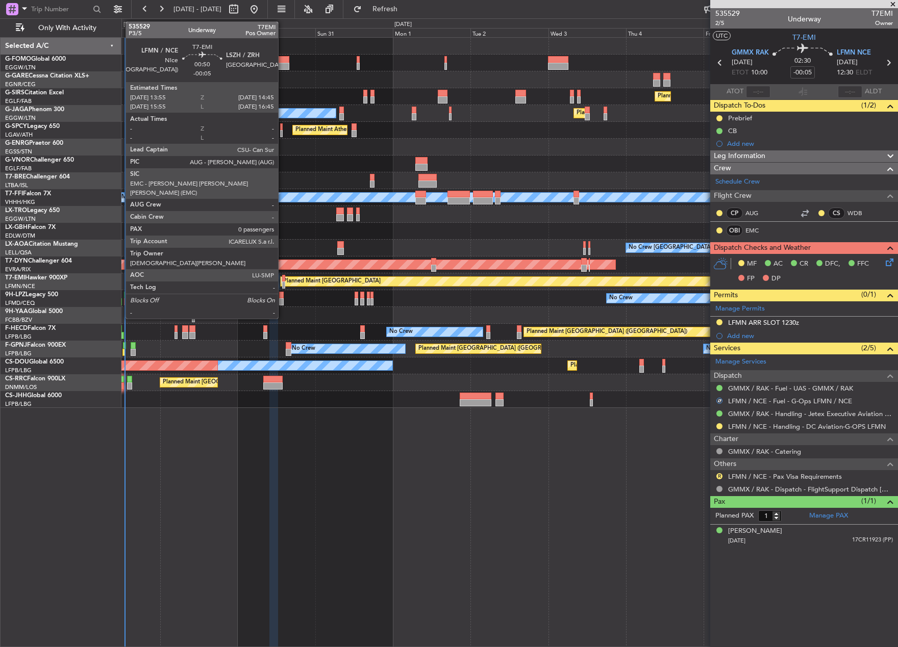
click at [283, 283] on div at bounding box center [283, 285] width 3 height 7
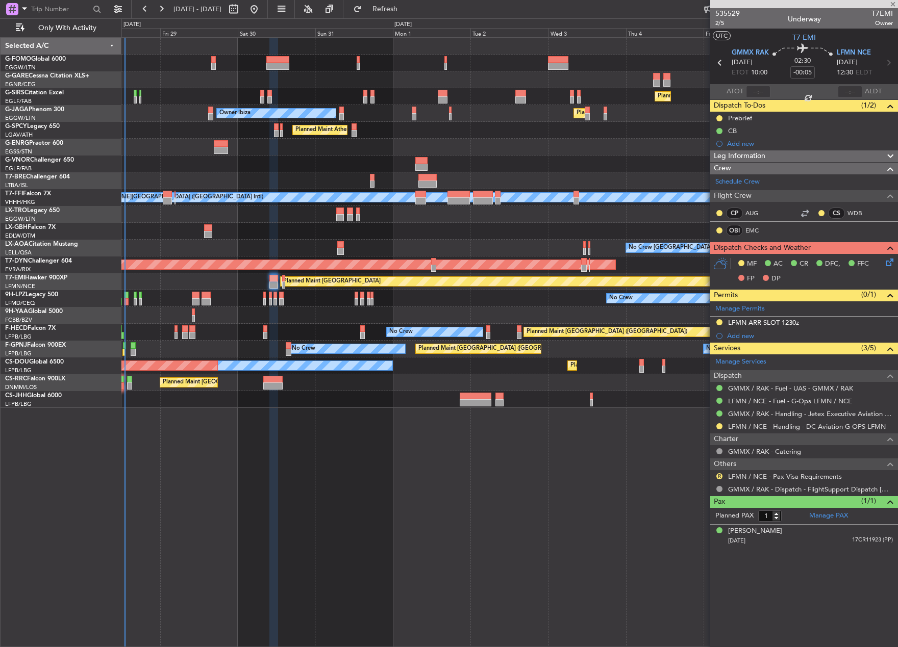
type input "0"
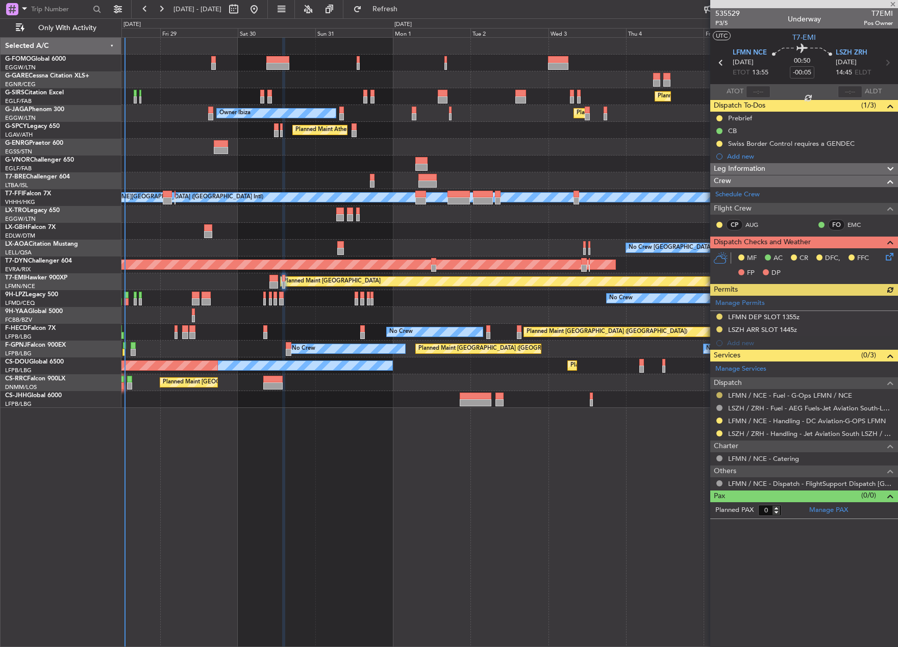
click at [720, 392] on button at bounding box center [719, 395] width 6 height 6
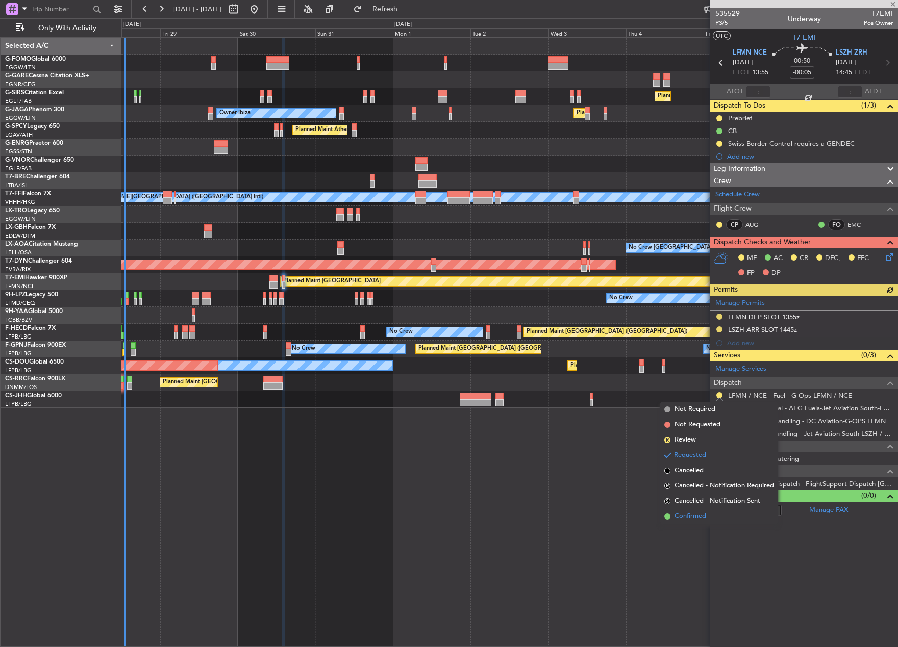
click at [699, 519] on span "Confirmed" at bounding box center [690, 517] width 32 height 10
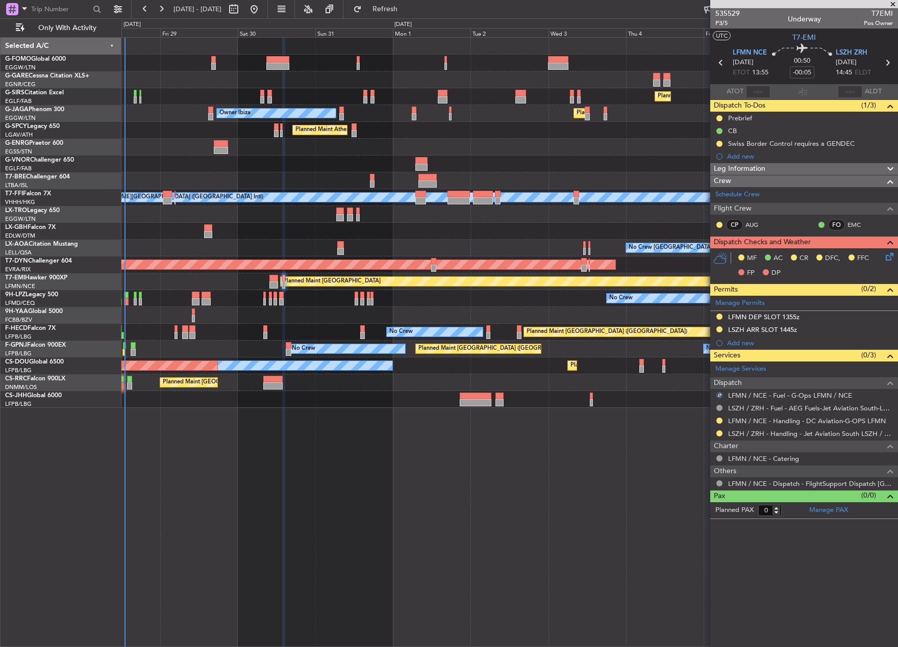
click at [661, 469] on div "Planned Maint London (Farnborough) Planned Maint London (Luton) Owner Ibiza Pla…" at bounding box center [509, 342] width 776 height 610
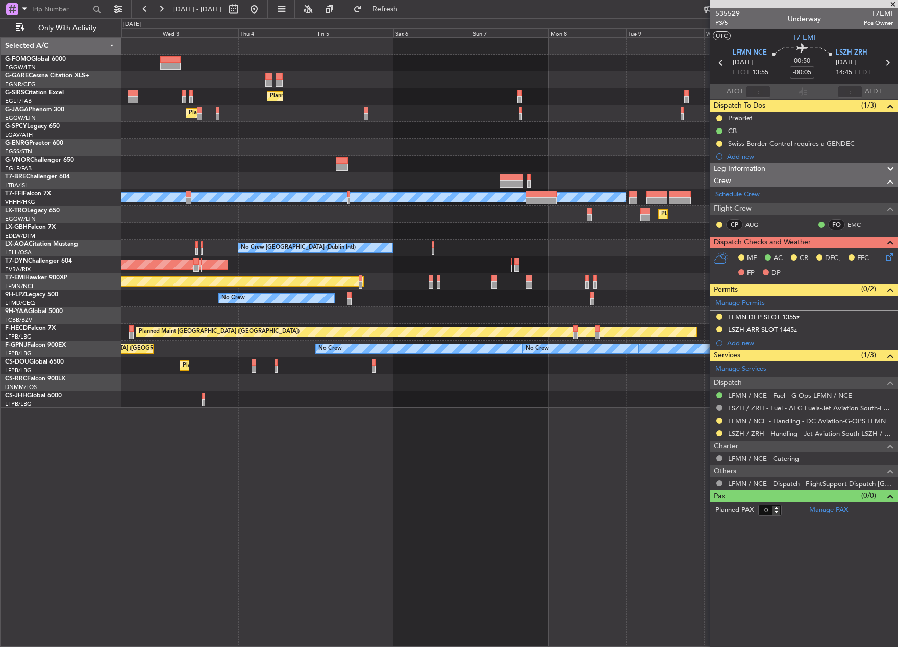
click at [128, 423] on div "Planned Maint London (Farnborough) Planned Maint London (Luton) Owner Ibiza Pla…" at bounding box center [509, 342] width 776 height 610
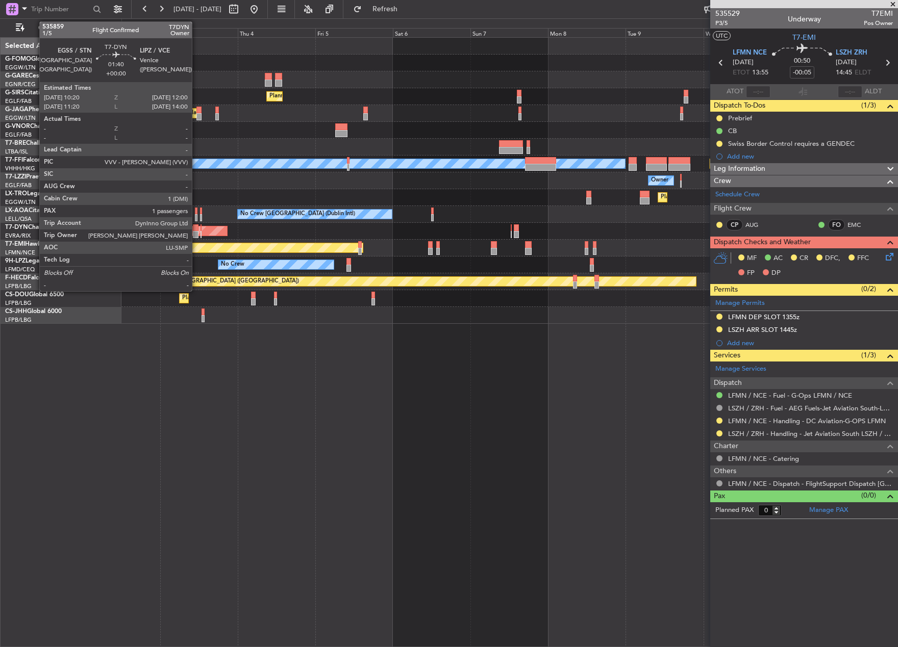
click at [196, 230] on div at bounding box center [196, 227] width 6 height 7
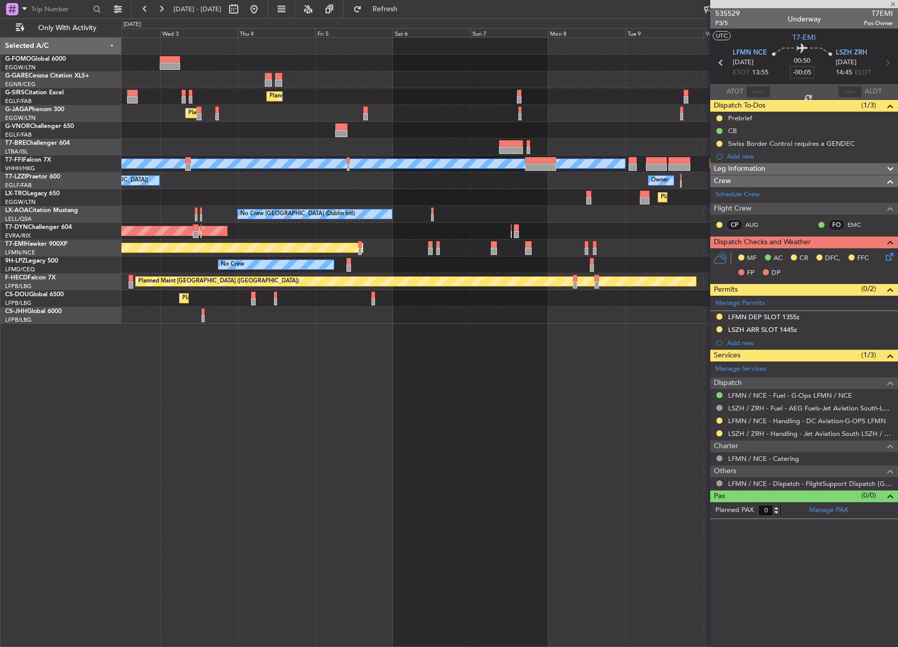
type input "1"
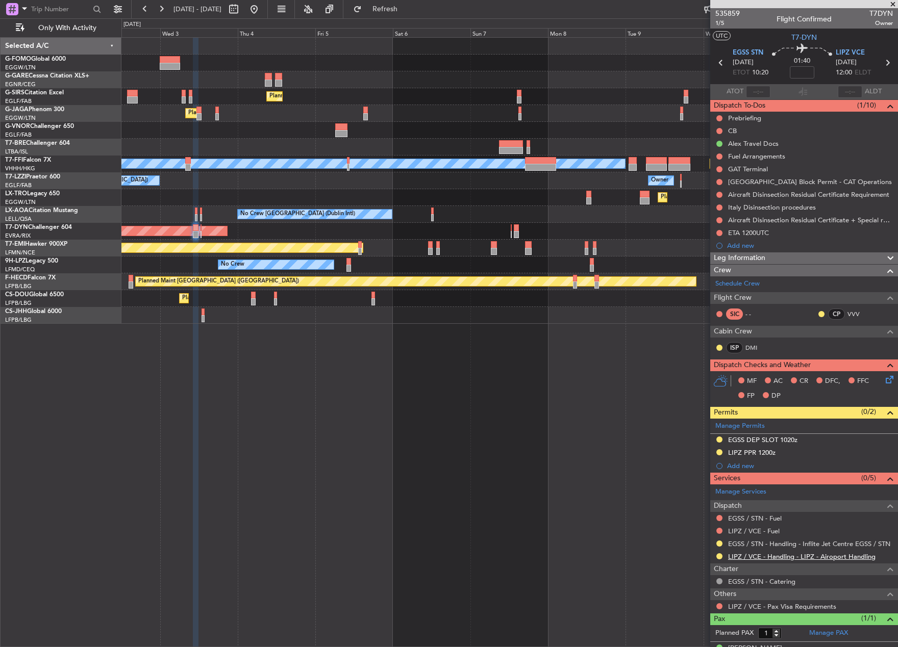
click at [747, 557] on link "LIPZ / VCE - Handling - LIPZ - Airoport Handling" at bounding box center [801, 556] width 147 height 9
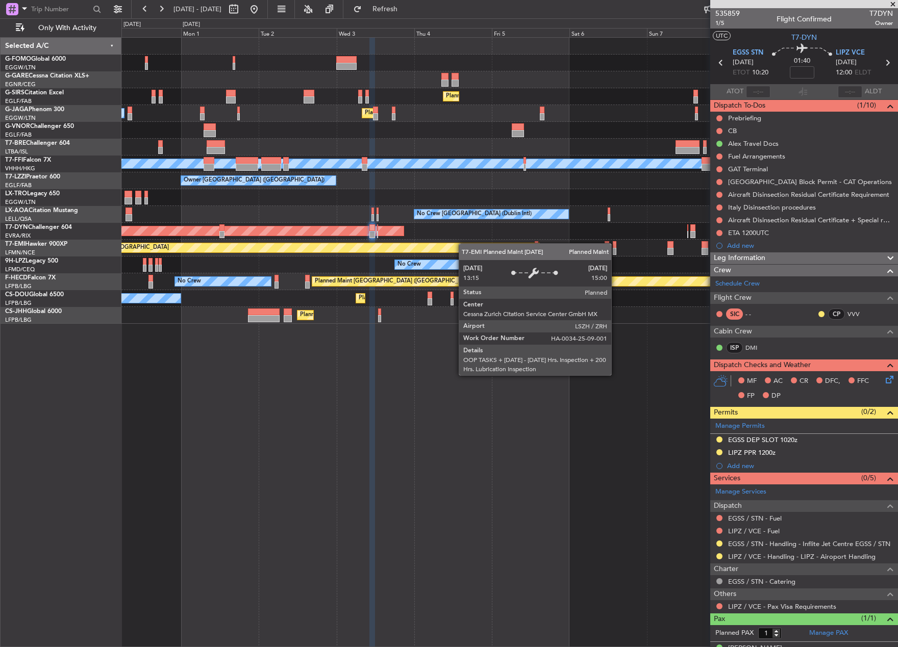
click at [462, 249] on div "Planned Maint London (Farnborough) Planned Maint London (Luton) Owner Ibiza MEL…" at bounding box center [509, 181] width 776 height 286
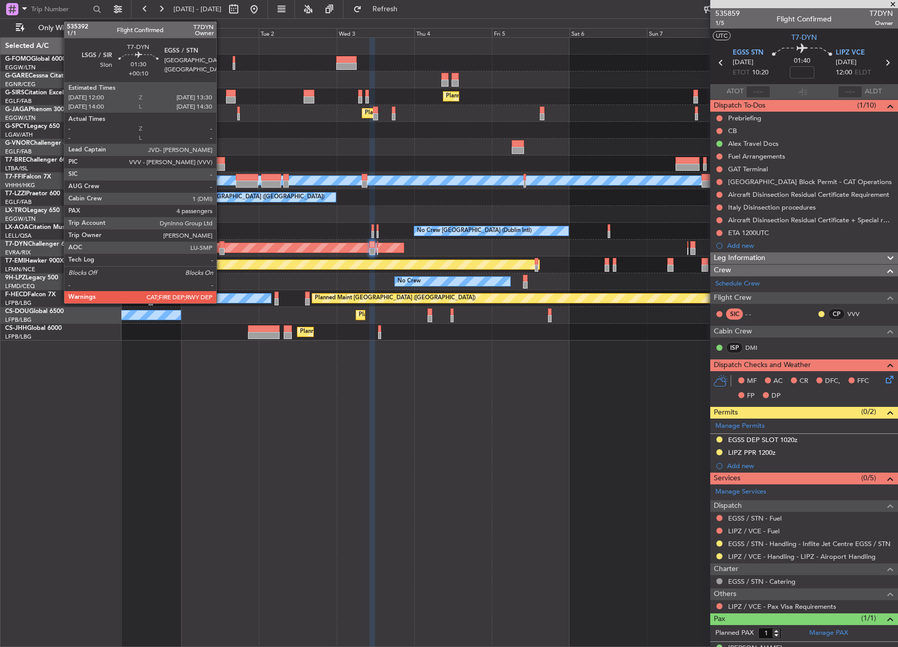
click at [221, 248] on div at bounding box center [221, 251] width 5 height 7
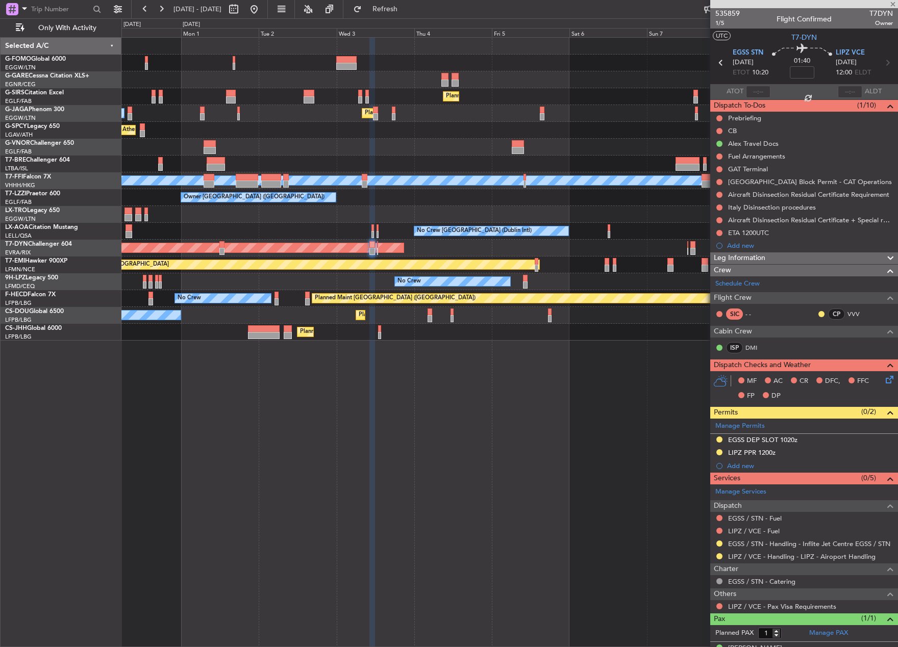
type input "+00:10"
type input "4"
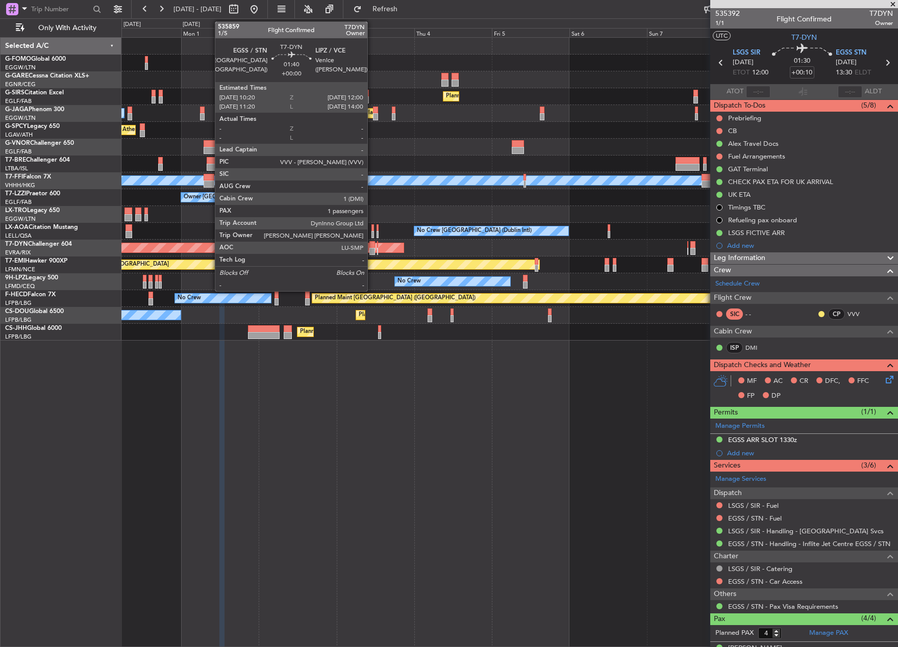
click at [372, 248] on div at bounding box center [372, 251] width 6 height 7
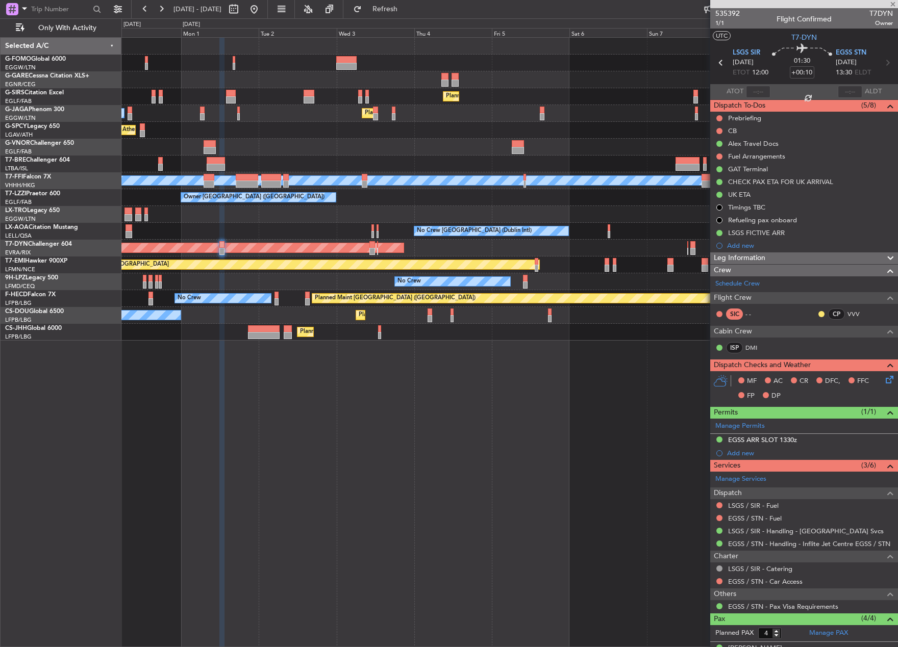
type input "1"
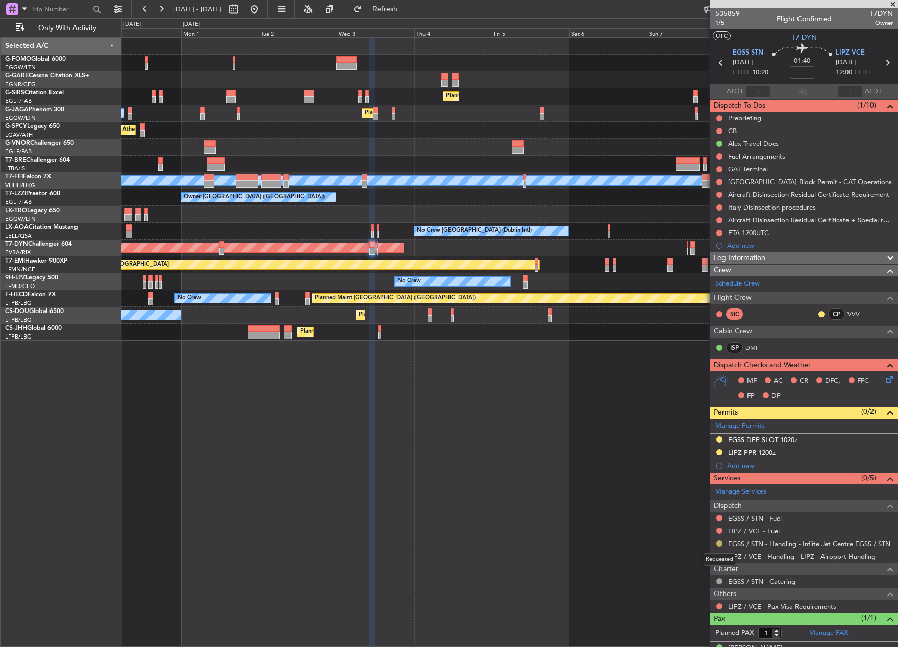
click at [717, 544] on button at bounding box center [719, 544] width 6 height 6
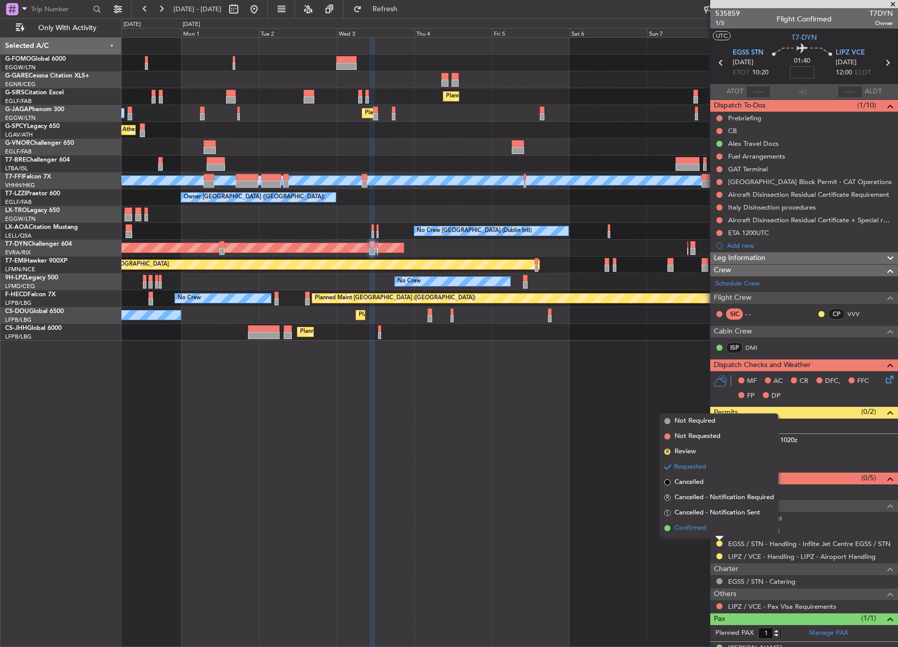
click at [700, 531] on span "Confirmed" at bounding box center [690, 528] width 32 height 10
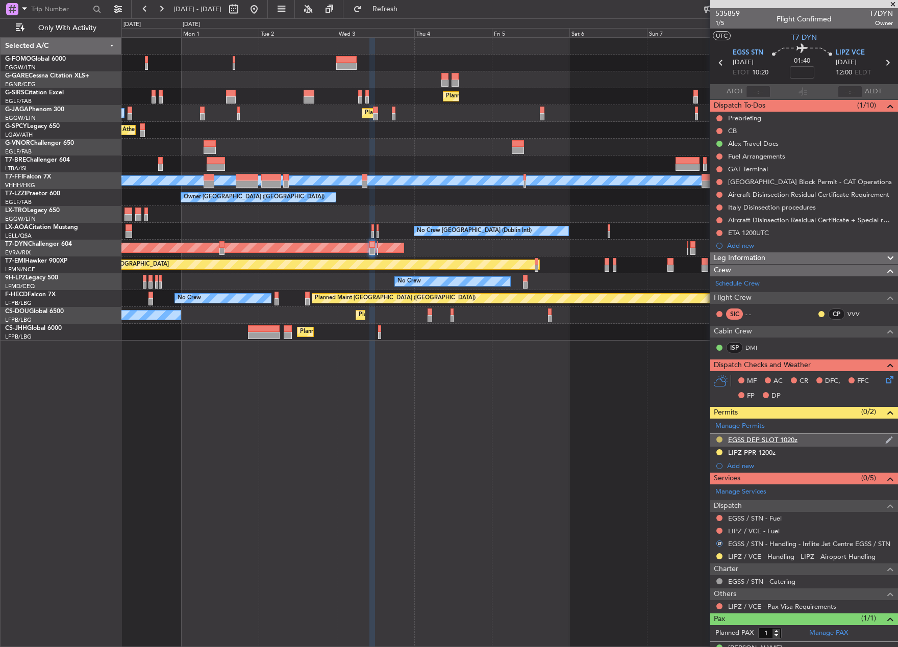
click at [718, 439] on button at bounding box center [719, 440] width 6 height 6
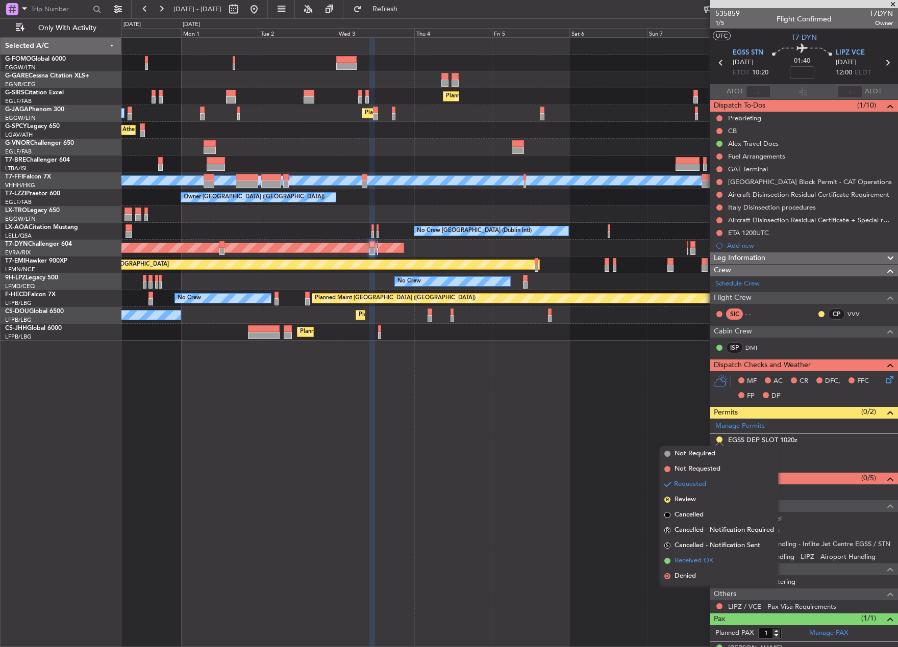
click at [702, 562] on span "Received OK" at bounding box center [693, 561] width 39 height 10
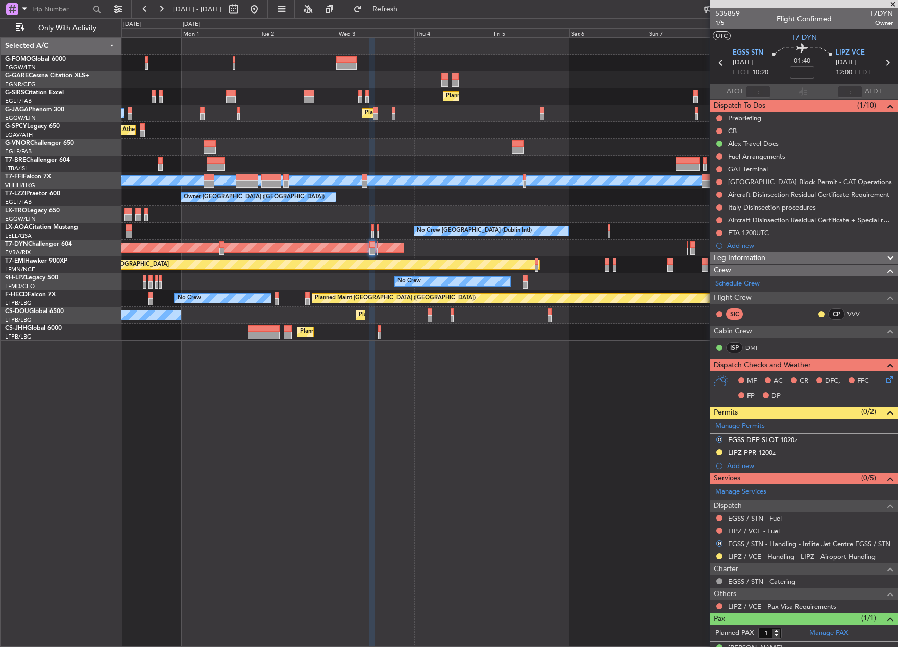
click at [525, 516] on div "Planned Maint London (Farnborough) Planned Maint London (Luton) Owner Ibiza Pla…" at bounding box center [509, 342] width 776 height 610
click at [303, 296] on div "Planned Maint Paris (Le Bourget) No Crew" at bounding box center [509, 298] width 776 height 17
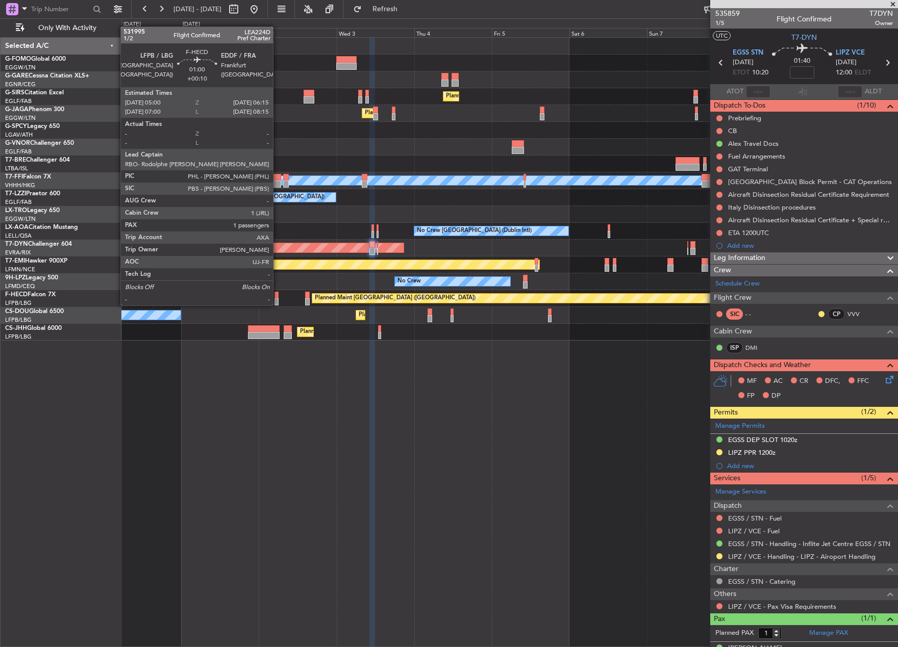
click at [278, 295] on div at bounding box center [276, 295] width 4 height 7
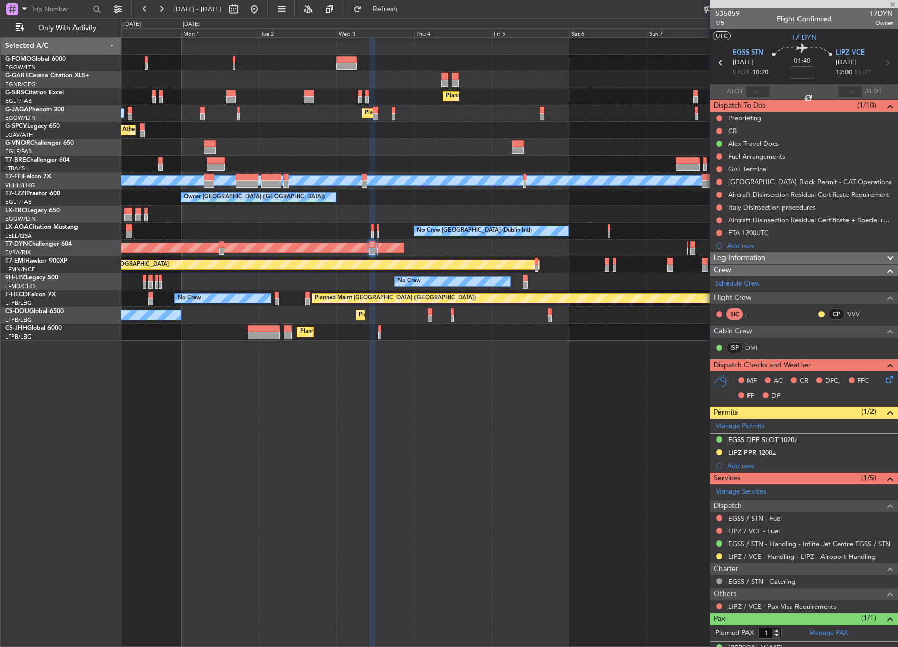
type input "+00:10"
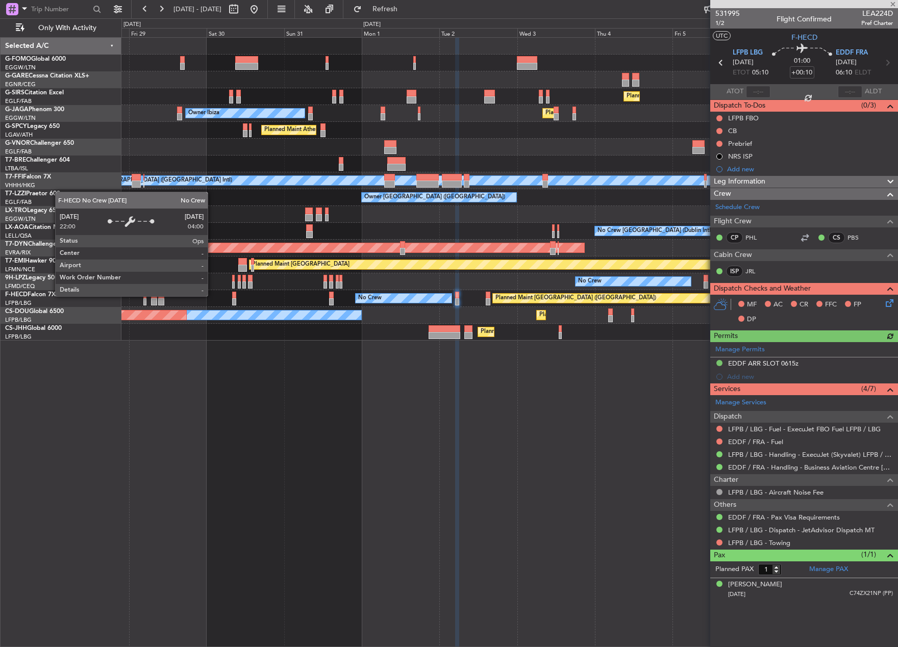
click at [397, 300] on div "No Crew" at bounding box center [404, 298] width 96 height 9
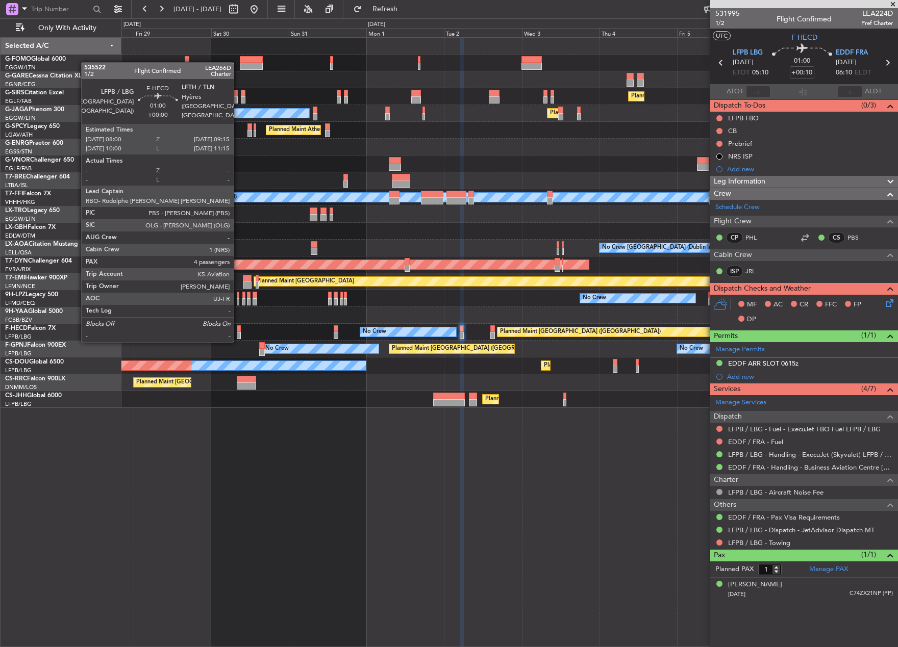
click at [238, 331] on div at bounding box center [239, 328] width 4 height 7
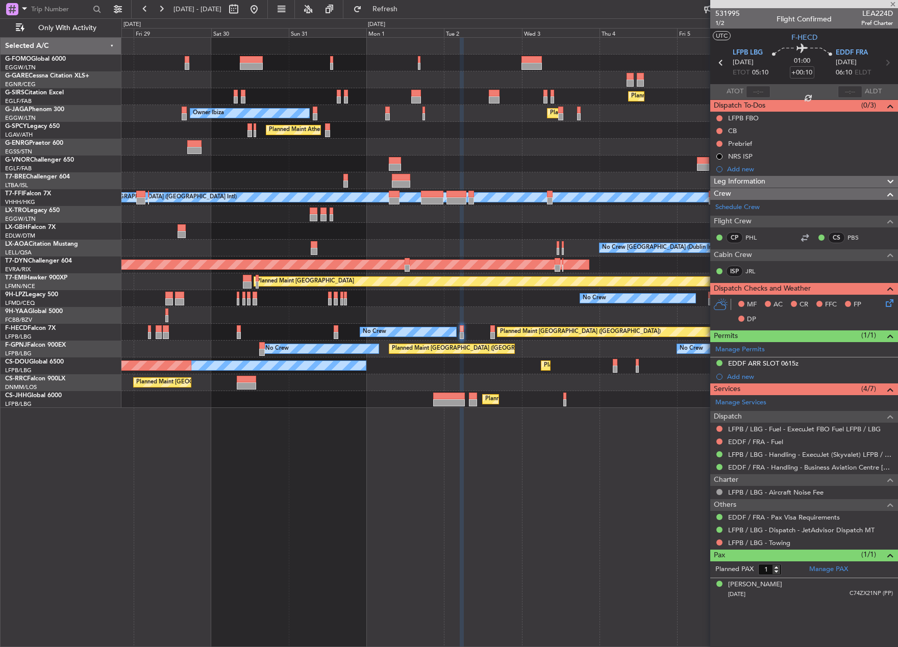
type input "4"
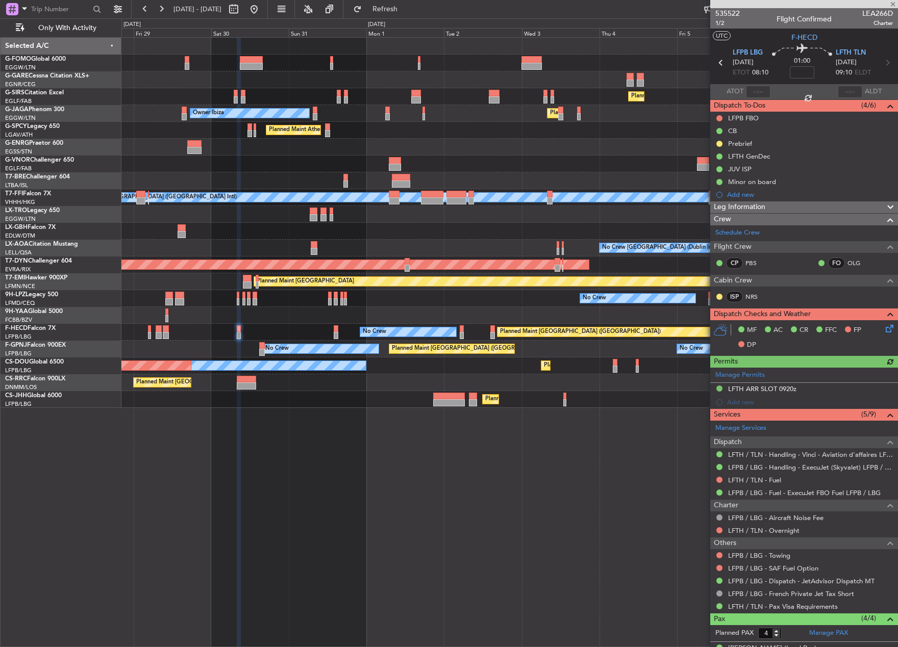
click at [336, 332] on div at bounding box center [336, 335] width 5 height 7
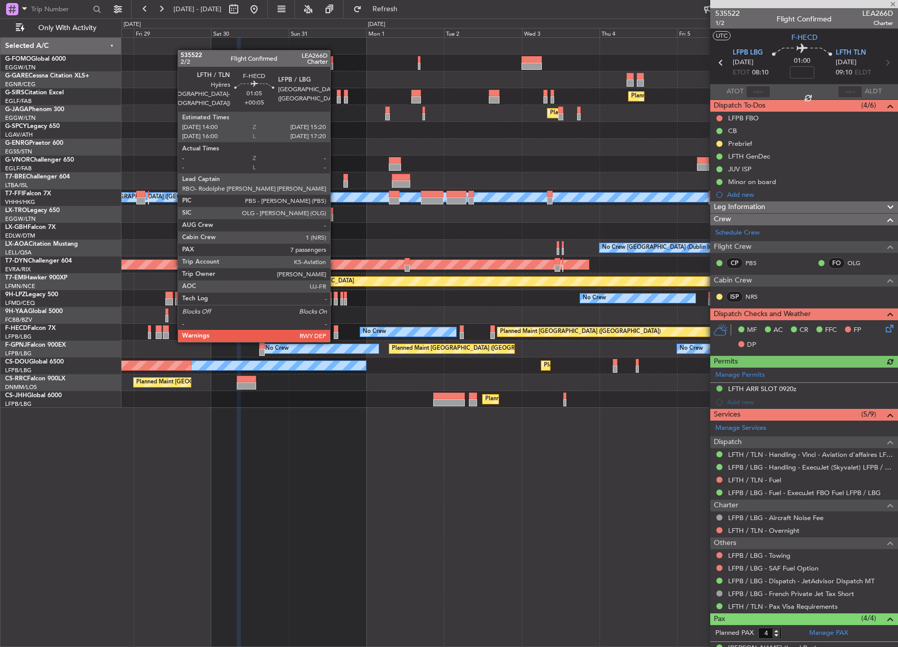
click at [335, 331] on div at bounding box center [336, 328] width 5 height 7
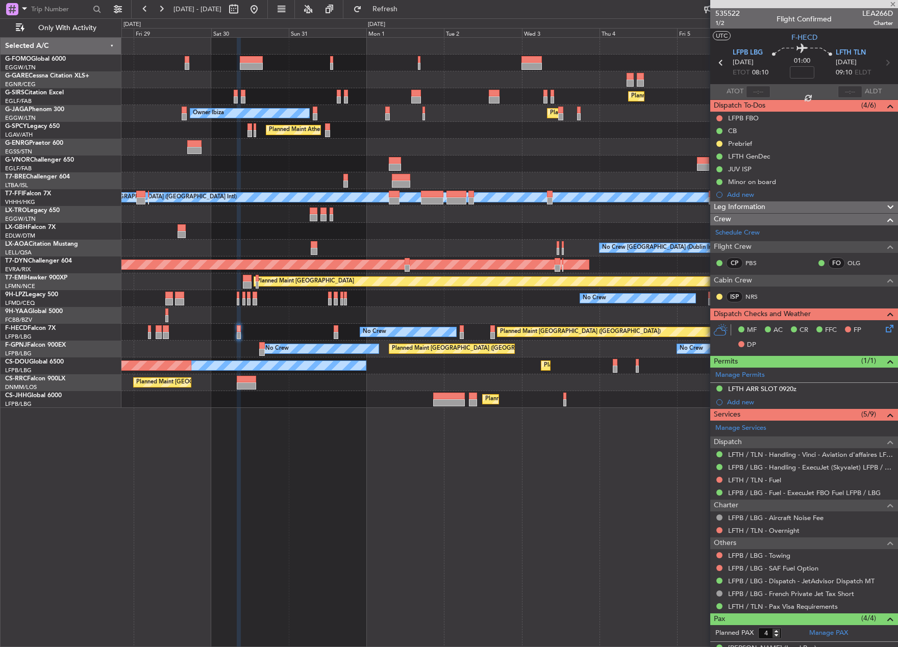
type input "+00:05"
type input "7"
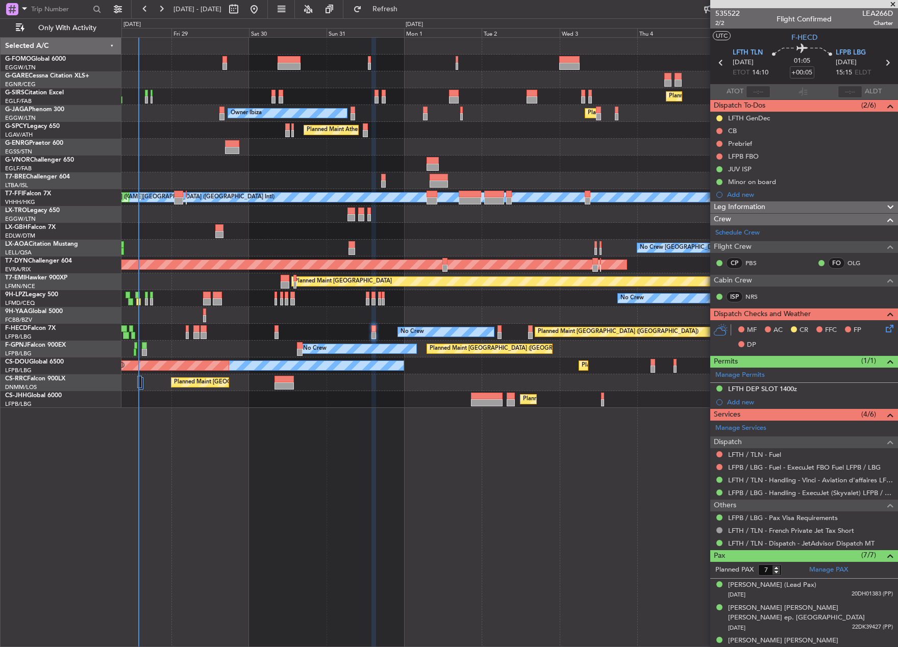
click at [407, 477] on div "Planned Maint London (Farnborough) Planned Maint London (Luton) Owner Ibiza Pla…" at bounding box center [509, 342] width 776 height 610
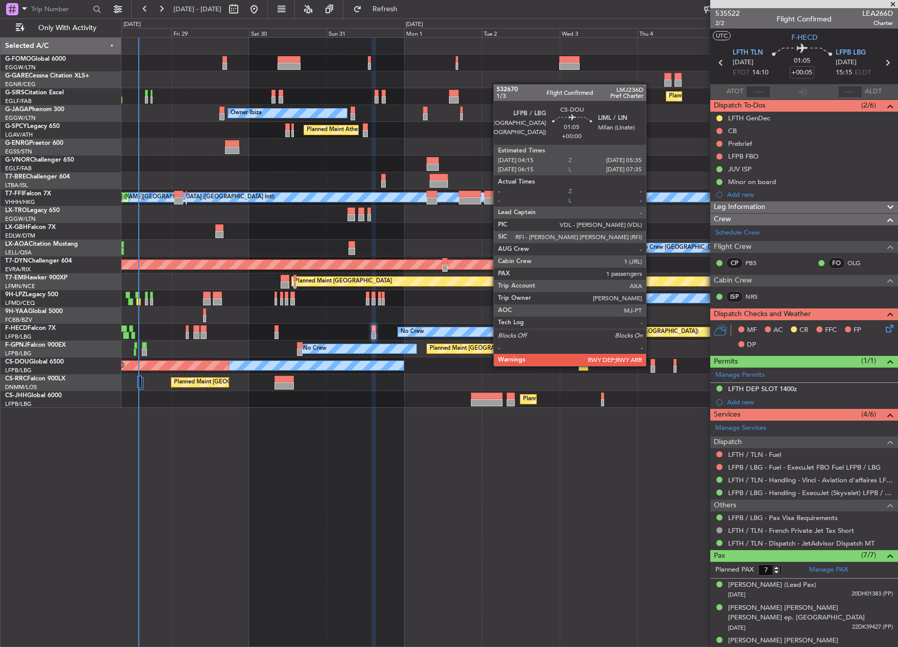
click at [650, 365] on div at bounding box center [652, 362] width 5 height 7
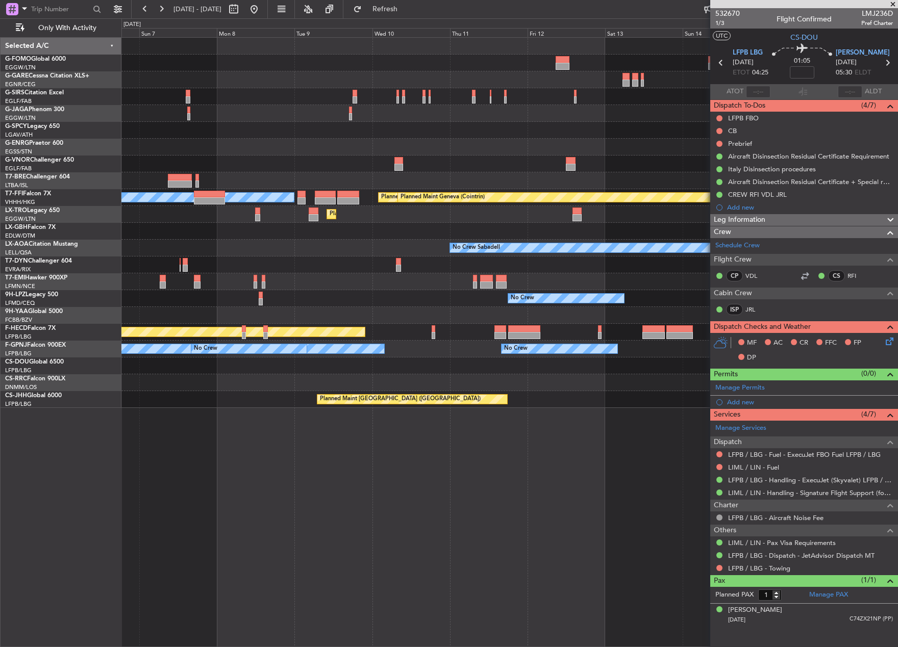
click at [0, 543] on html "28 Aug 2025 - 07 Sep 2025 Refresh Quick Links Only With Activity Planned Maint …" at bounding box center [449, 323] width 898 height 647
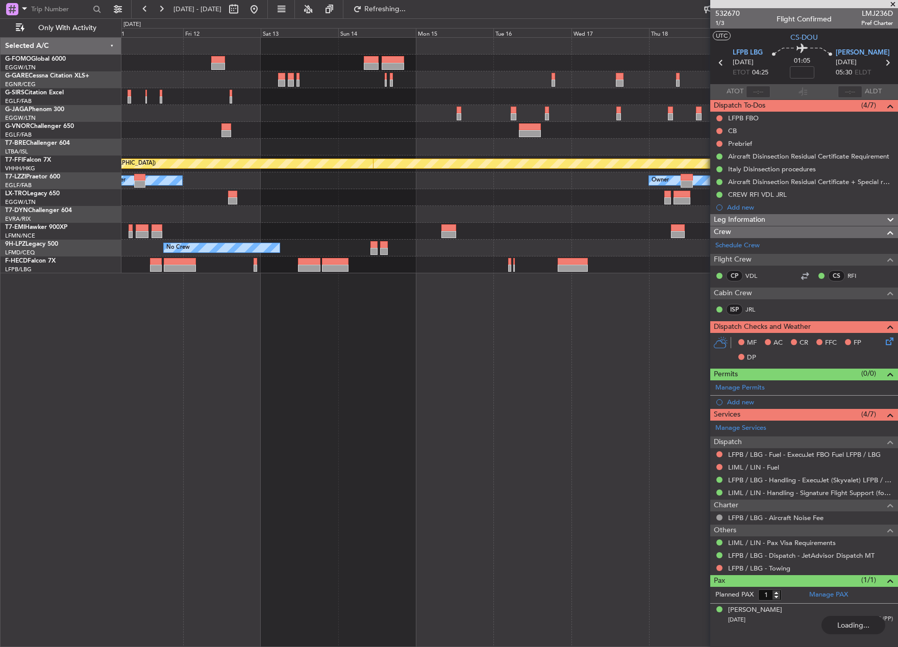
click at [0, 500] on html "07 Sep 2025 - 17 Sep 2025 Refreshing... Quick Links Only With Activity Planned …" at bounding box center [449, 323] width 898 height 647
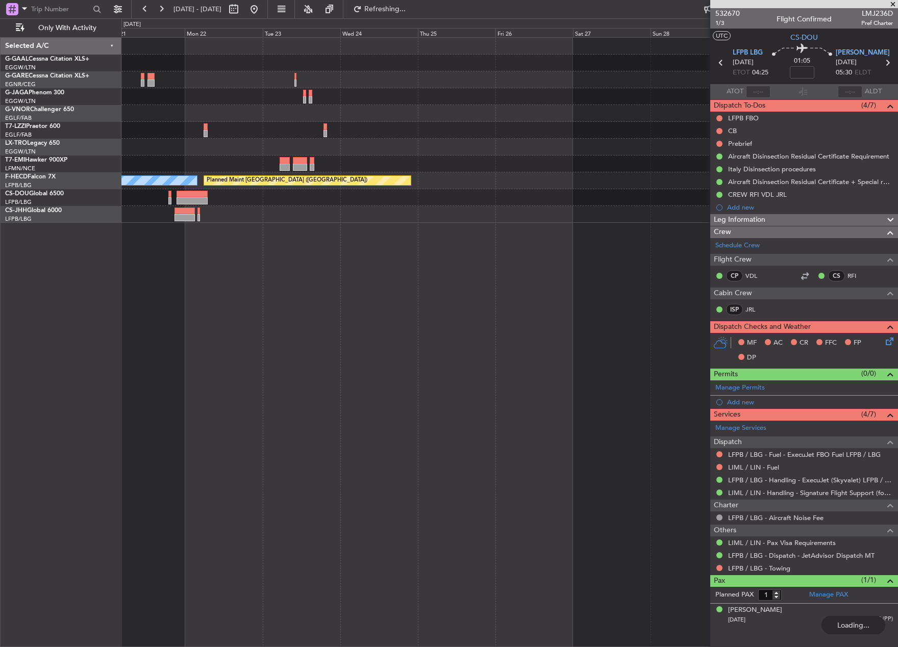
click at [66, 472] on div "No Crew Planned Maint Paris (Le Bourget) Selected A/C G-GAAL Cessna Citation XL…" at bounding box center [449, 332] width 898 height 629
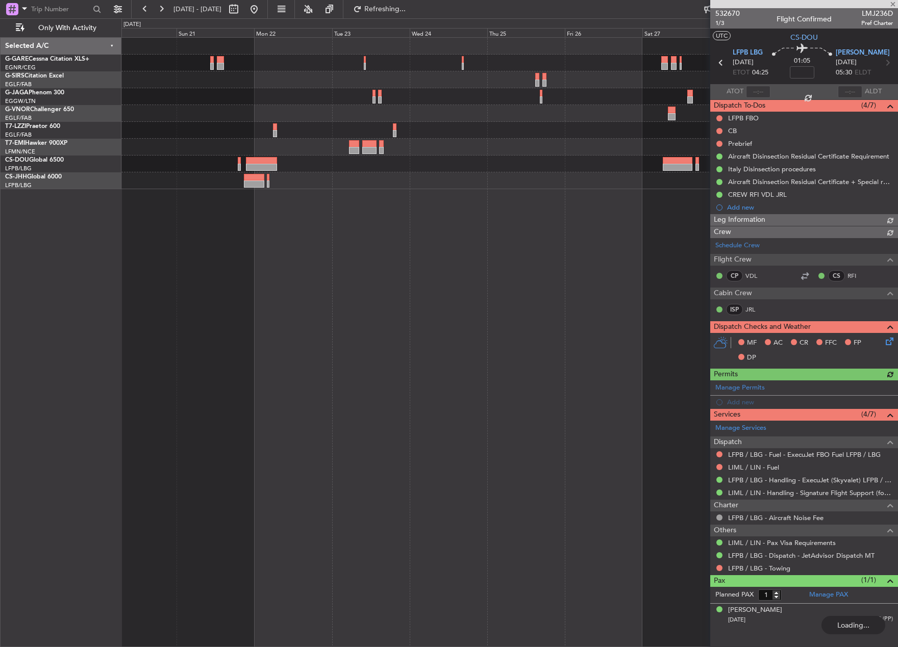
click at [158, 472] on div "Owner Selected A/C G-GARE Cessna Citation XLS+ EGNR/CEG Chester G-SIRS Citation…" at bounding box center [449, 332] width 898 height 629
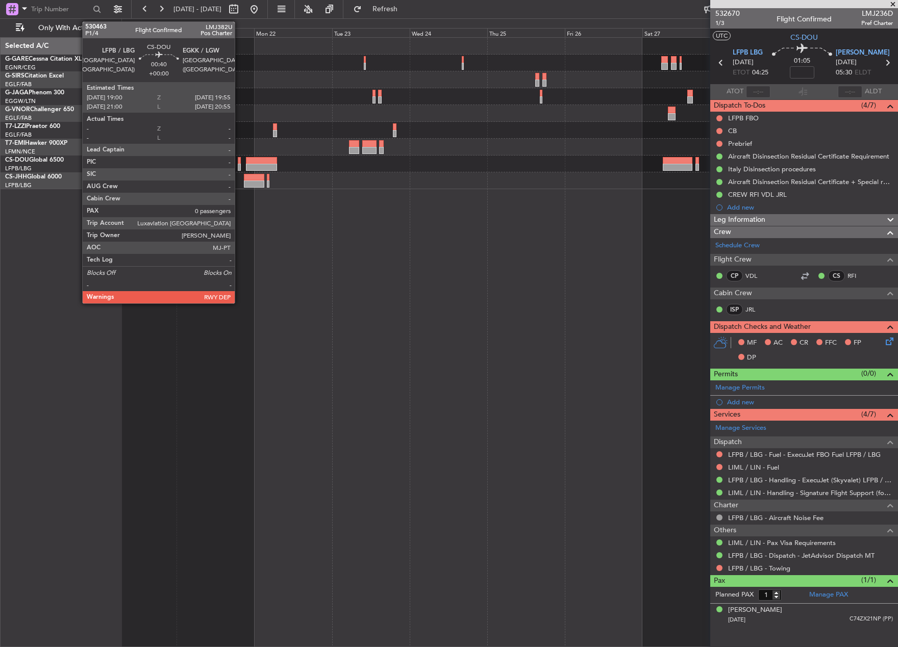
click at [239, 164] on div at bounding box center [239, 167] width 3 height 7
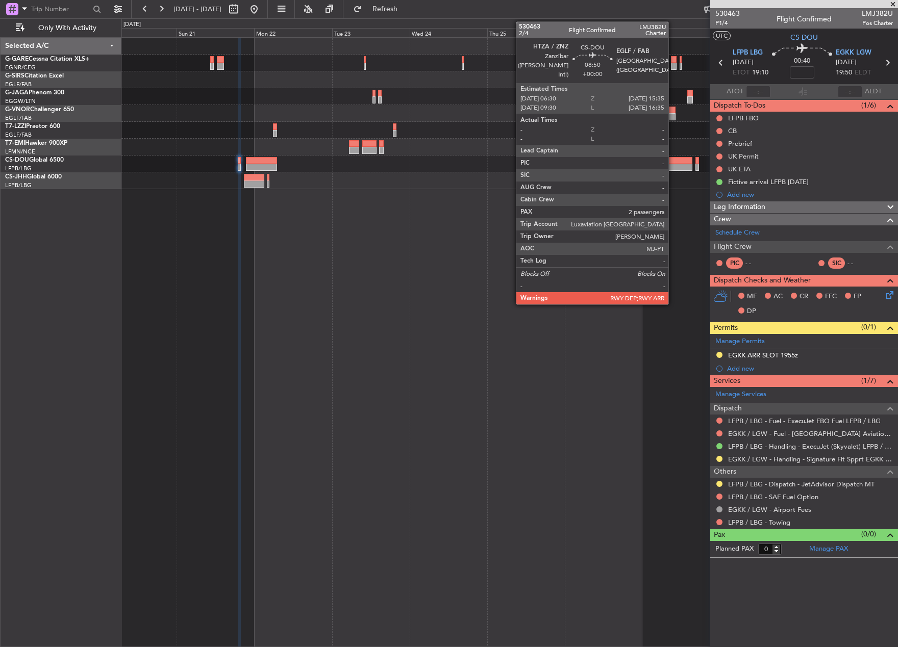
click at [673, 164] on div at bounding box center [678, 167] width 30 height 7
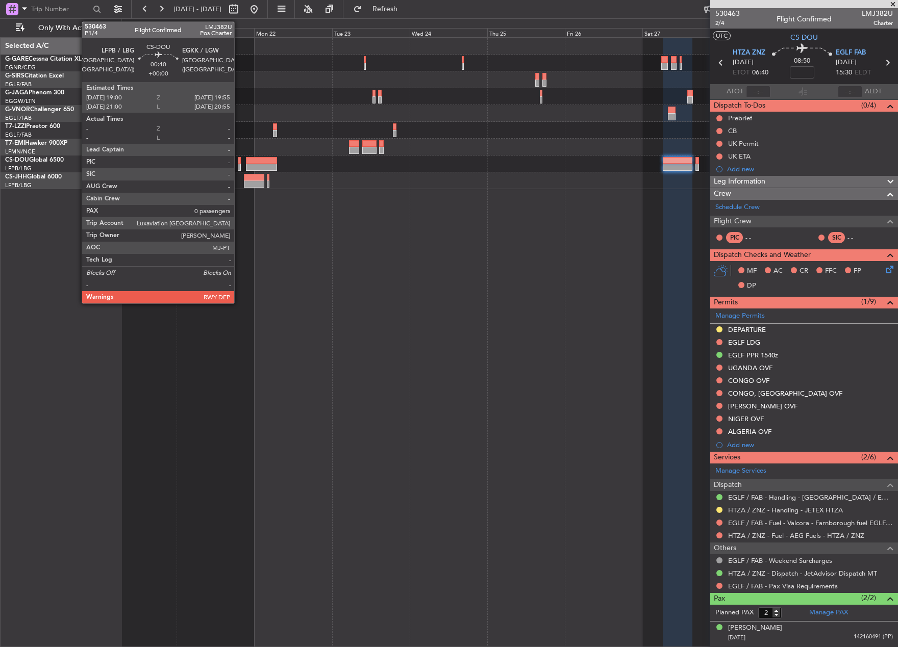
click at [239, 161] on div at bounding box center [239, 160] width 3 height 7
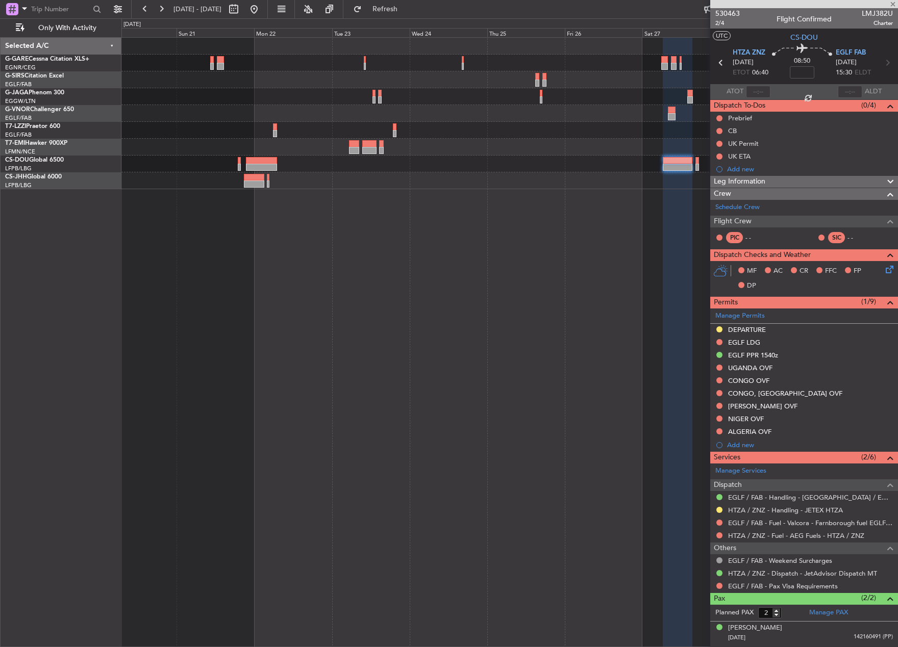
type input "0"
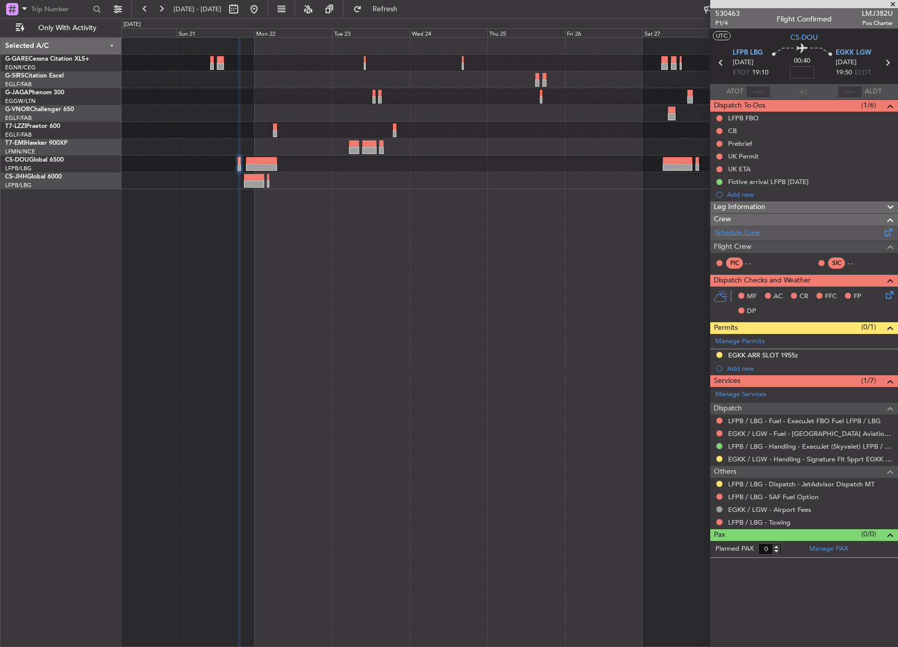
click at [737, 230] on link "Schedule Crew" at bounding box center [737, 233] width 44 height 10
